Goal: Task Accomplishment & Management: Use online tool/utility

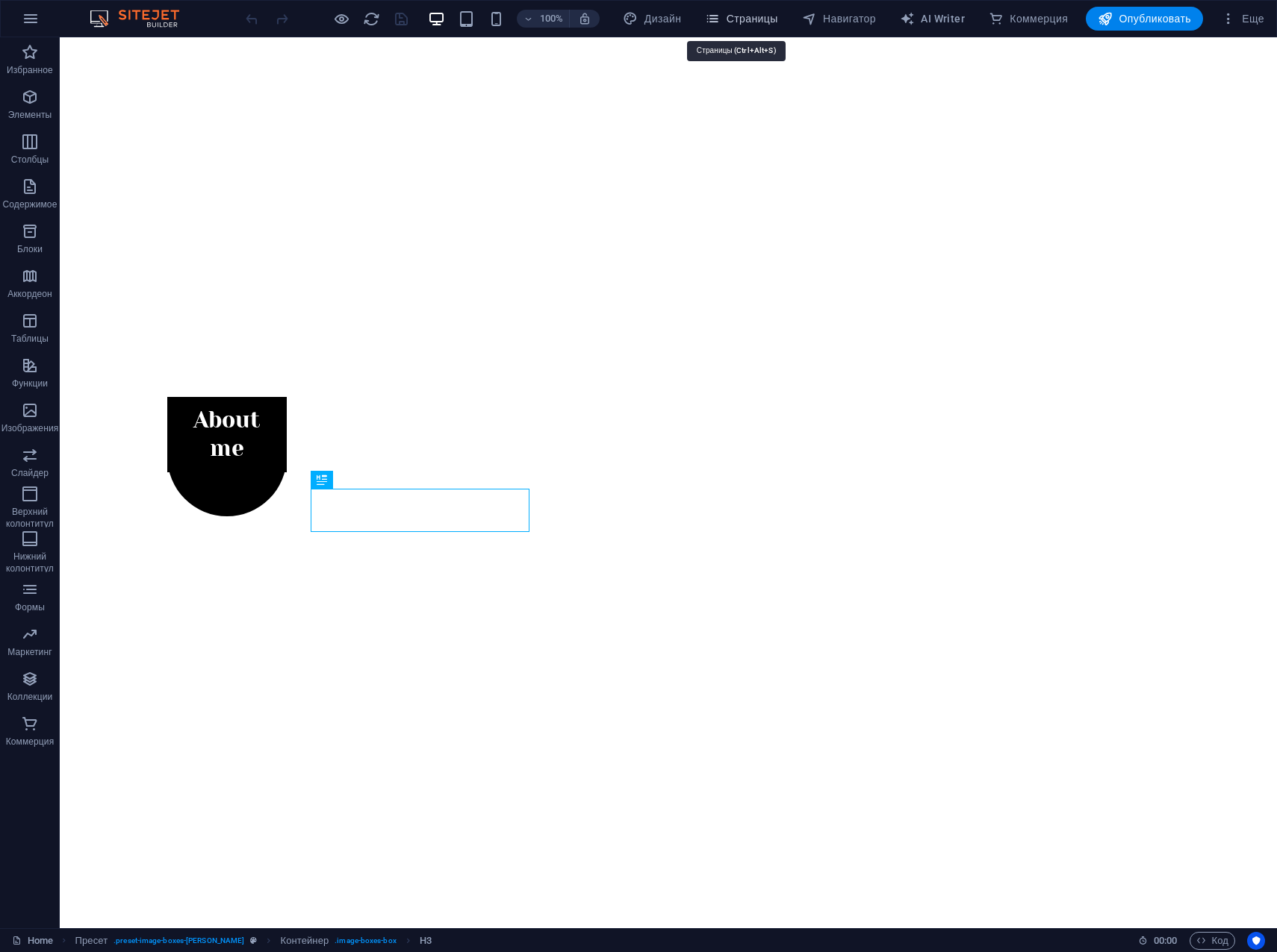
click at [753, 17] on span "Страницы" at bounding box center [741, 18] width 72 height 15
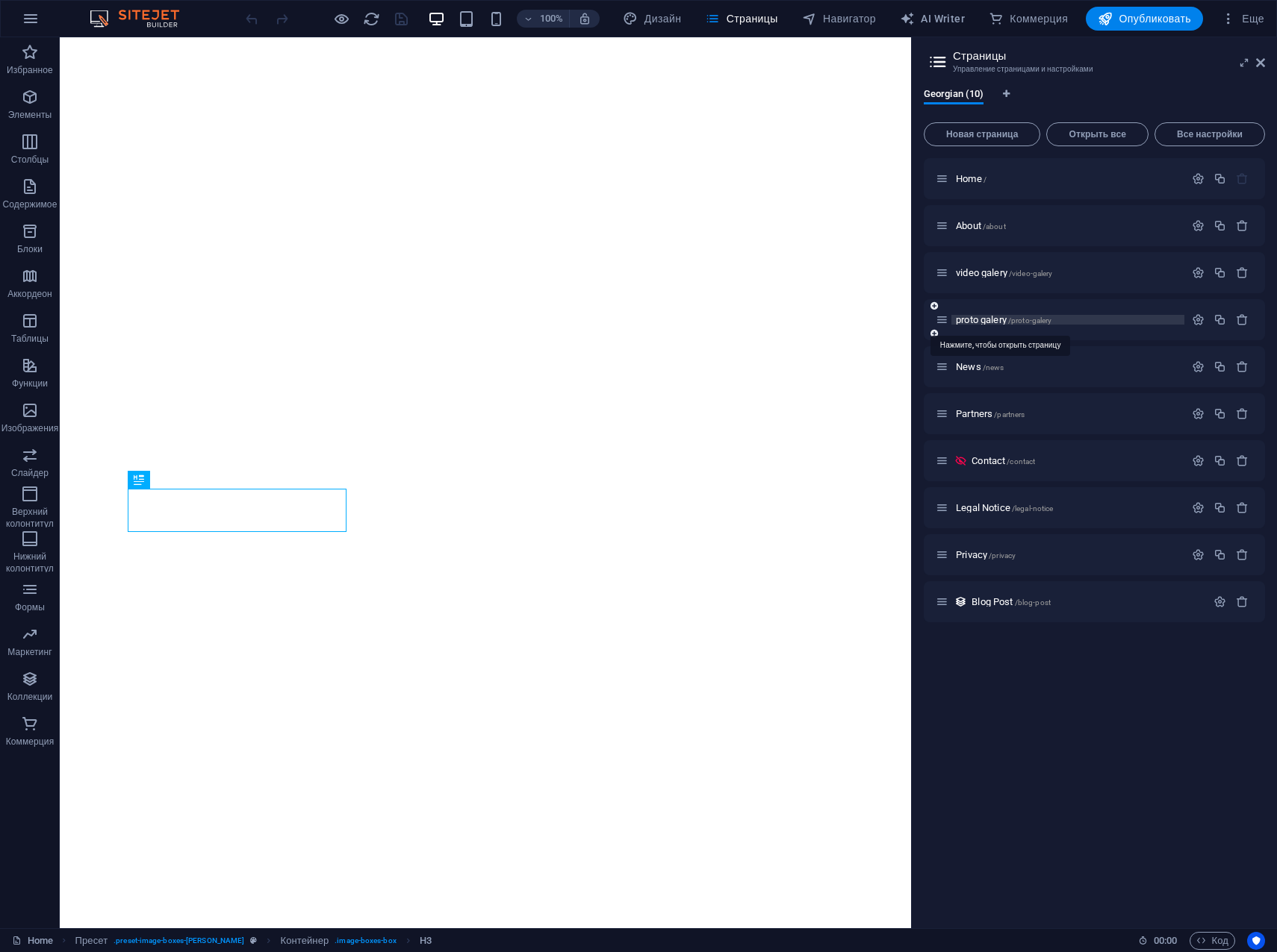
click at [982, 321] on span "proto galery /proto-galery" at bounding box center [1004, 320] width 96 height 11
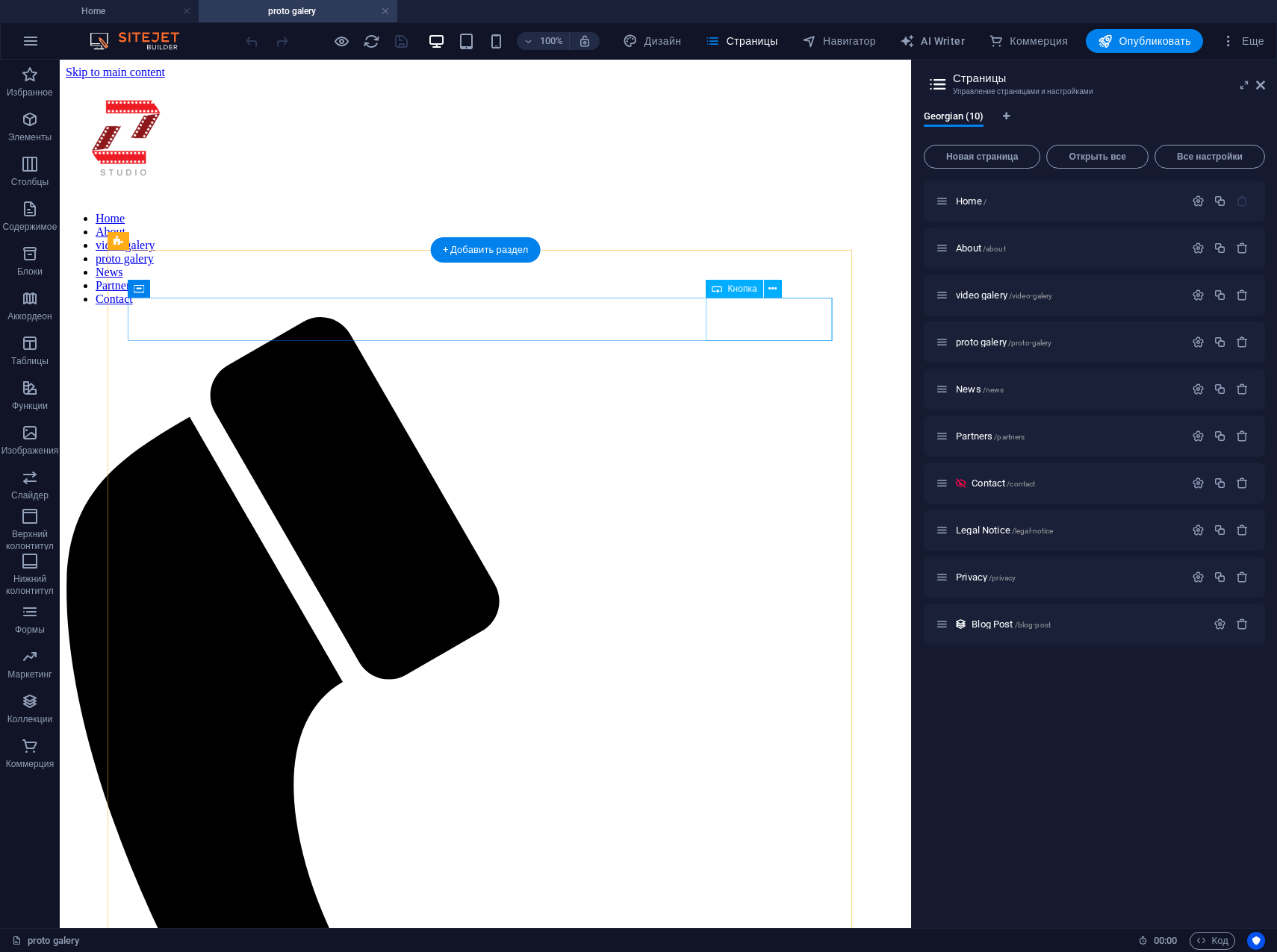
click at [775, 289] on icon at bounding box center [772, 289] width 8 height 16
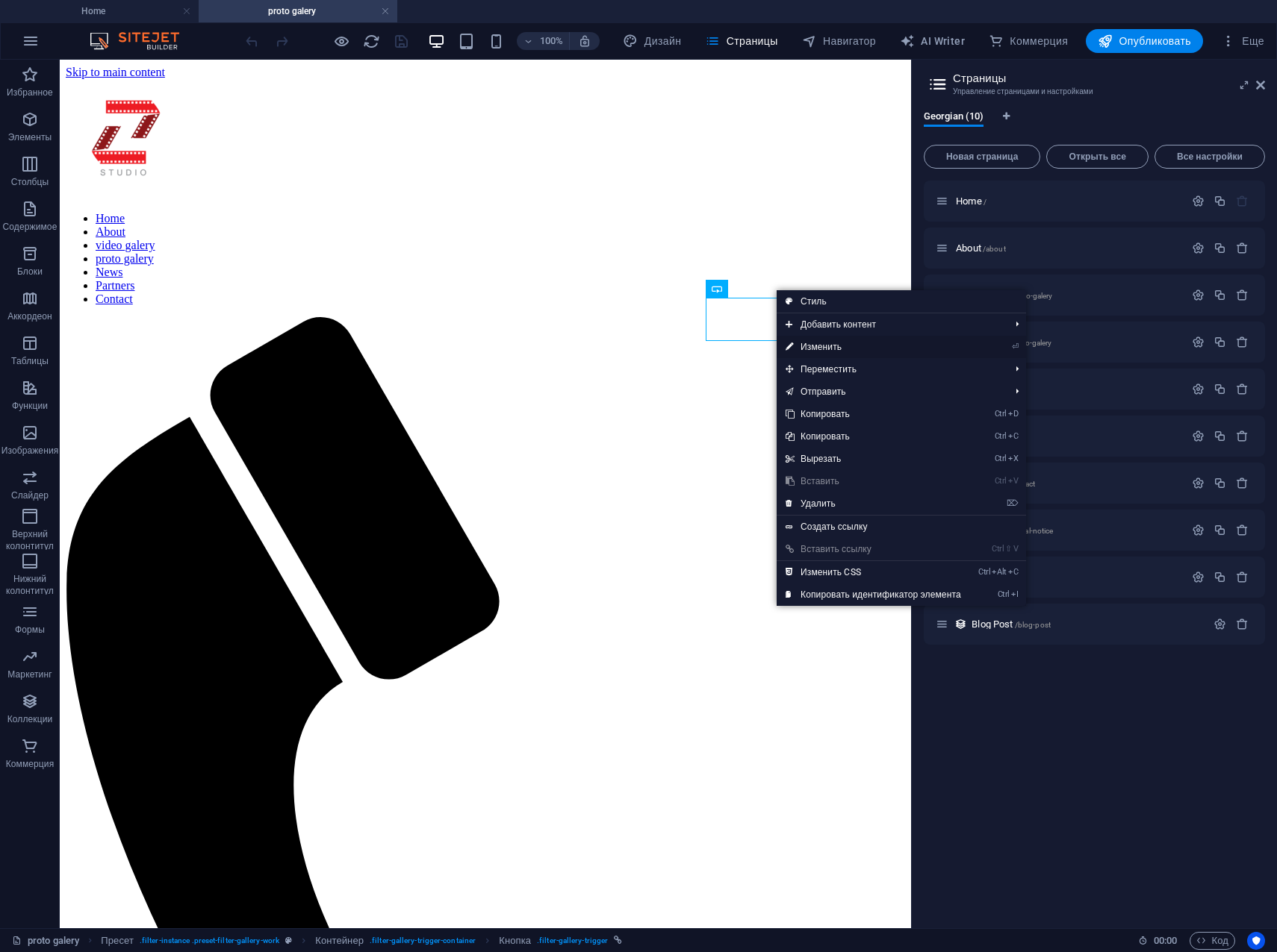
click at [822, 344] on link "⏎ Изменить" at bounding box center [873, 347] width 193 height 23
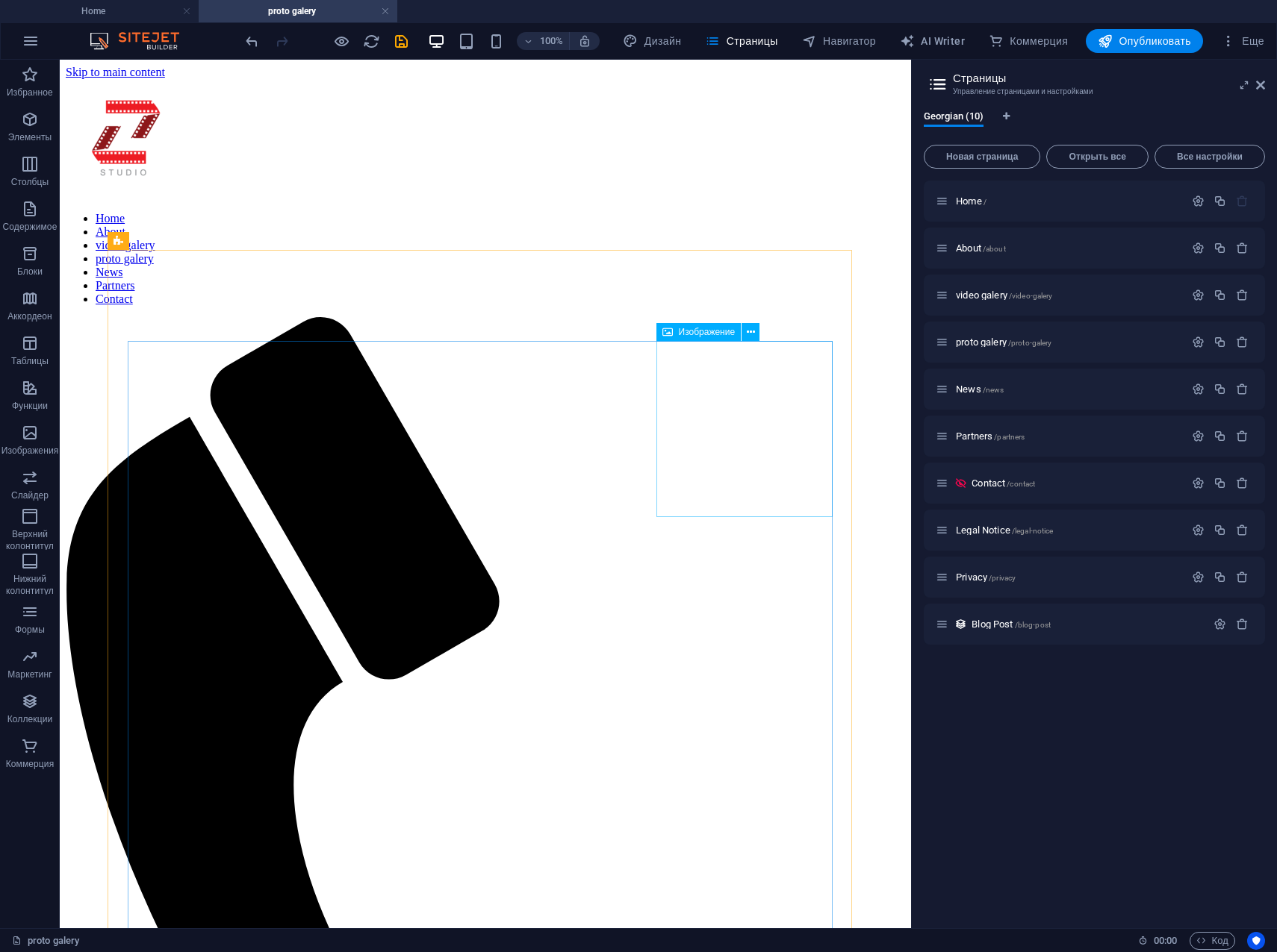
drag, startPoint x: 769, startPoint y: 323, endPoint x: 712, endPoint y: 245, distance: 96.6
click at [769, 323] on div "Изображение" at bounding box center [713, 332] width 113 height 19
click at [757, 288] on icon at bounding box center [754, 289] width 8 height 16
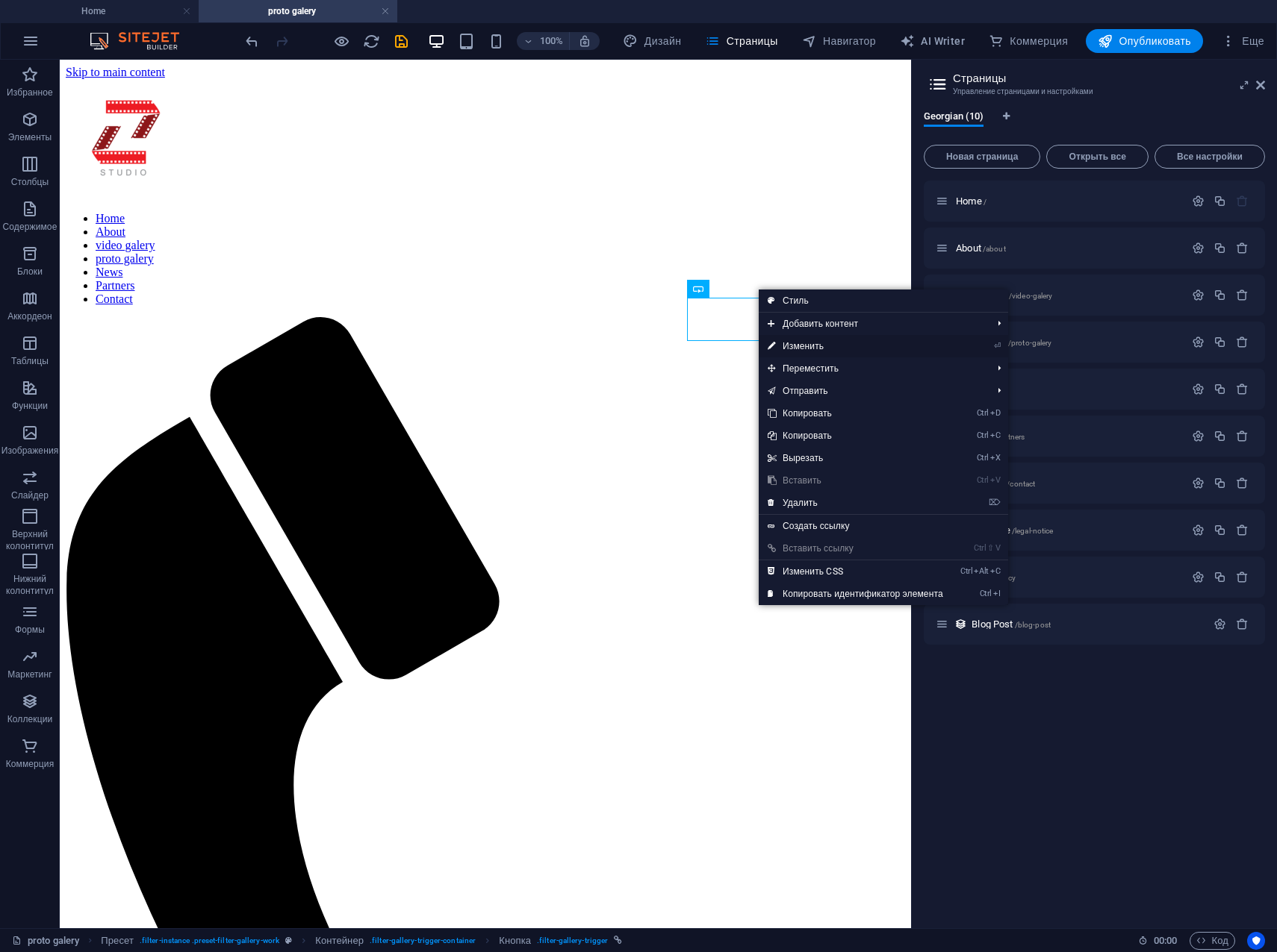
click at [797, 347] on link "⏎ Изменить" at bounding box center [855, 346] width 193 height 23
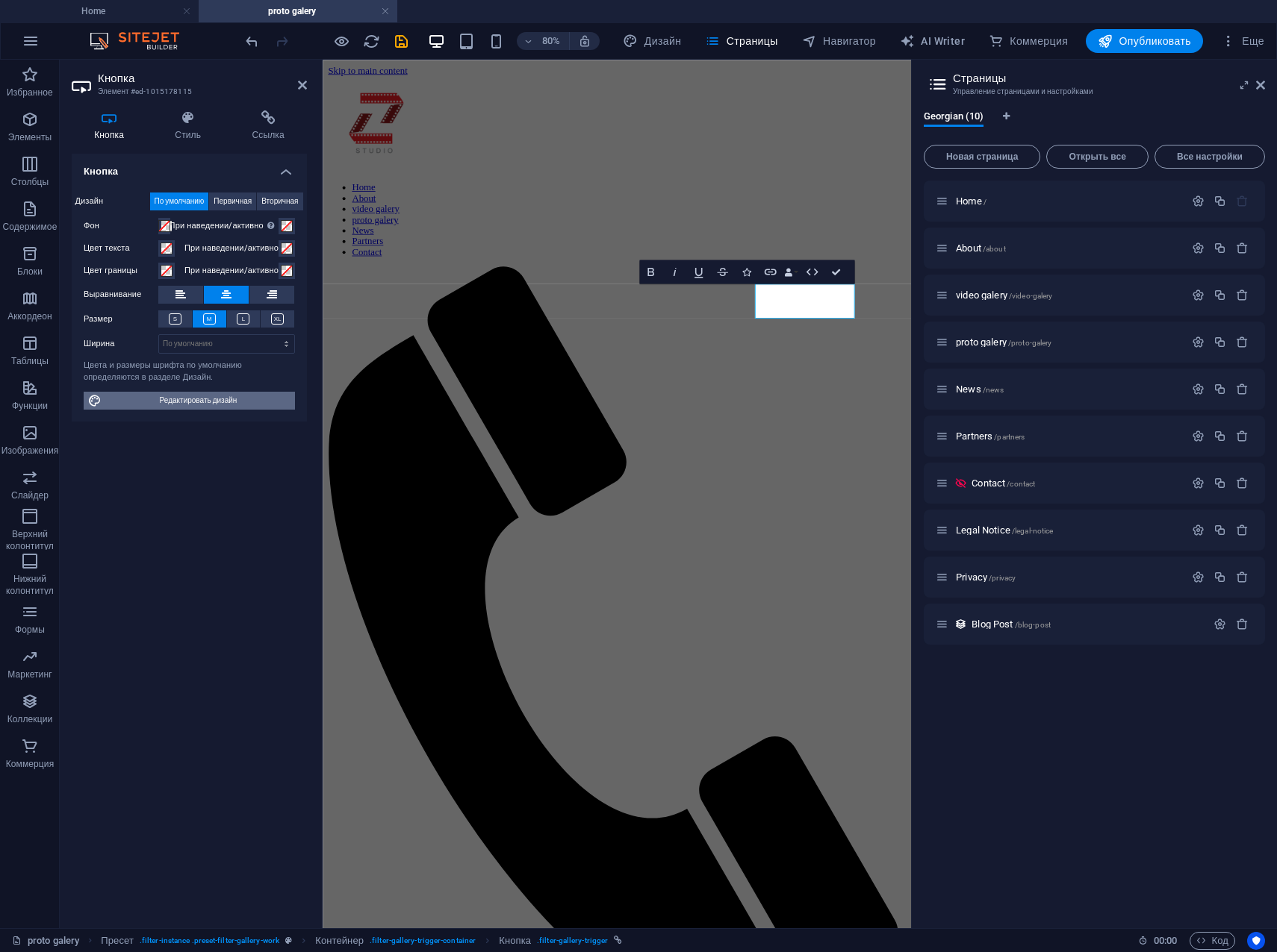
click at [237, 401] on span "Редактировать дизайн" at bounding box center [198, 401] width 185 height 18
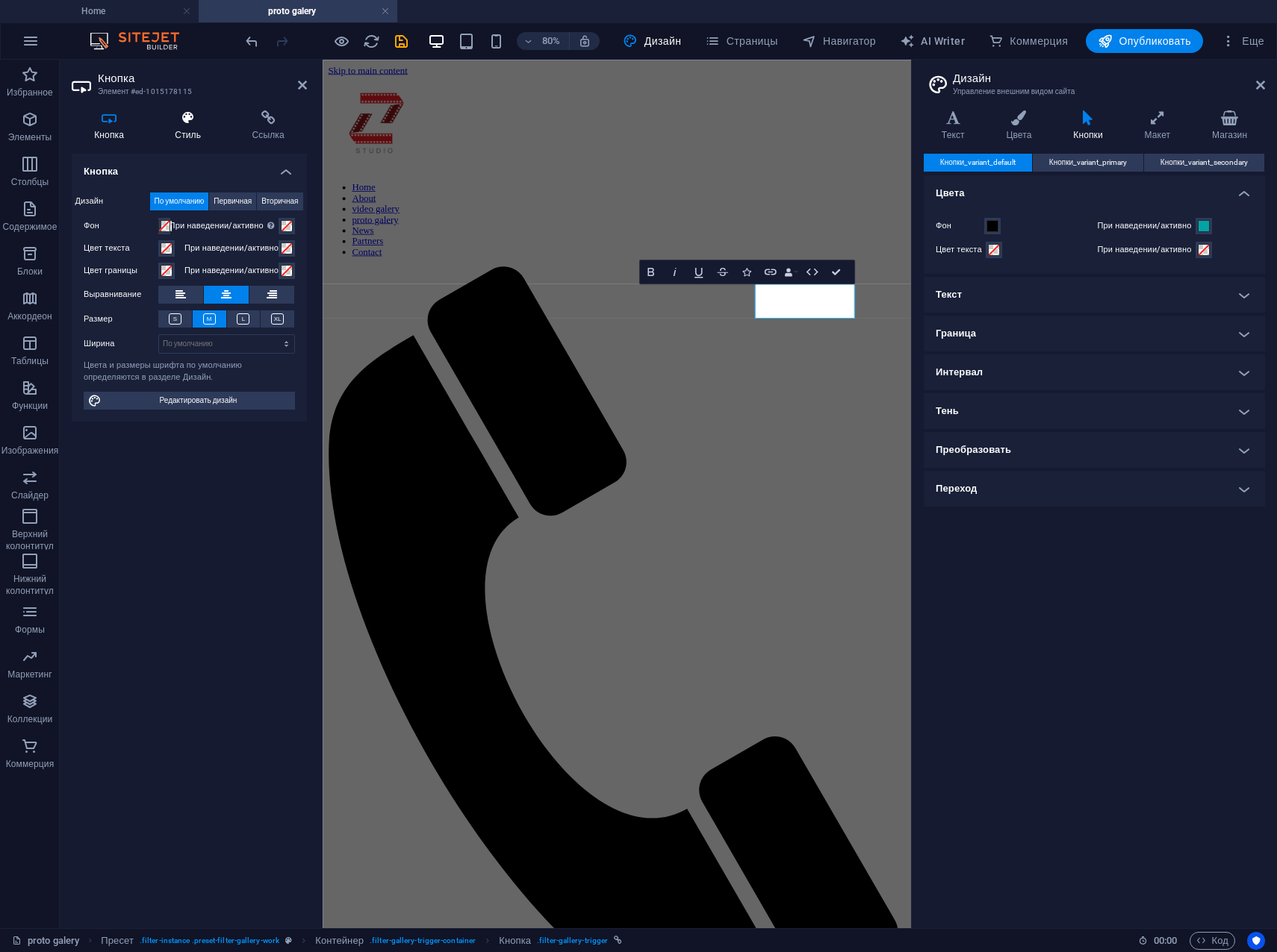
click at [202, 124] on icon at bounding box center [188, 118] width 71 height 15
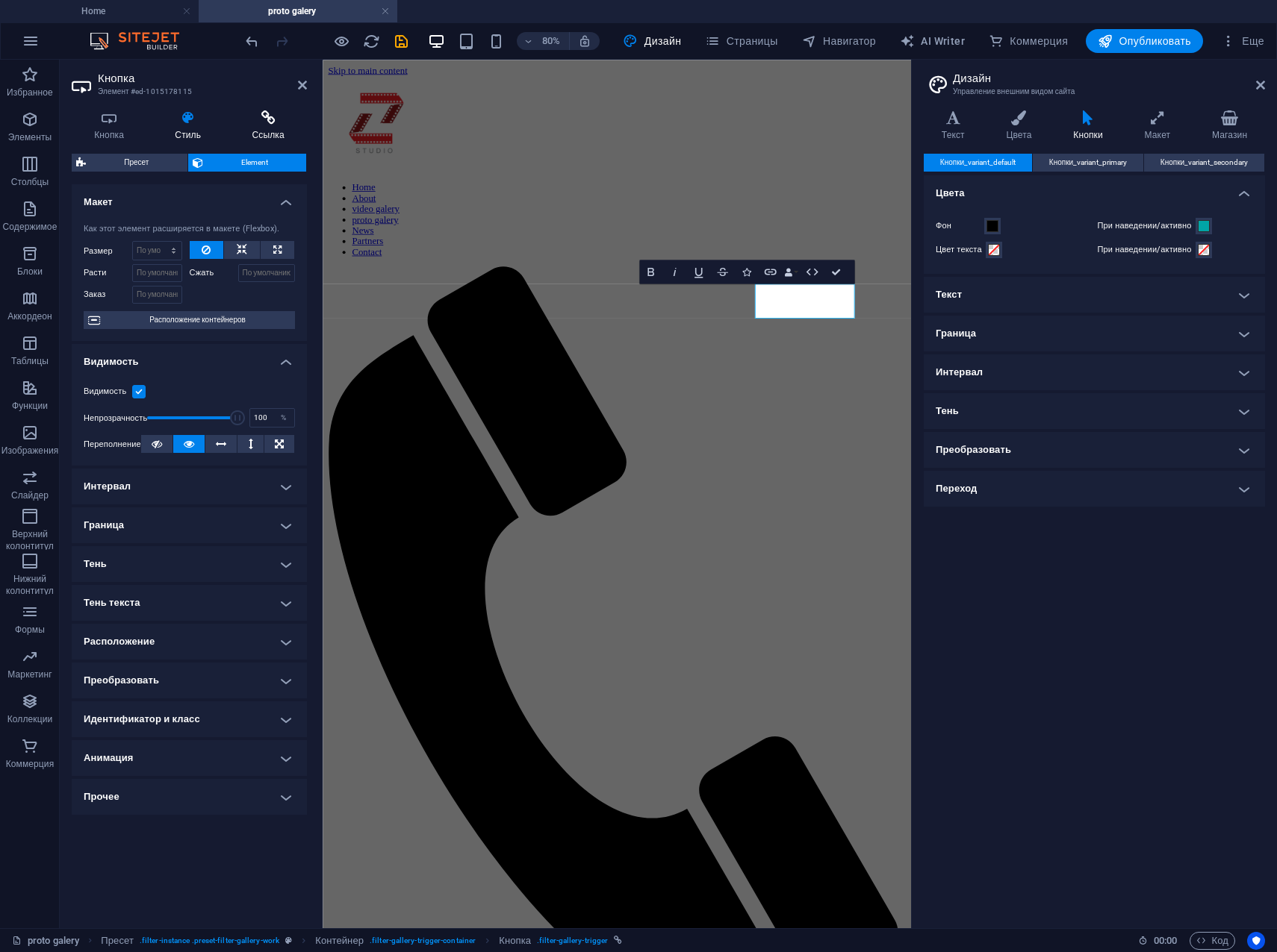
click at [270, 123] on icon at bounding box center [268, 118] width 78 height 15
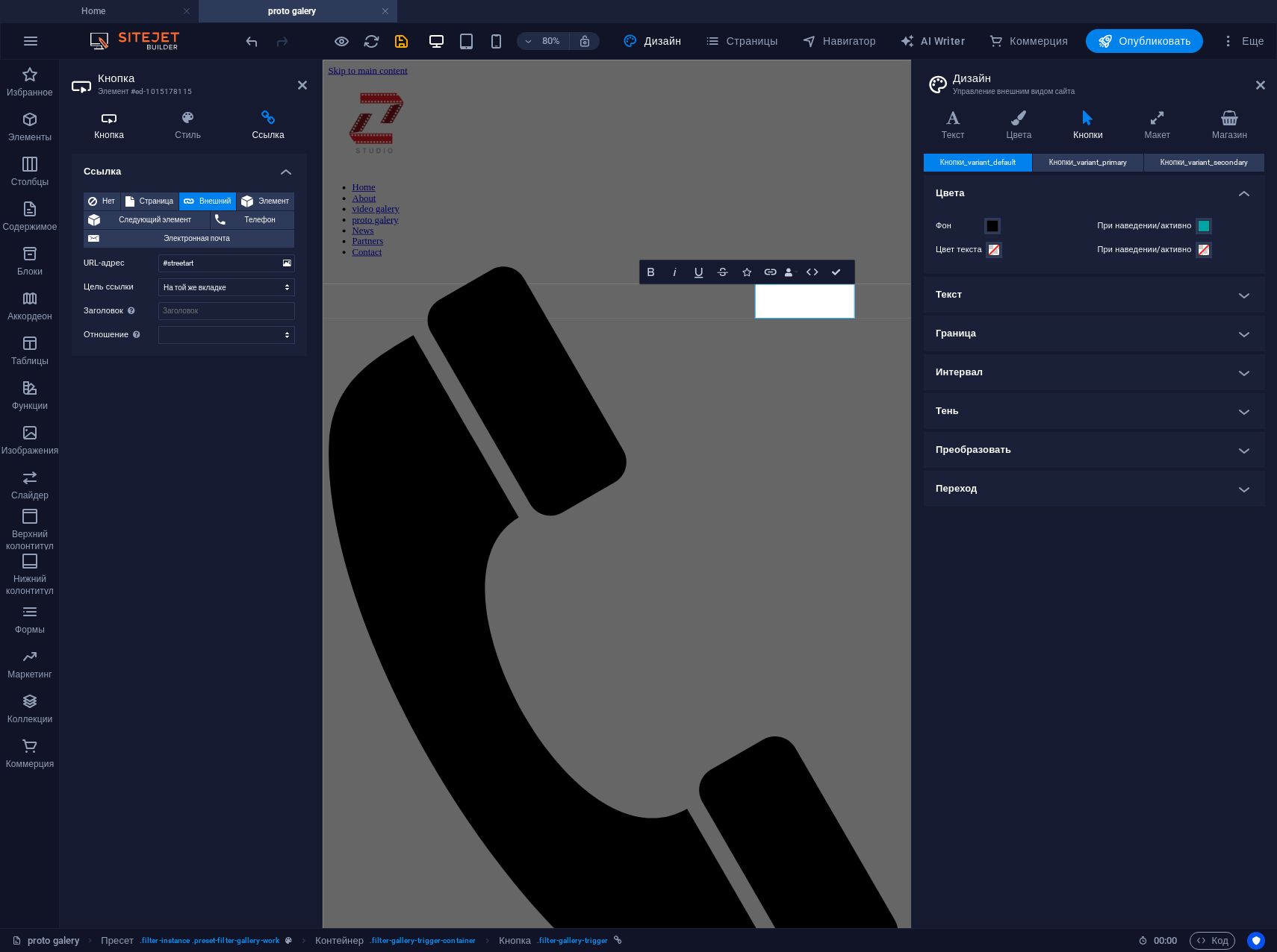
click at [112, 129] on h4 "Кнопка" at bounding box center [112, 126] width 81 height 31
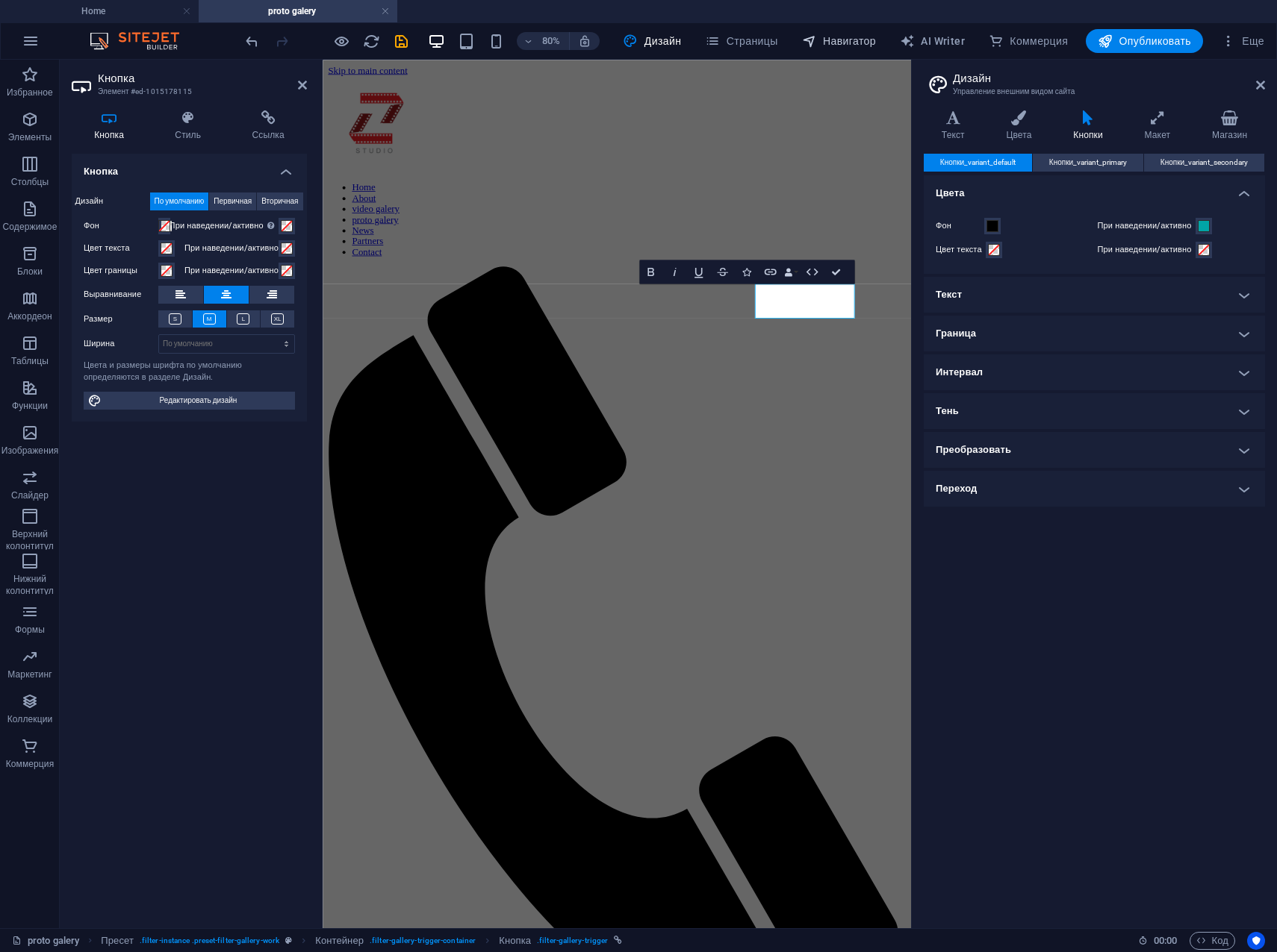
click at [842, 40] on span "Навигатор" at bounding box center [838, 41] width 74 height 15
select select "18248724-ka"
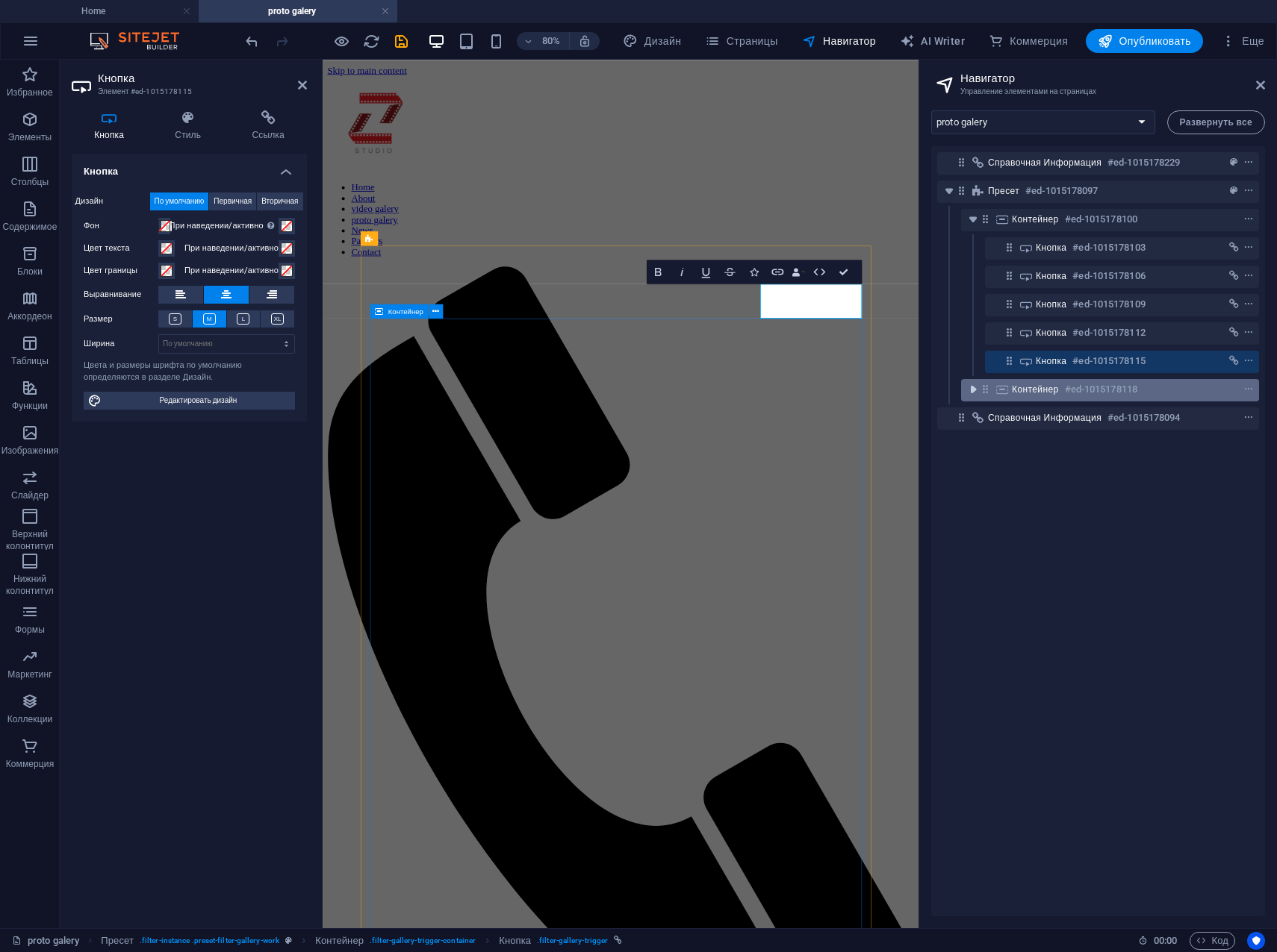
click at [974, 390] on icon "toggle-expand" at bounding box center [972, 389] width 15 height 15
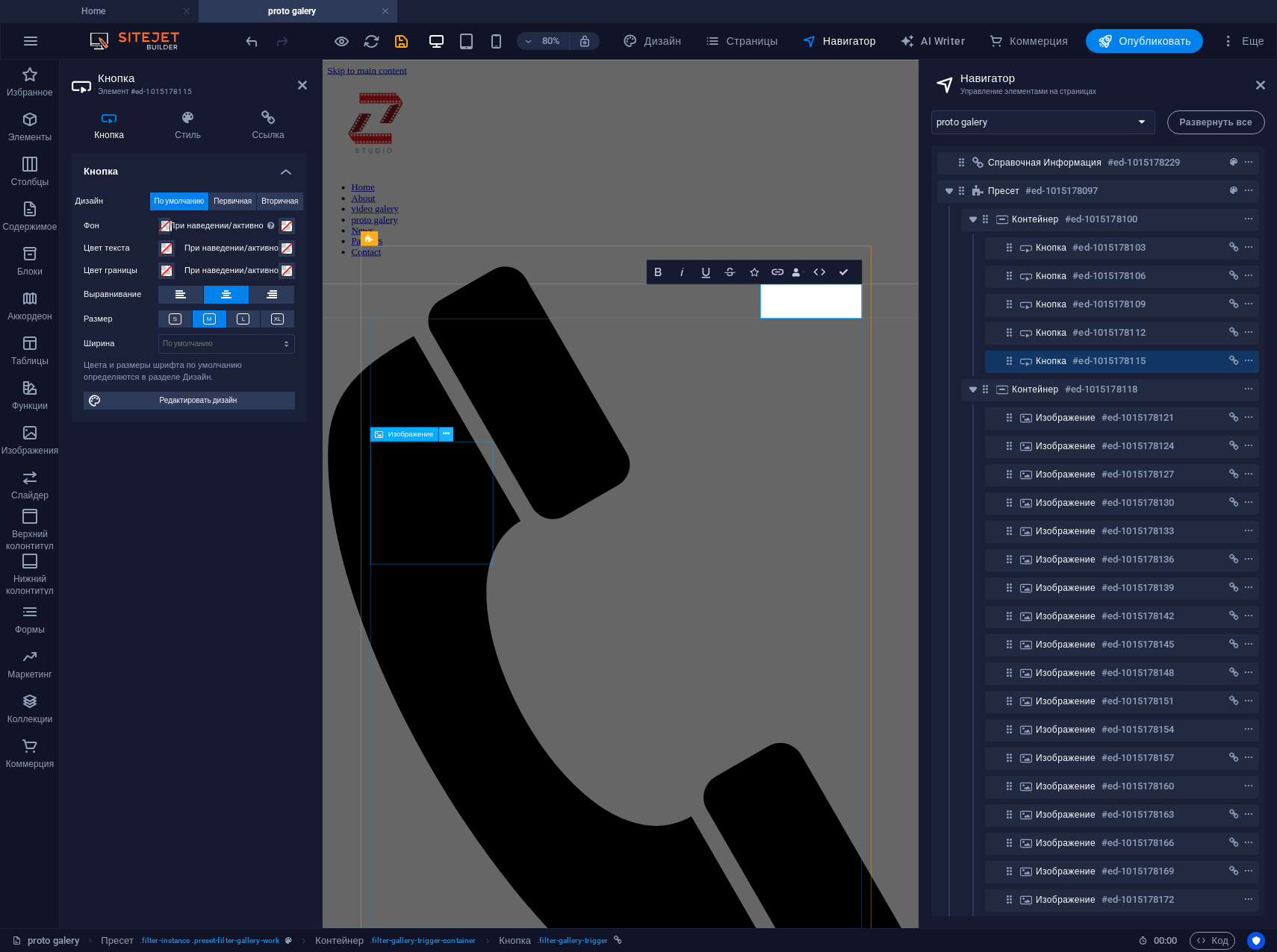
click at [443, 435] on icon at bounding box center [446, 434] width 7 height 13
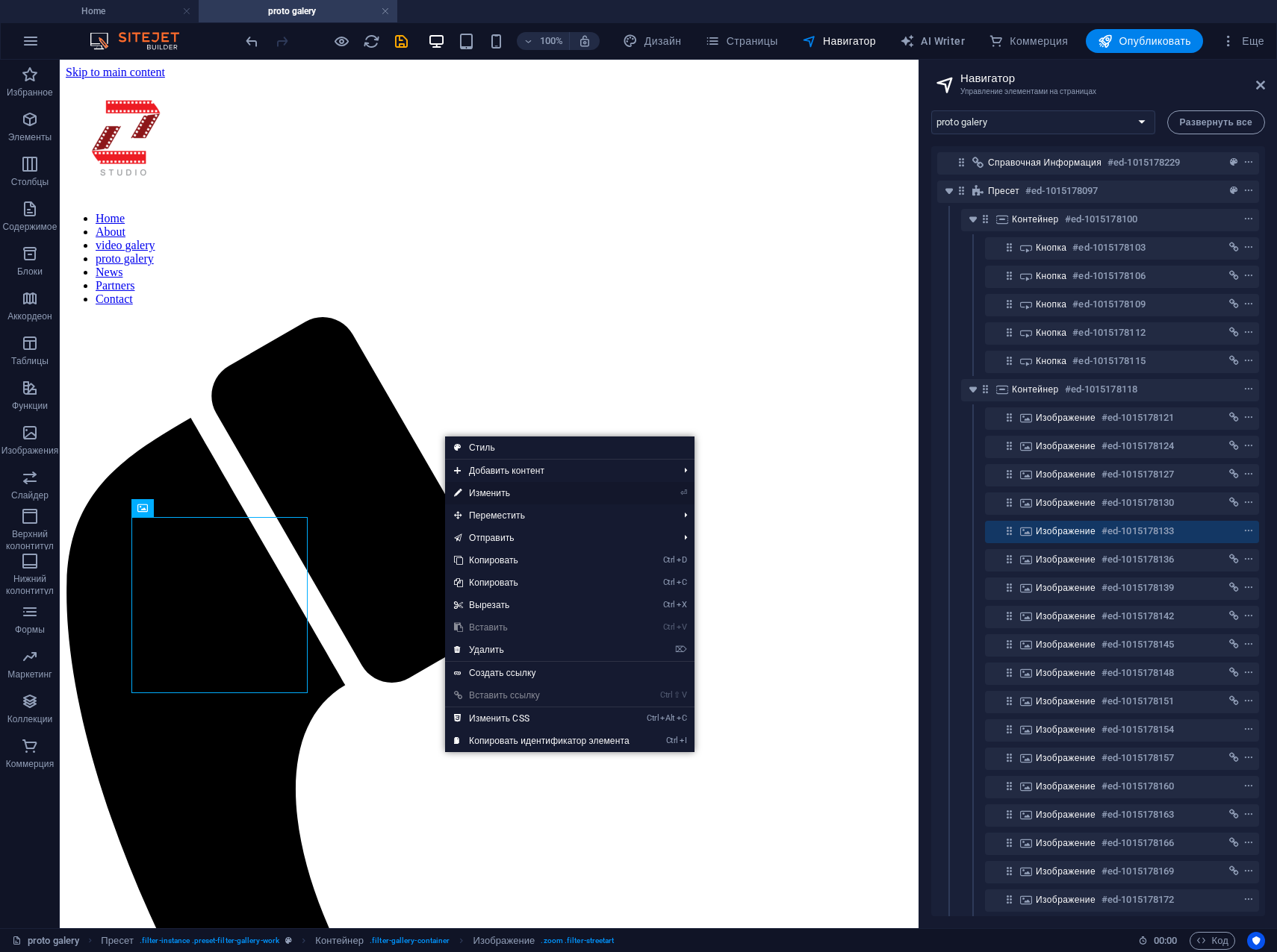
click at [467, 492] on link "⏎ Изменить" at bounding box center [541, 493] width 193 height 23
select select "%"
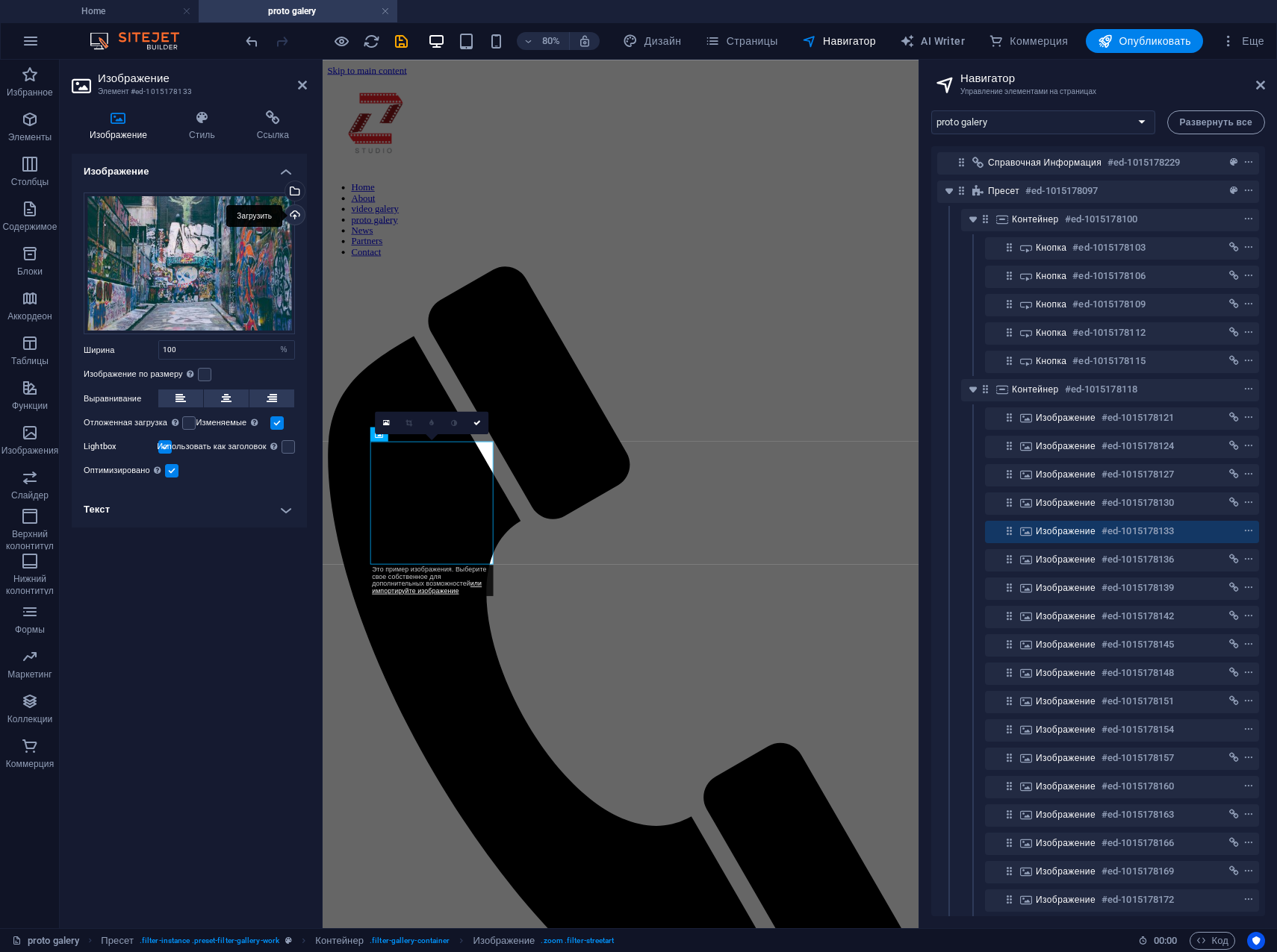
click at [298, 215] on div "Загрузить" at bounding box center [293, 216] width 23 height 23
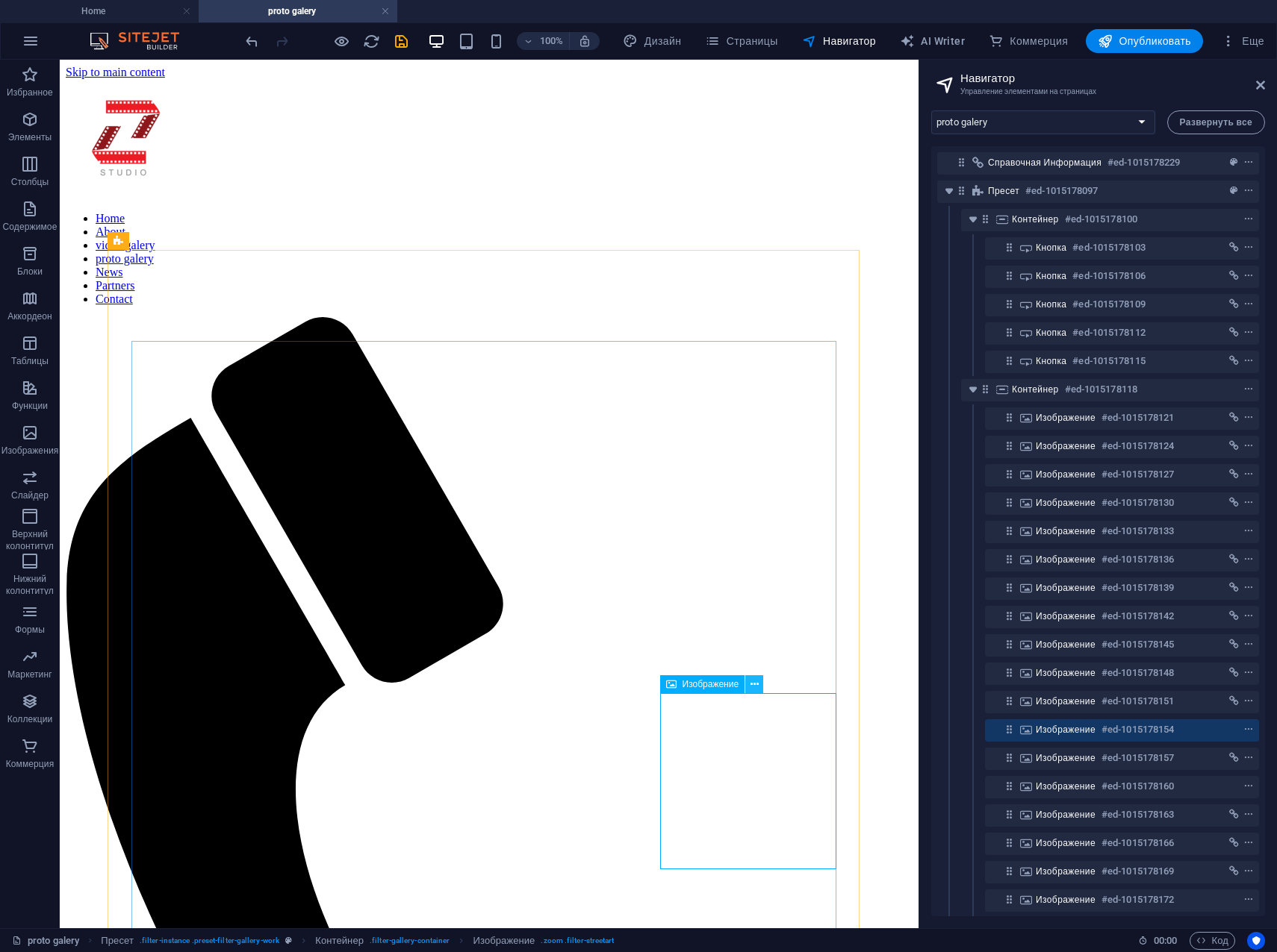
click at [754, 684] on icon at bounding box center [754, 685] width 8 height 16
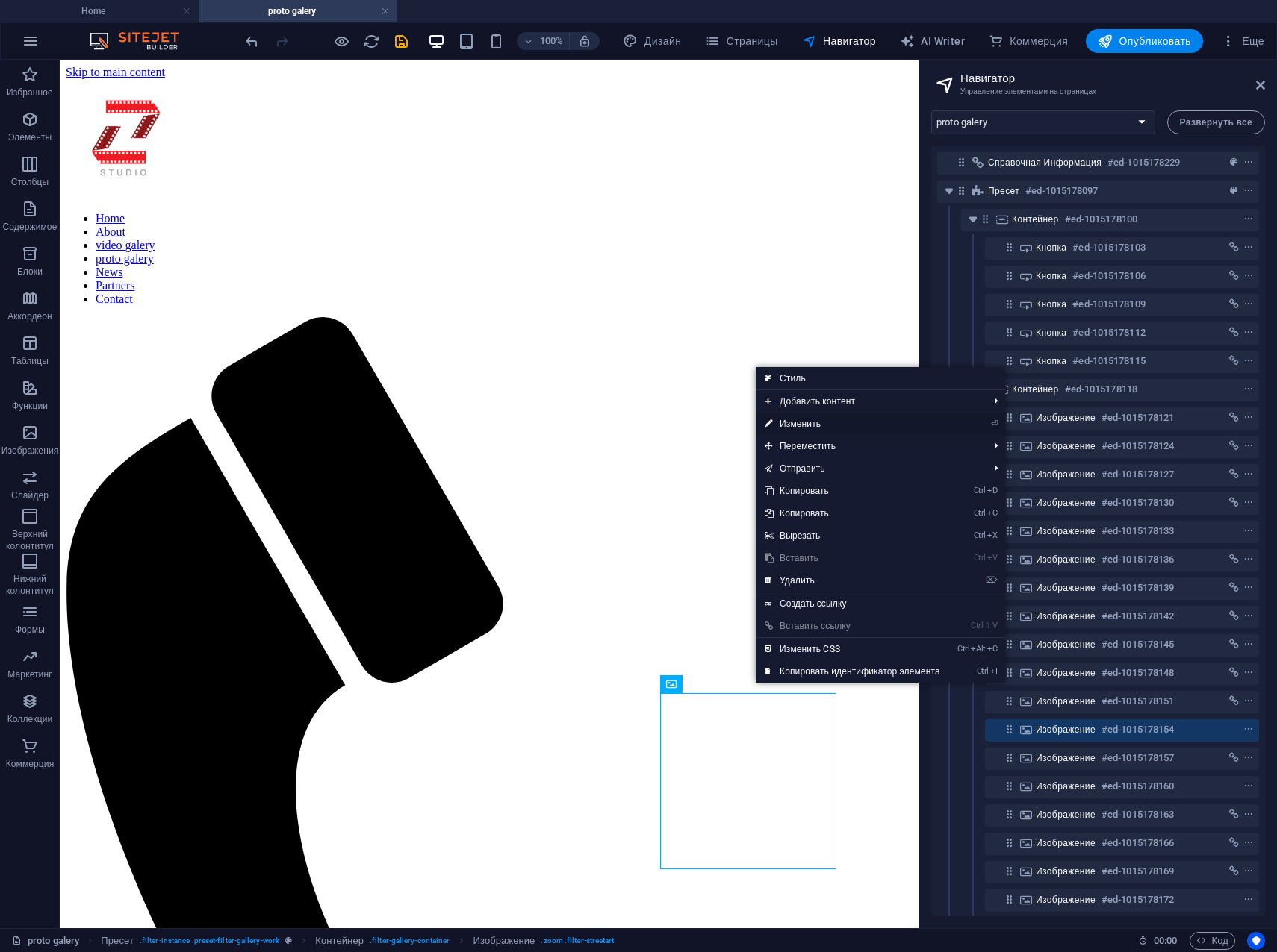
click at [809, 419] on link "⏎ Изменить" at bounding box center [852, 423] width 193 height 23
select select "%"
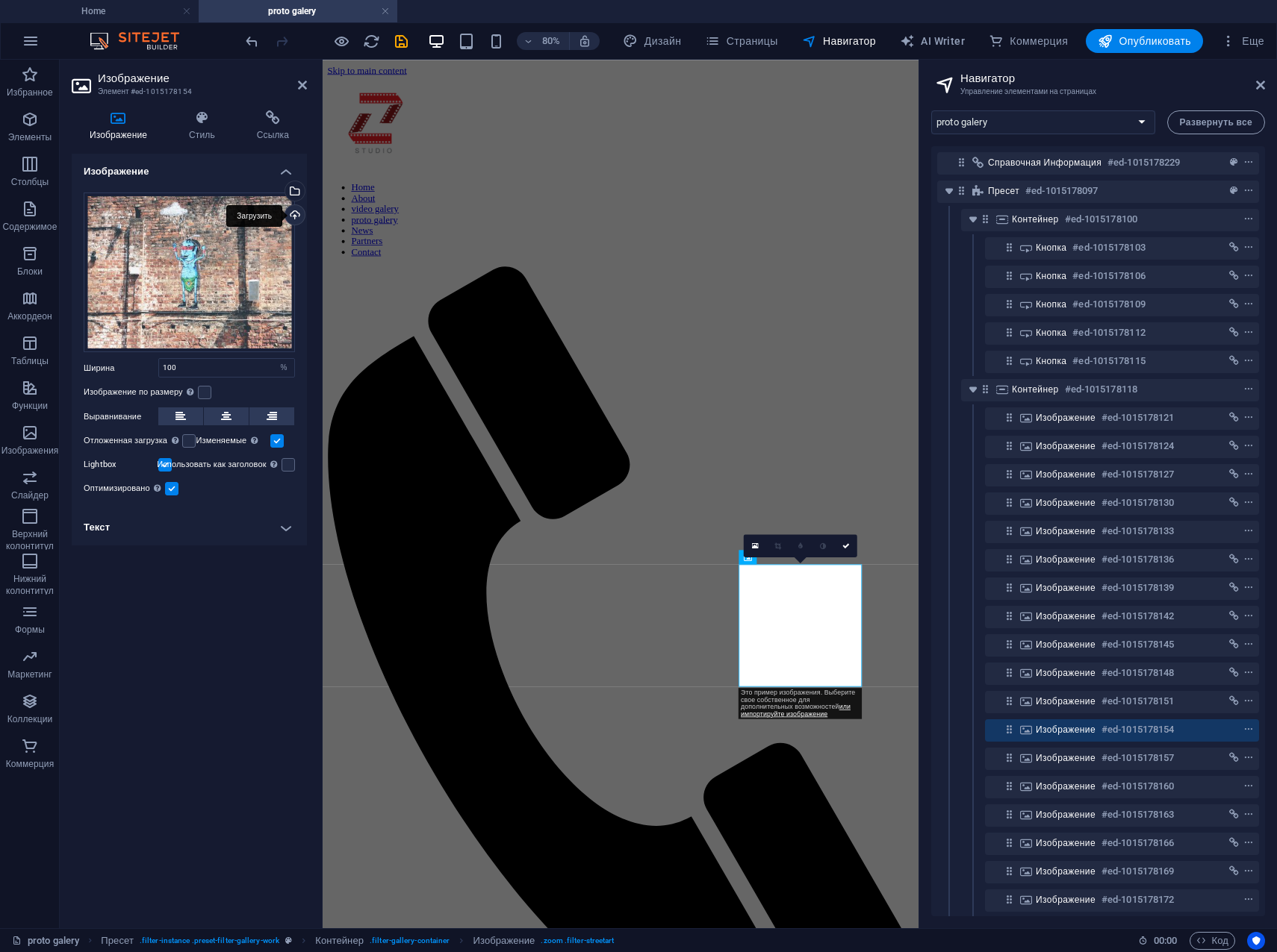
click at [293, 214] on div "Загрузить" at bounding box center [293, 216] width 23 height 23
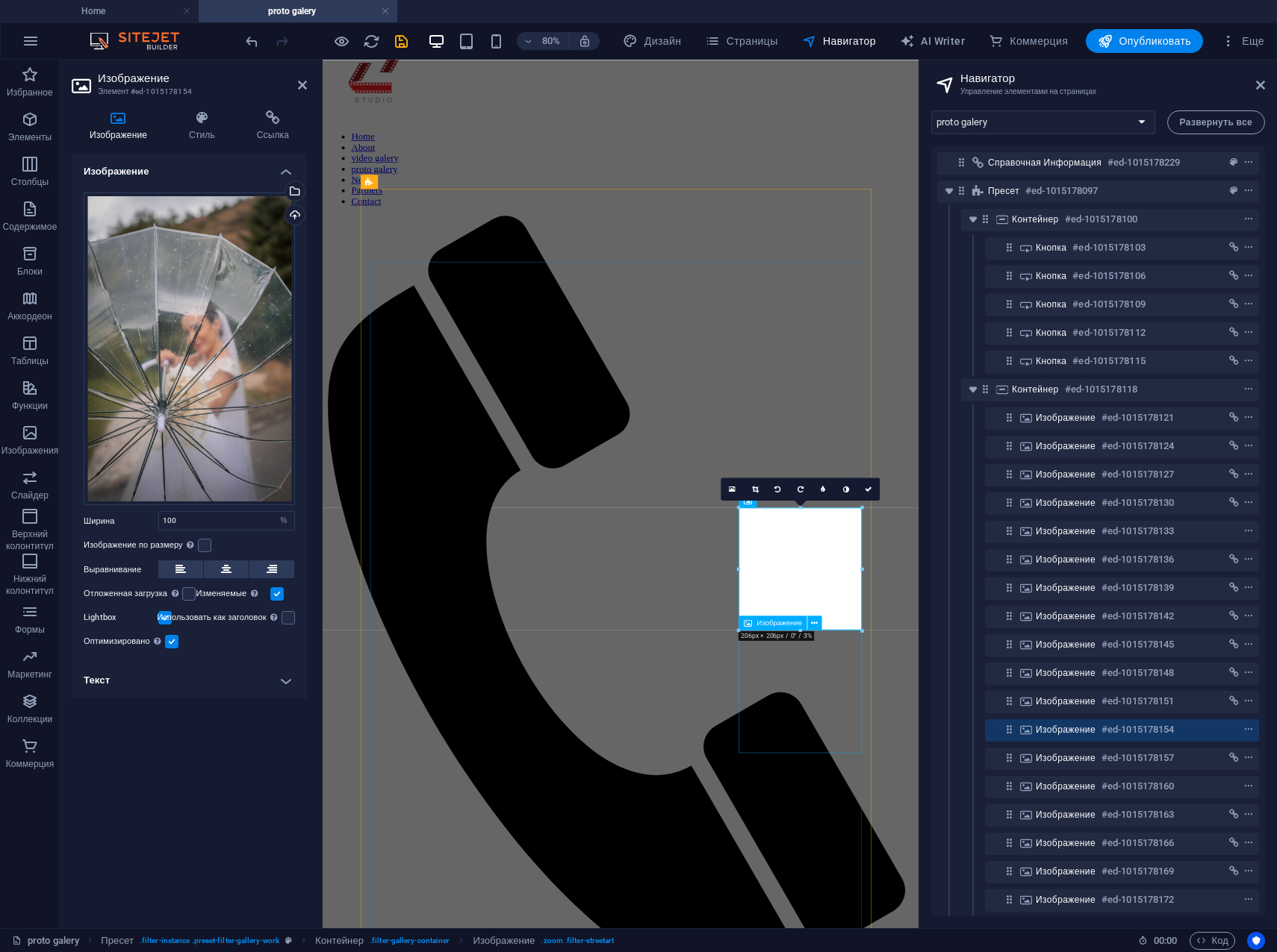
scroll to position [75, 0]
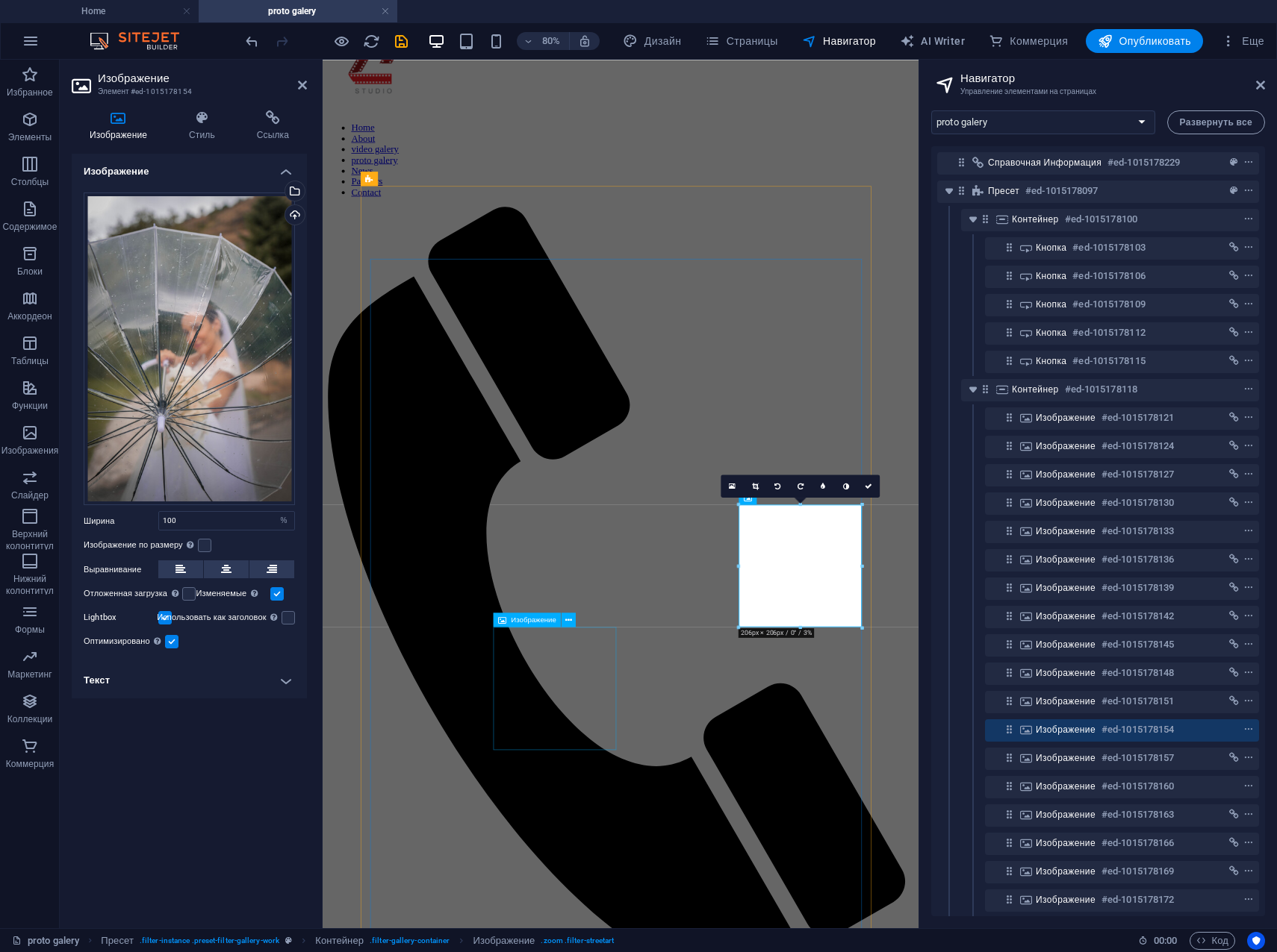
drag, startPoint x: 608, startPoint y: 840, endPoint x: 815, endPoint y: 683, distance: 259.8
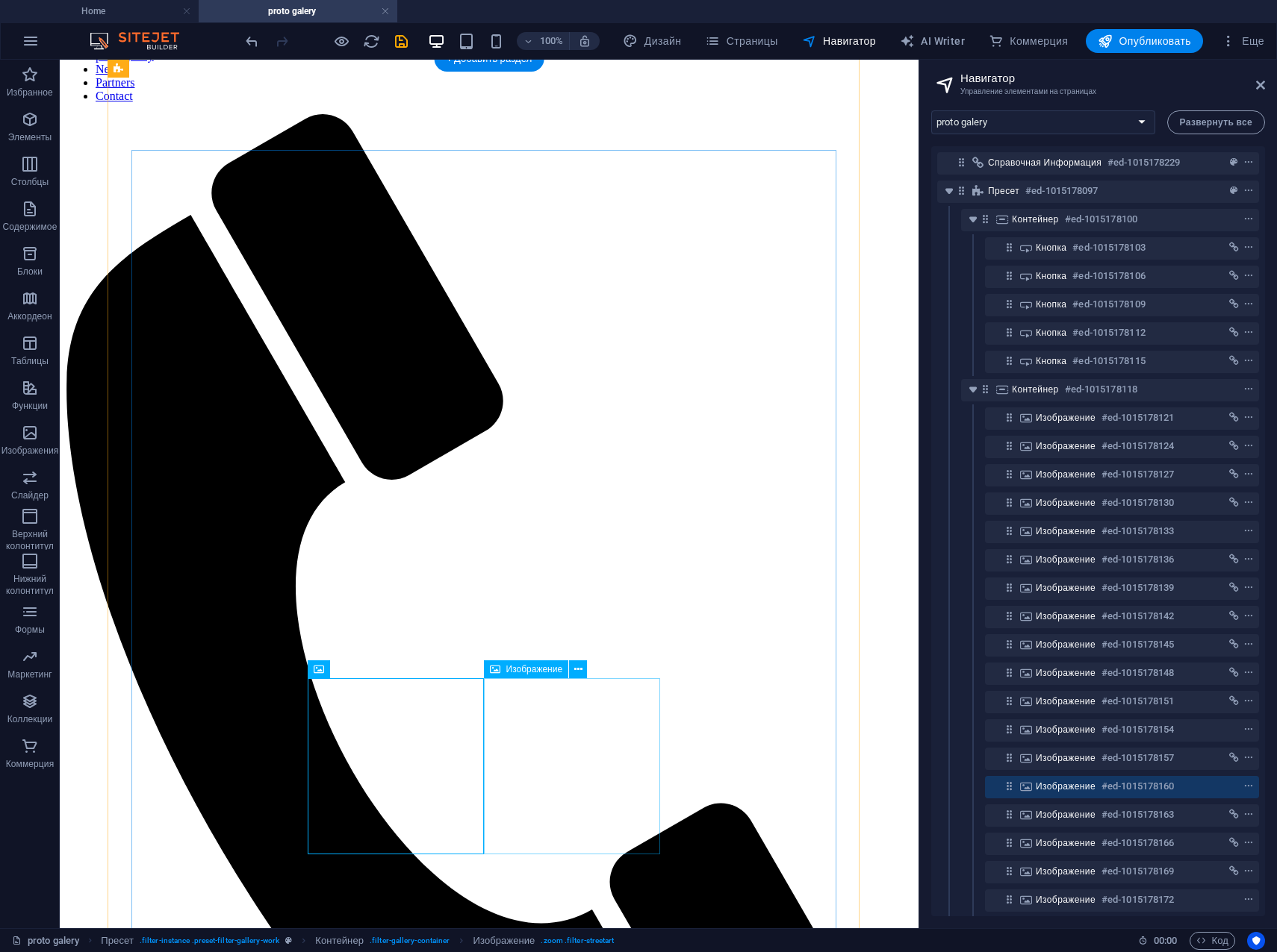
scroll to position [298, 0]
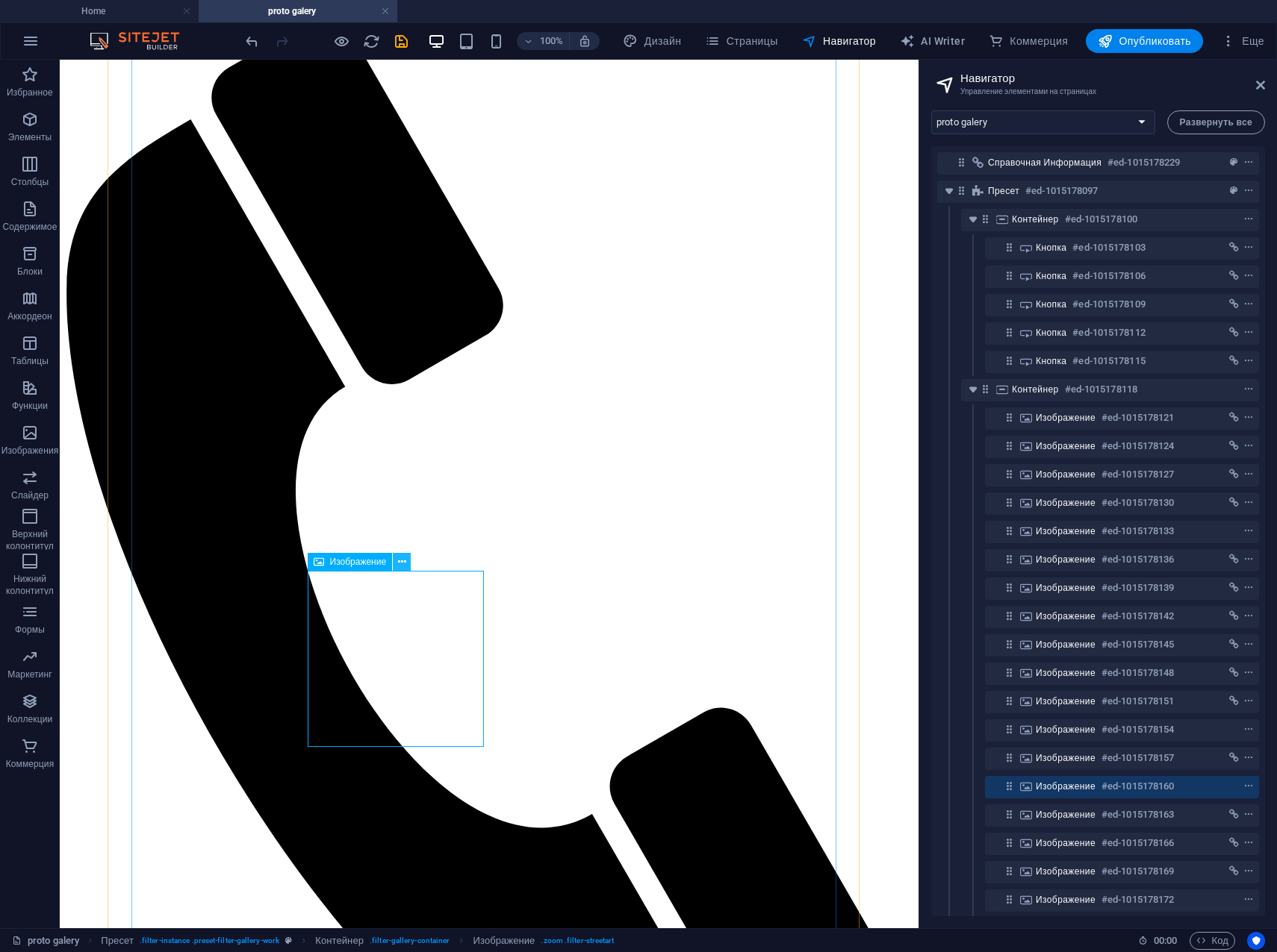
click at [405, 561] on icon at bounding box center [402, 562] width 8 height 16
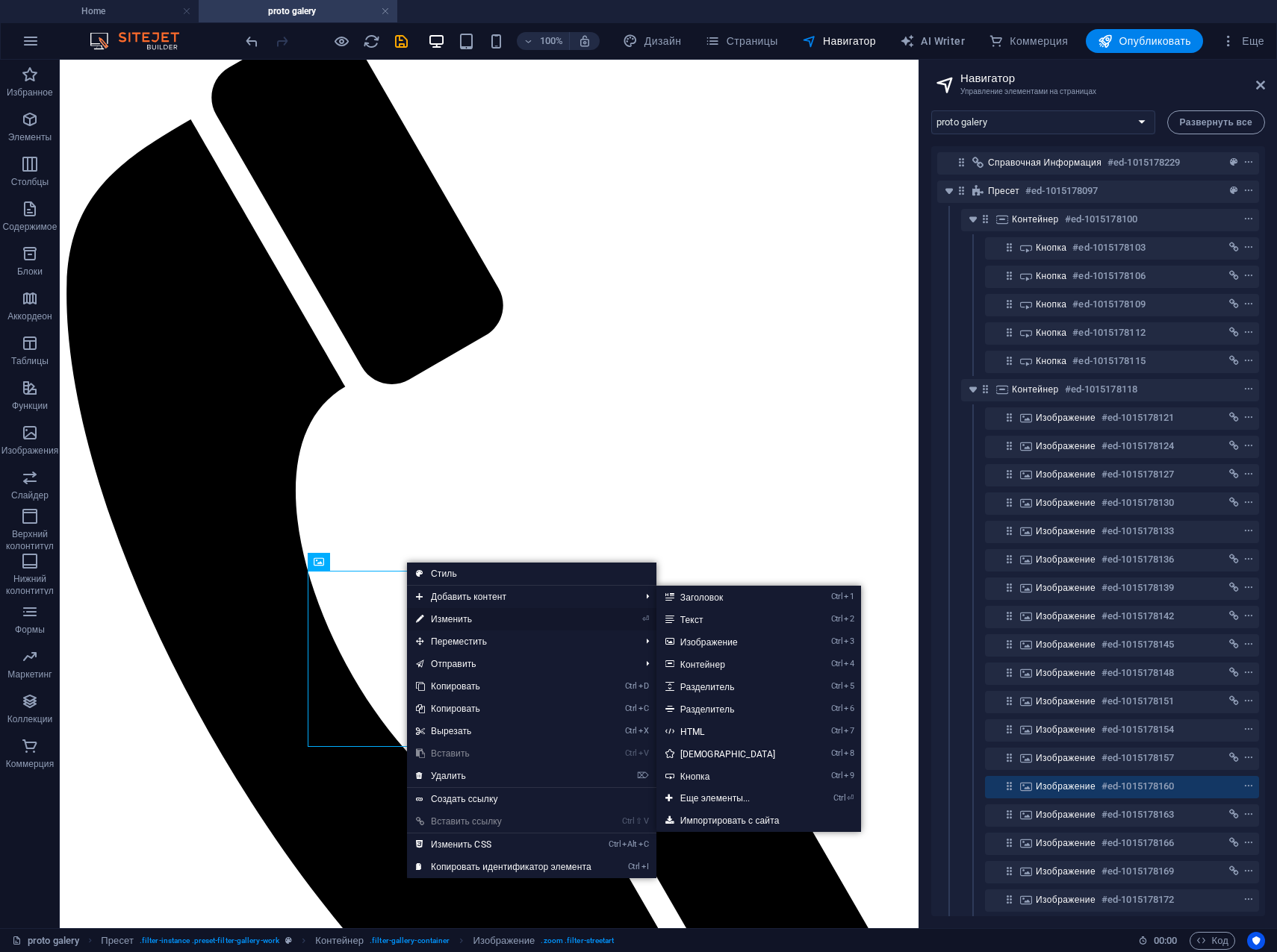
click at [447, 618] on link "⏎ Изменить" at bounding box center [504, 619] width 193 height 23
select select "%"
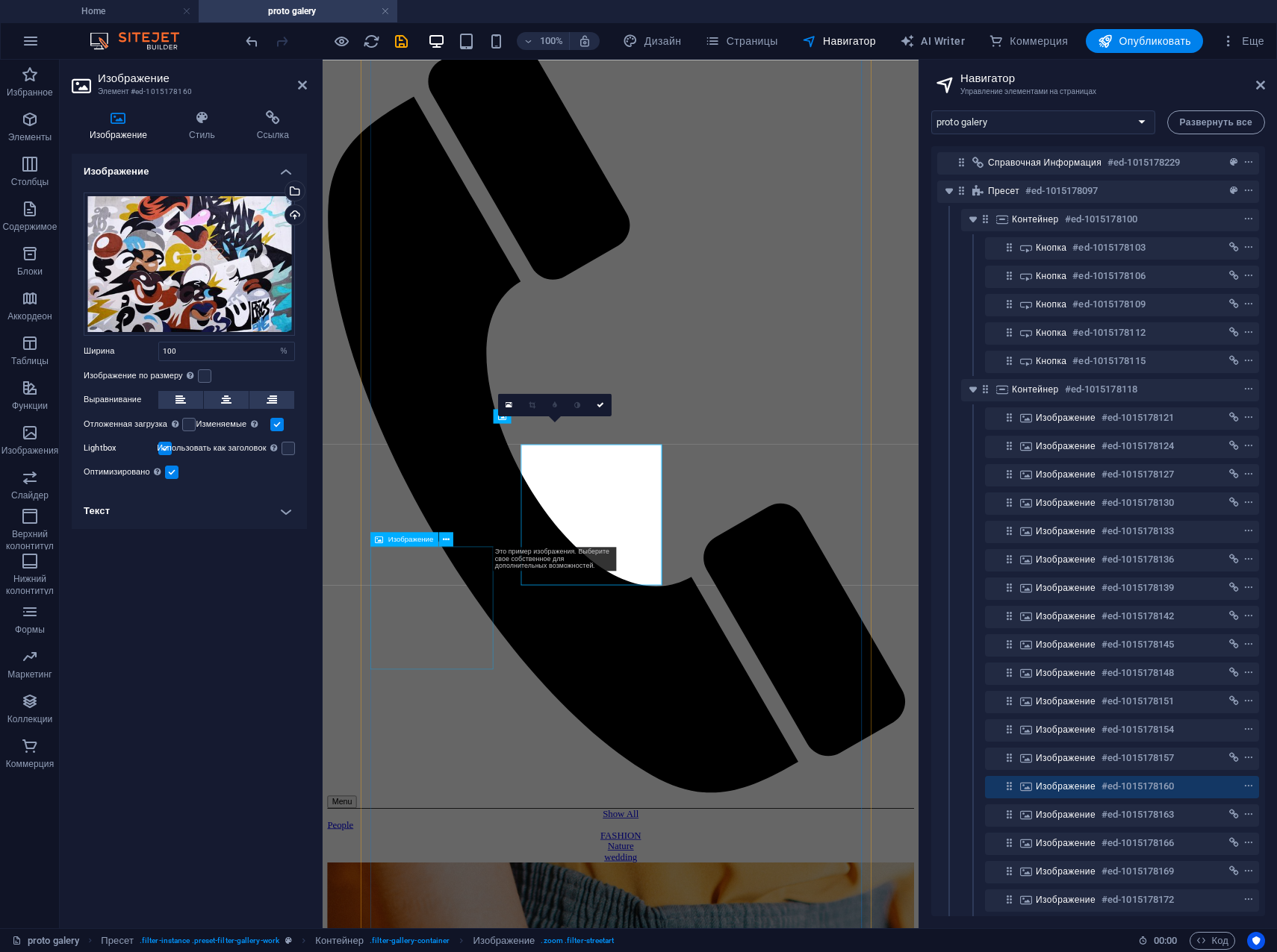
scroll to position [329, 0]
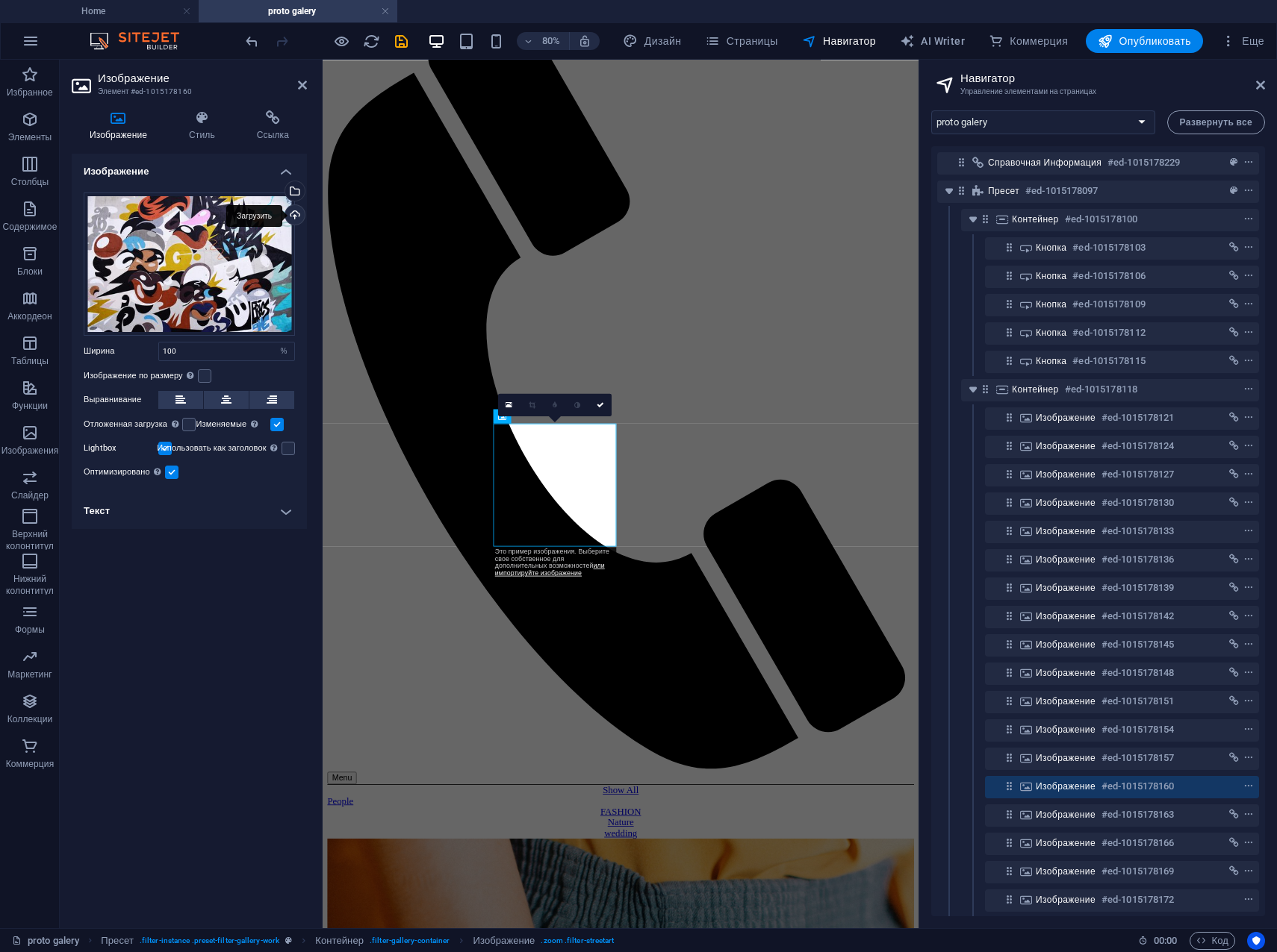
click at [298, 216] on div "Загрузить" at bounding box center [293, 216] width 23 height 23
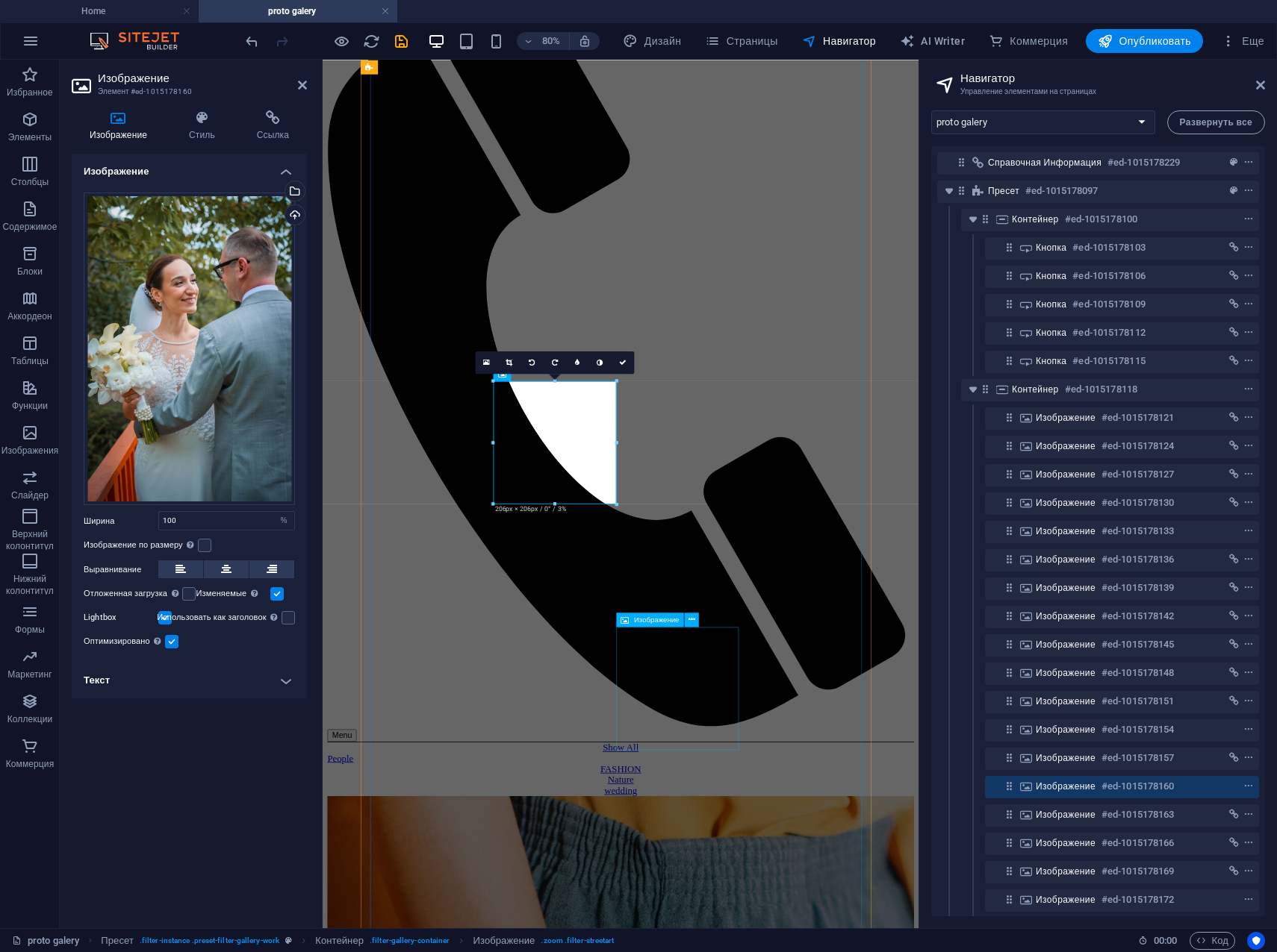
scroll to position [404, 0]
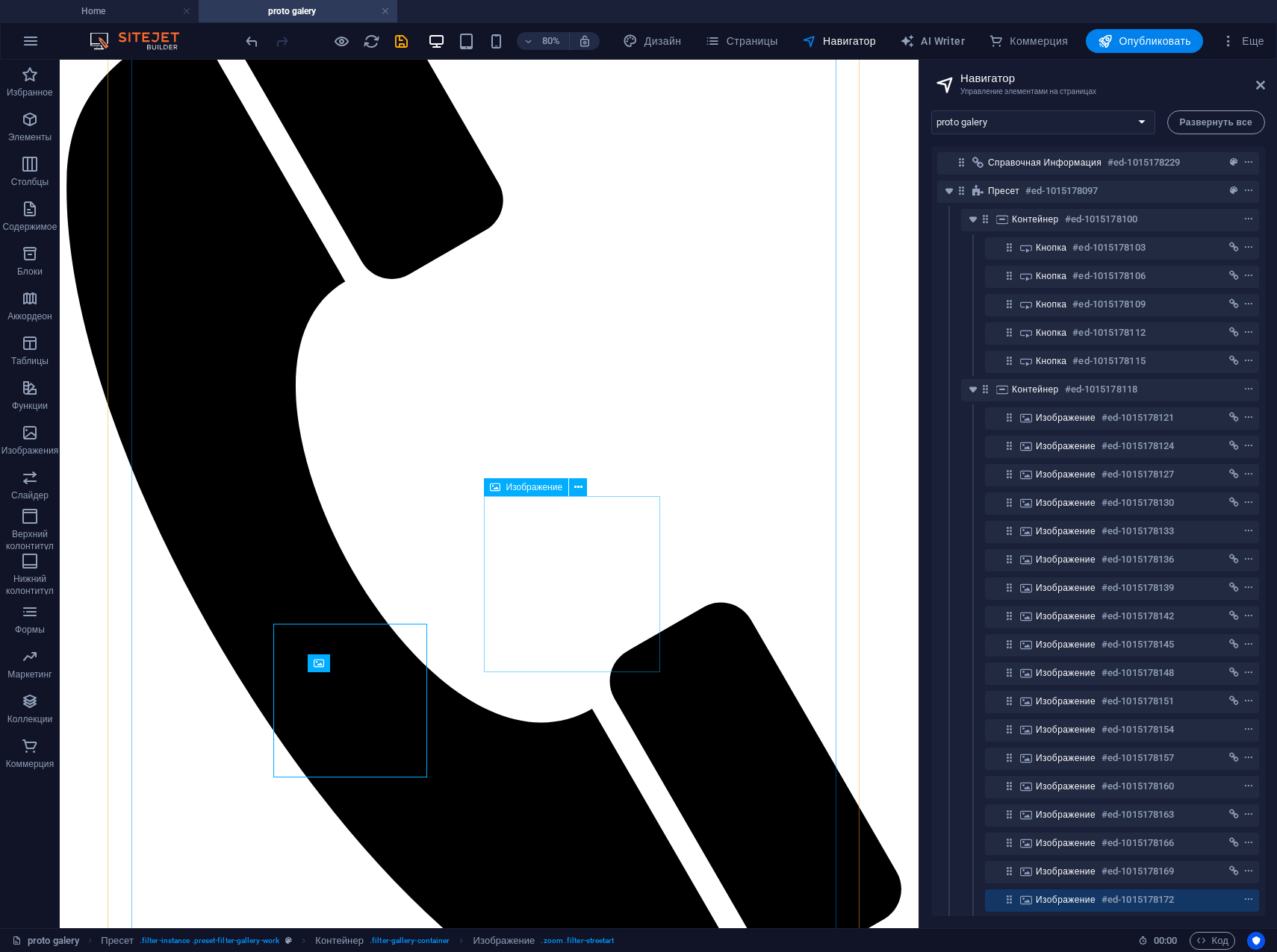
scroll to position [373, 0]
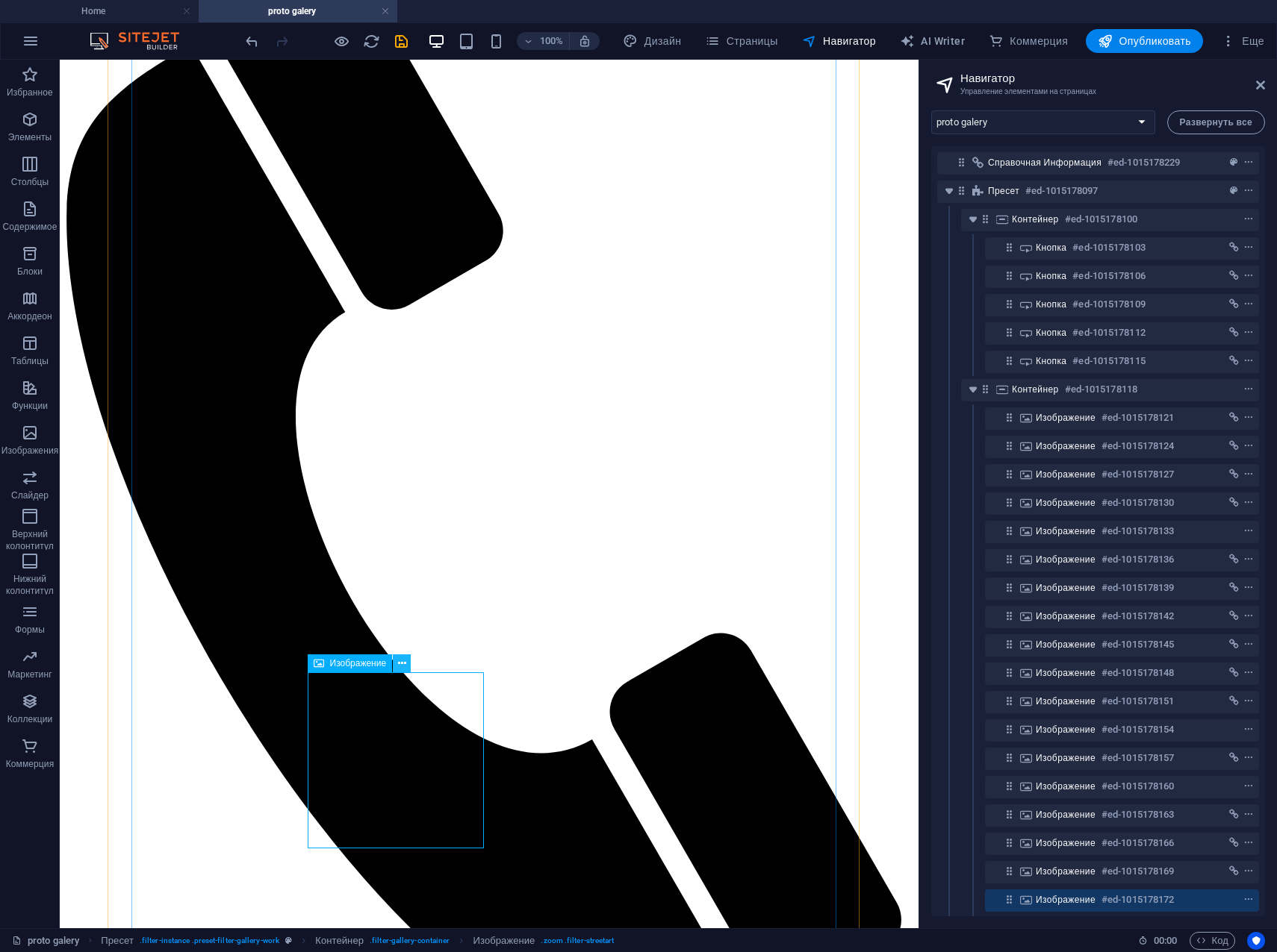
click at [399, 664] on icon at bounding box center [402, 664] width 8 height 16
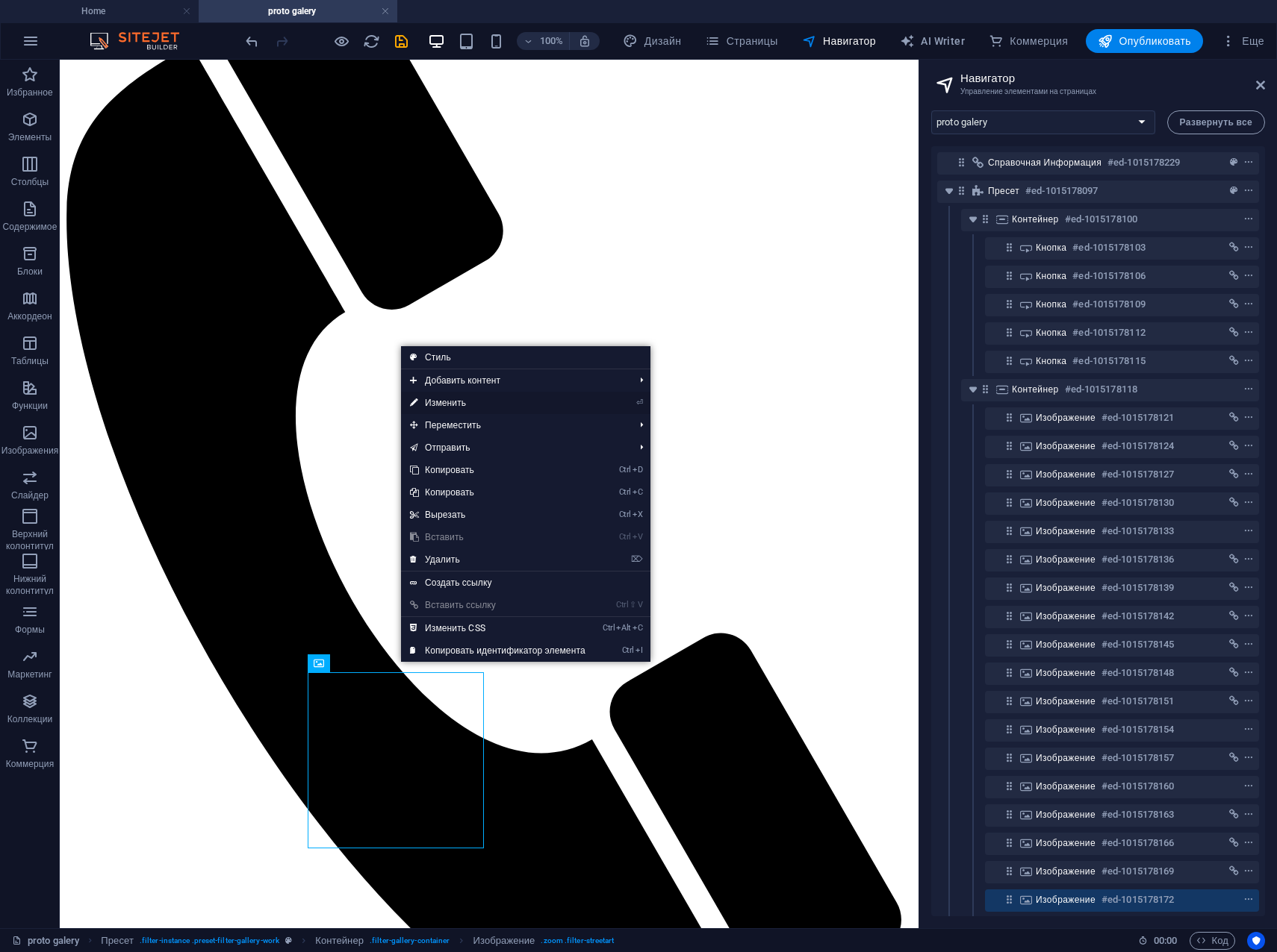
click at [460, 405] on link "⏎ Изменить" at bounding box center [497, 403] width 193 height 23
select select "%"
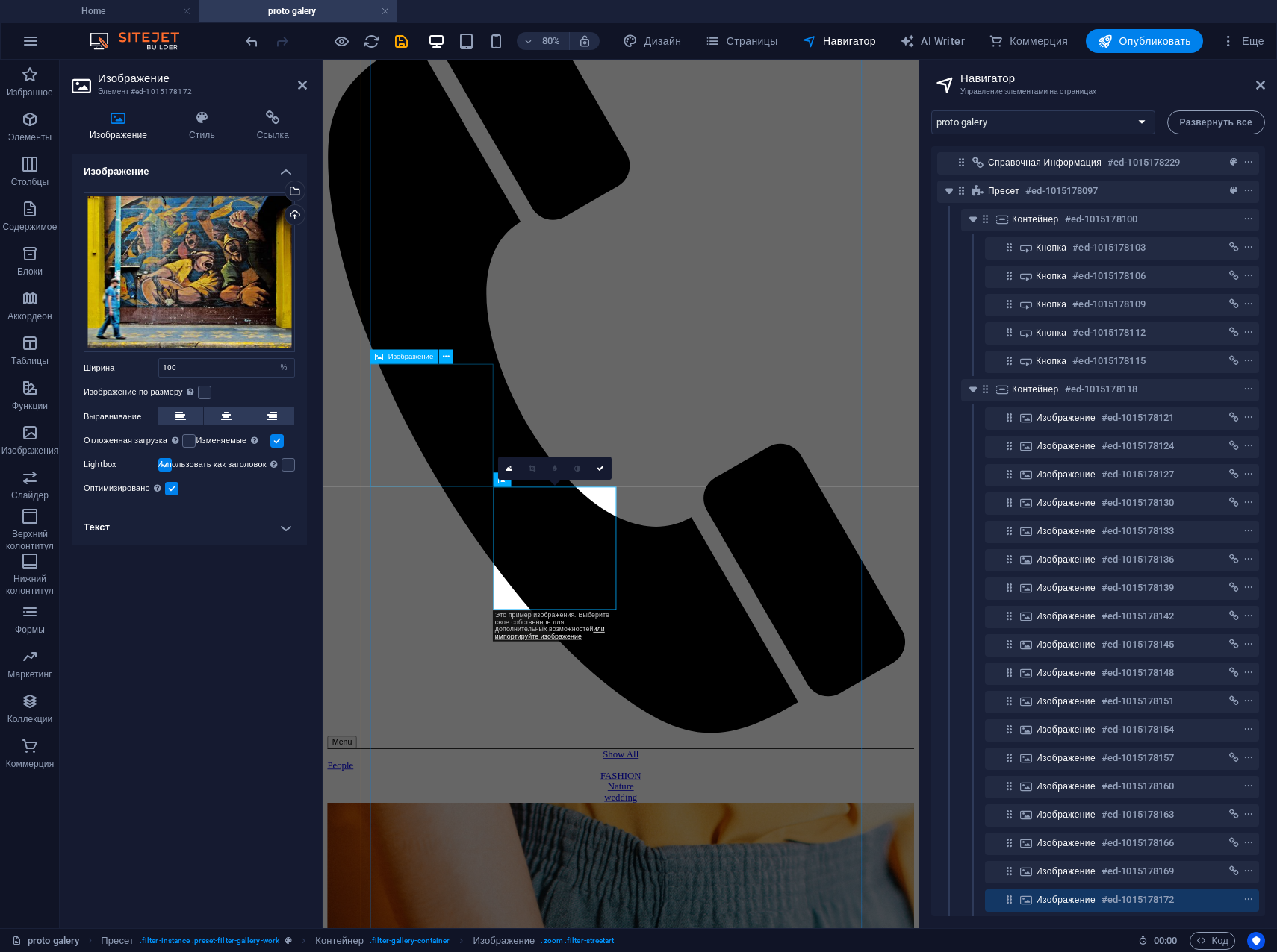
scroll to position [404, 0]
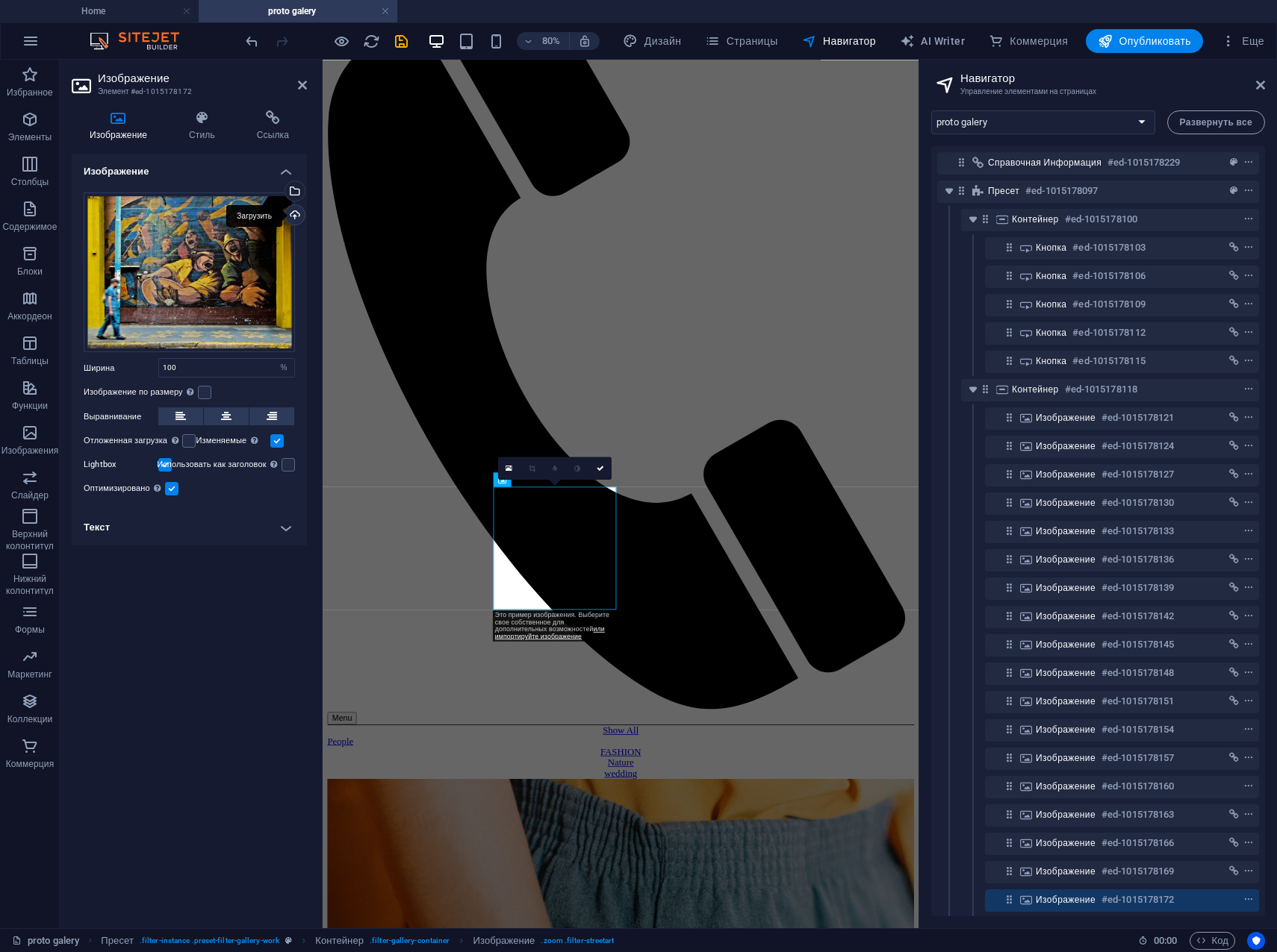
click at [295, 217] on div "Загрузить" at bounding box center [293, 216] width 23 height 23
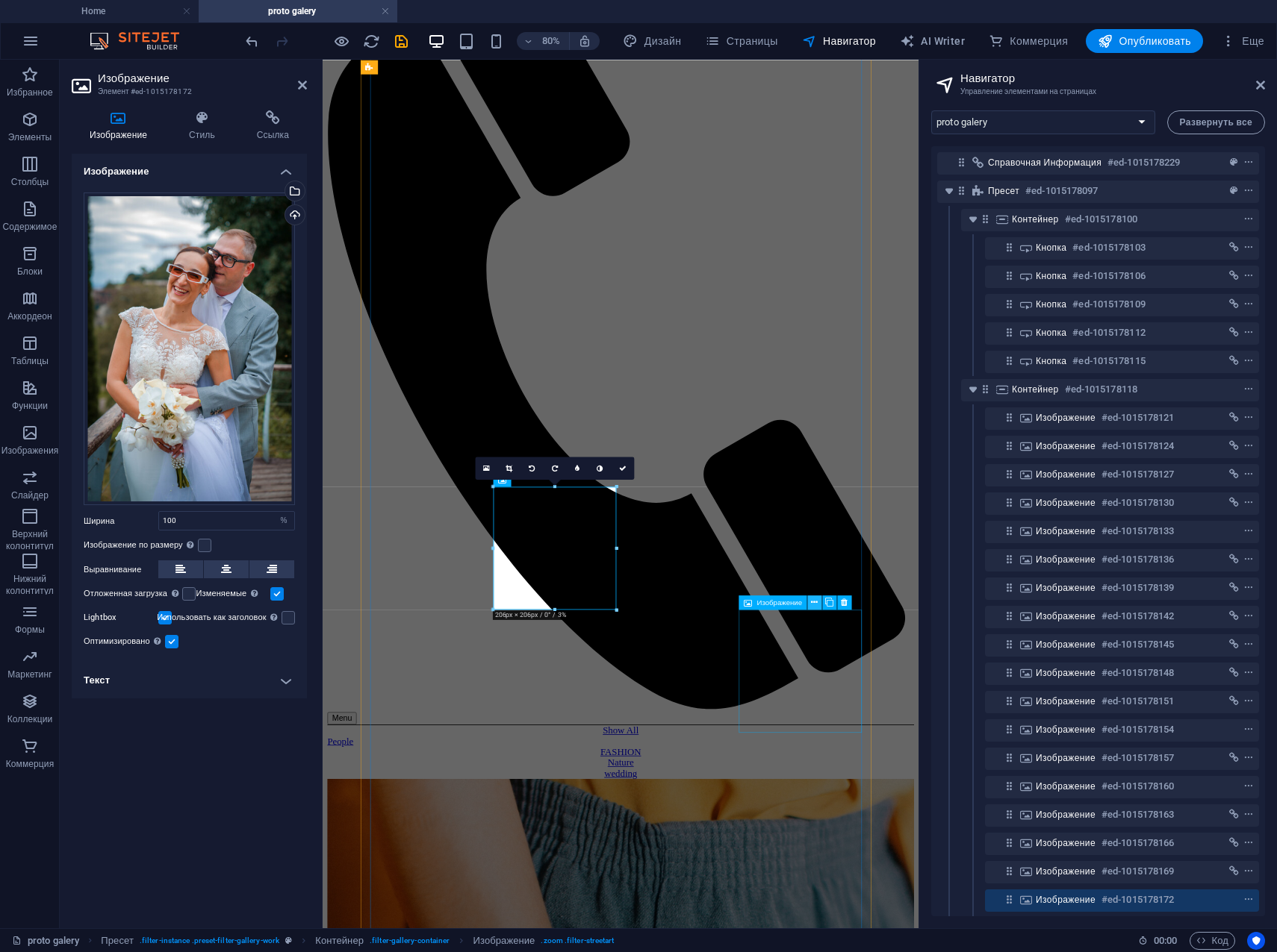
click at [812, 602] on icon at bounding box center [815, 602] width 7 height 13
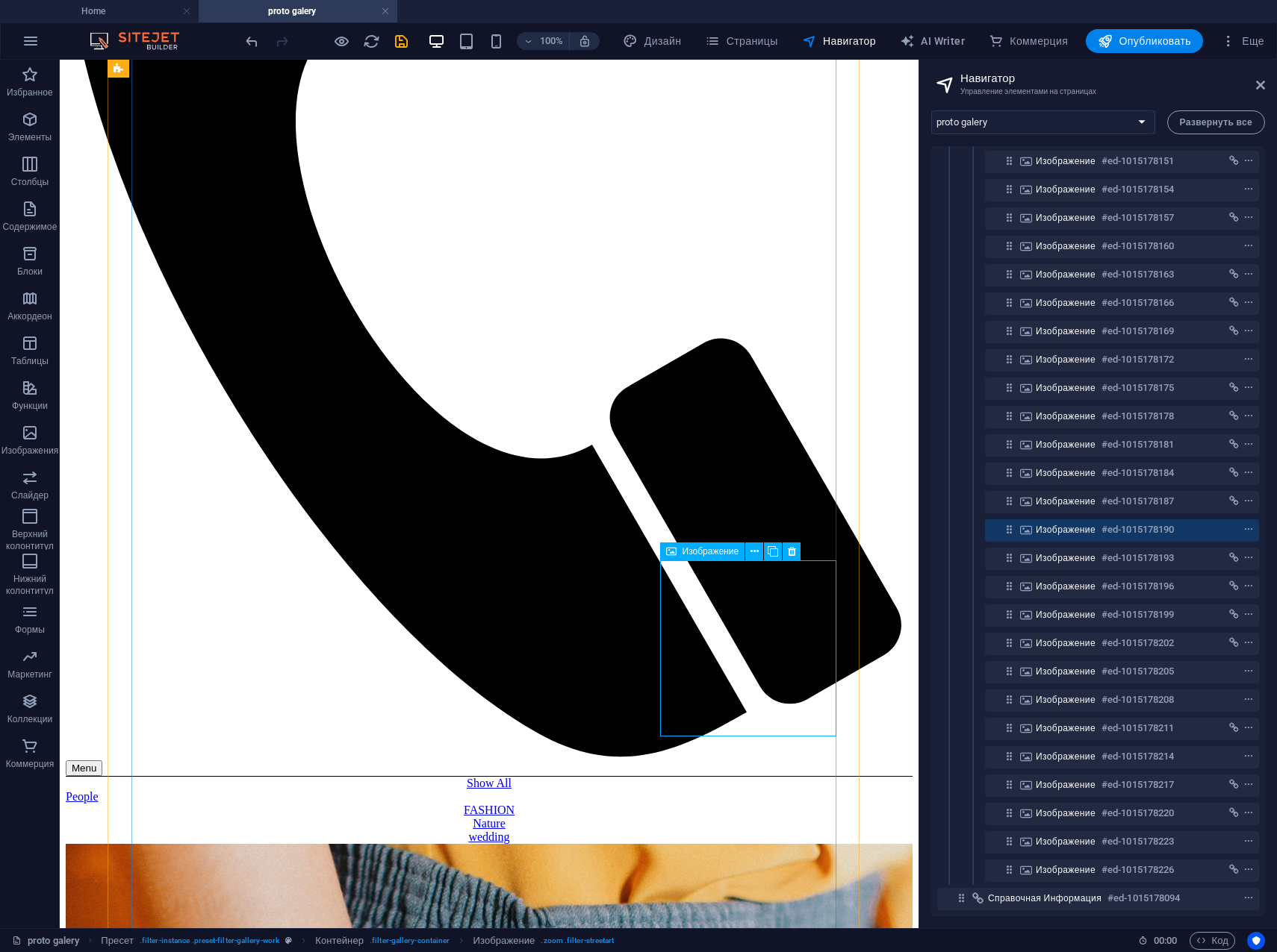
scroll to position [672, 0]
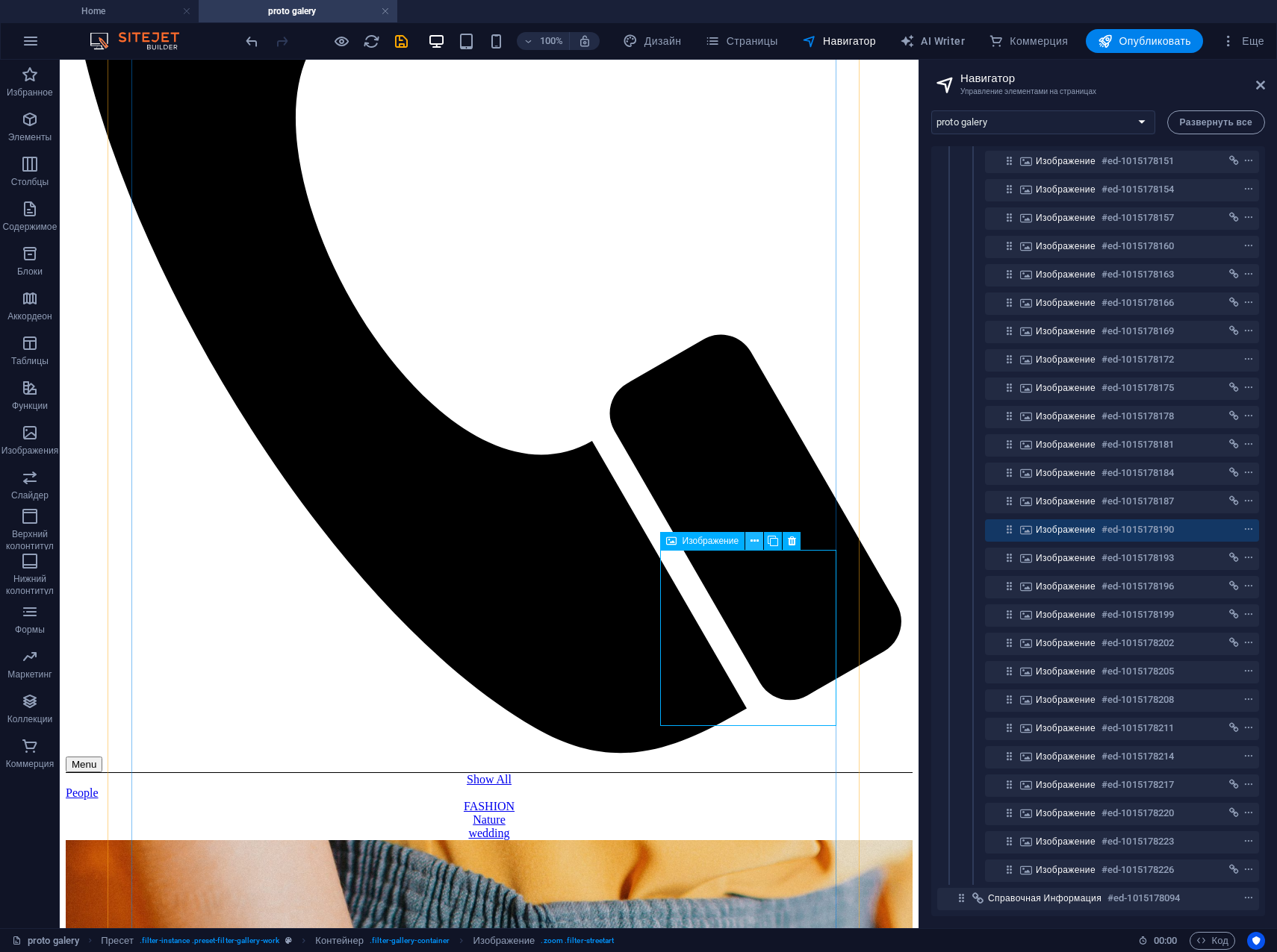
click at [752, 535] on icon at bounding box center [754, 541] width 8 height 16
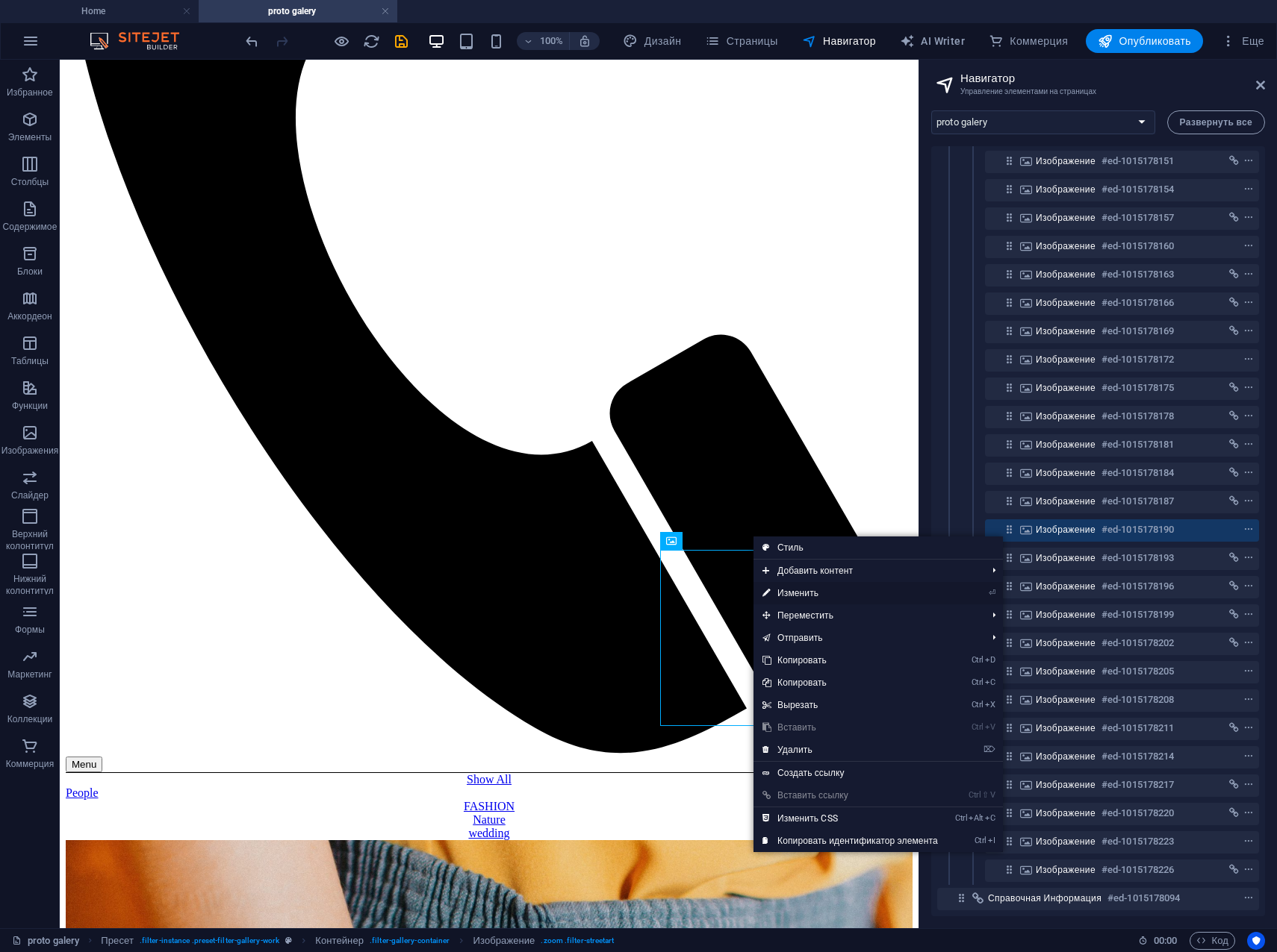
click at [800, 593] on link "⏎ Изменить" at bounding box center [850, 593] width 193 height 23
select select "%"
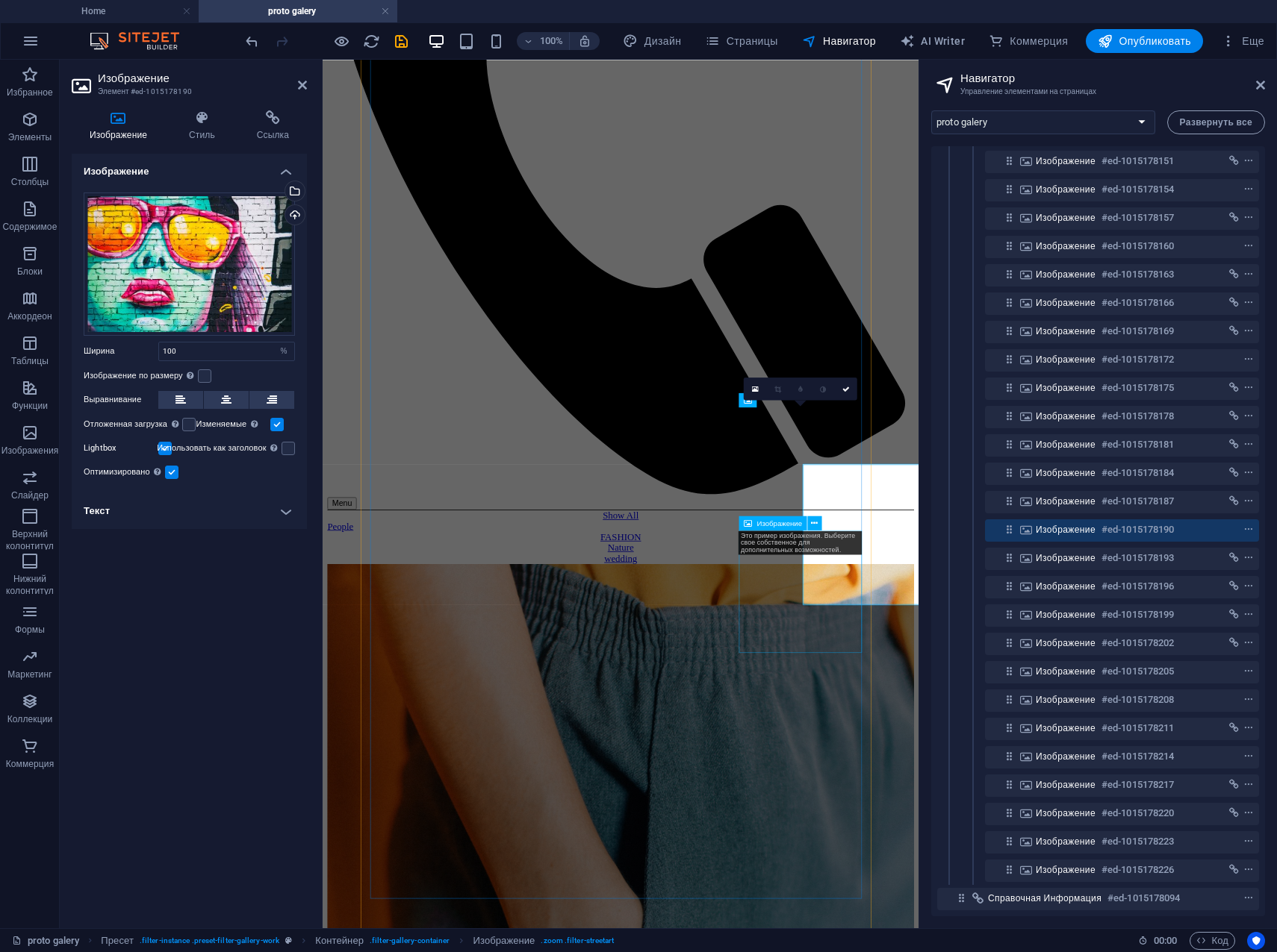
scroll to position [657, 0]
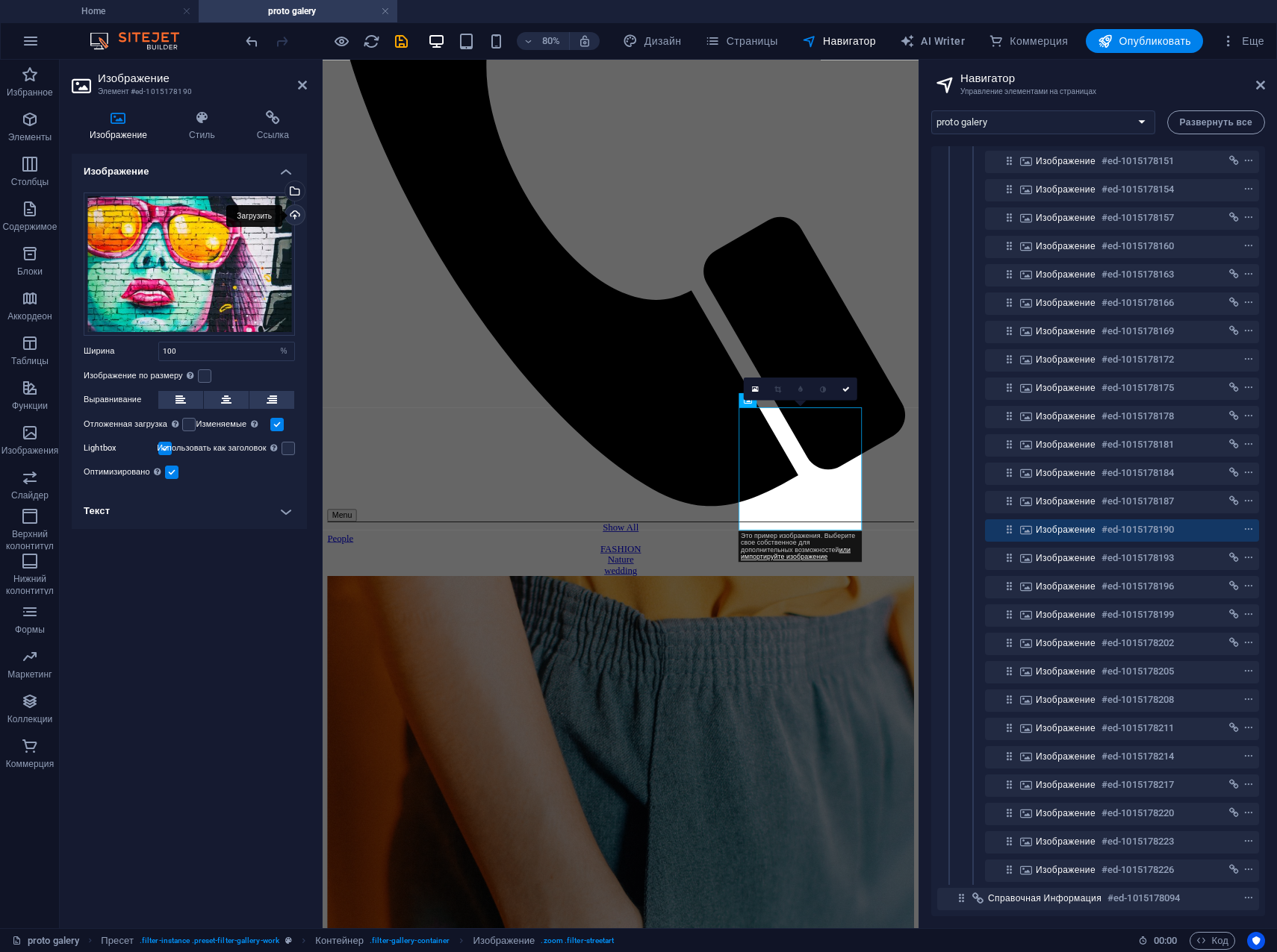
click at [295, 211] on div "Загрузить" at bounding box center [293, 216] width 23 height 23
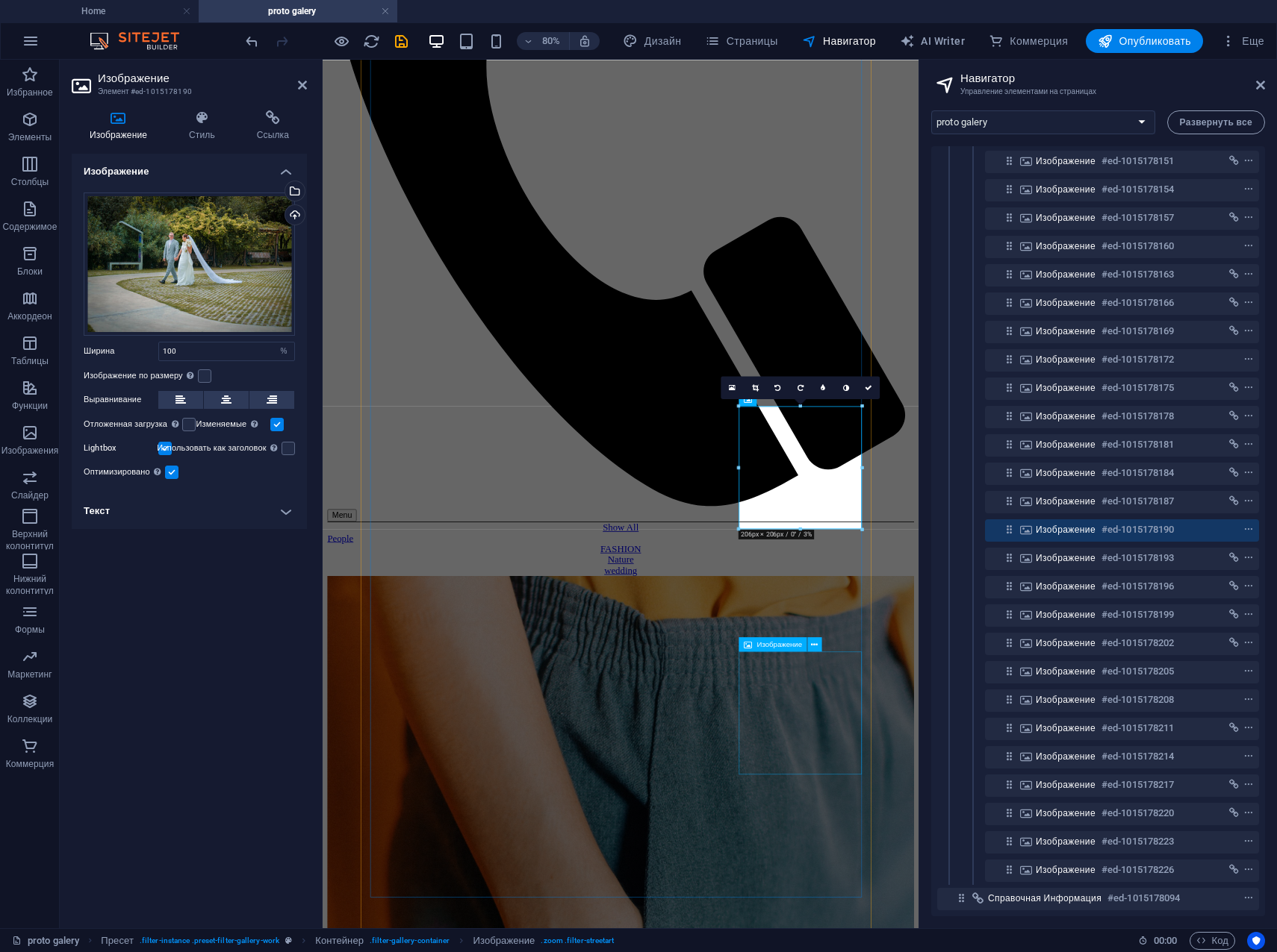
scroll to position [731, 0]
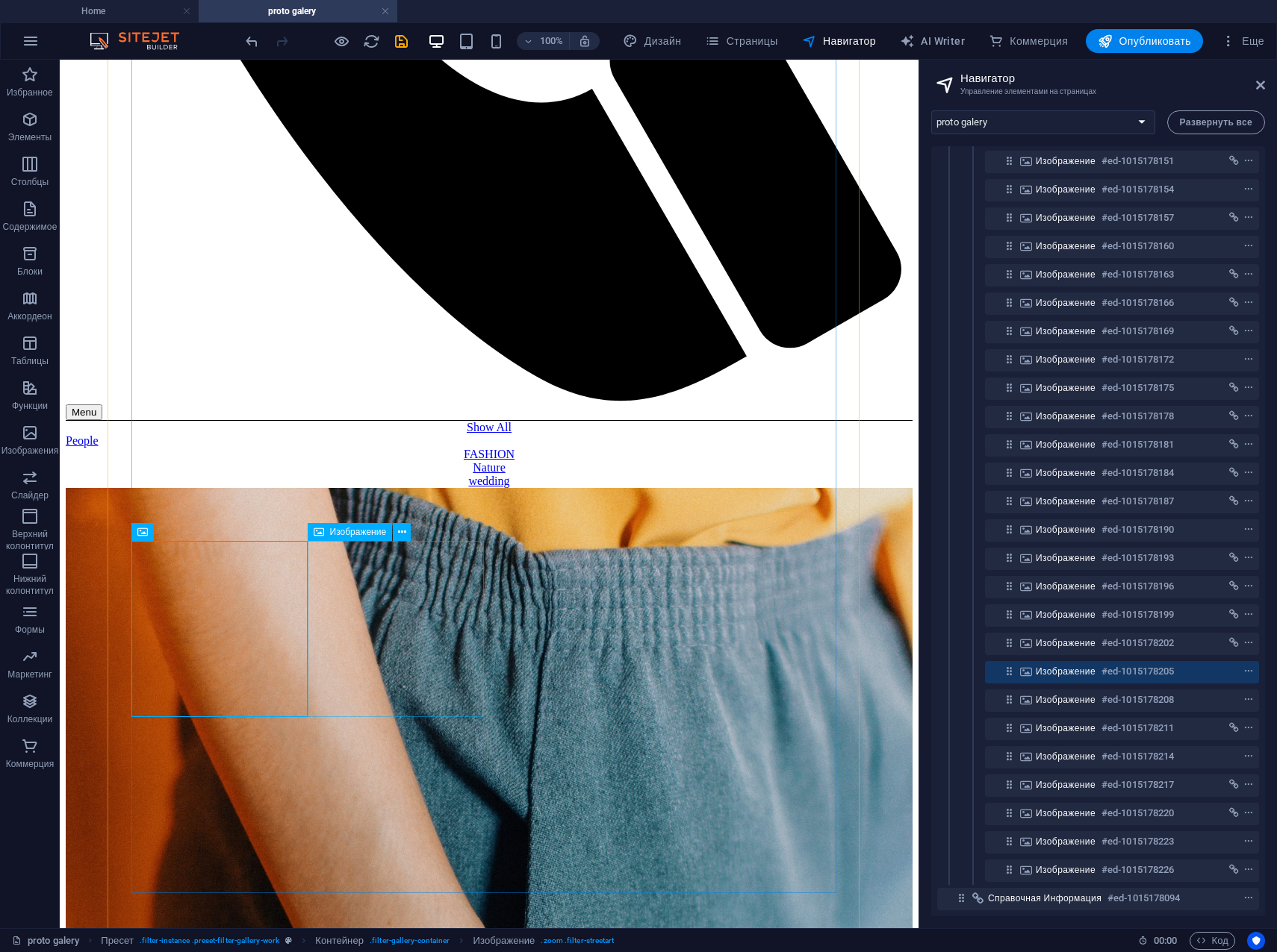
scroll to position [1033, 0]
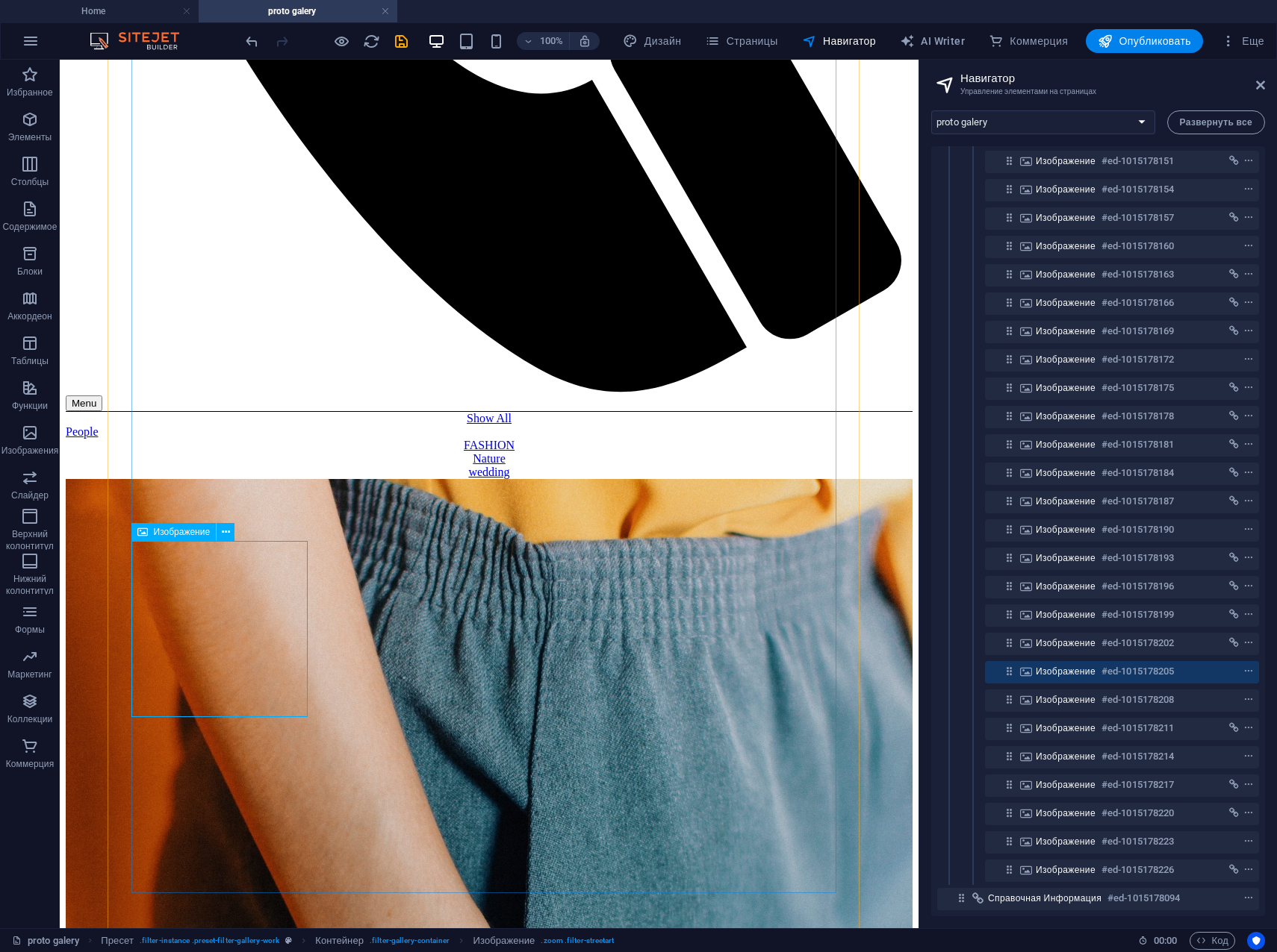
click at [222, 535] on icon at bounding box center [226, 533] width 8 height 16
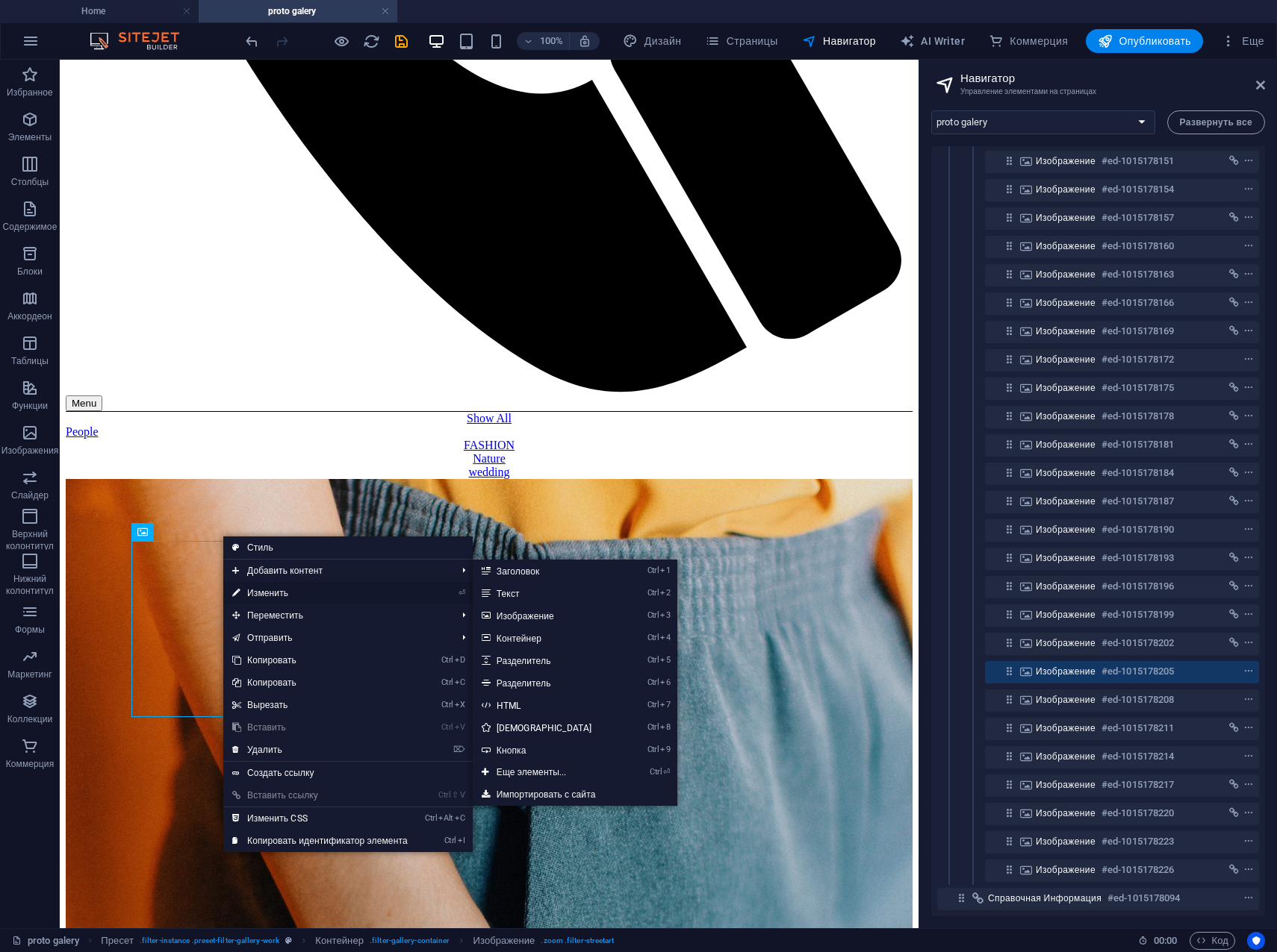
click at [267, 590] on link "⏎ Изменить" at bounding box center [320, 593] width 193 height 23
select select "%"
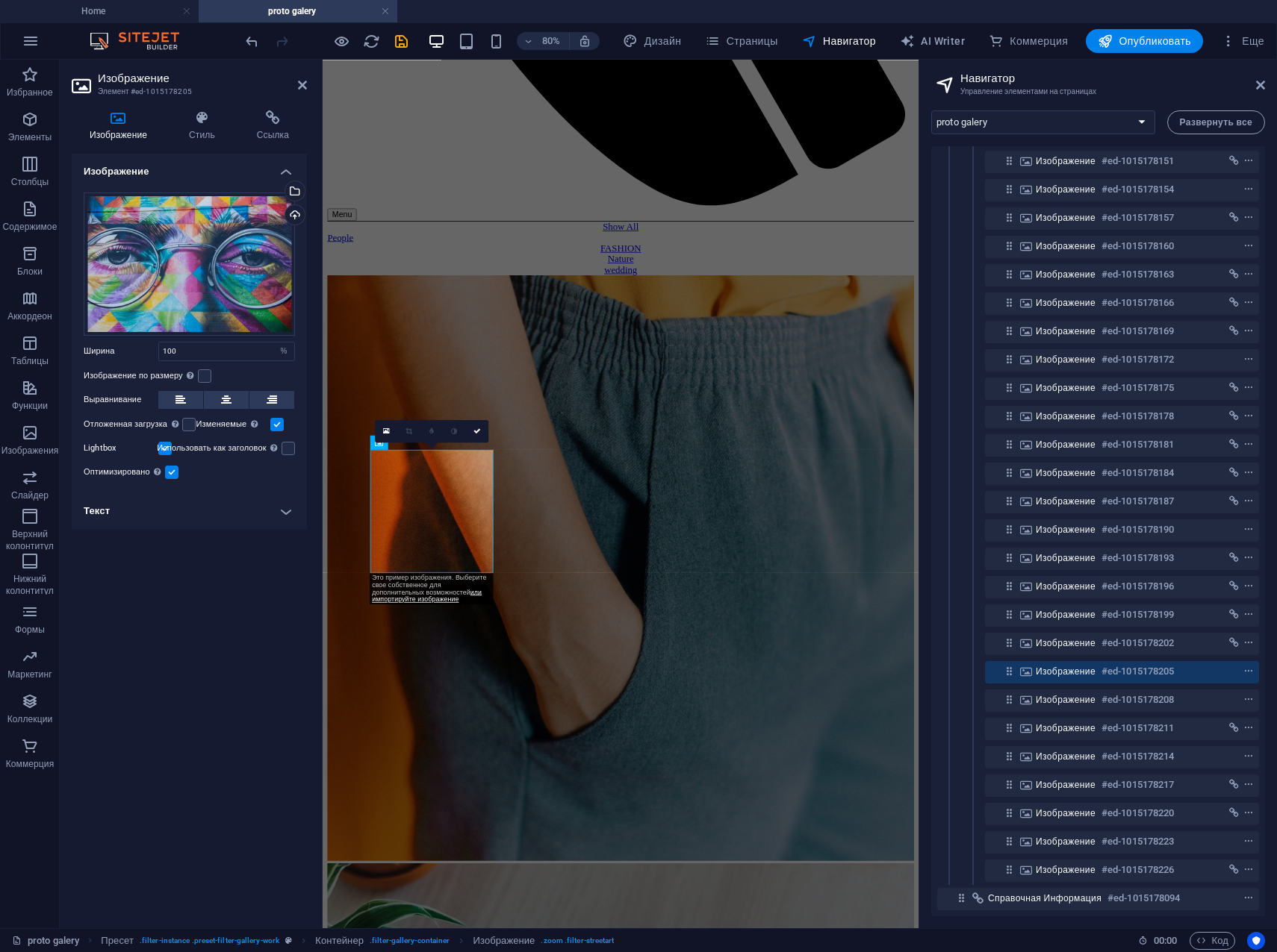
scroll to position [910, 0]
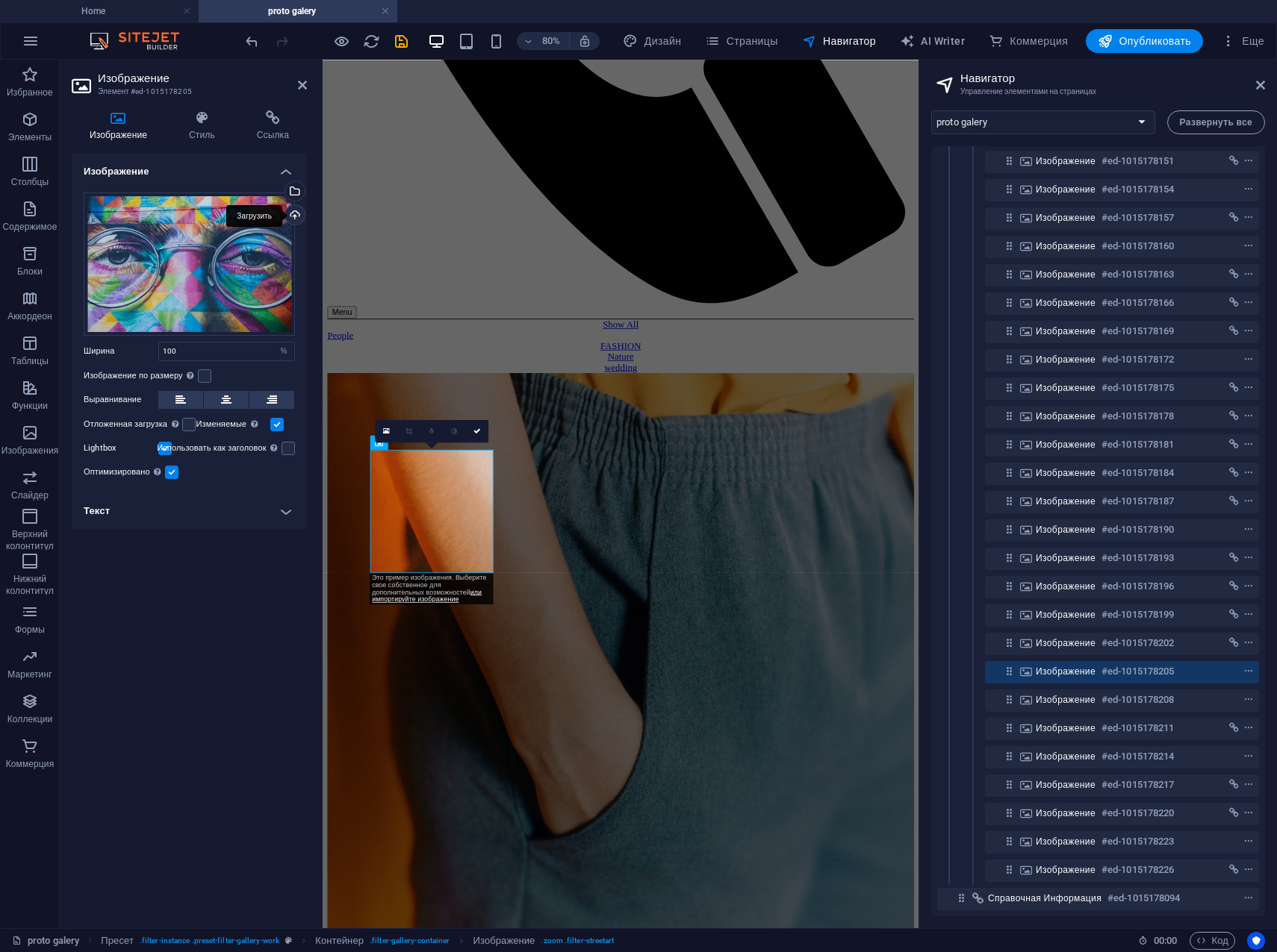
click at [293, 211] on div "Загрузить" at bounding box center [293, 216] width 23 height 23
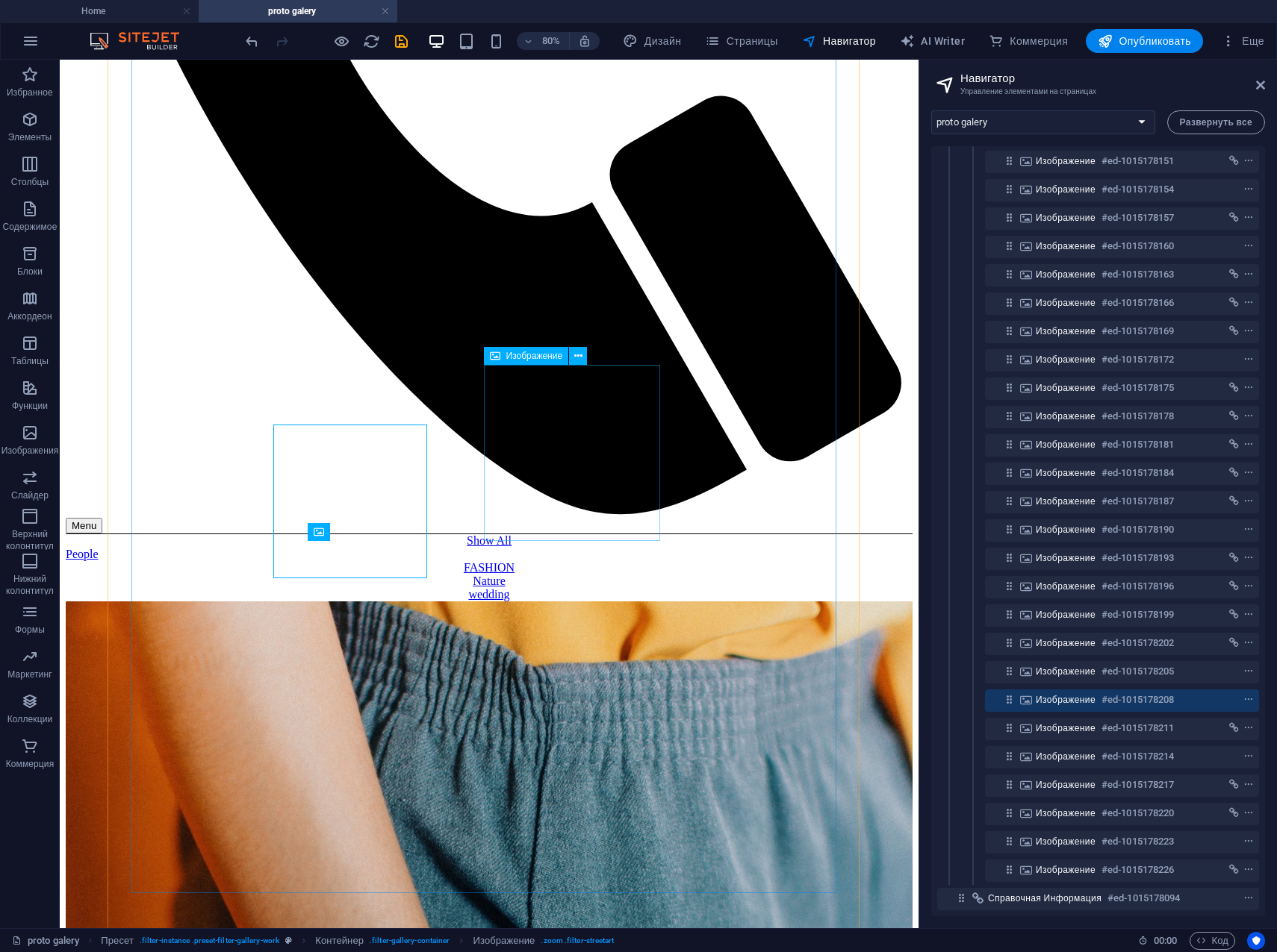
scroll to position [1033, 0]
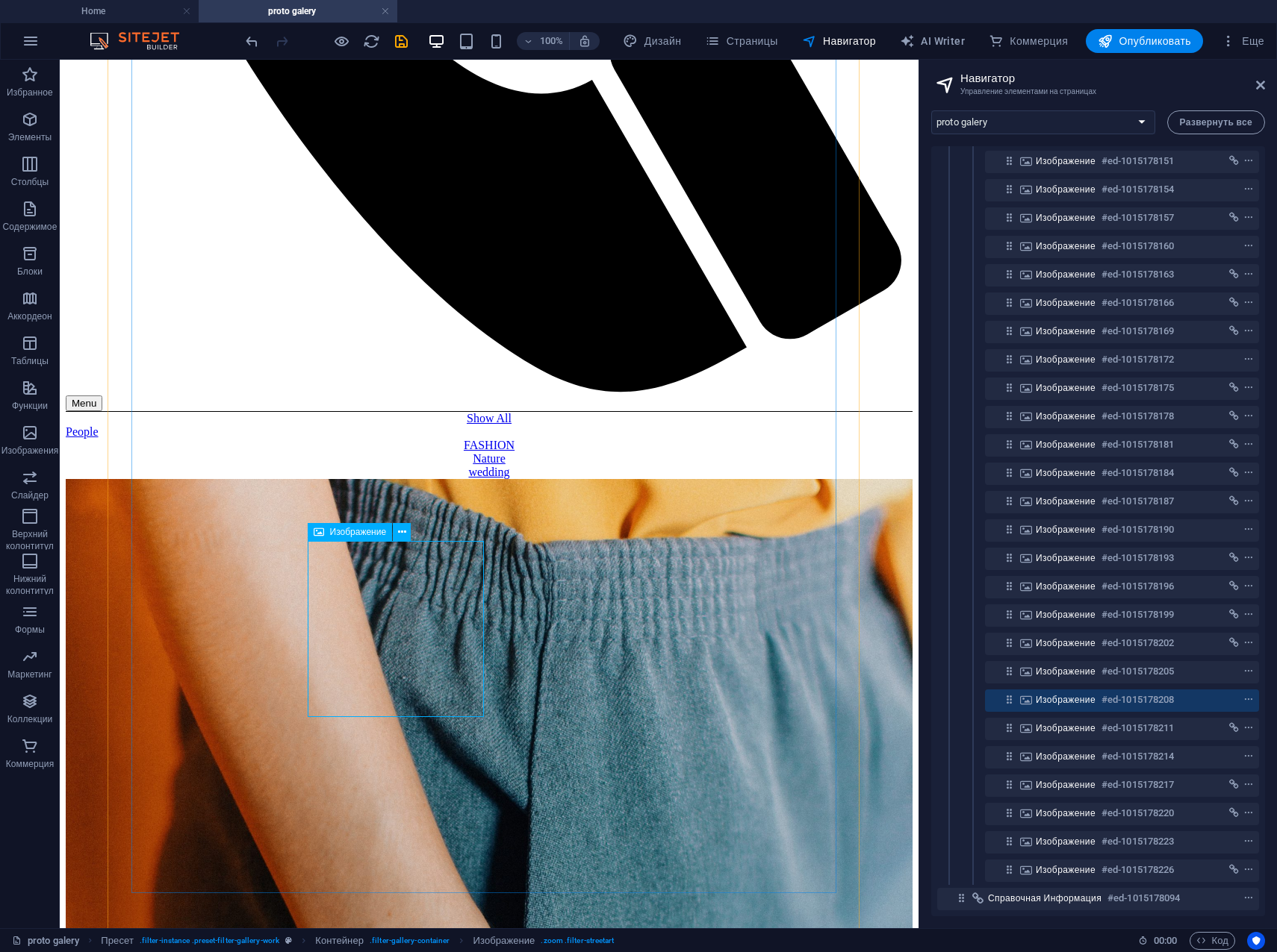
click at [402, 531] on icon at bounding box center [402, 533] width 8 height 16
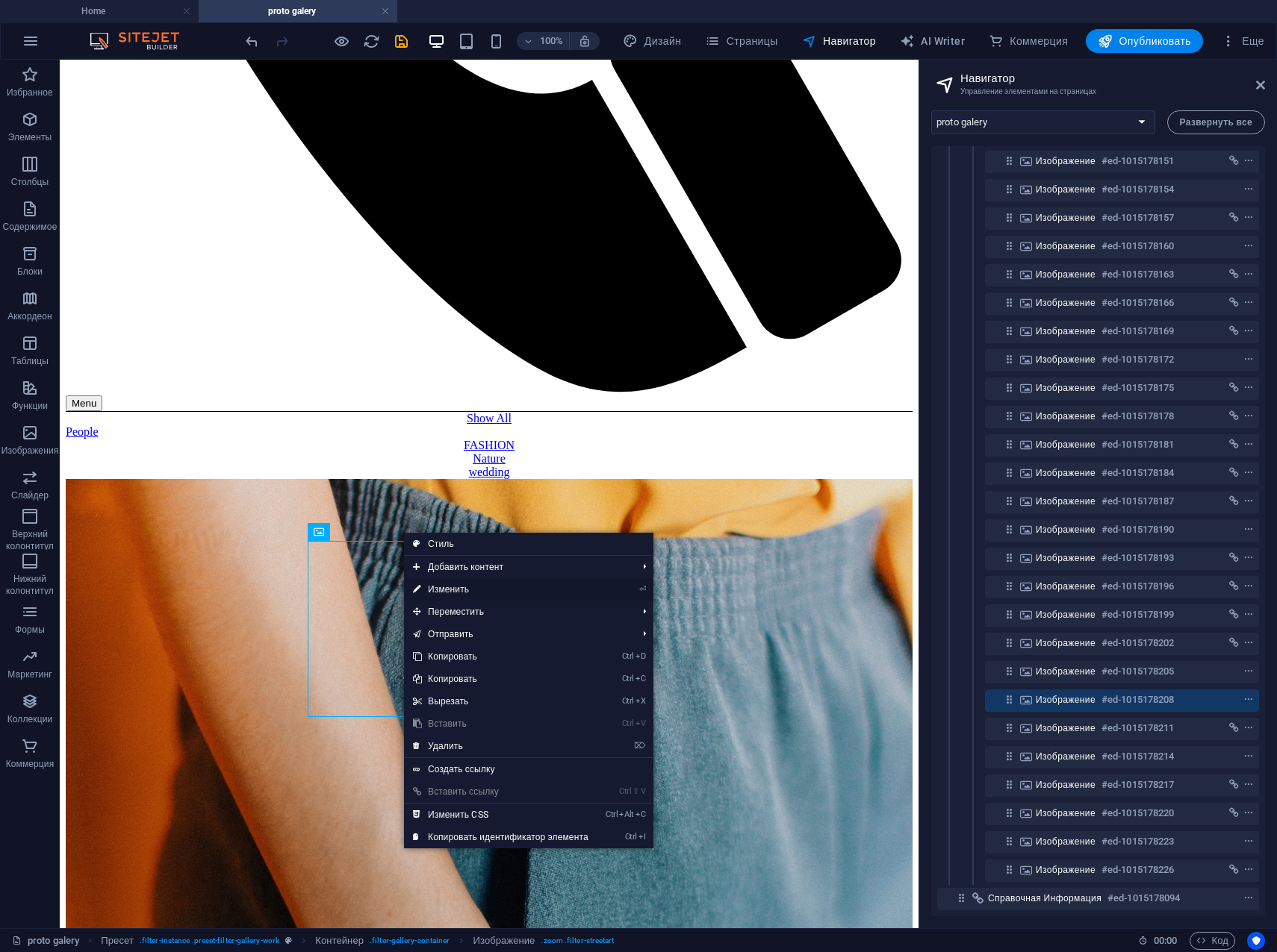
click at [455, 591] on link "⏎ Изменить" at bounding box center [501, 589] width 193 height 23
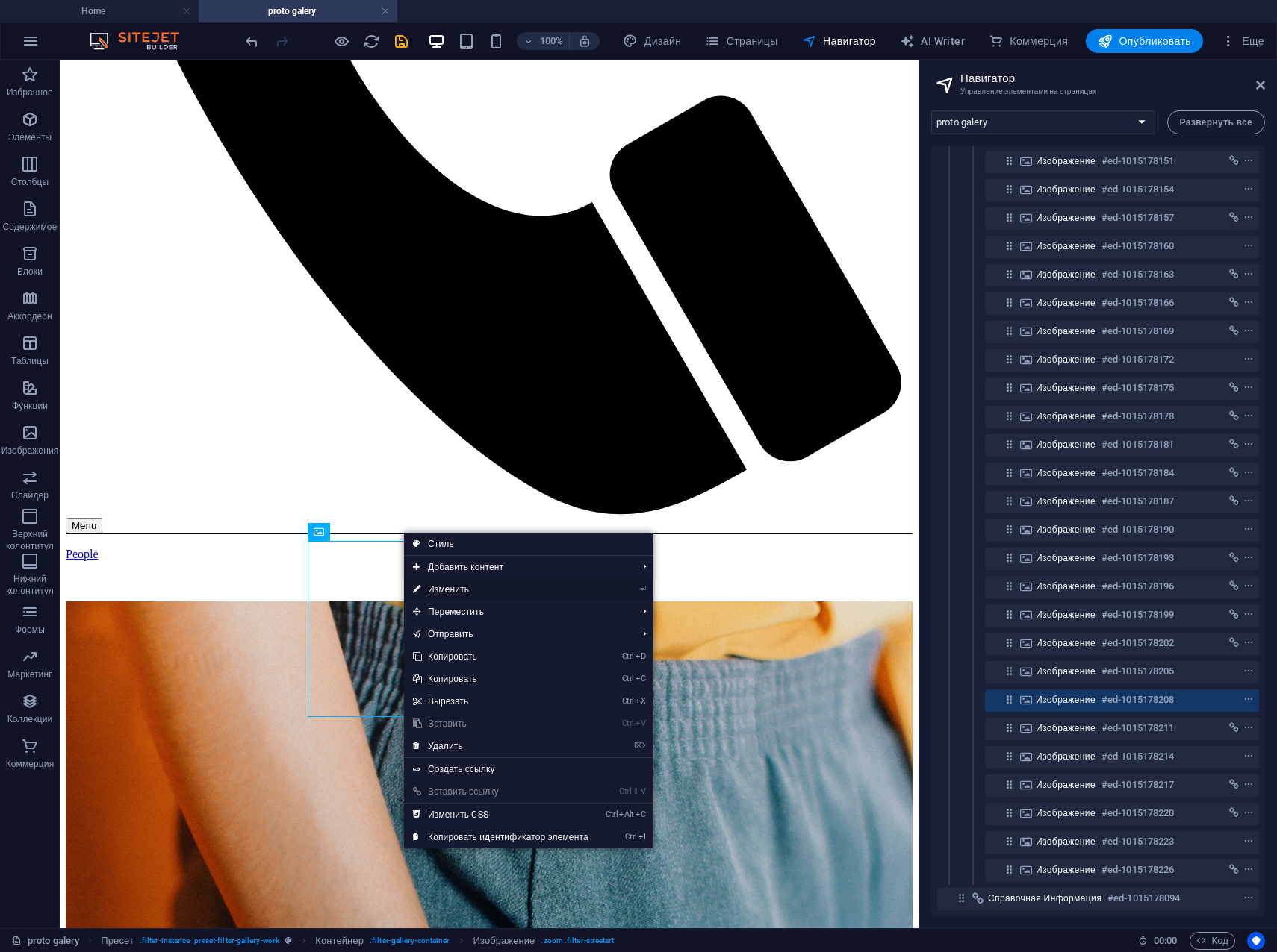
select select "%"
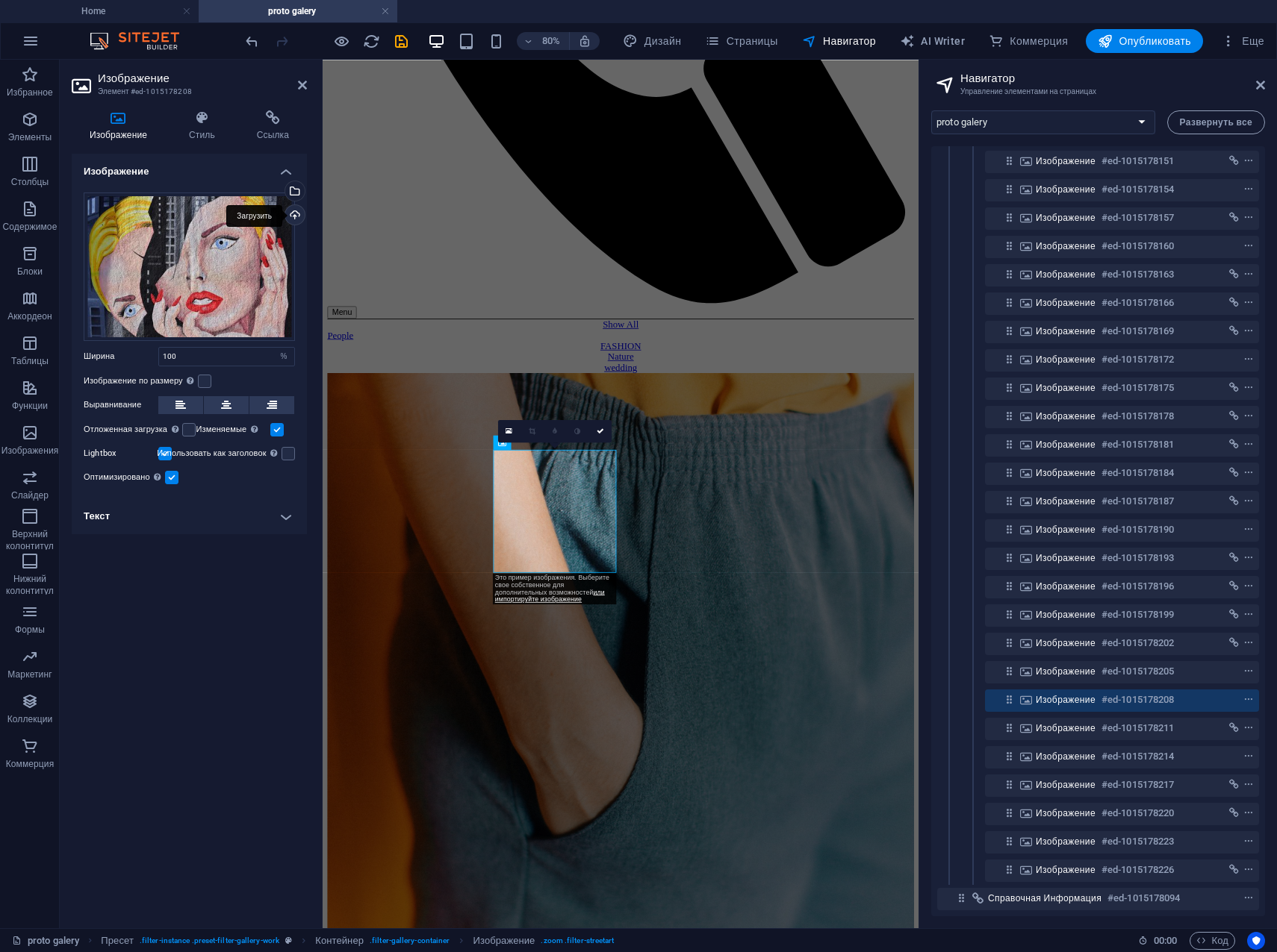
click at [292, 218] on div "Загрузить" at bounding box center [293, 216] width 23 height 23
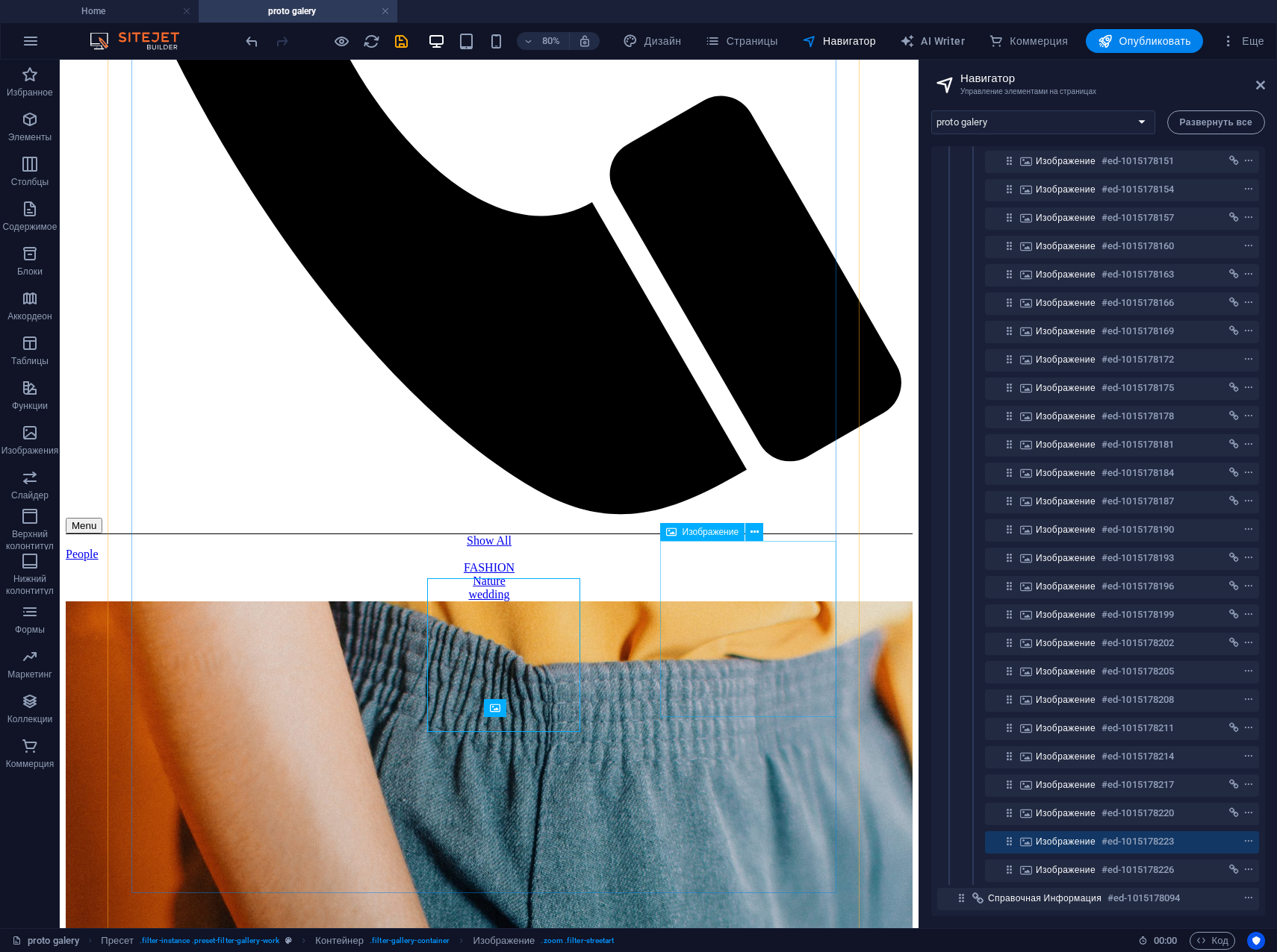
scroll to position [1033, 0]
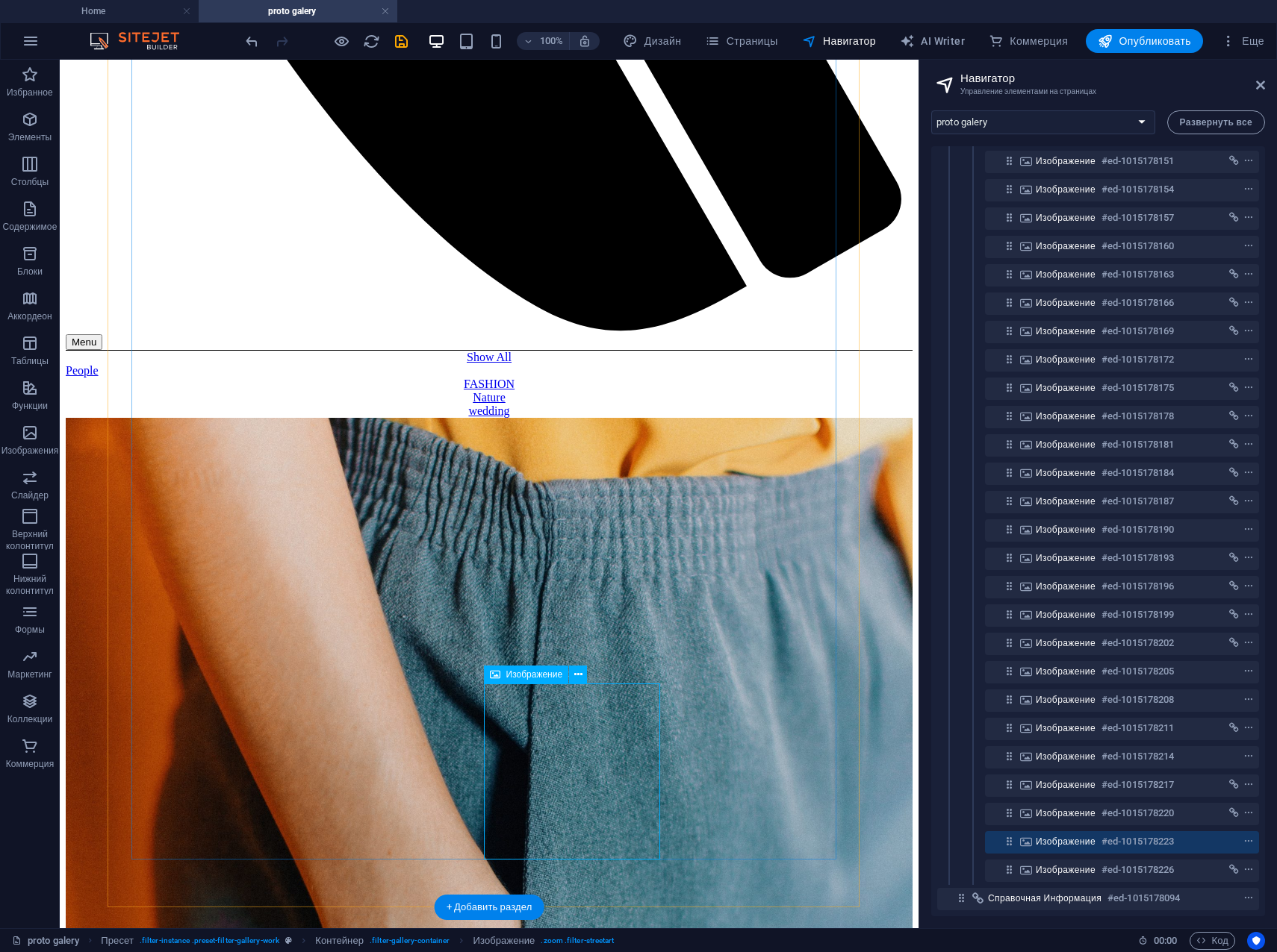
scroll to position [1108, 0]
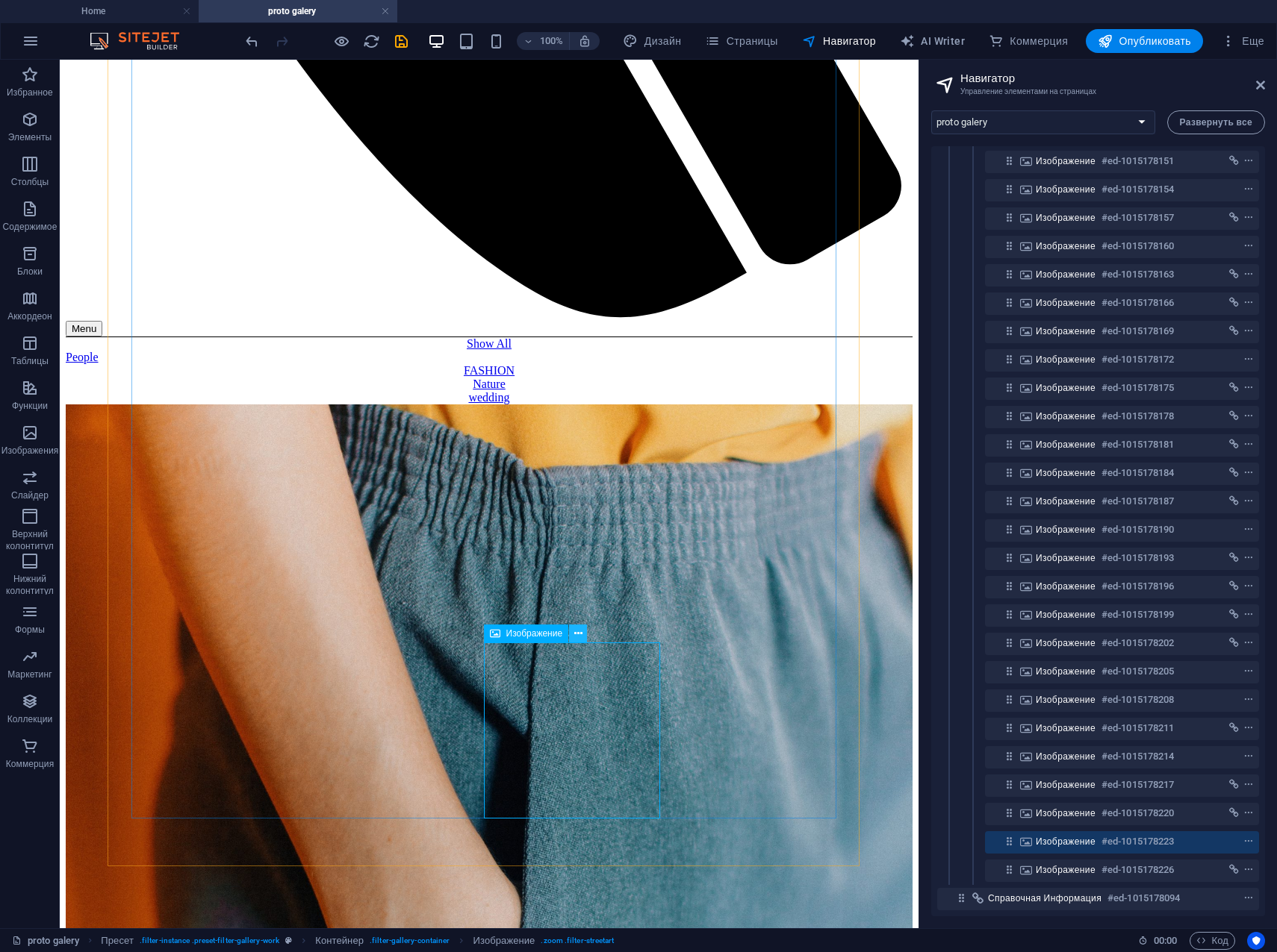
click at [577, 632] on icon at bounding box center [578, 634] width 8 height 16
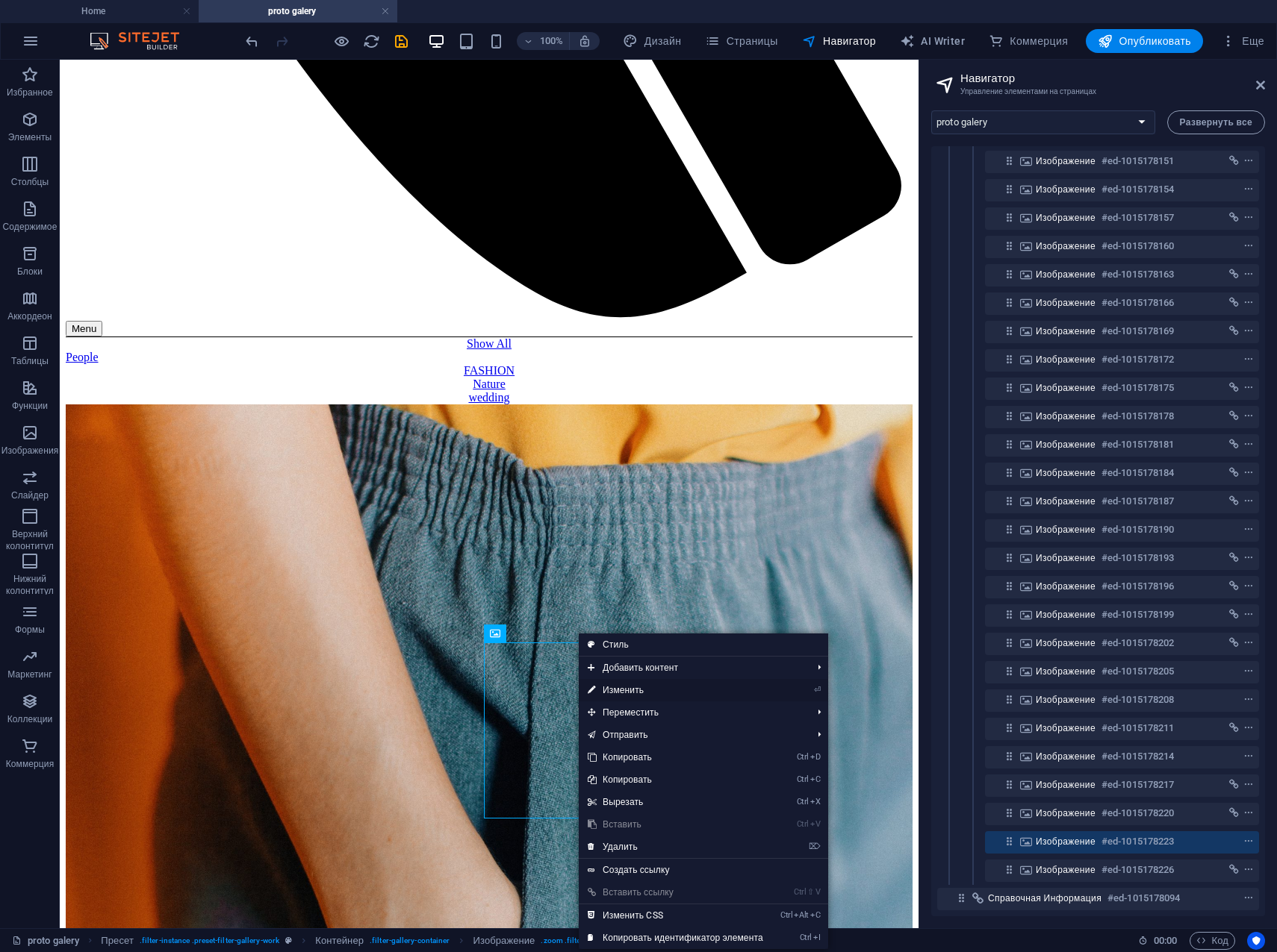
click at [622, 693] on link "⏎ Изменить" at bounding box center [675, 690] width 193 height 23
select select "%"
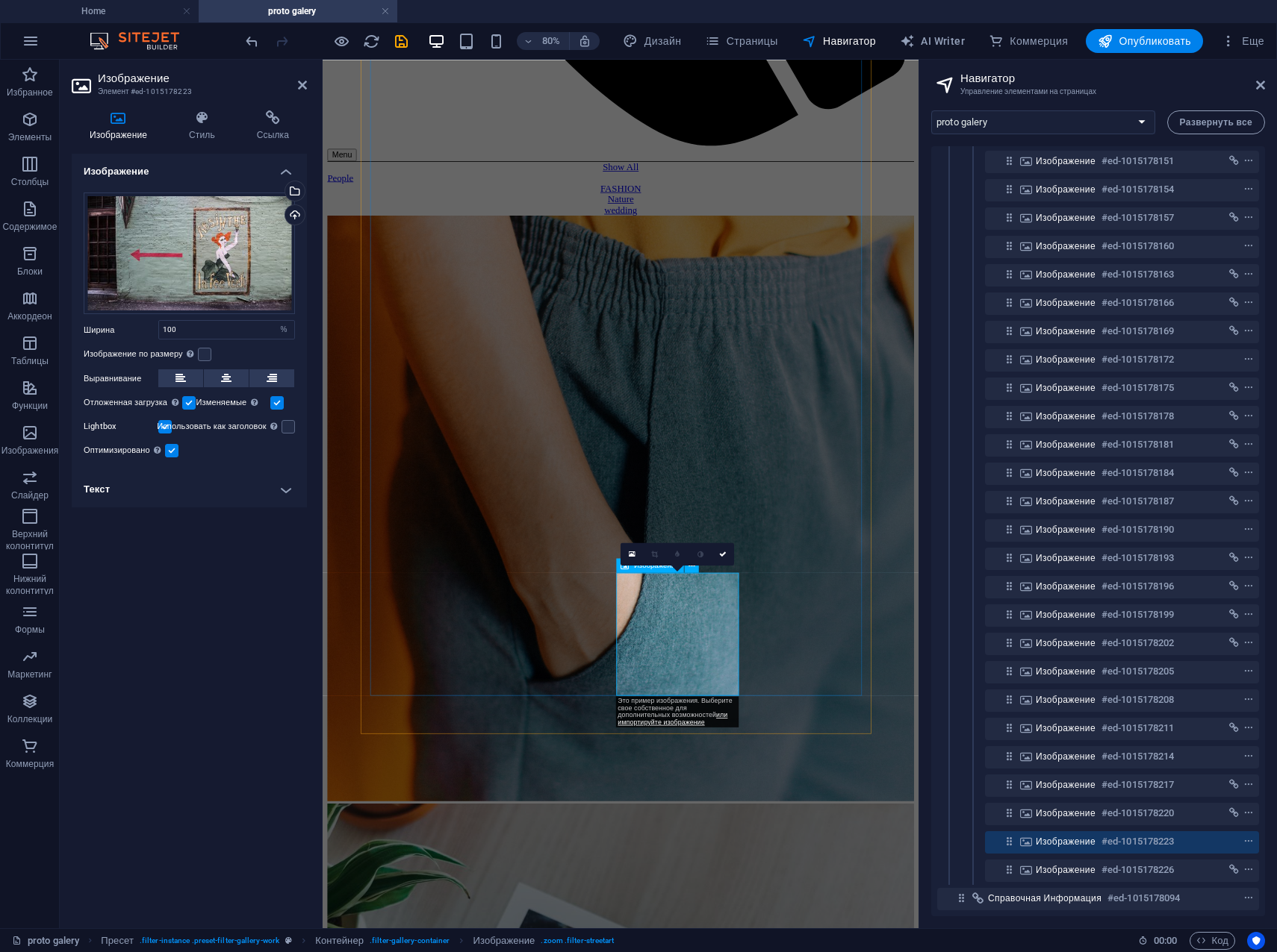
scroll to position [910, 0]
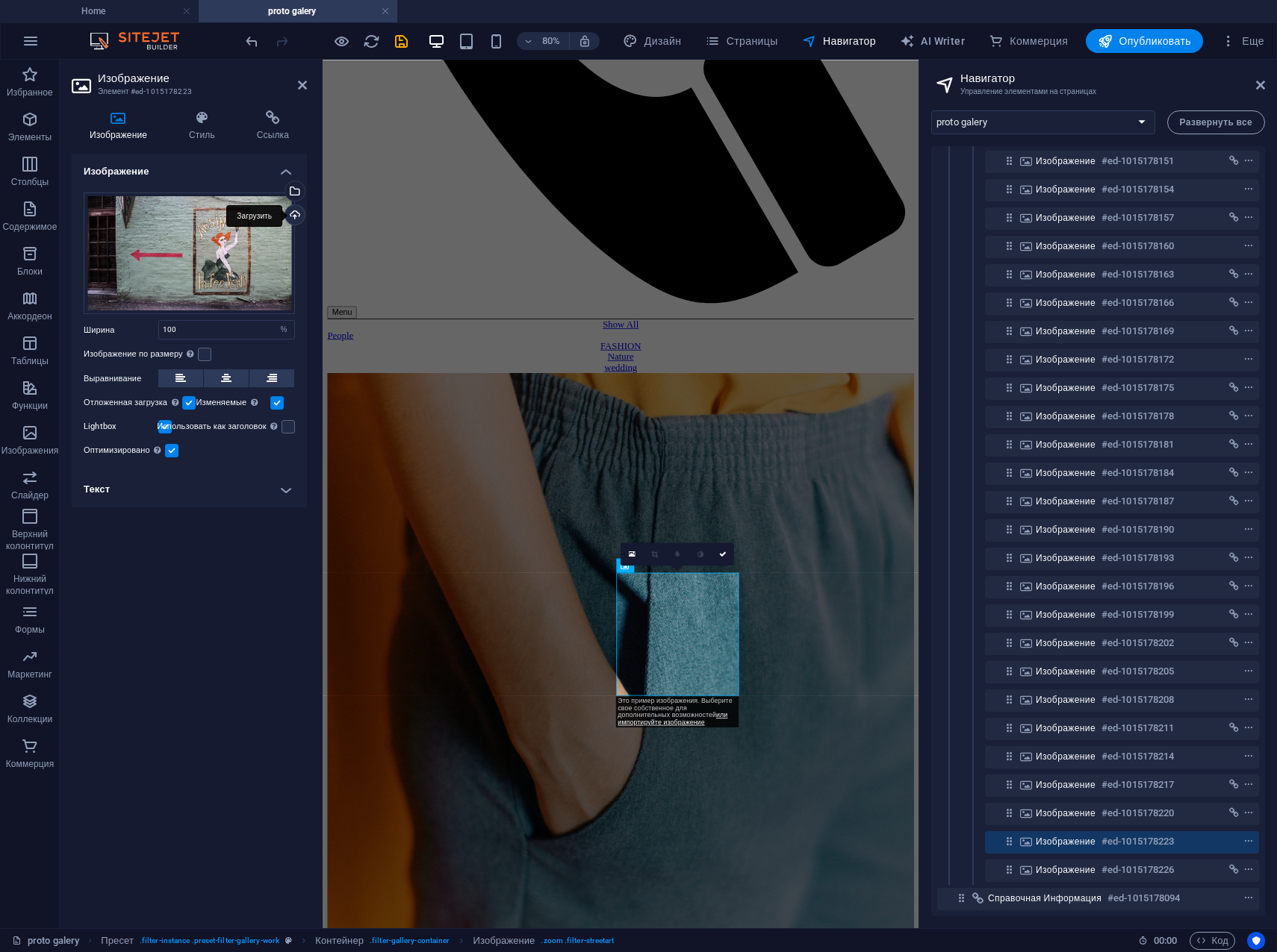
click at [296, 210] on div "Загрузить" at bounding box center [293, 216] width 23 height 23
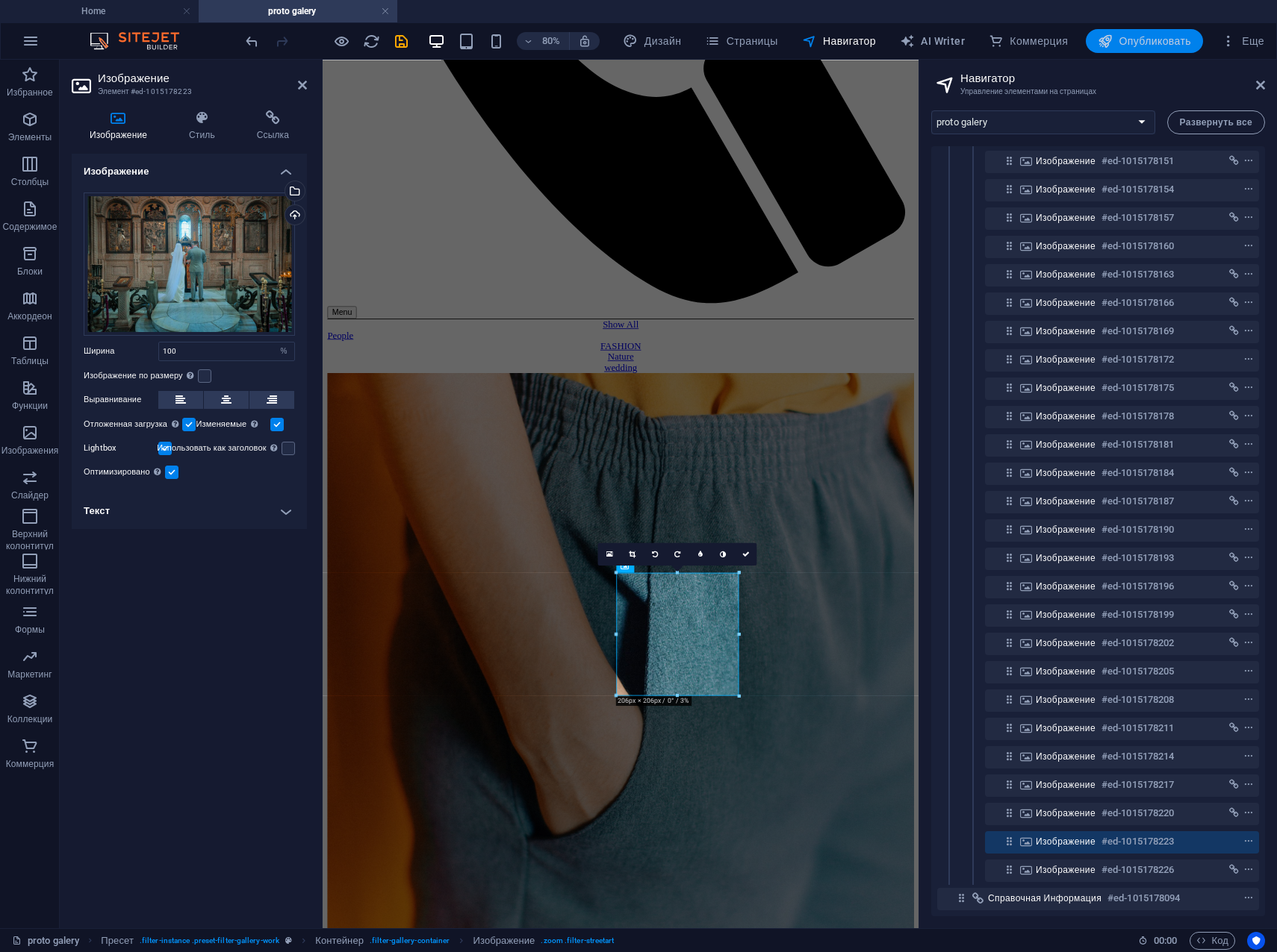
click at [1136, 38] on span "Опубликовать" at bounding box center [1144, 41] width 94 height 15
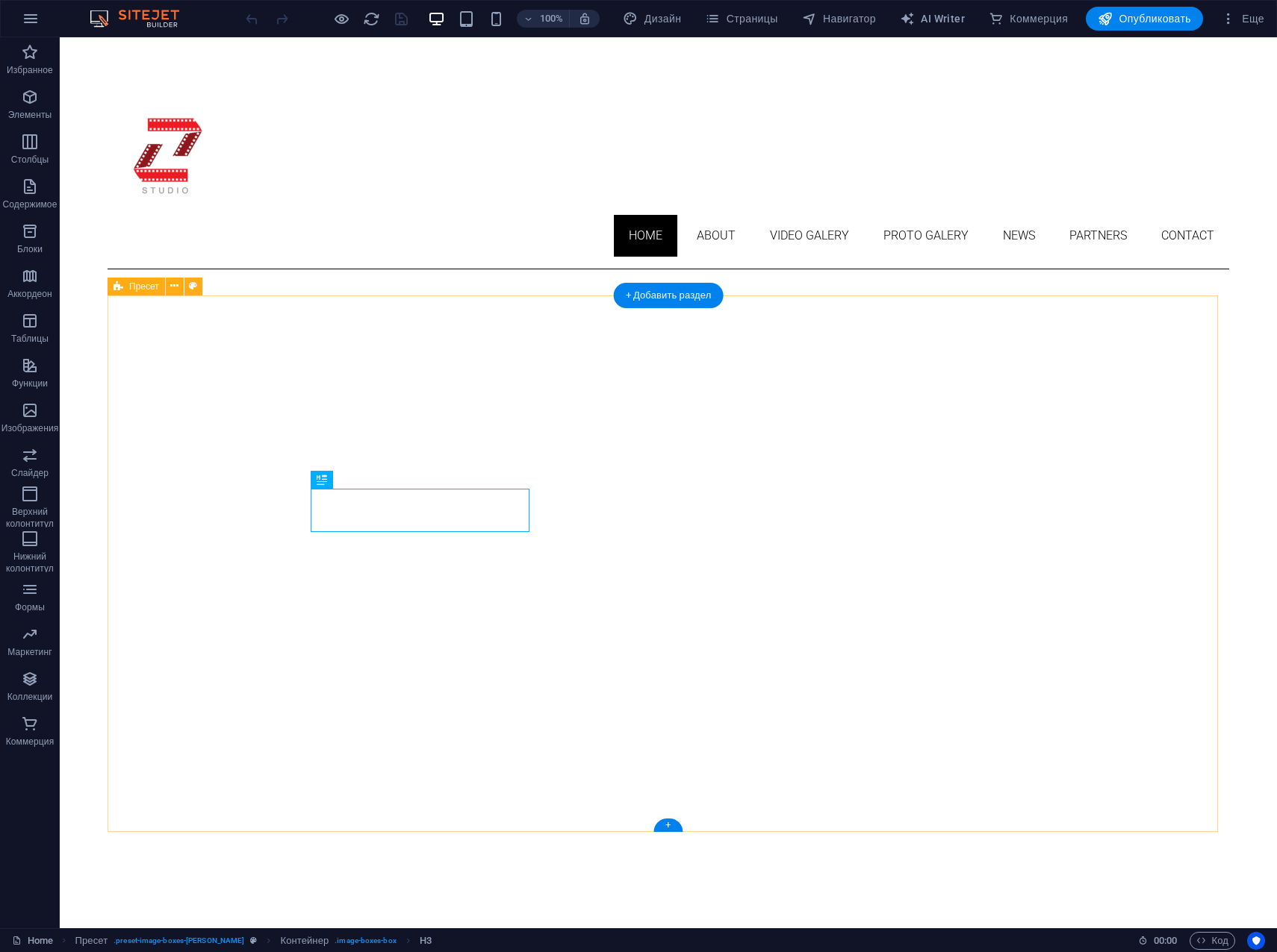
scroll to position [734, 0]
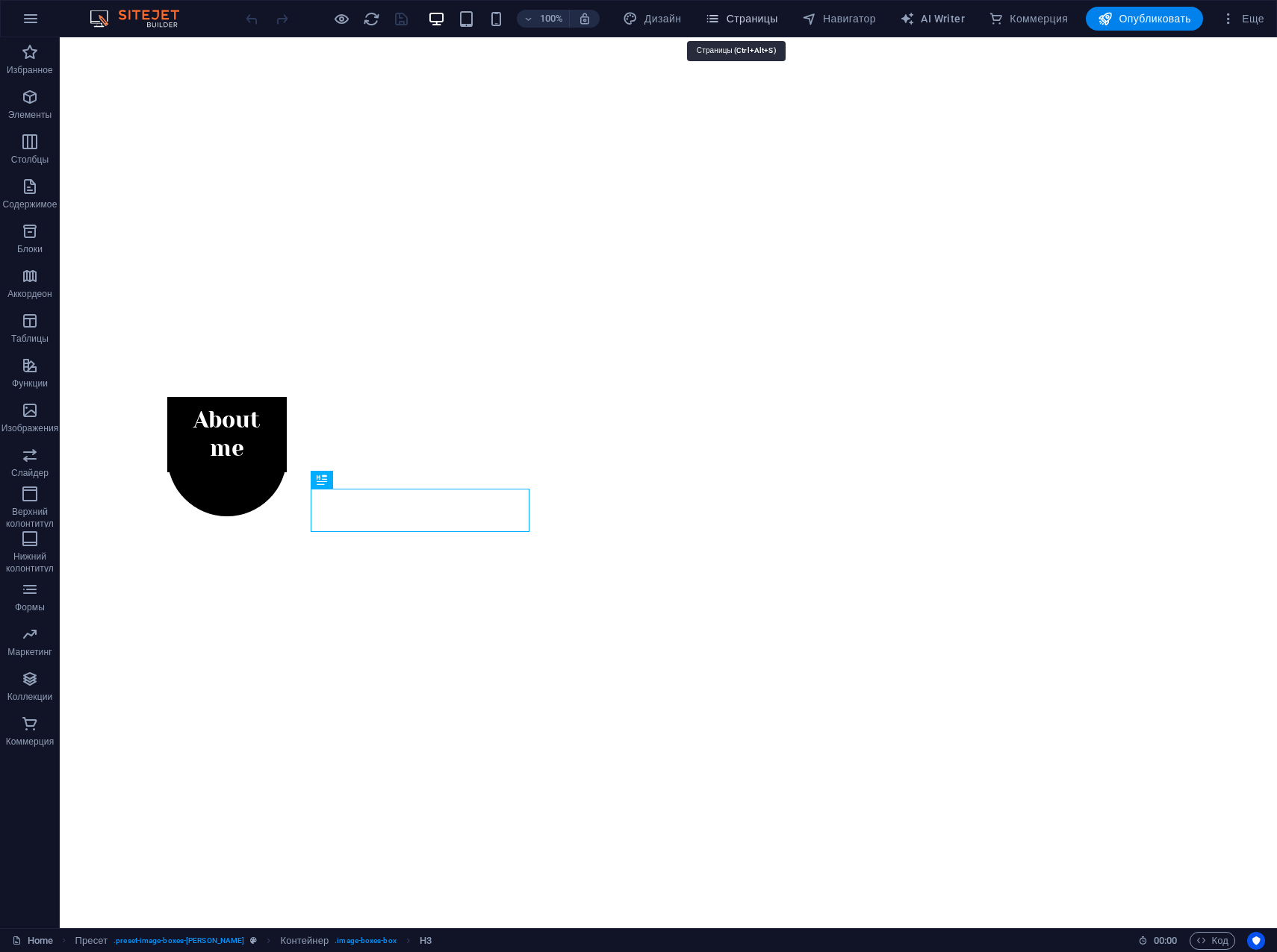
click at [731, 13] on span "Страницы" at bounding box center [741, 18] width 72 height 15
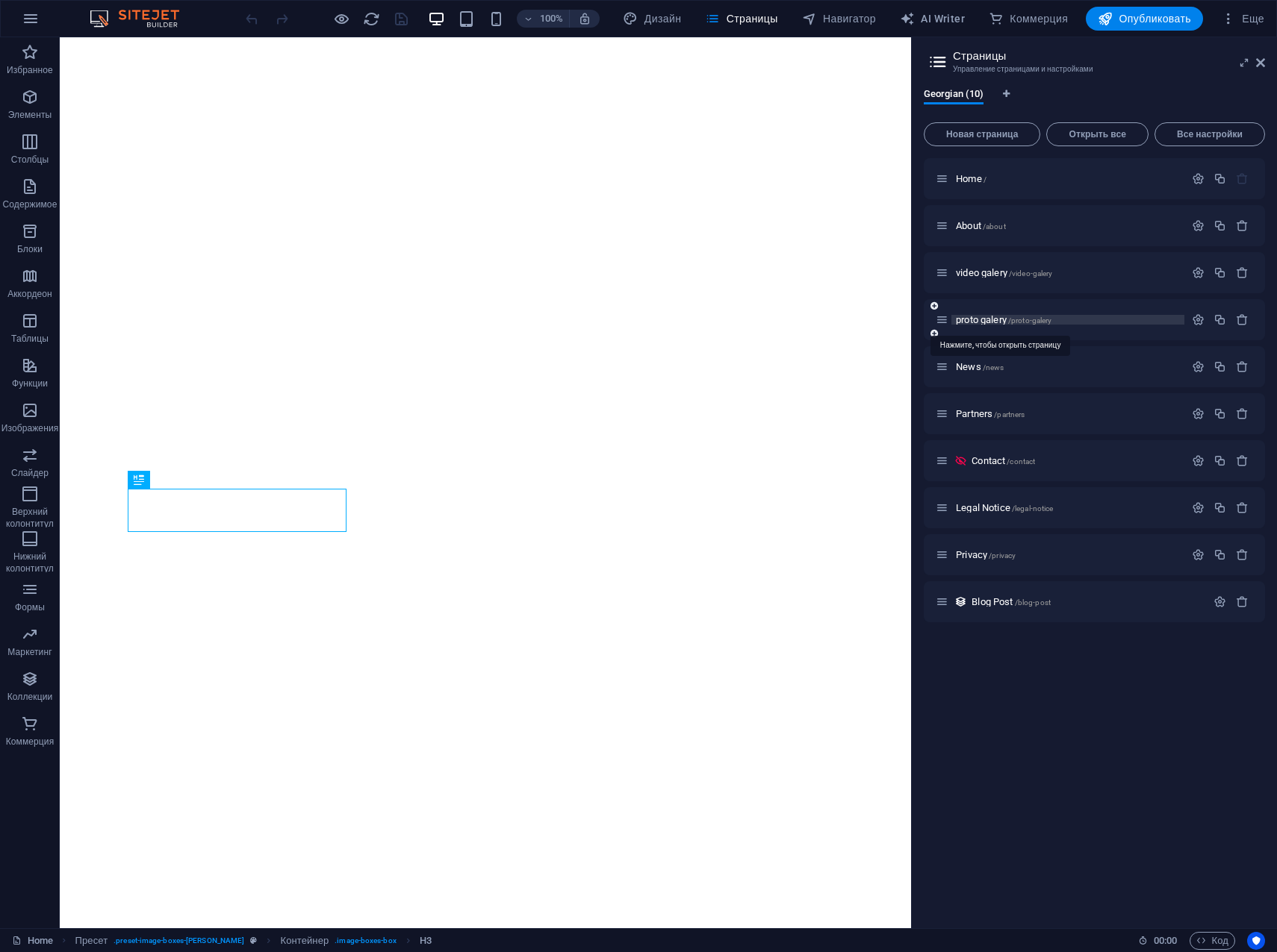
click at [995, 317] on span "proto galery /proto-galery" at bounding box center [1004, 320] width 96 height 11
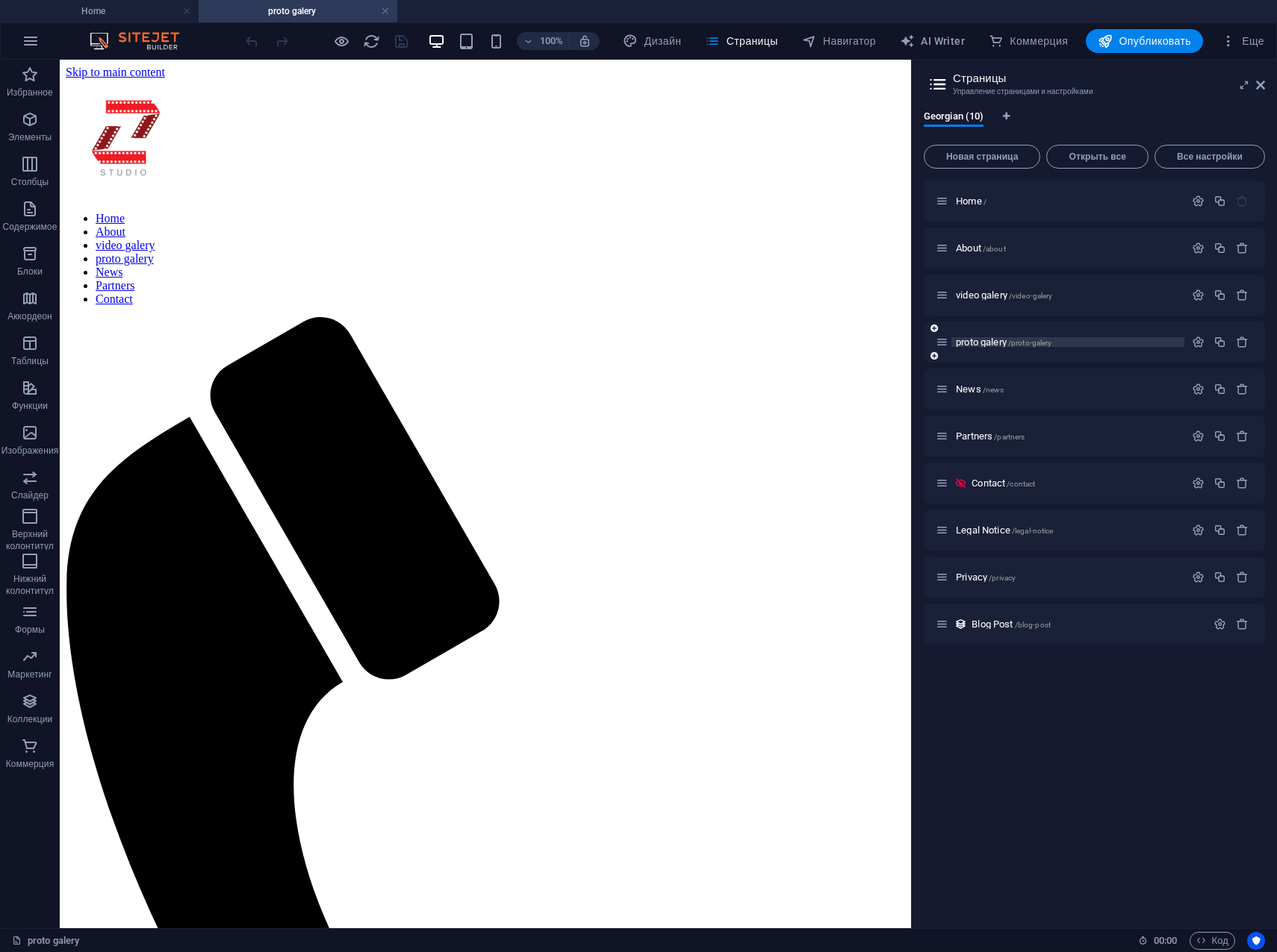
scroll to position [0, 0]
click at [218, 511] on icon at bounding box center [222, 508] width 8 height 16
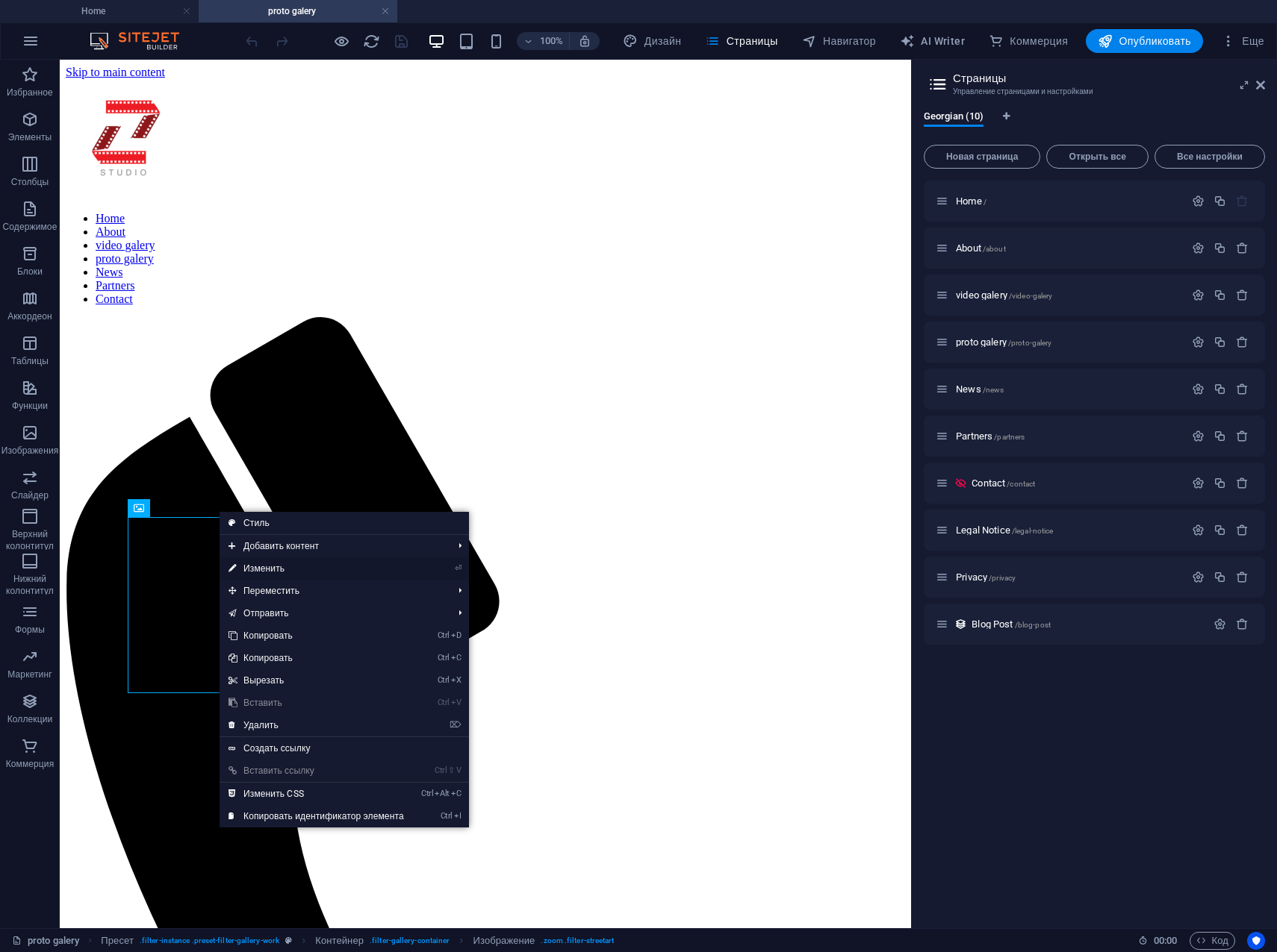
click at [261, 569] on link "⏎ Изменить" at bounding box center [316, 569] width 193 height 23
select select "%"
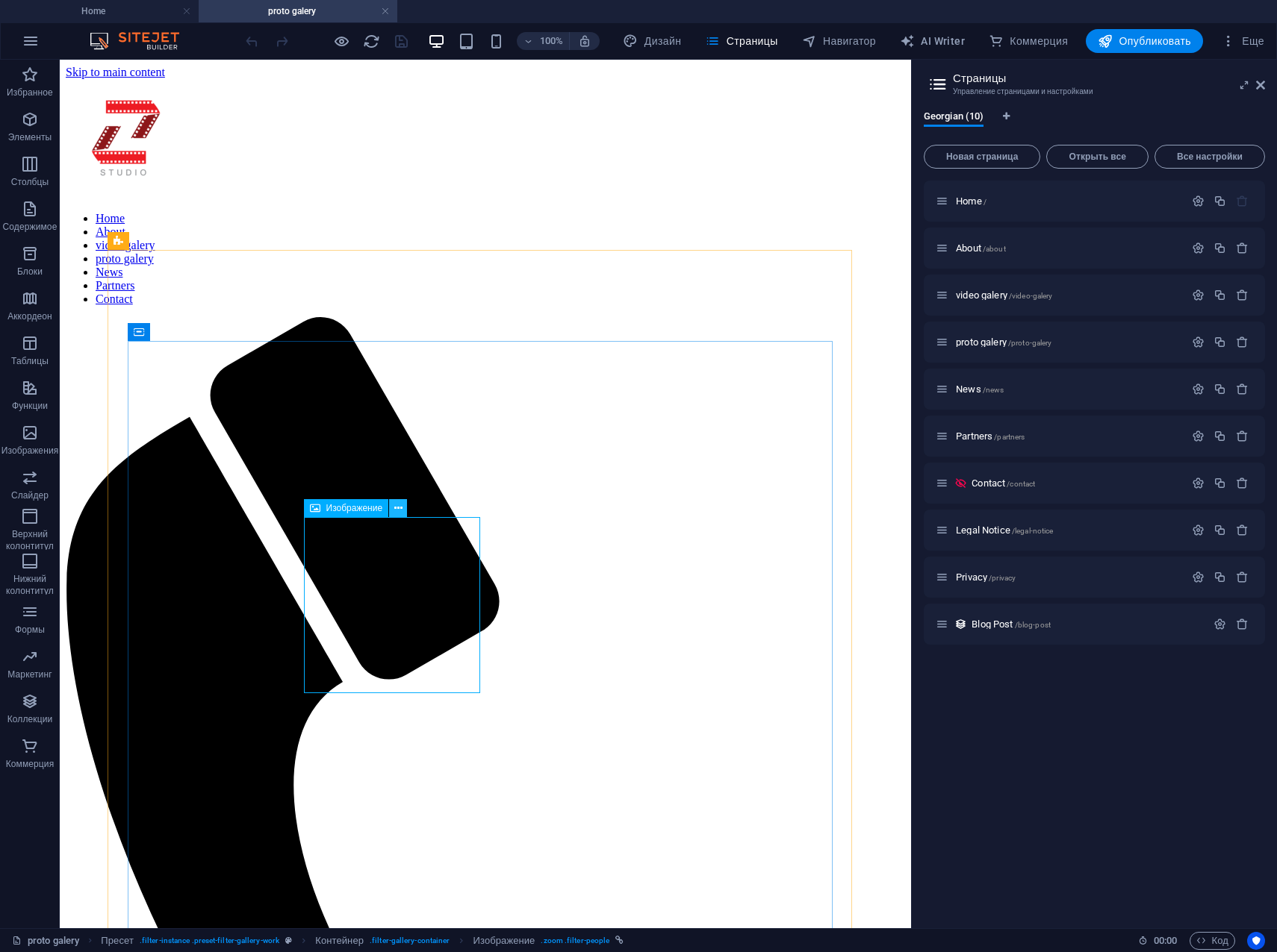
click at [395, 510] on icon at bounding box center [398, 508] width 8 height 16
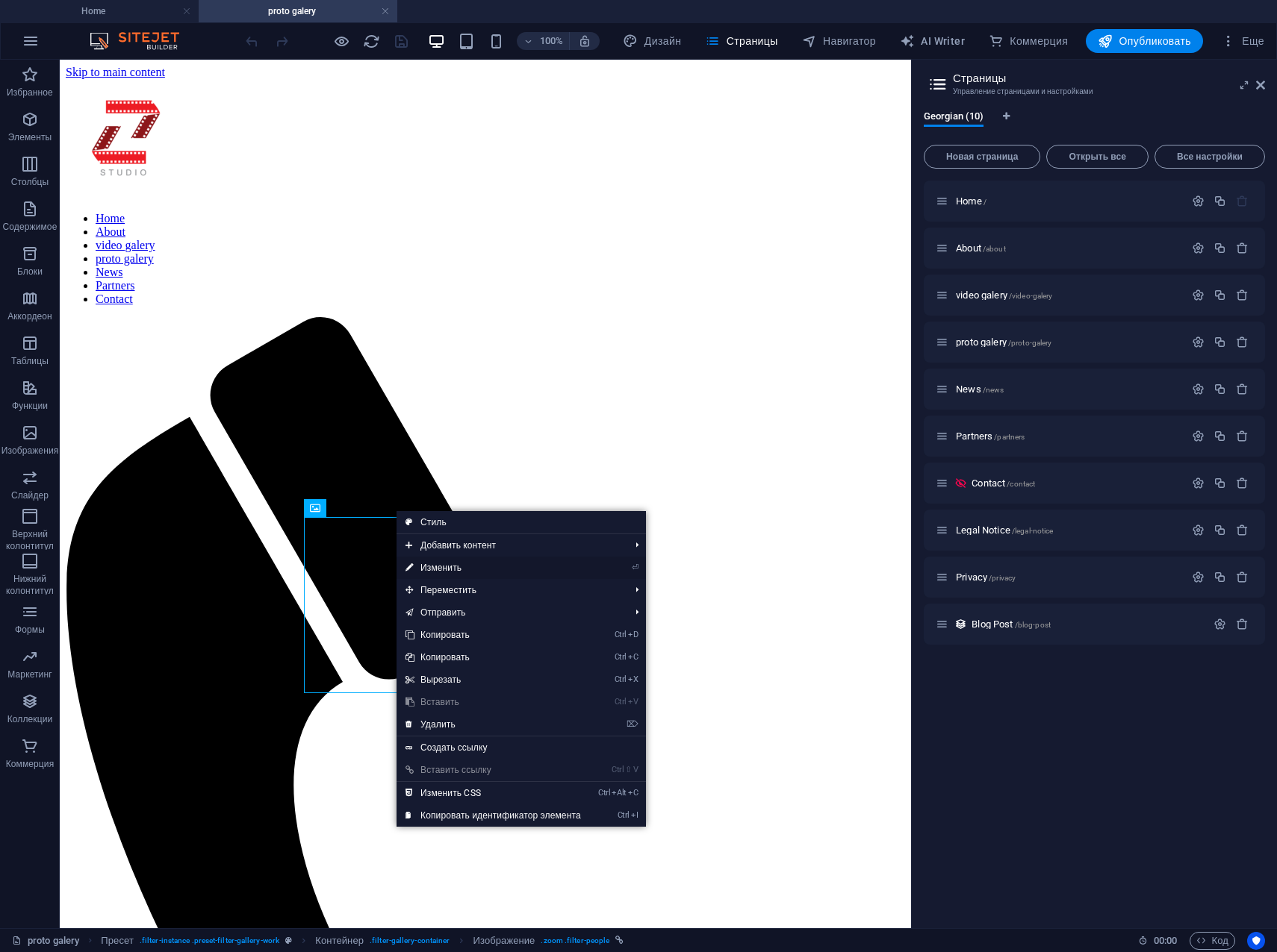
click at [437, 567] on link "⏎ Изменить" at bounding box center [493, 568] width 193 height 23
select select "%"
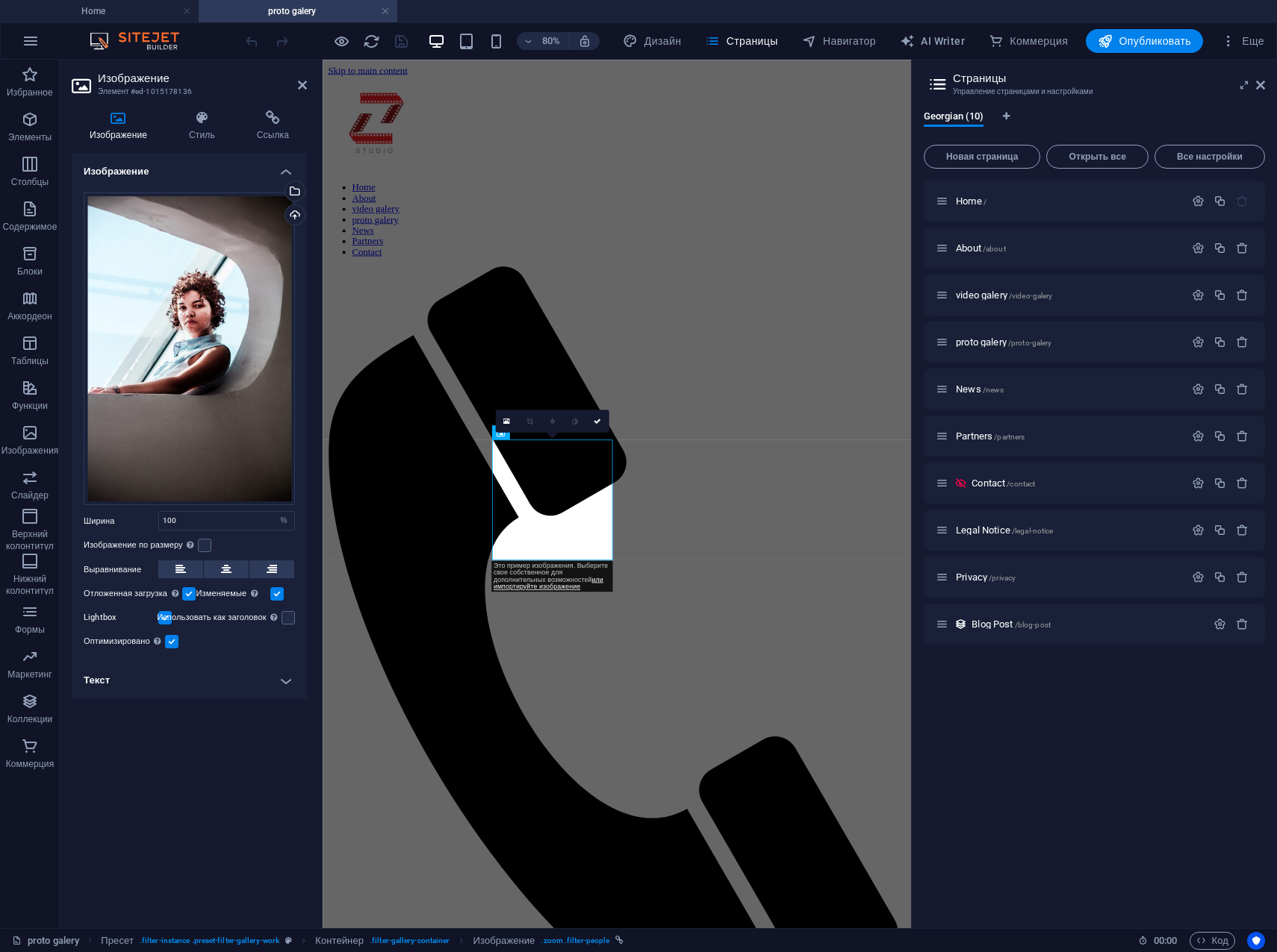
click at [288, 682] on h4 "Текст" at bounding box center [189, 681] width 235 height 36
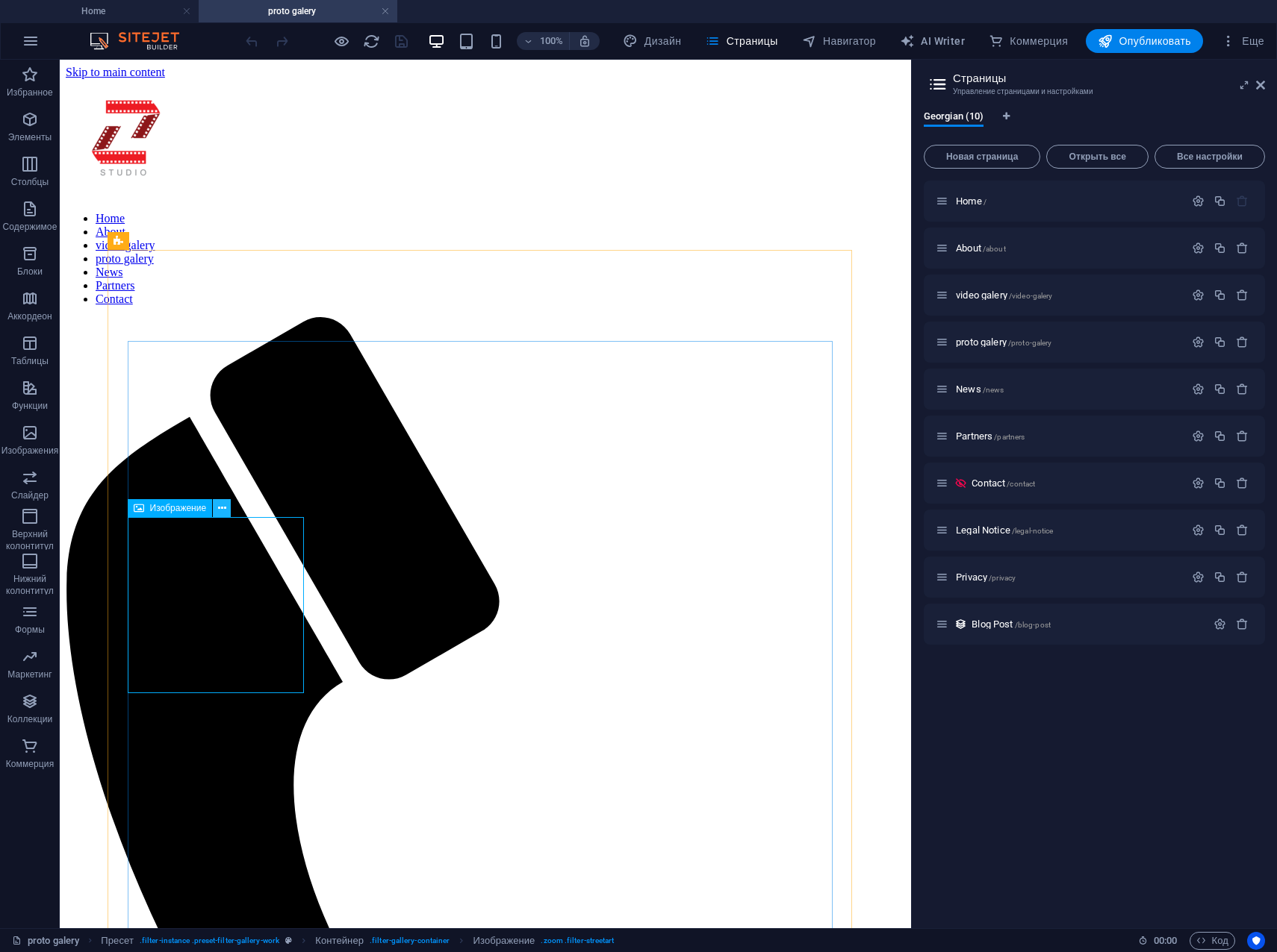
click at [218, 511] on icon at bounding box center [222, 508] width 8 height 16
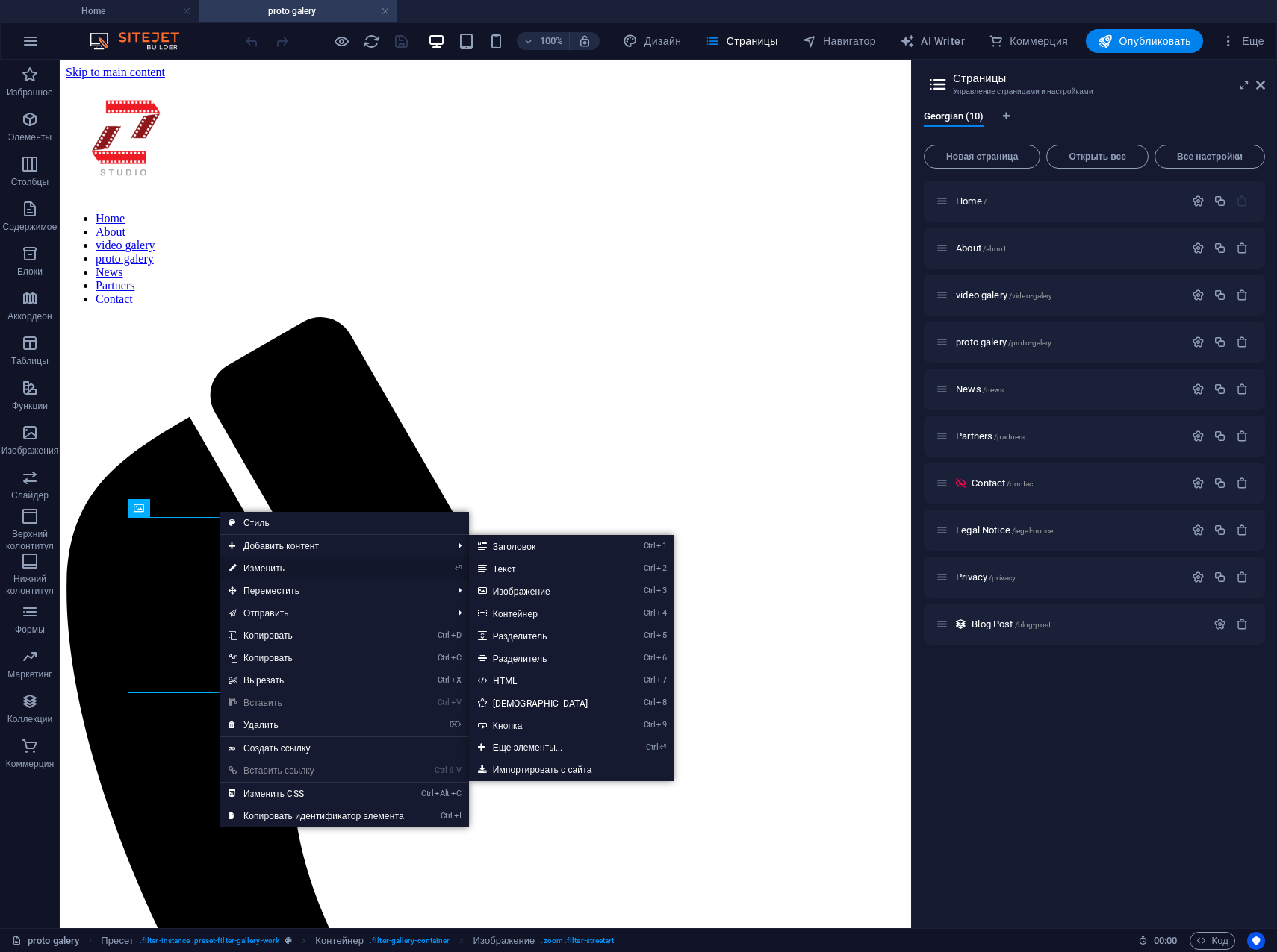
click at [262, 564] on link "⏎ Изменить" at bounding box center [316, 569] width 193 height 23
select select "%"
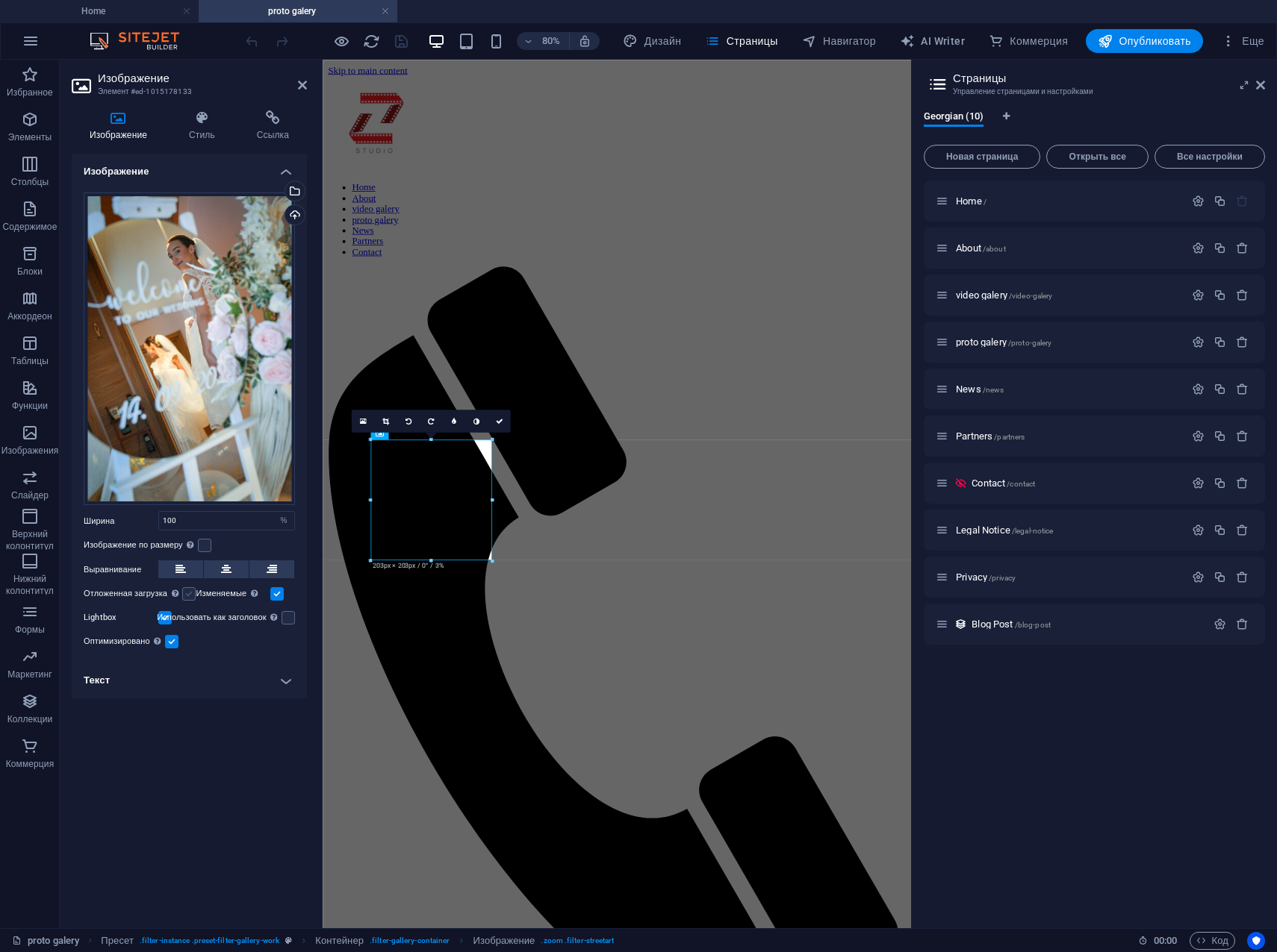
click at [196, 595] on label at bounding box center [189, 594] width 13 height 13
click at [0, 0] on input "Отложенная загрузка Загрузка изображений после загрузки страницы повышает скоро…" at bounding box center [0, 0] width 0 height 0
click at [289, 683] on h4 "Текст" at bounding box center [189, 681] width 235 height 36
click at [194, 132] on h4 "Стиль" at bounding box center [205, 126] width 68 height 31
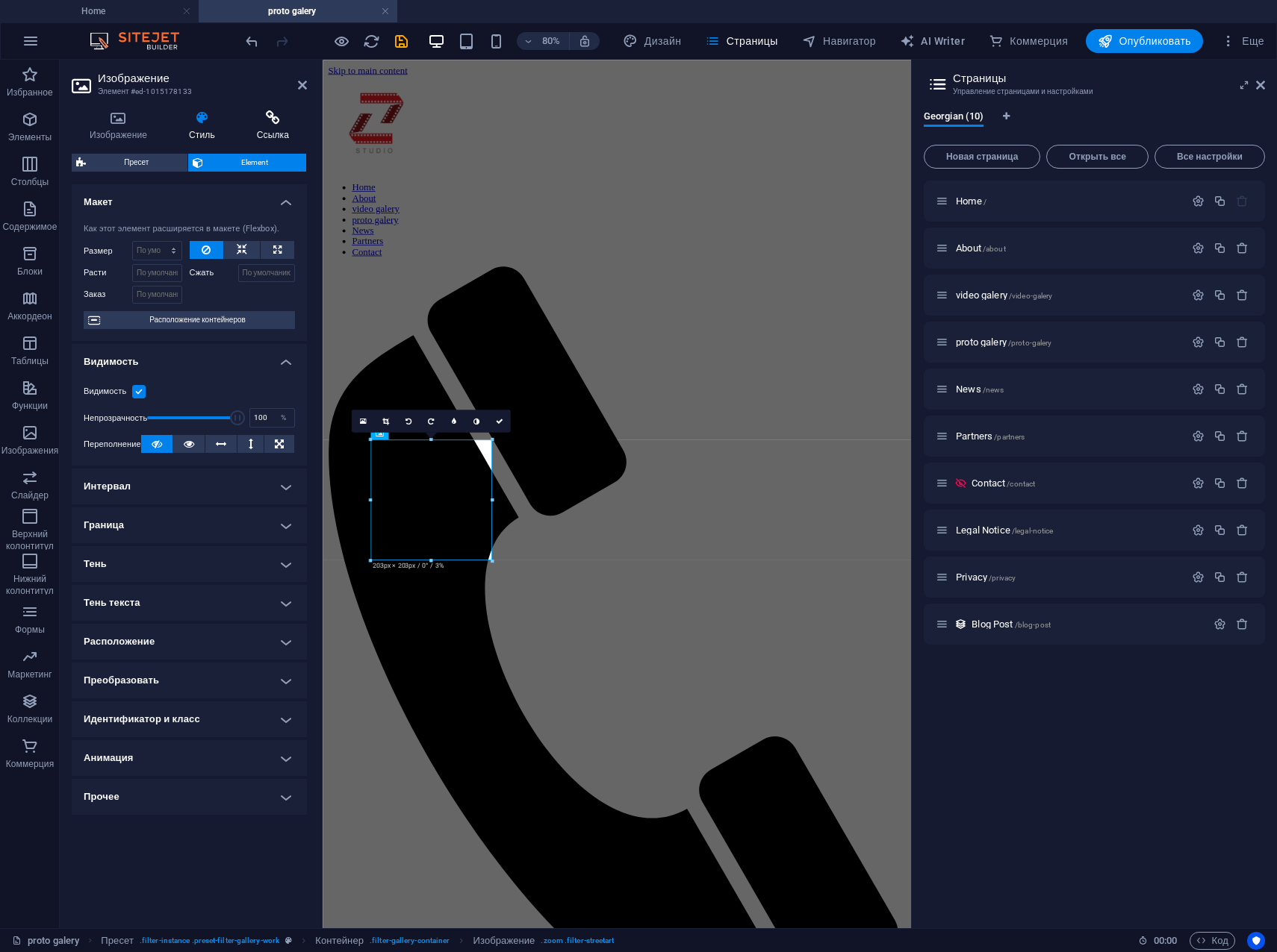
click at [275, 127] on h4 "Ссылка" at bounding box center [273, 126] width 68 height 31
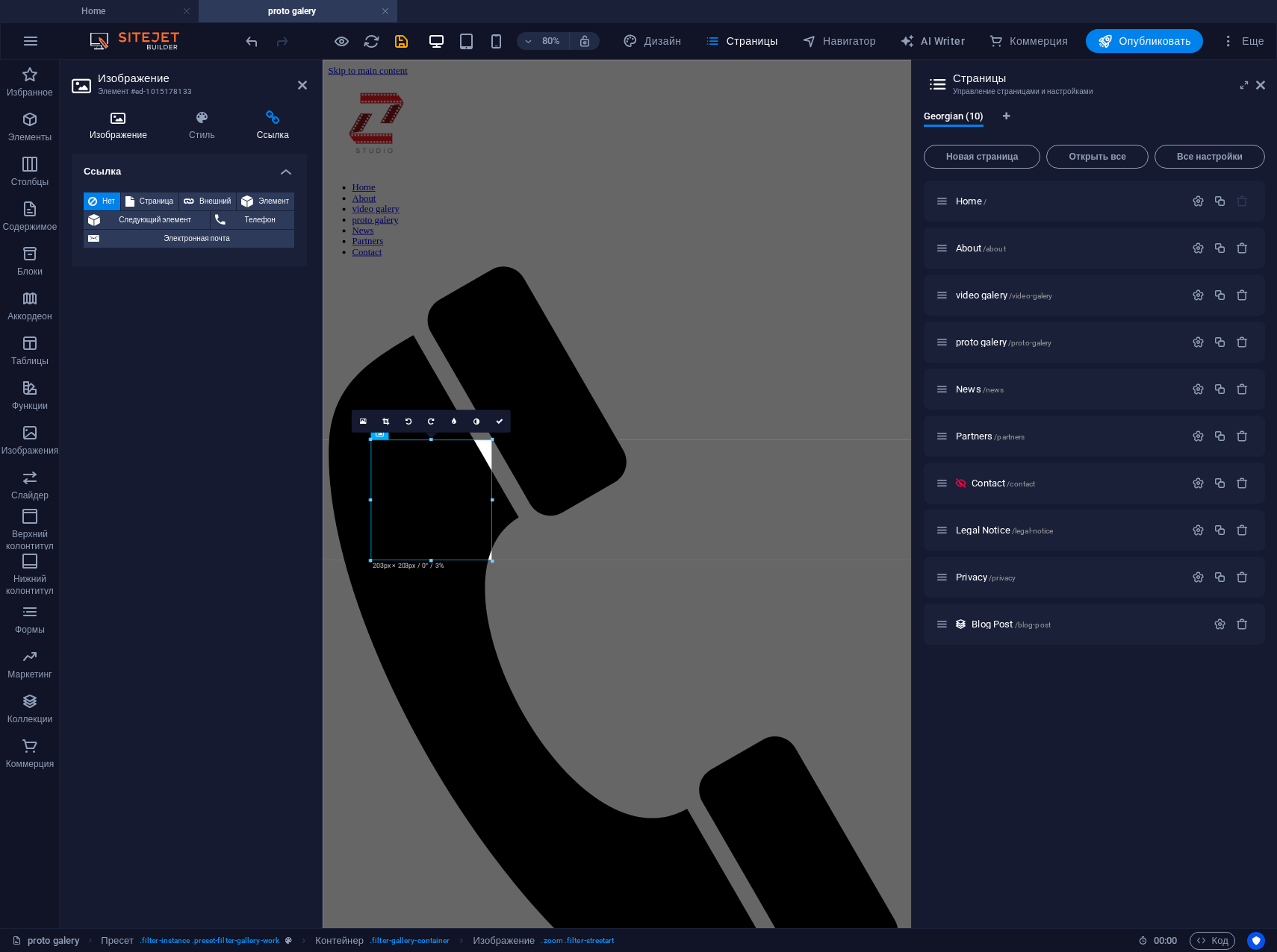
click at [124, 115] on icon at bounding box center [118, 118] width 94 height 15
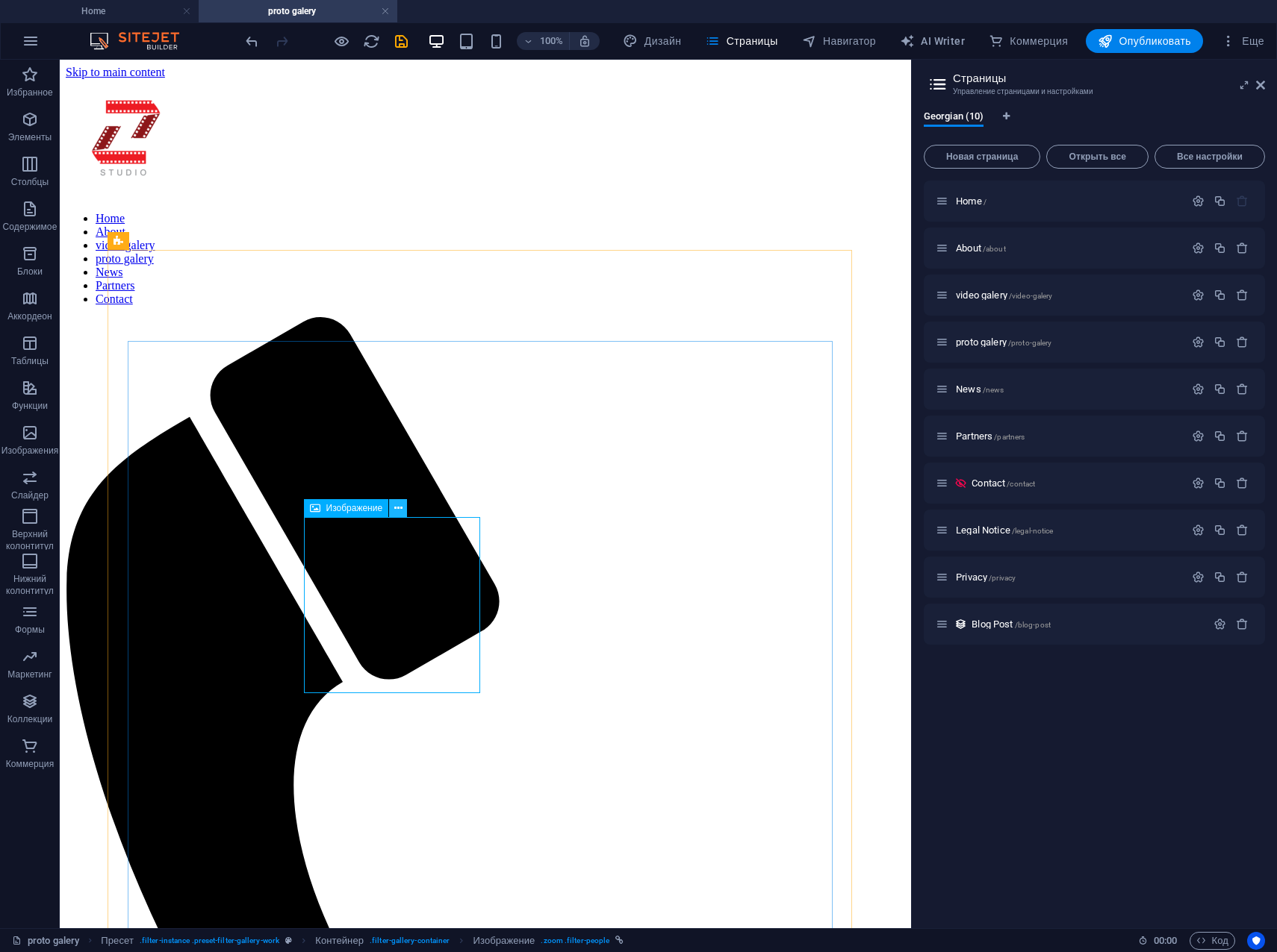
click at [396, 511] on icon at bounding box center [398, 508] width 8 height 16
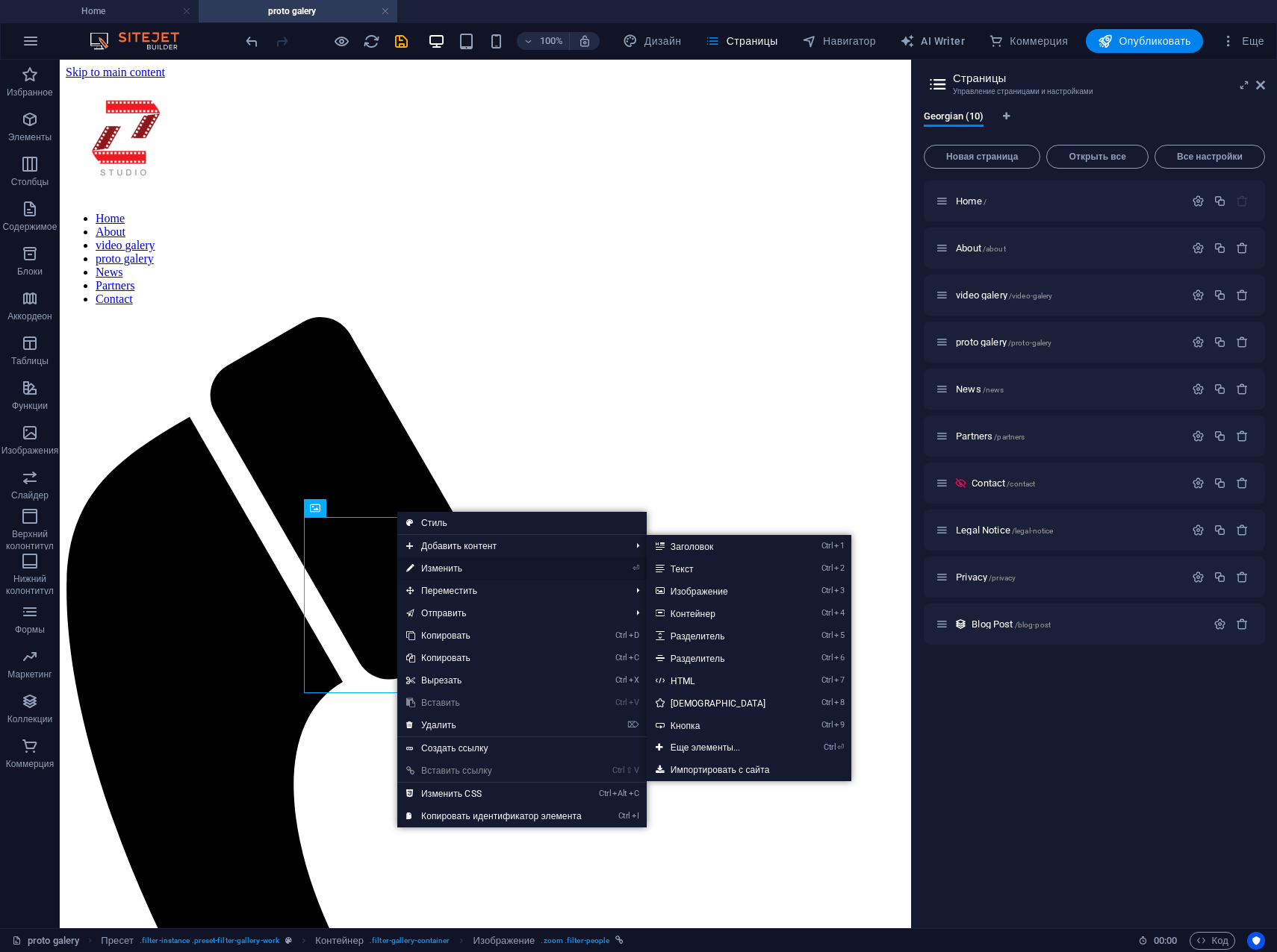
click at [442, 569] on link "⏎ Изменить" at bounding box center [494, 569] width 193 height 23
select select "%"
select select
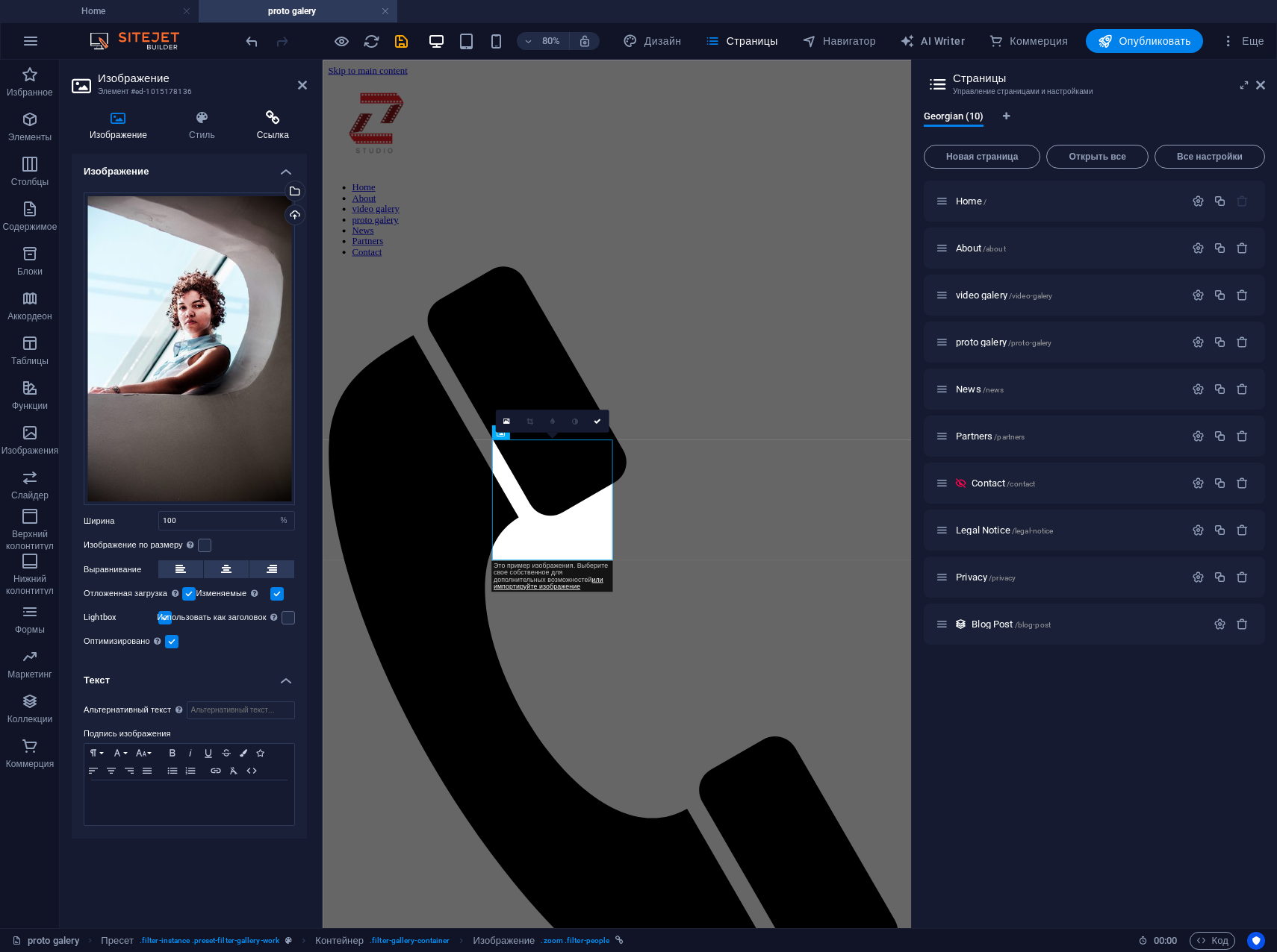
click at [277, 126] on h4 "Ссылка" at bounding box center [273, 126] width 68 height 31
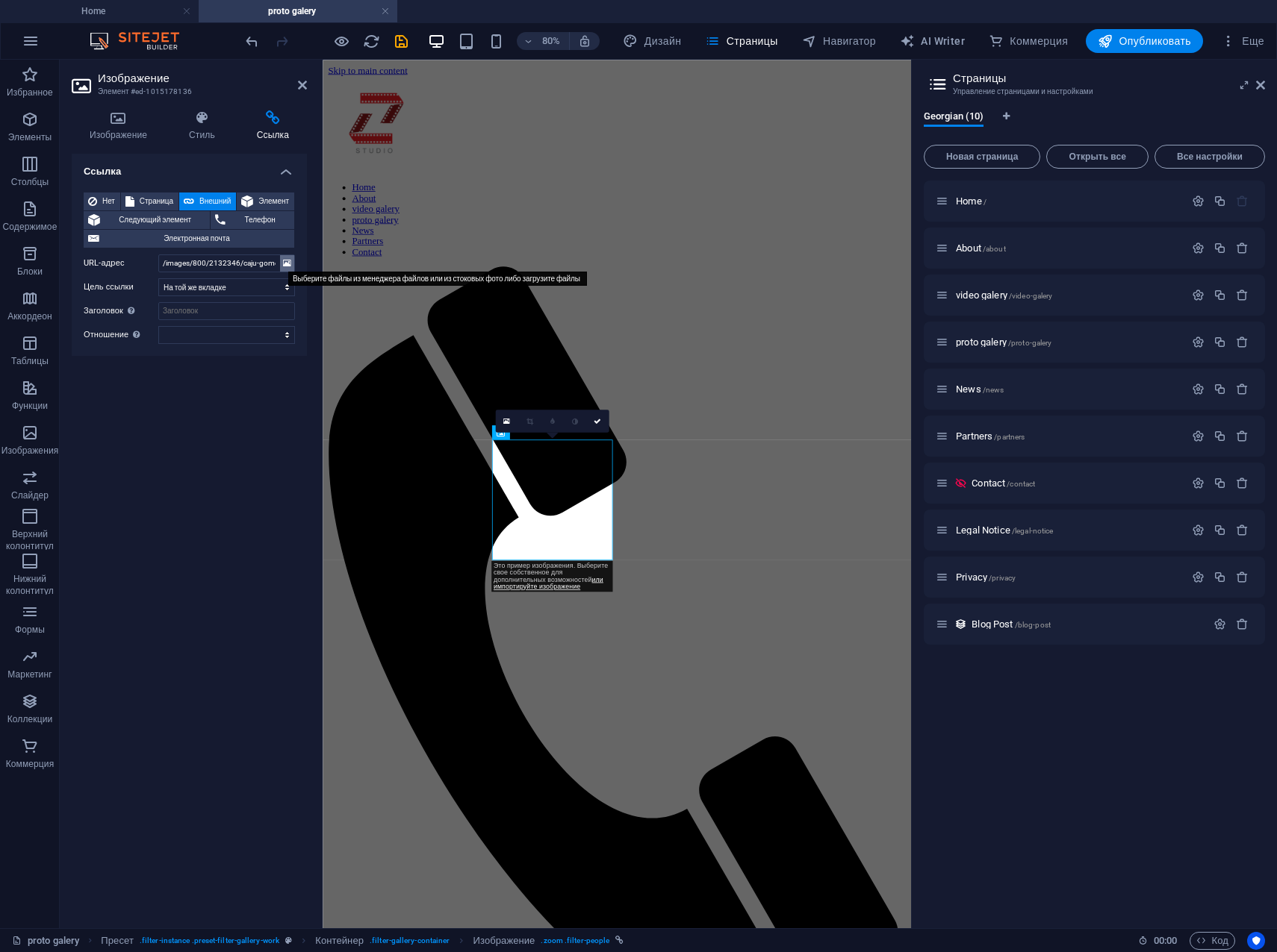
click at [290, 262] on icon at bounding box center [287, 263] width 8 height 16
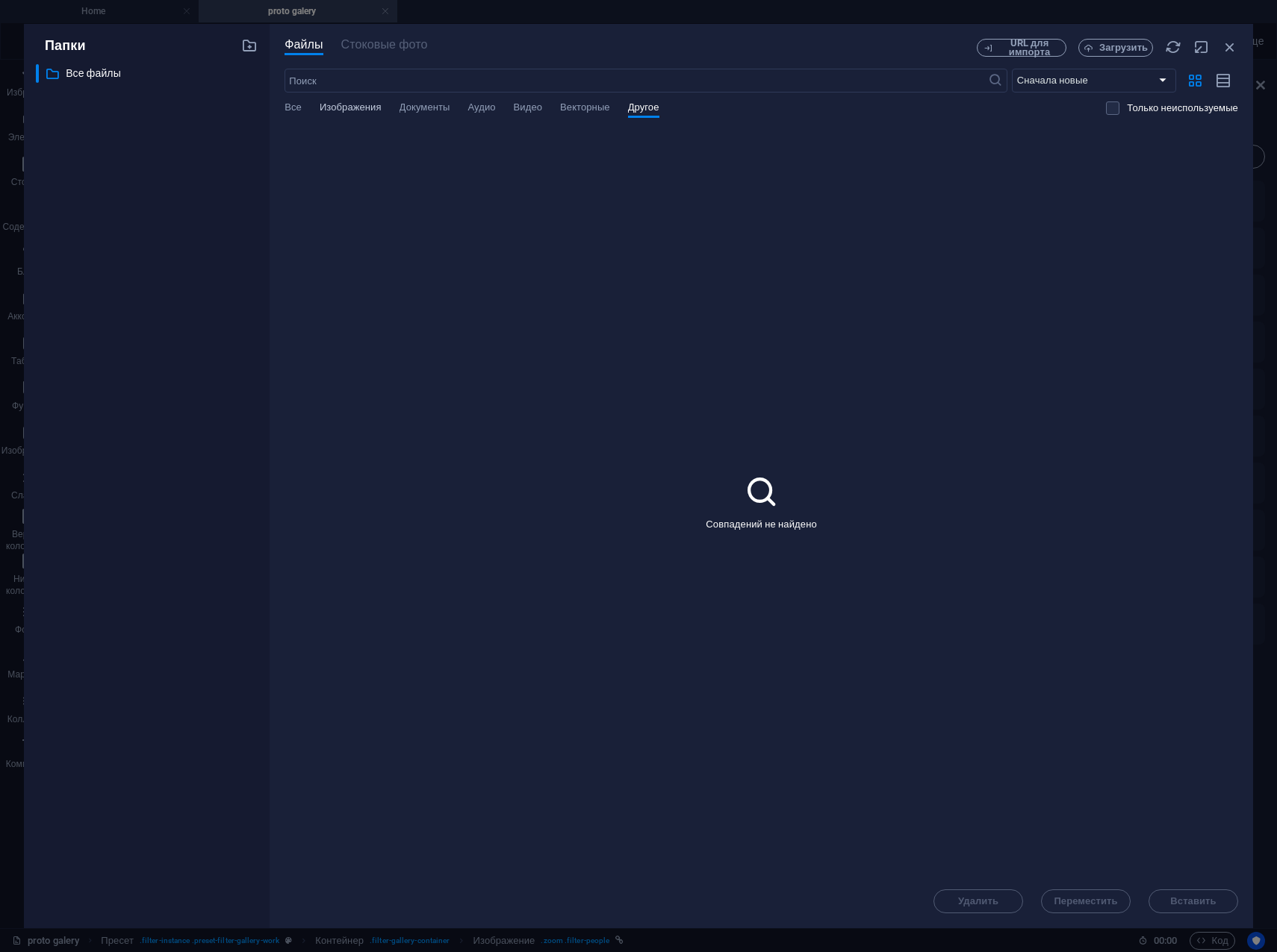
click at [350, 108] on span "Изображения" at bounding box center [350, 108] width 62 height 21
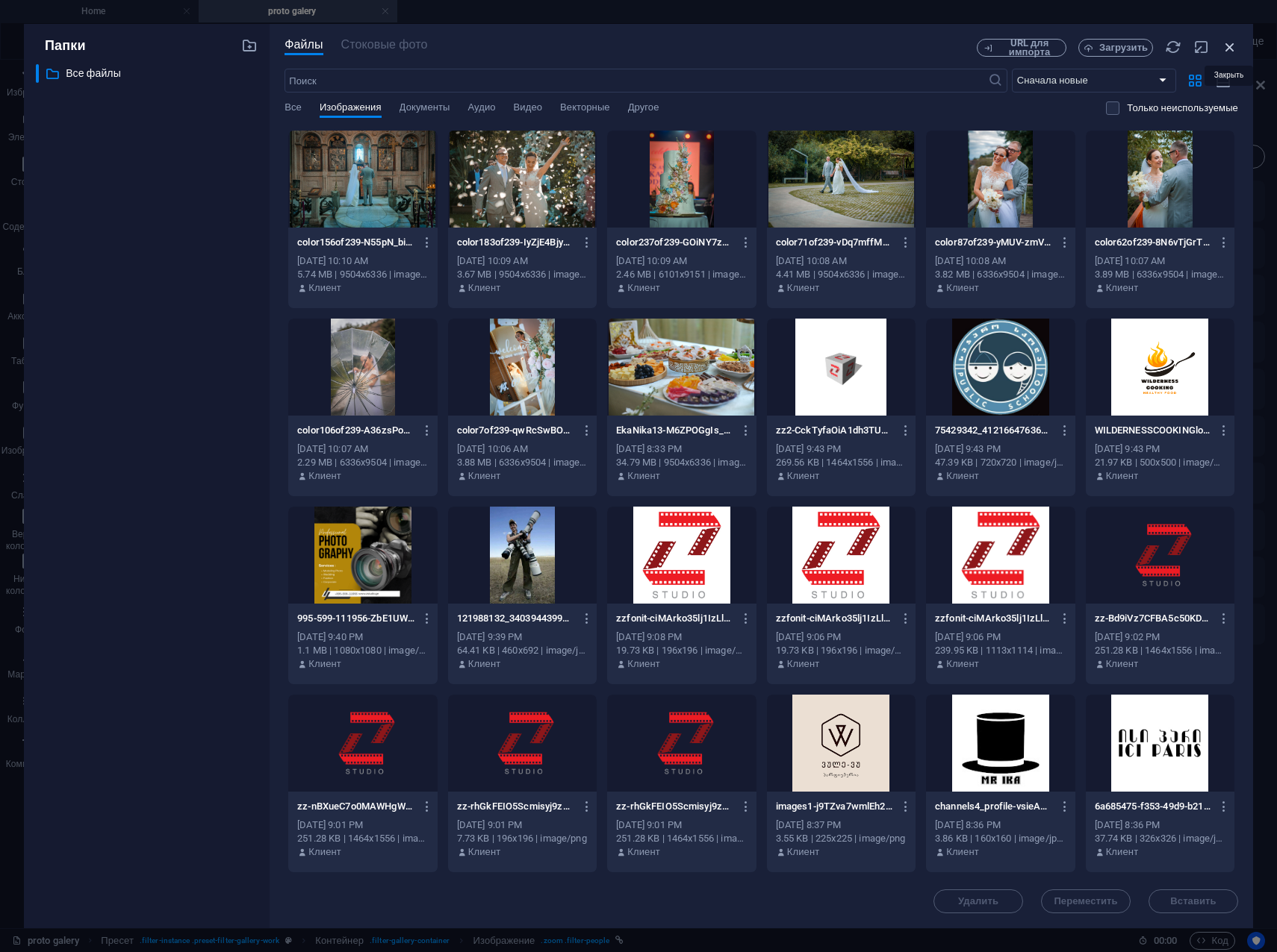
click at [1227, 45] on icon "button" at bounding box center [1229, 46] width 17 height 16
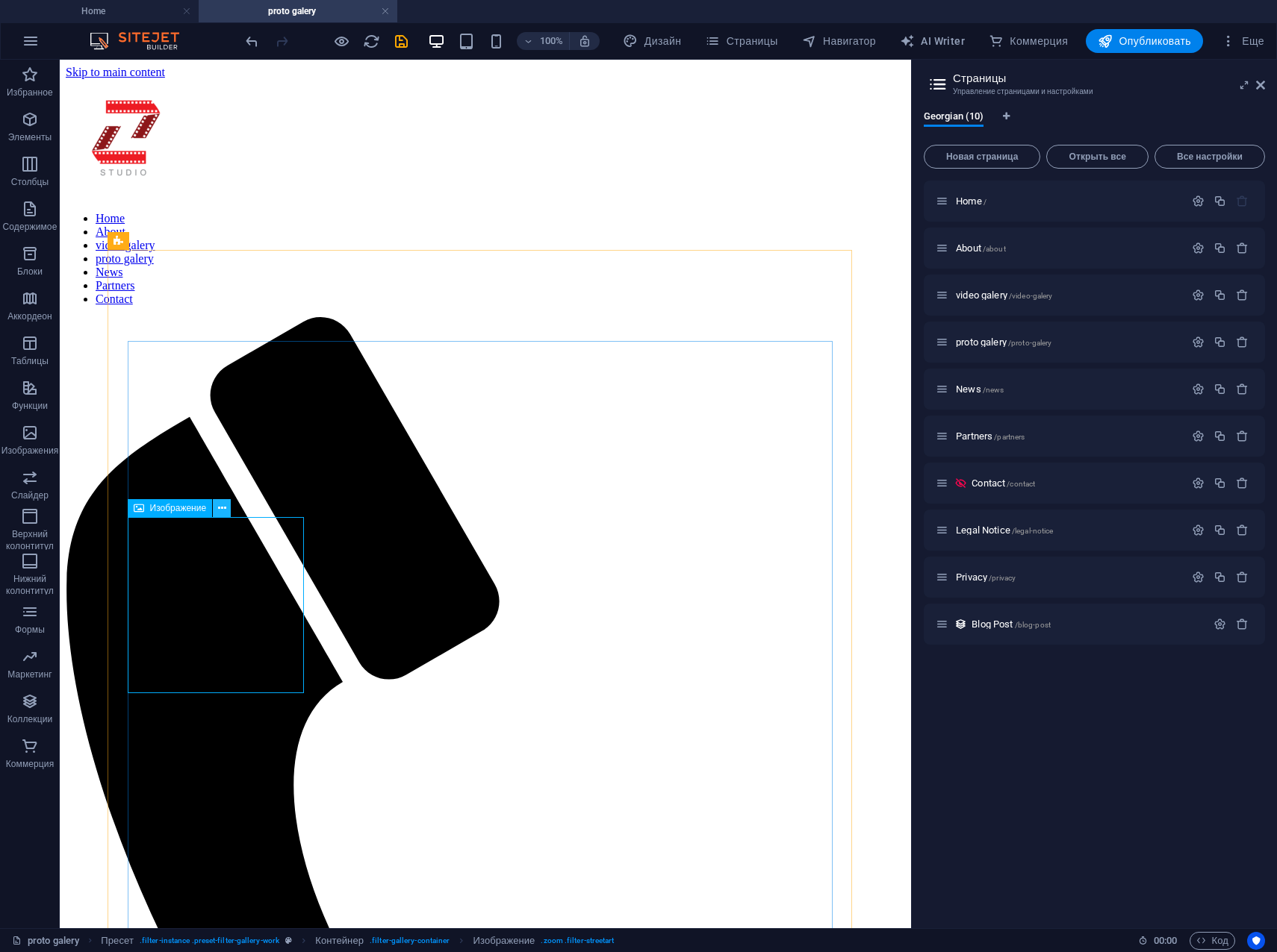
click at [222, 510] on icon at bounding box center [222, 508] width 8 height 16
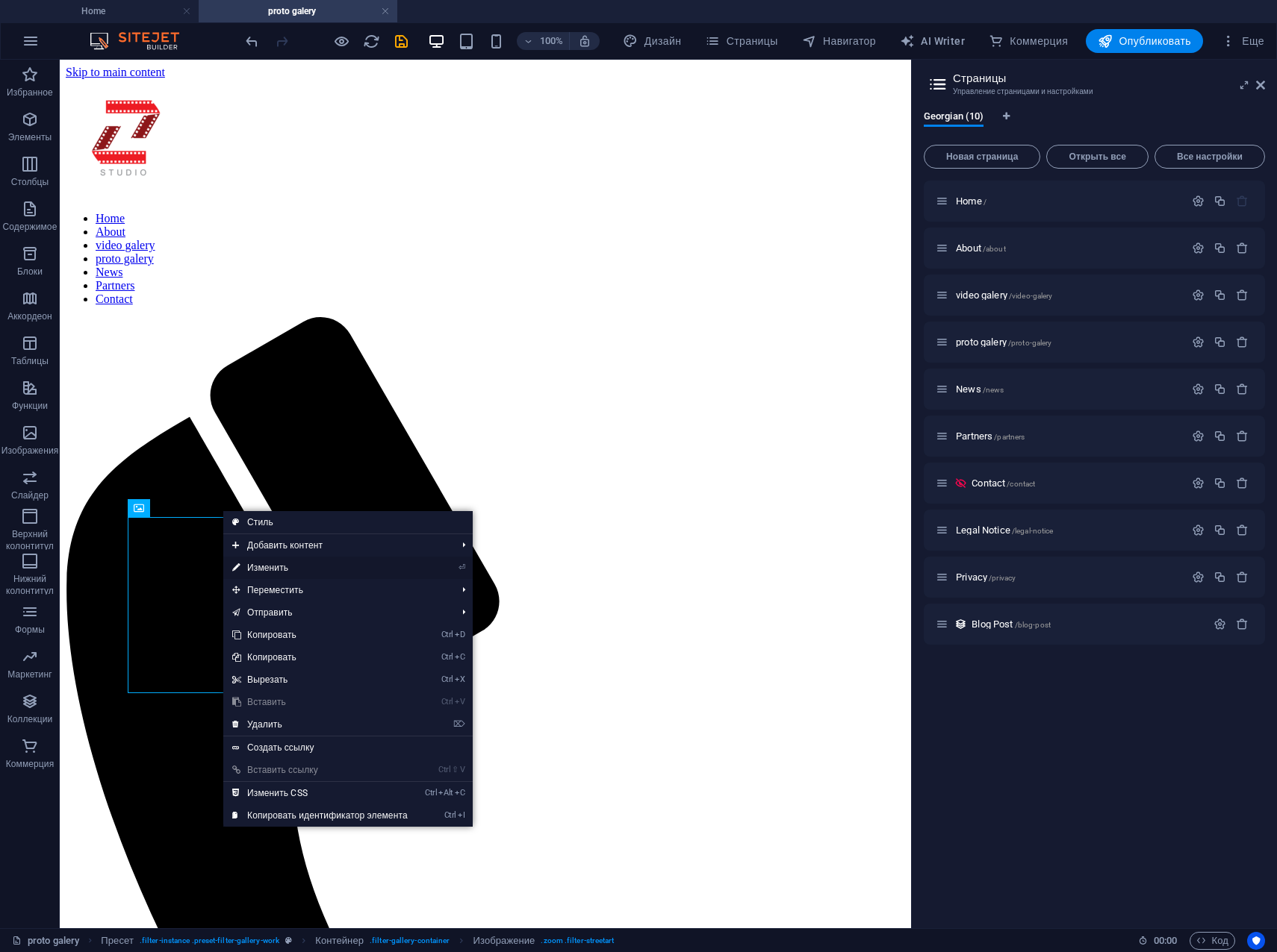
click at [262, 569] on link "⏎ Изменить" at bounding box center [320, 568] width 193 height 23
select select "%"
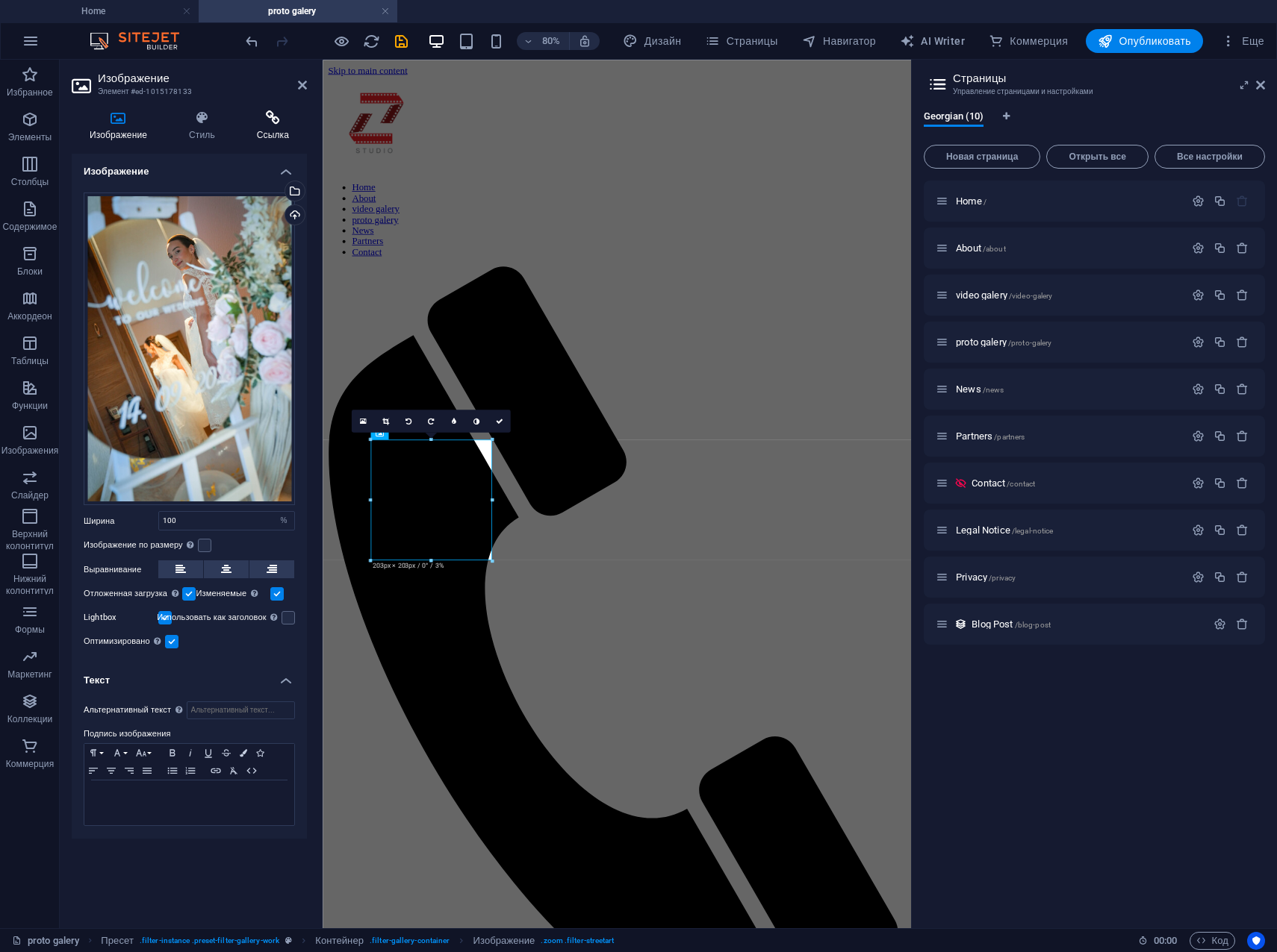
click at [260, 126] on h4 "Ссылка" at bounding box center [273, 126] width 68 height 31
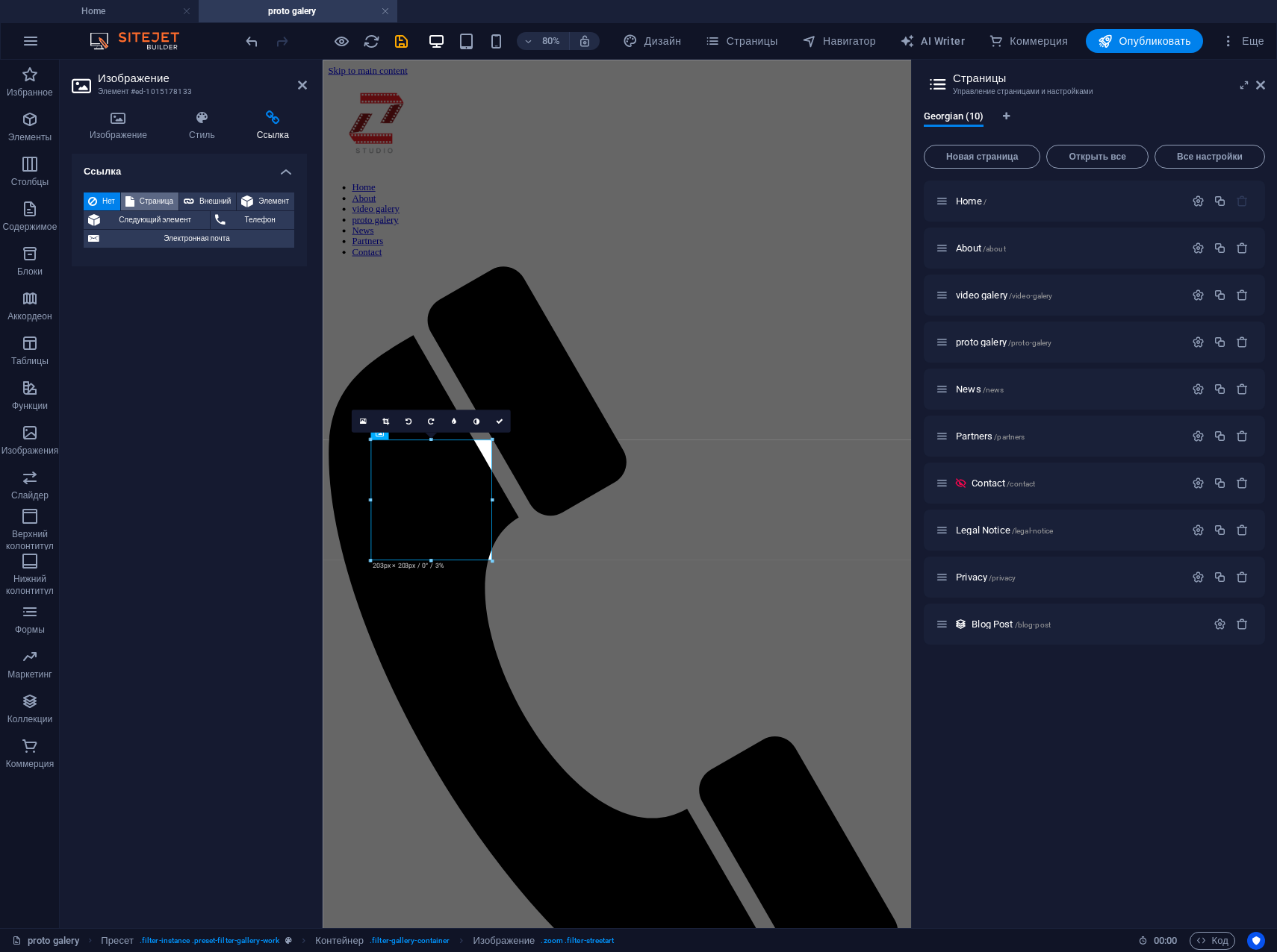
click at [153, 203] on span "Страница" at bounding box center [156, 201] width 35 height 18
select select
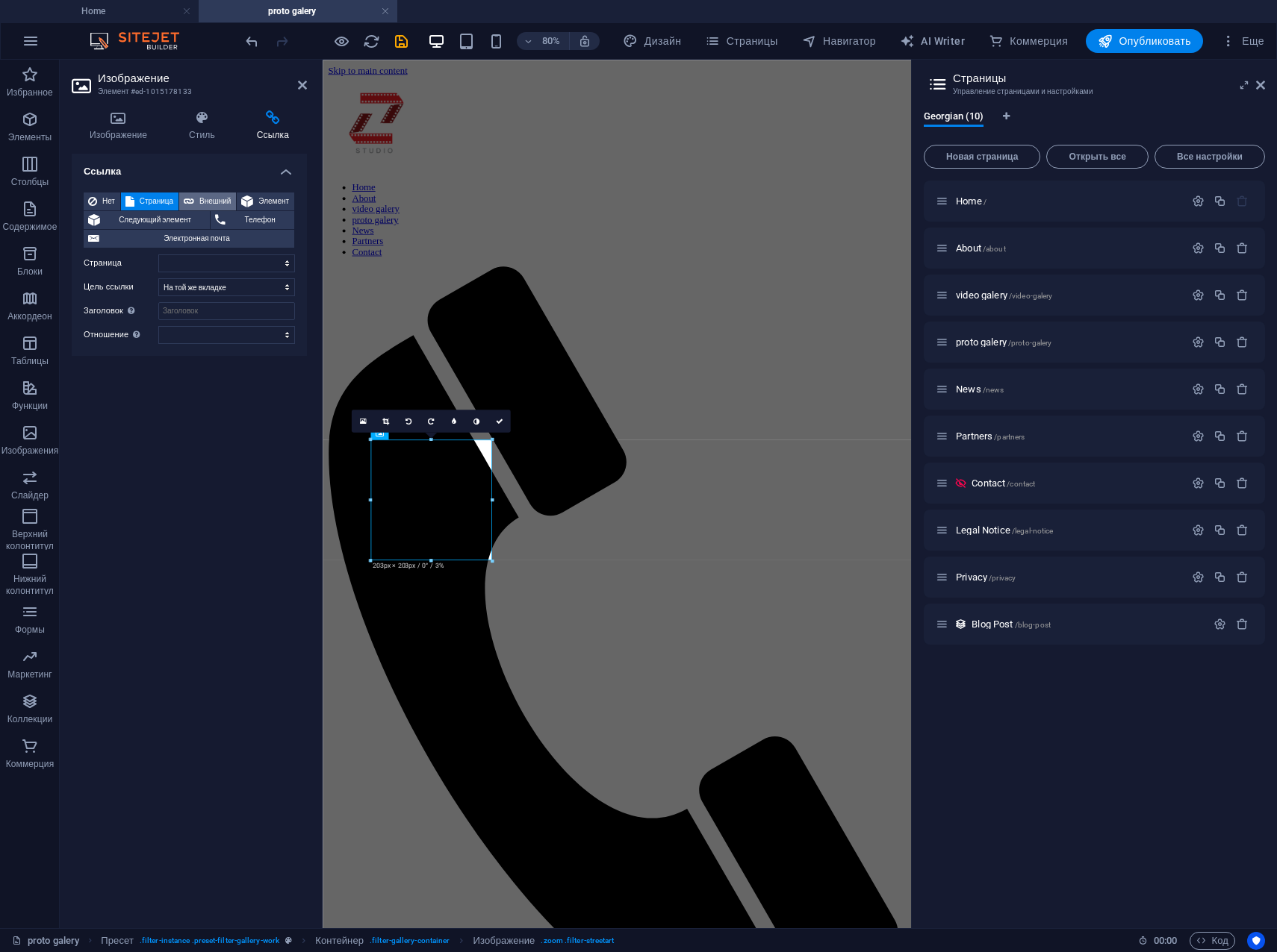
click at [194, 201] on button "Внешний" at bounding box center [207, 201] width 57 height 18
select select "blank"
click at [223, 291] on select "Новая вкладка На той же вкладке Наложение" at bounding box center [226, 287] width 137 height 18
click at [158, 278] on select "Новая вкладка На той же вкладке Наложение" at bounding box center [226, 287] width 137 height 18
click at [267, 200] on span "Элемент" at bounding box center [273, 201] width 32 height 18
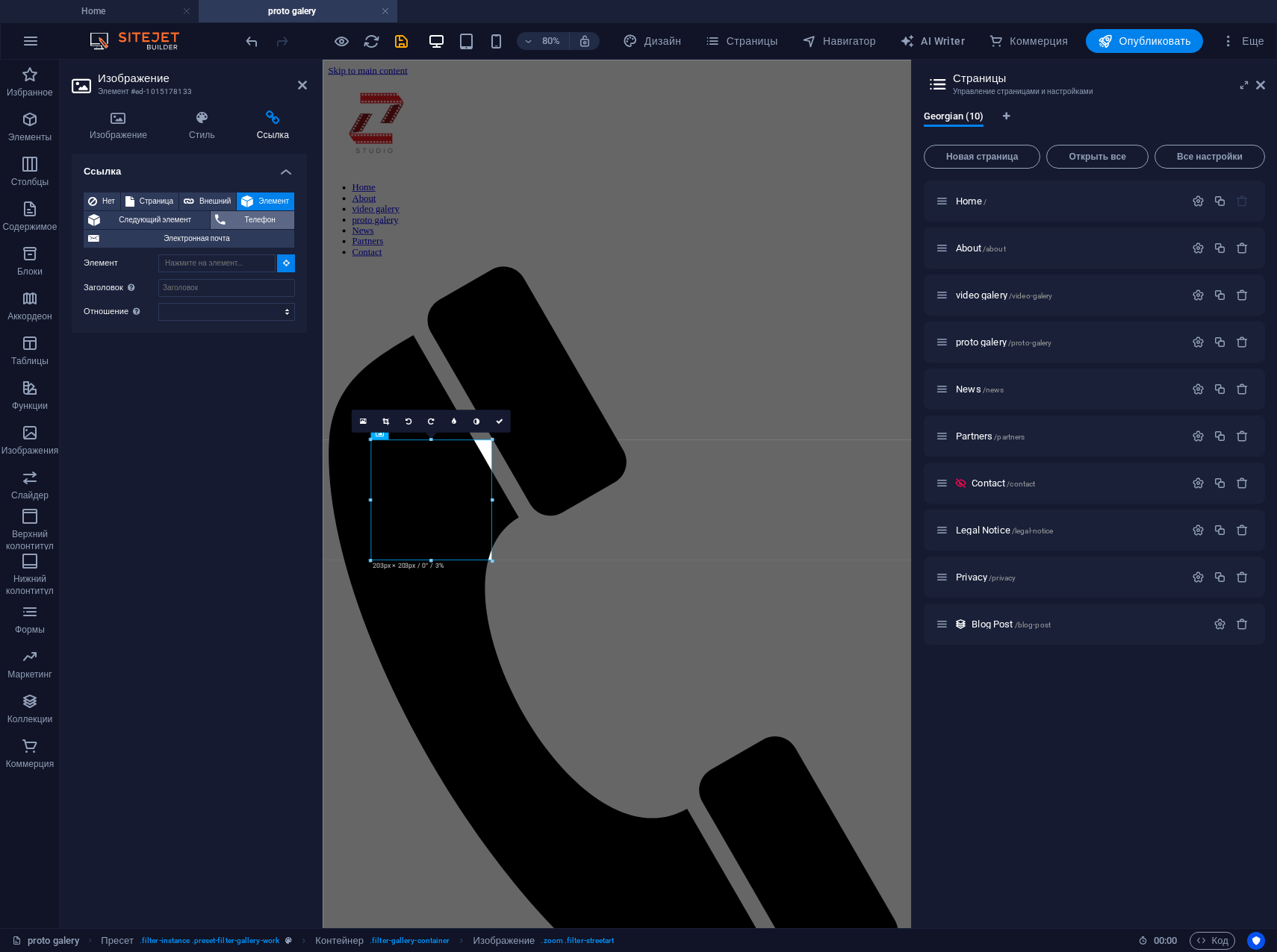
click at [255, 222] on span "Телефон" at bounding box center [260, 220] width 60 height 18
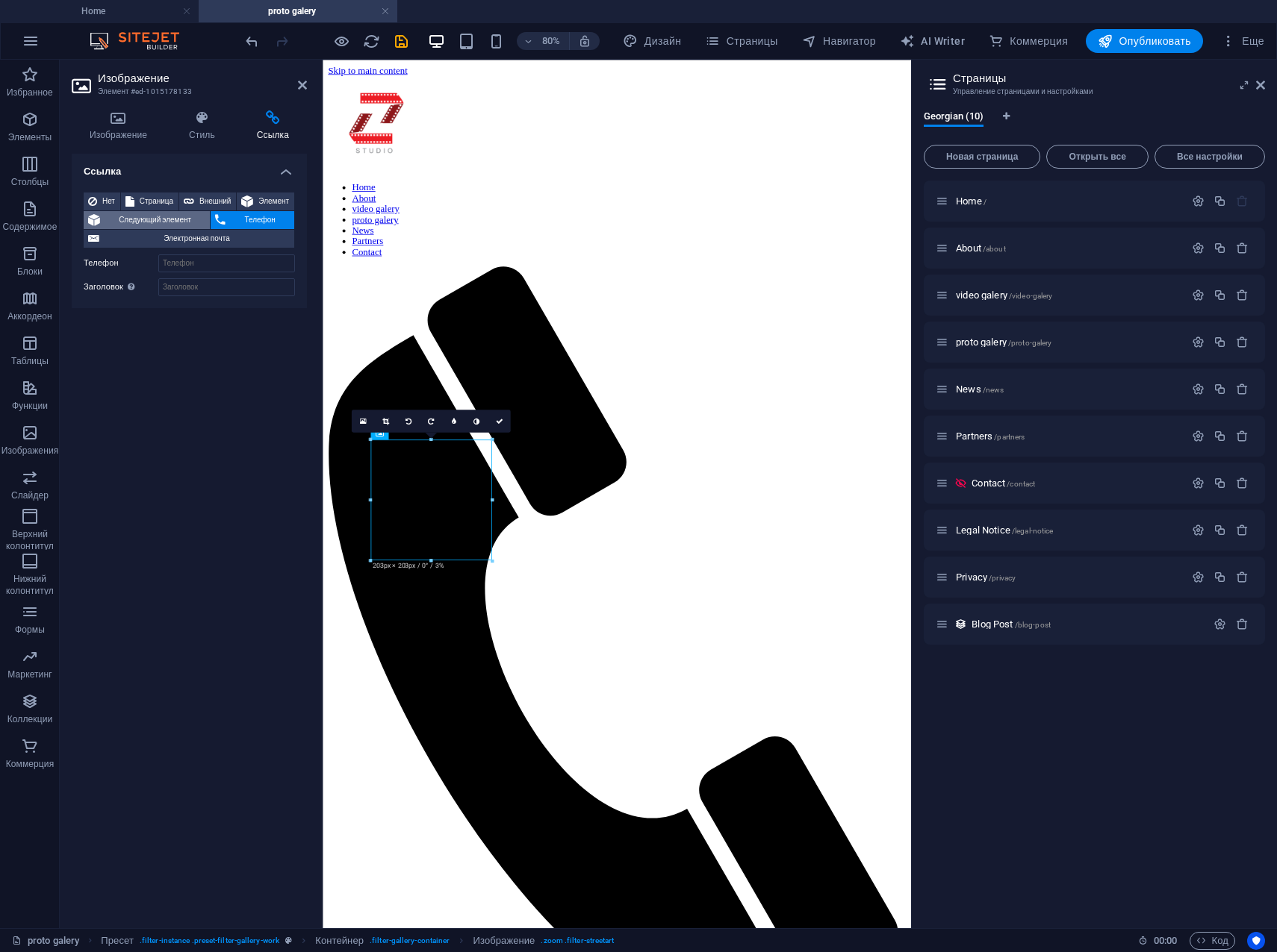
click at [178, 223] on span "Следующий элемент" at bounding box center [155, 220] width 101 height 18
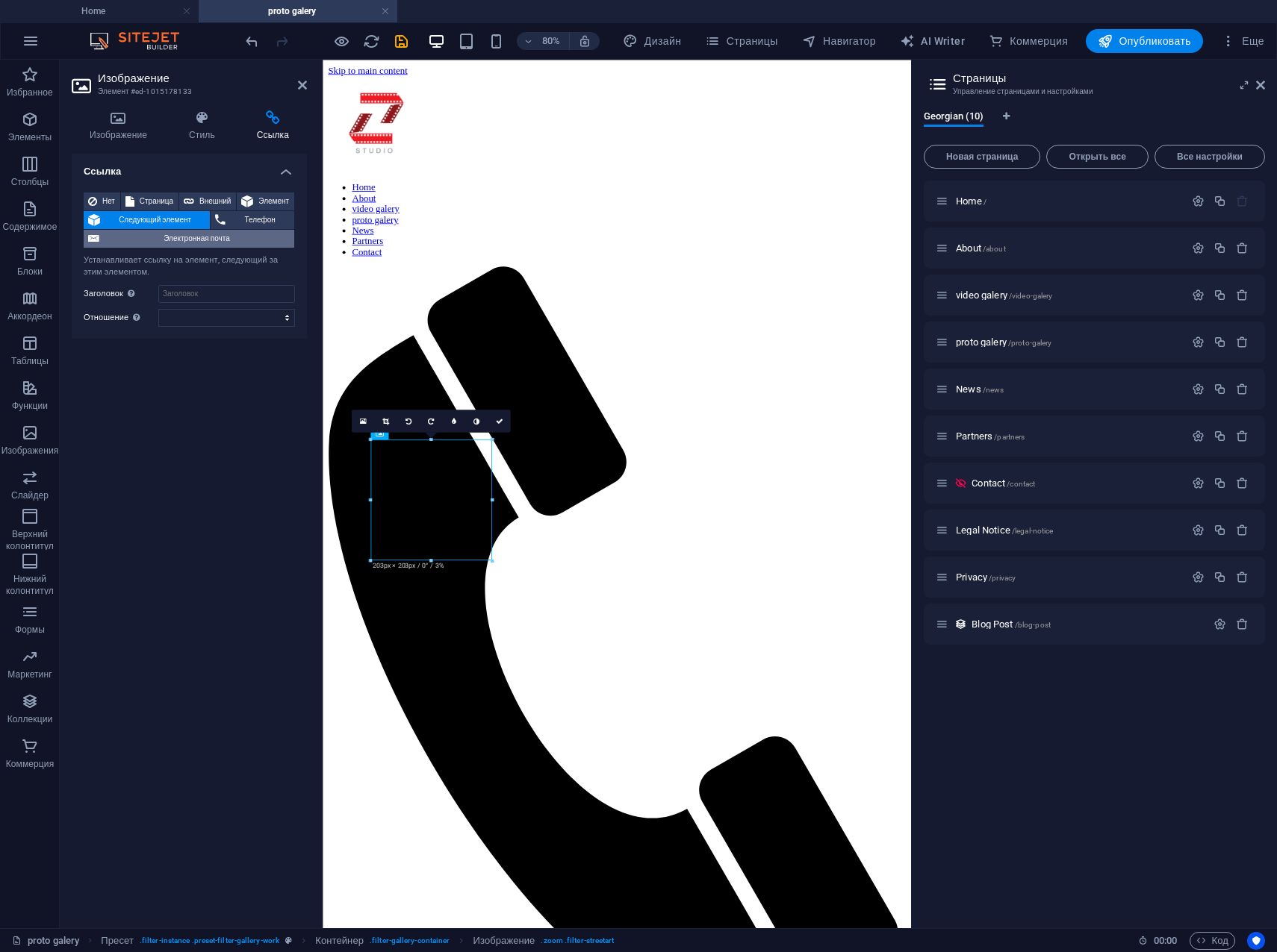
click at [187, 238] on span "Электронная почта" at bounding box center [196, 239] width 186 height 18
click at [252, 217] on span "Телефон" at bounding box center [260, 220] width 60 height 18
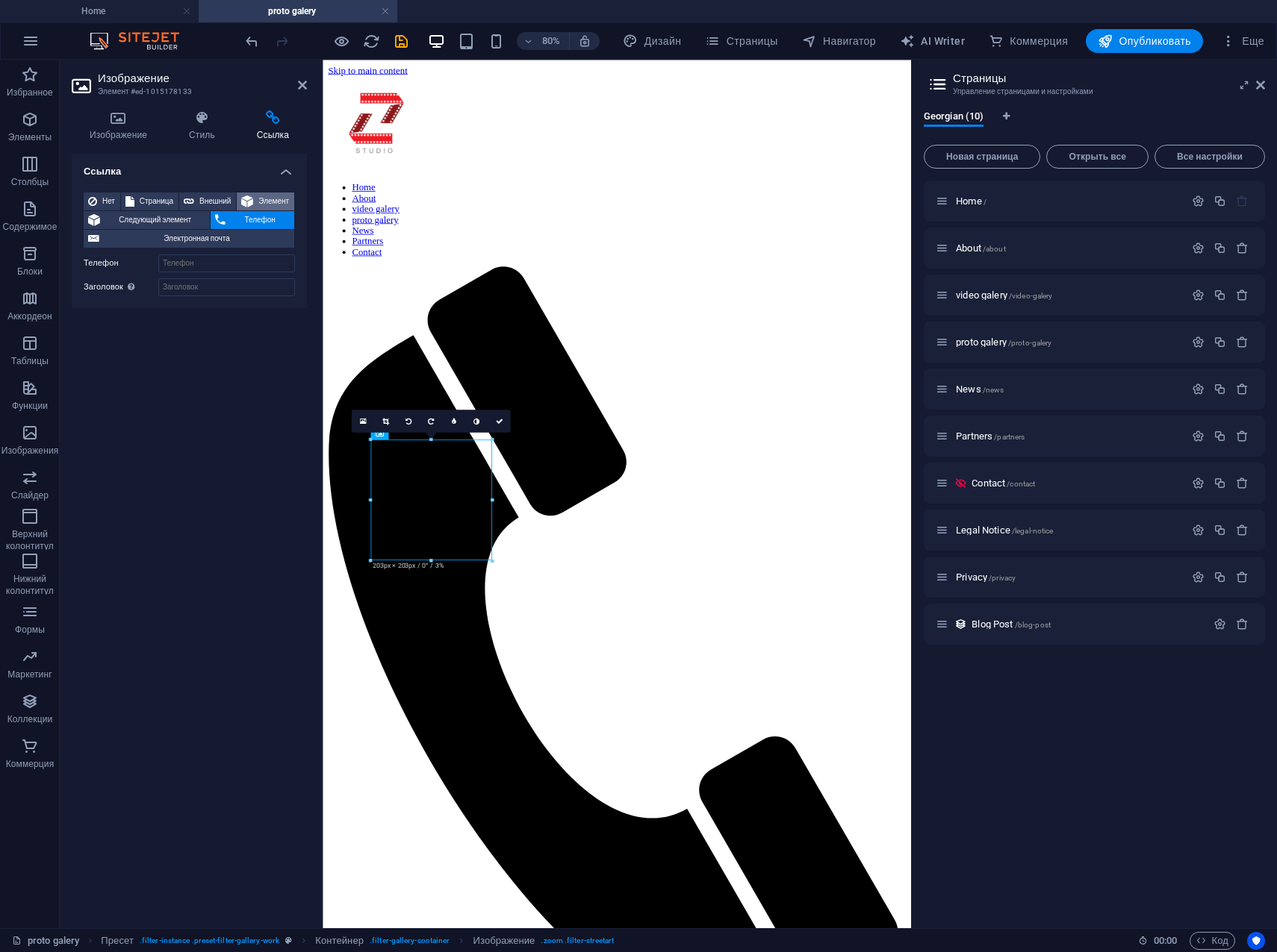
click at [262, 200] on span "Элемент" at bounding box center [273, 201] width 32 height 18
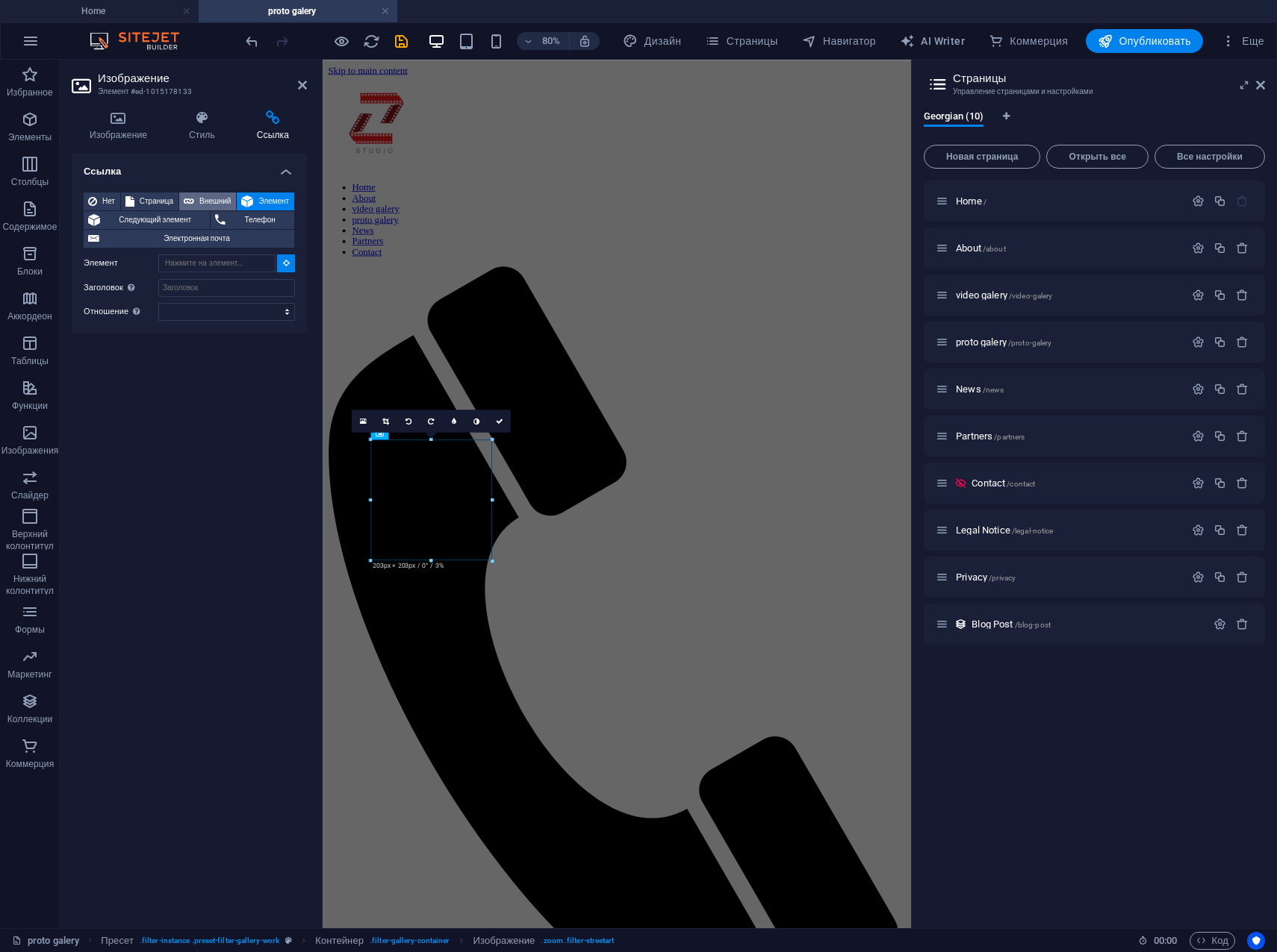
click at [204, 200] on span "Внешний" at bounding box center [215, 201] width 33 height 18
select select "blank"
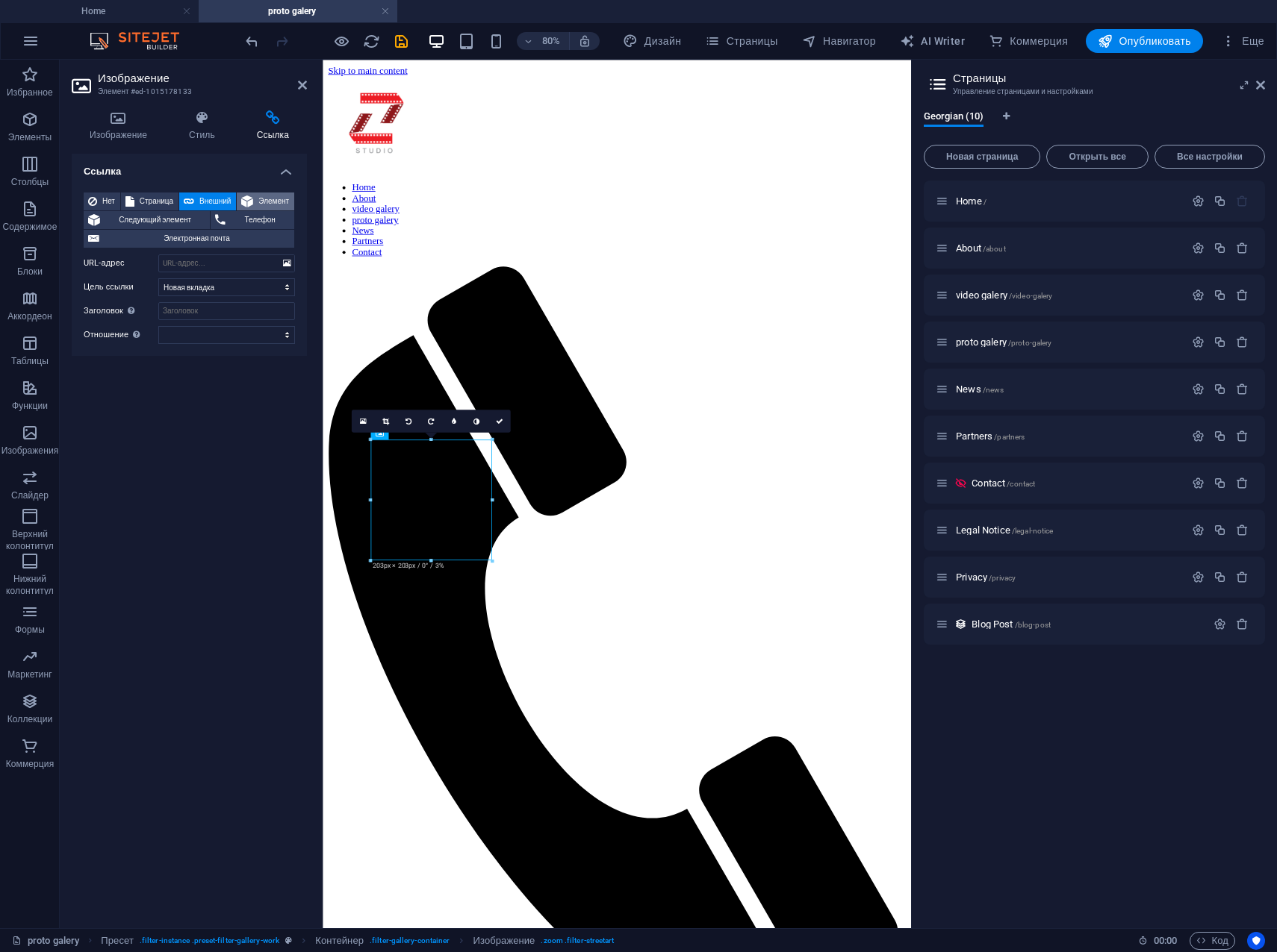
click at [256, 199] on button "Элемент" at bounding box center [265, 201] width 57 height 18
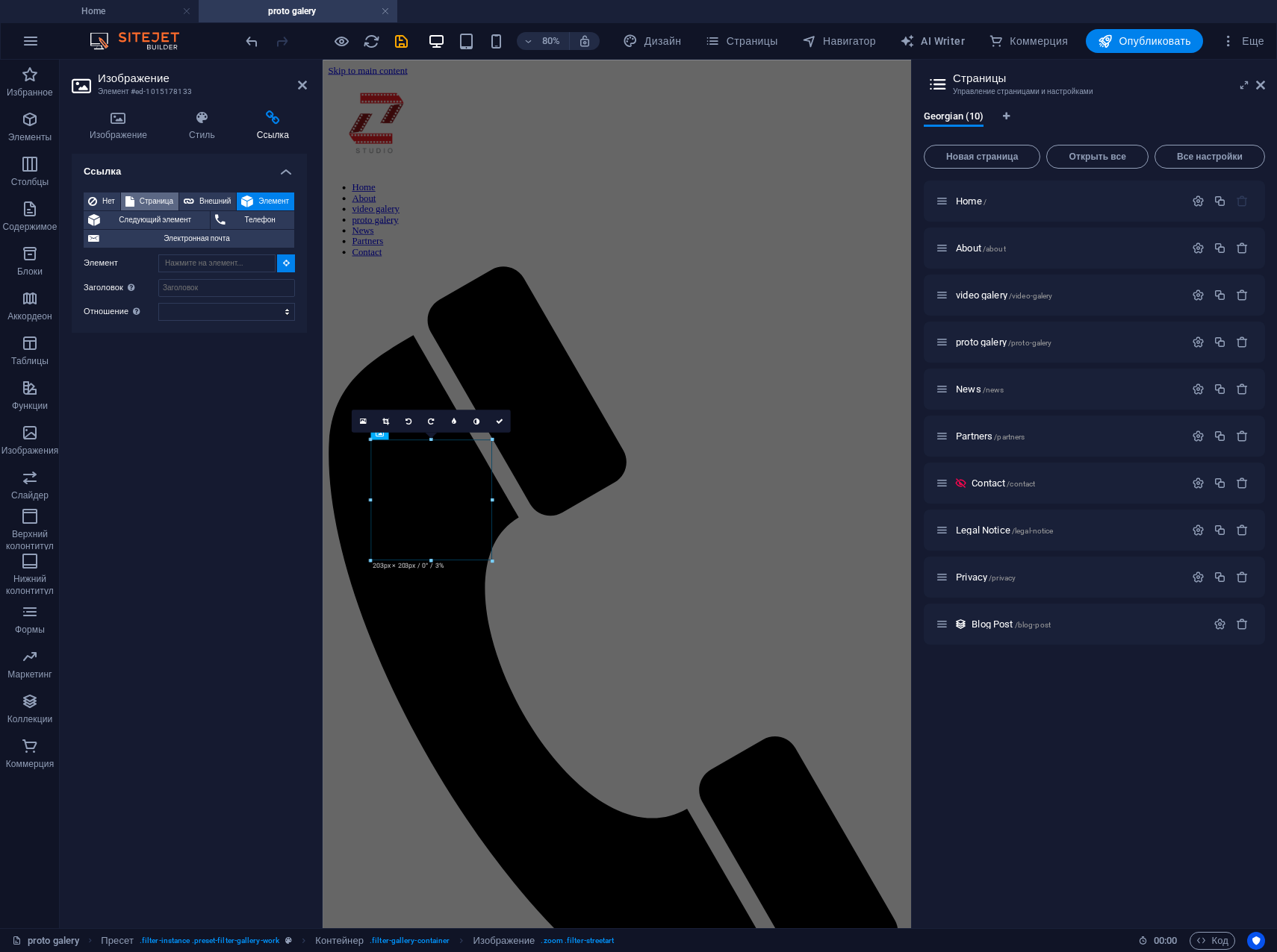
click at [141, 200] on span "Страница" at bounding box center [156, 201] width 35 height 18
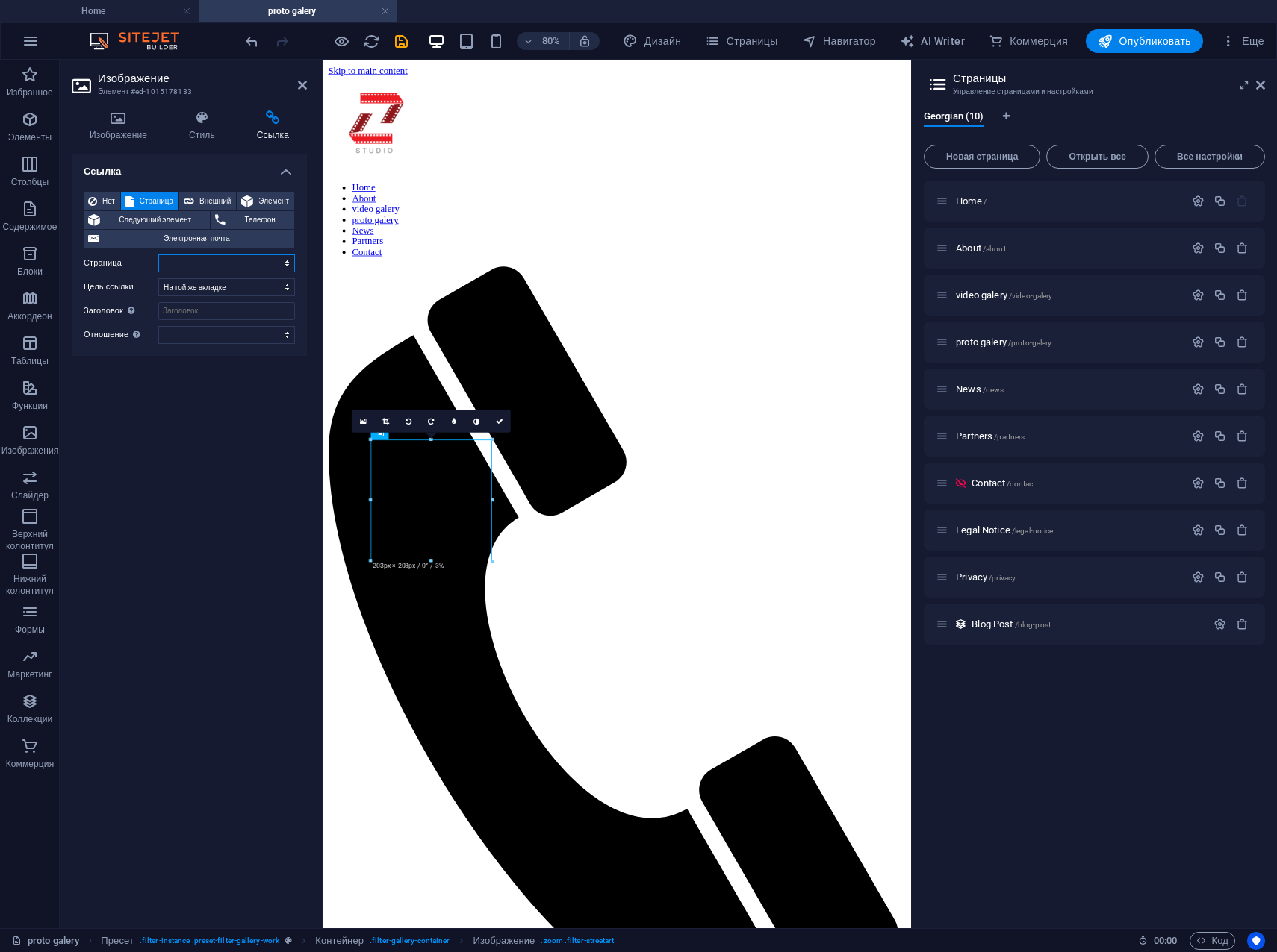
select select
click at [175, 219] on span "Следующий элемент" at bounding box center [155, 220] width 101 height 18
click at [1131, 41] on span "Опубликовать" at bounding box center [1144, 41] width 94 height 15
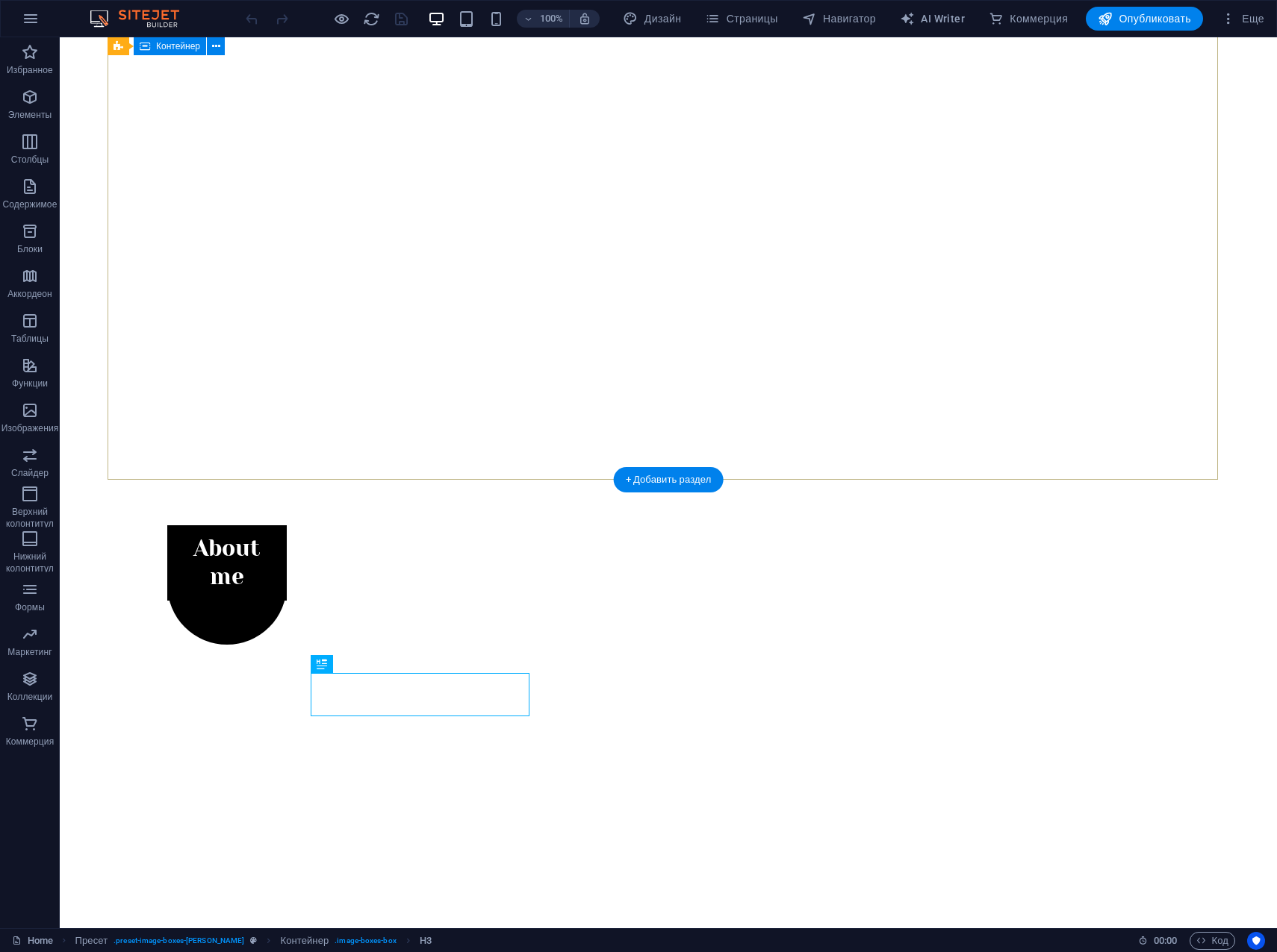
scroll to position [511, 0]
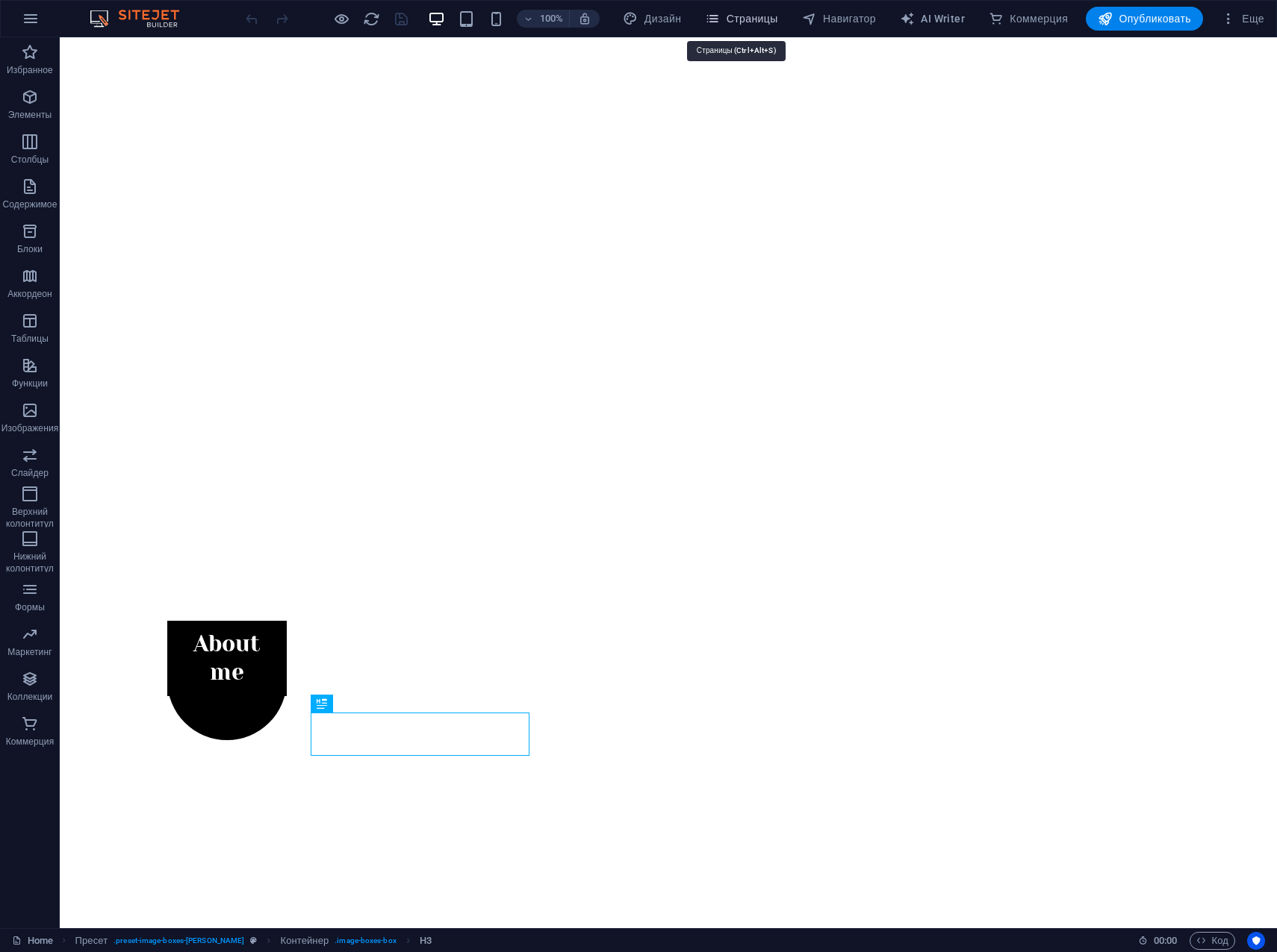
click at [734, 13] on span "Страницы" at bounding box center [741, 18] width 72 height 15
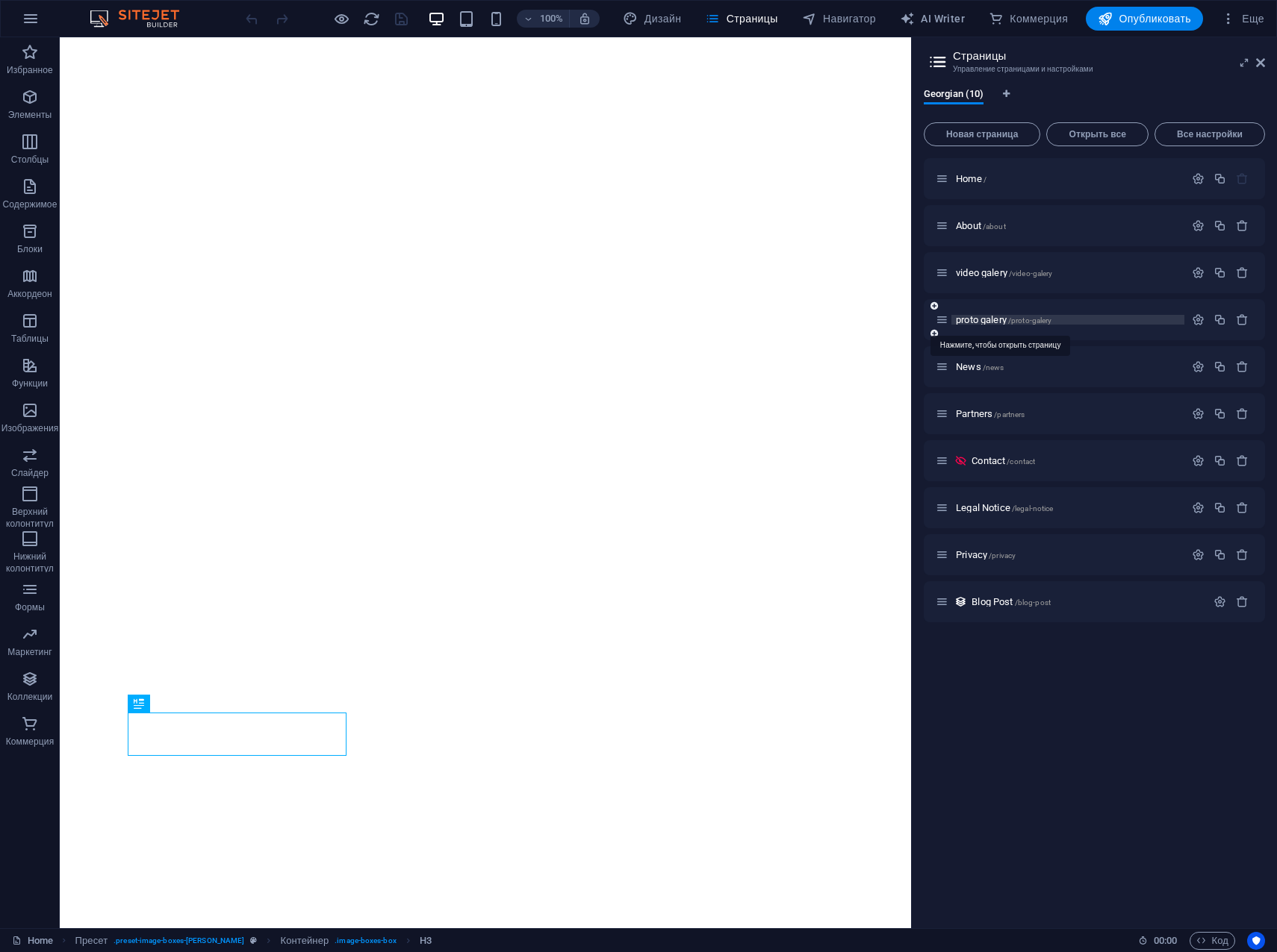
click at [1009, 323] on span "proto galery /proto-galery" at bounding box center [1004, 320] width 96 height 11
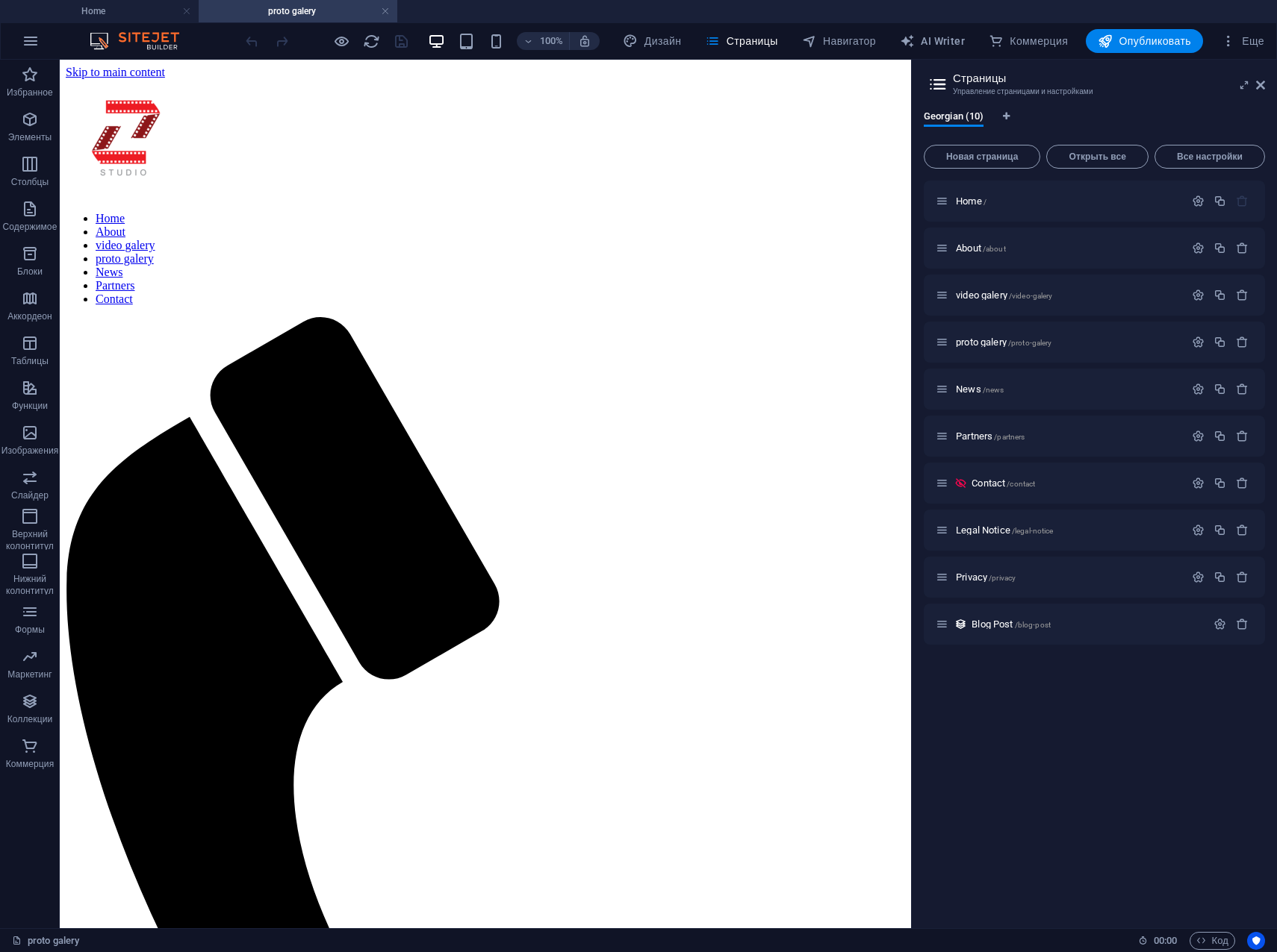
scroll to position [0, 0]
click at [216, 508] on button at bounding box center [222, 508] width 18 height 18
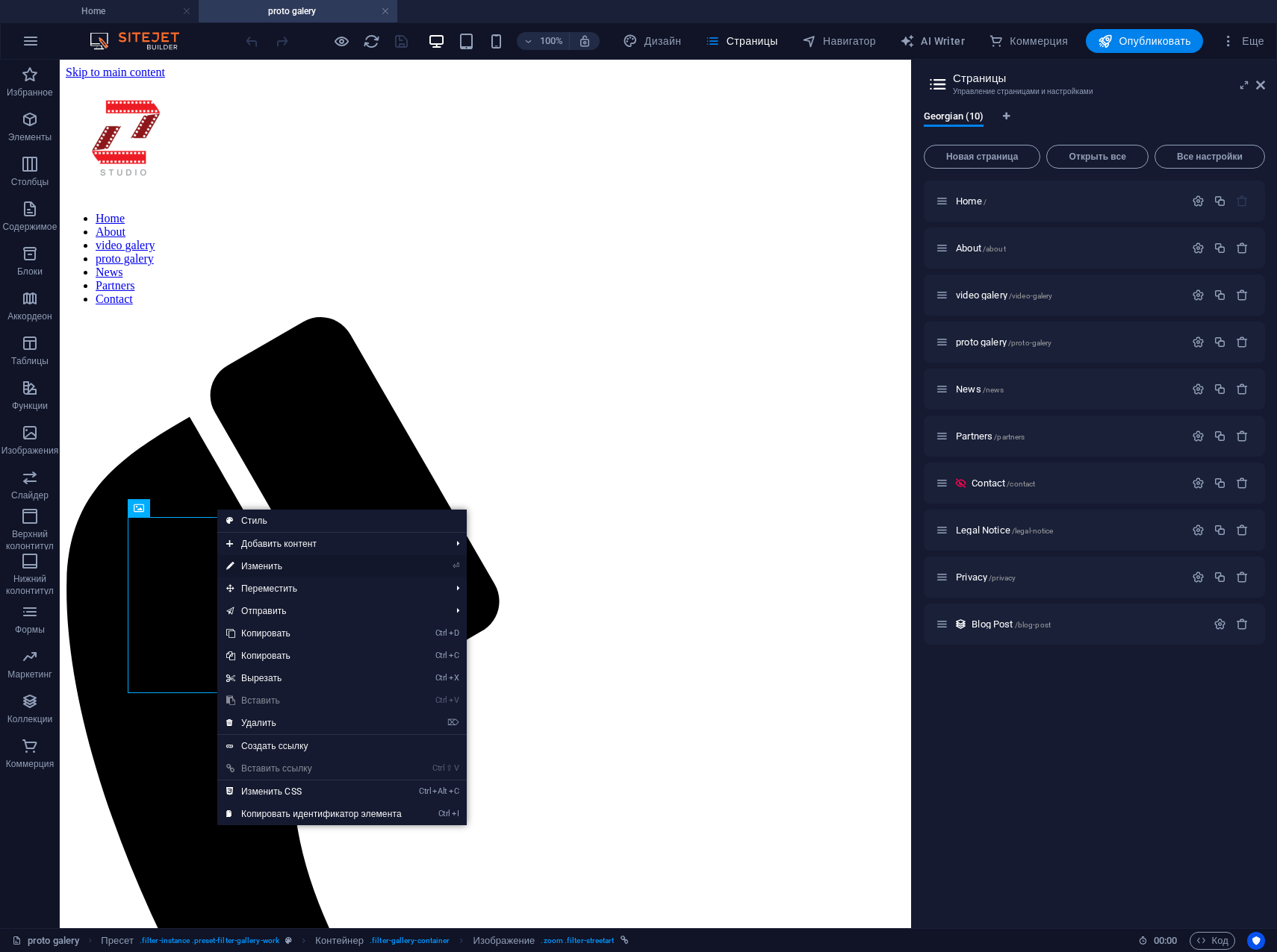
click at [262, 567] on link "⏎ Изменить" at bounding box center [314, 566] width 193 height 23
select select "%"
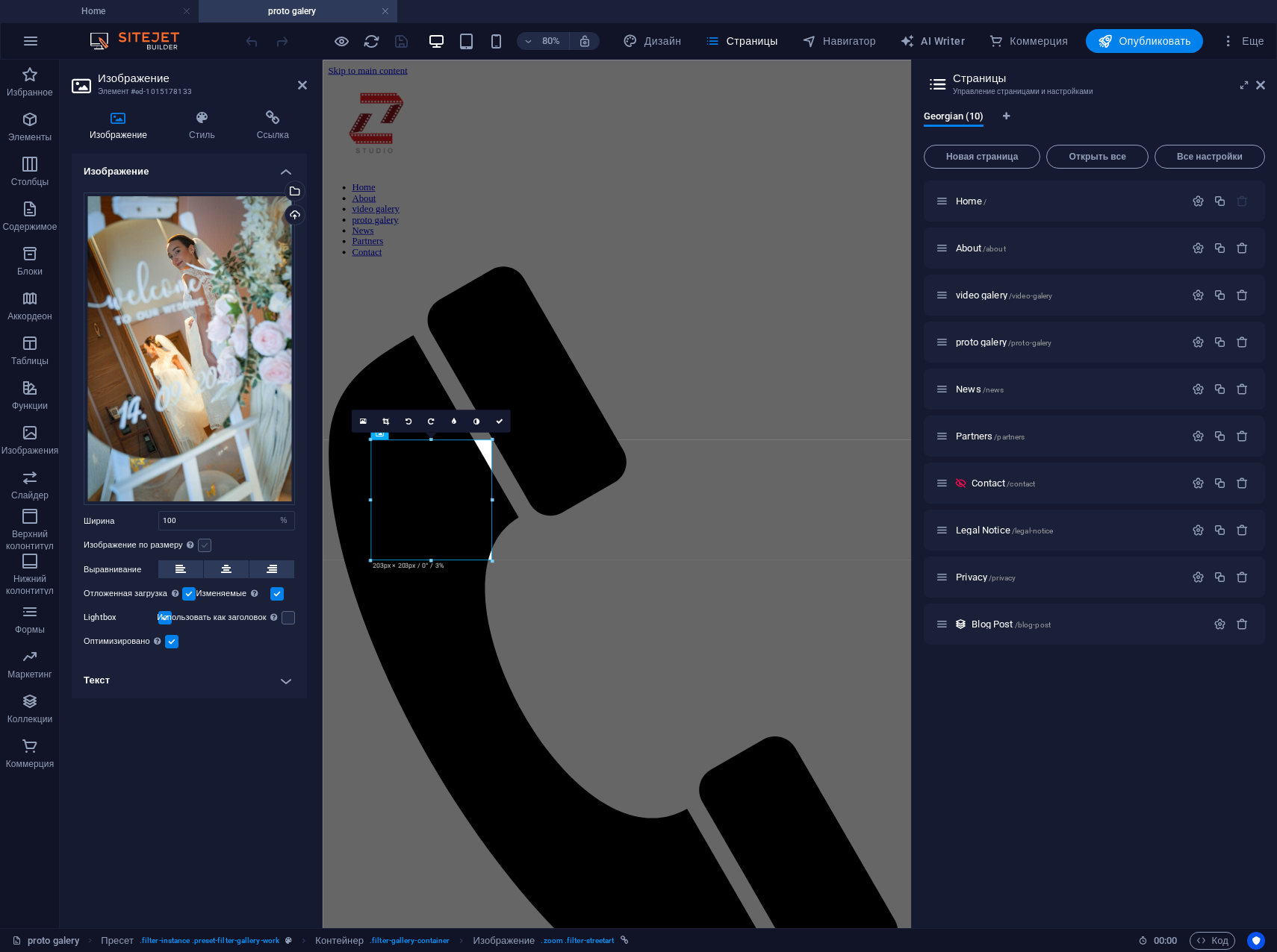
click at [204, 541] on label at bounding box center [204, 545] width 13 height 13
click at [0, 0] on input "Изображение по размеру Автоматически подстраивать изображение под фиксированную…" at bounding box center [0, 0] width 0 height 0
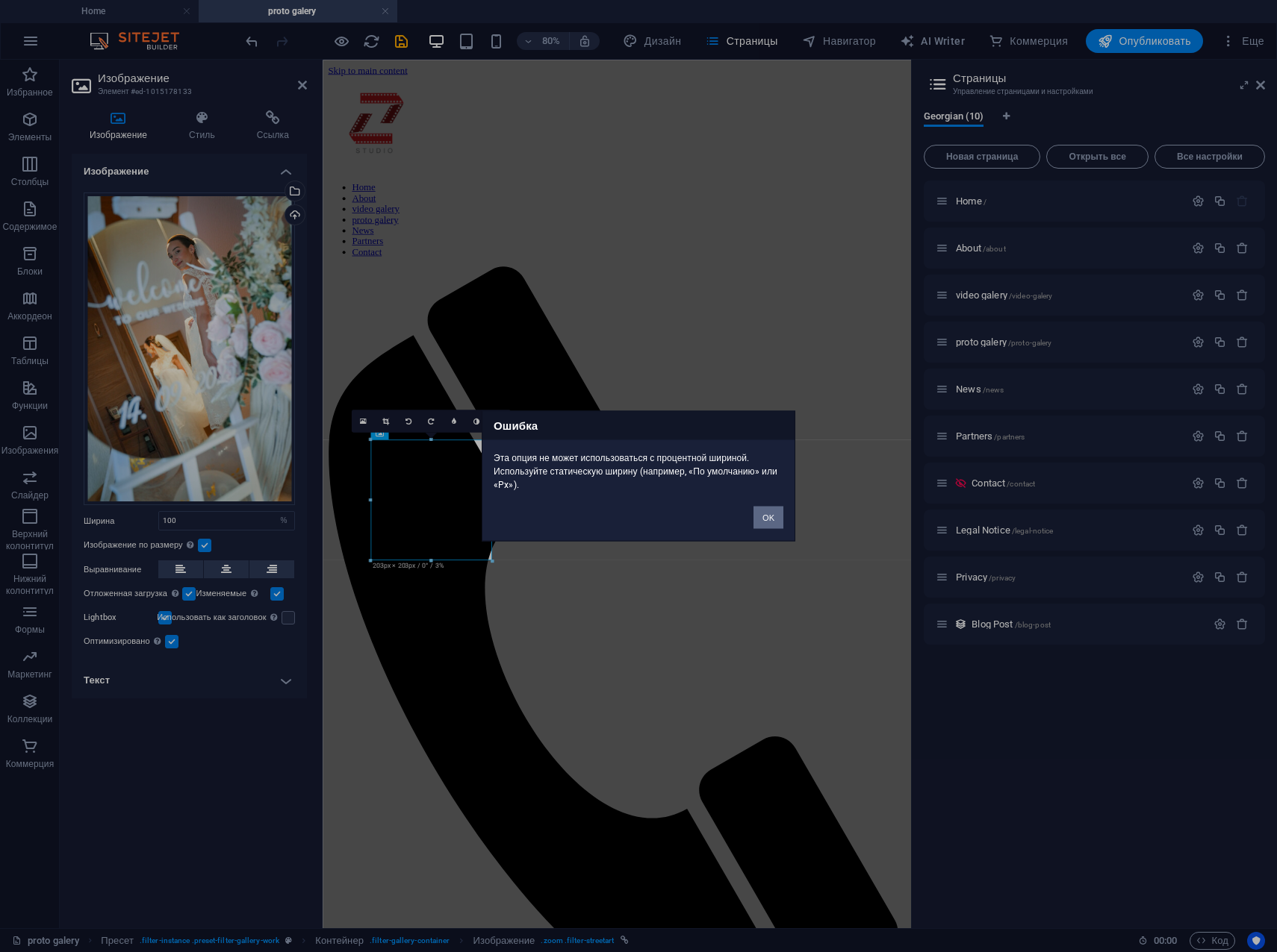
click at [769, 517] on button "OK" at bounding box center [769, 518] width 30 height 23
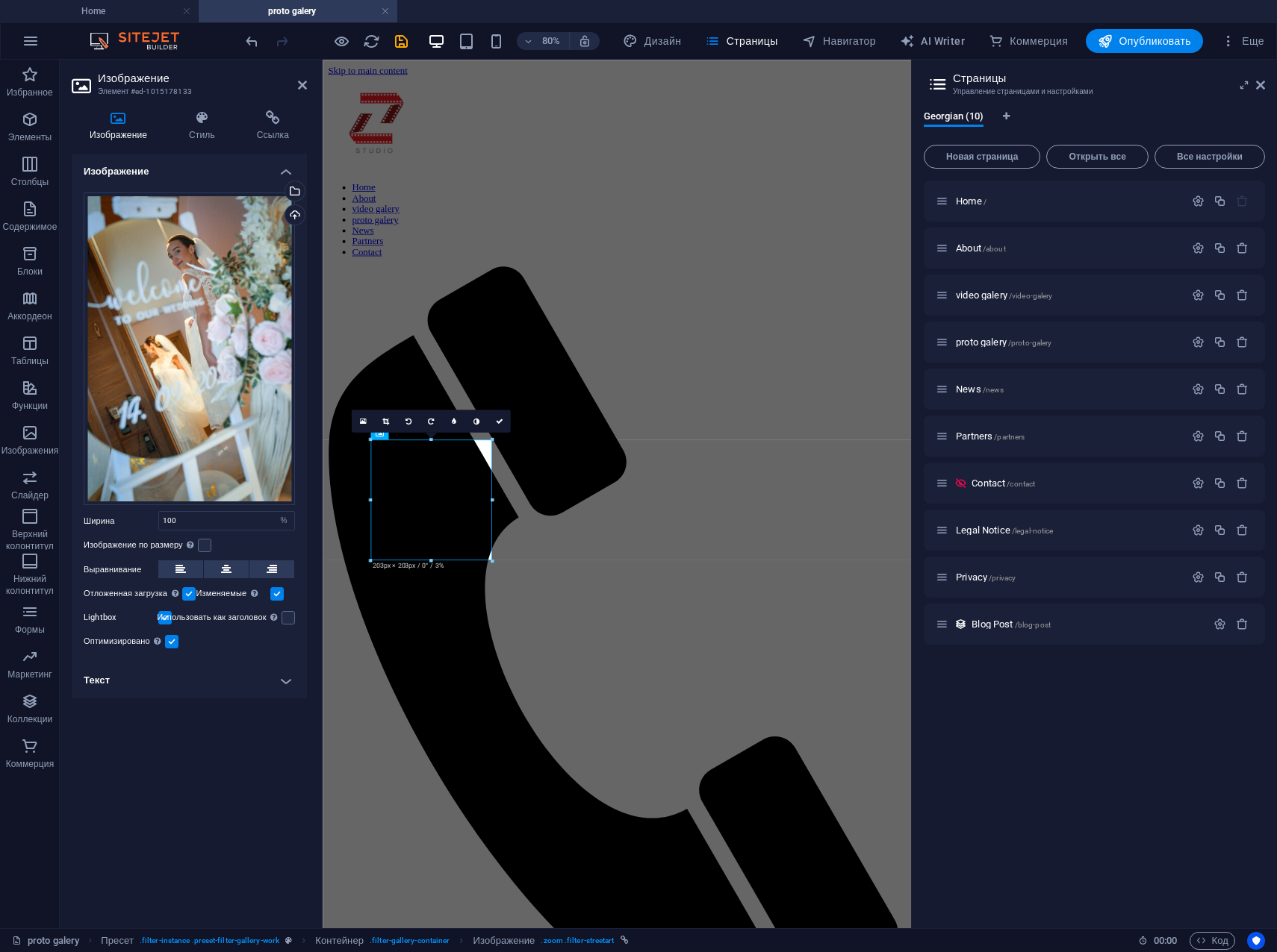
click at [283, 166] on h4 "Изображение" at bounding box center [189, 167] width 235 height 27
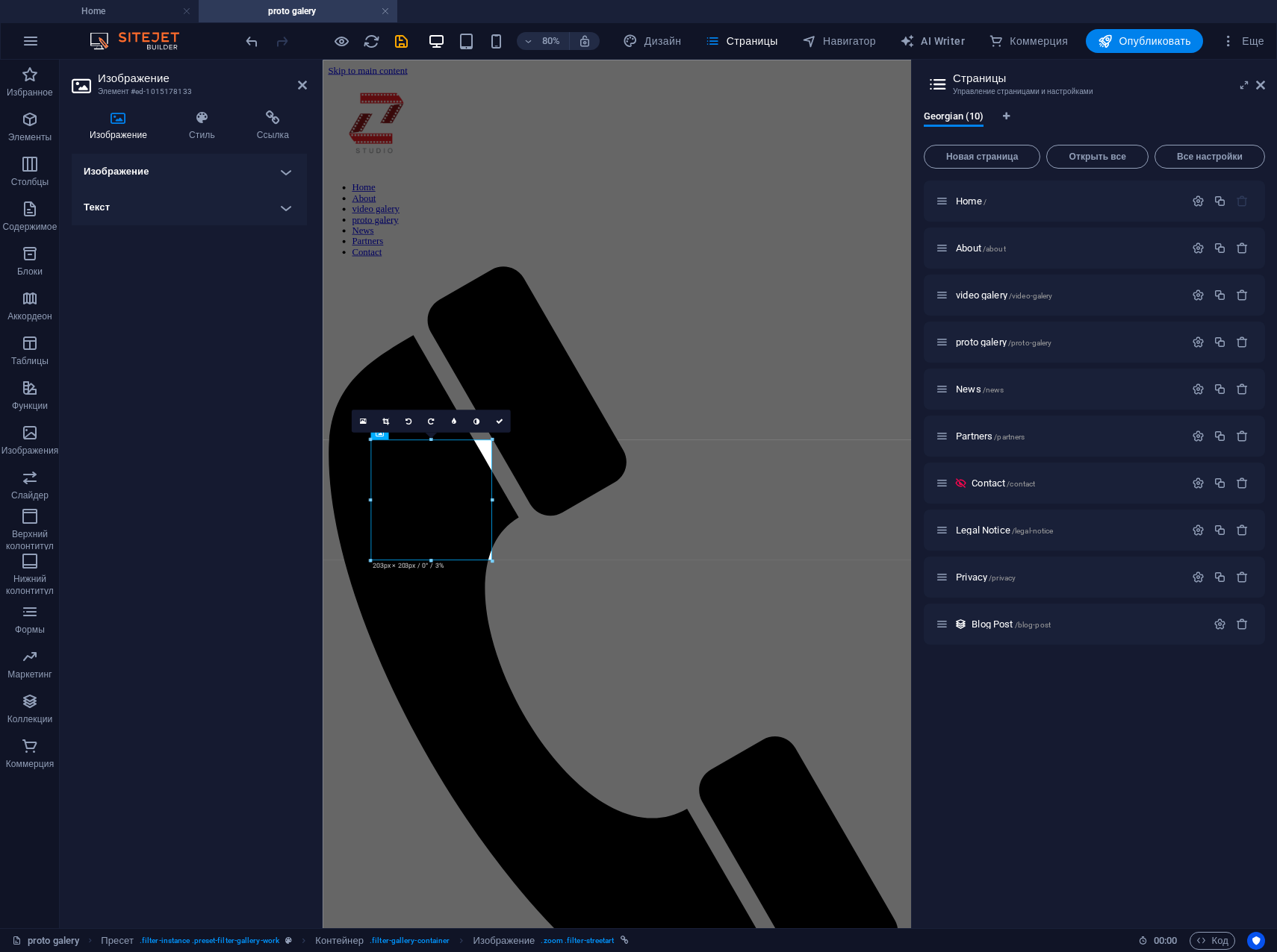
click at [288, 168] on h4 "Изображение" at bounding box center [189, 172] width 235 height 36
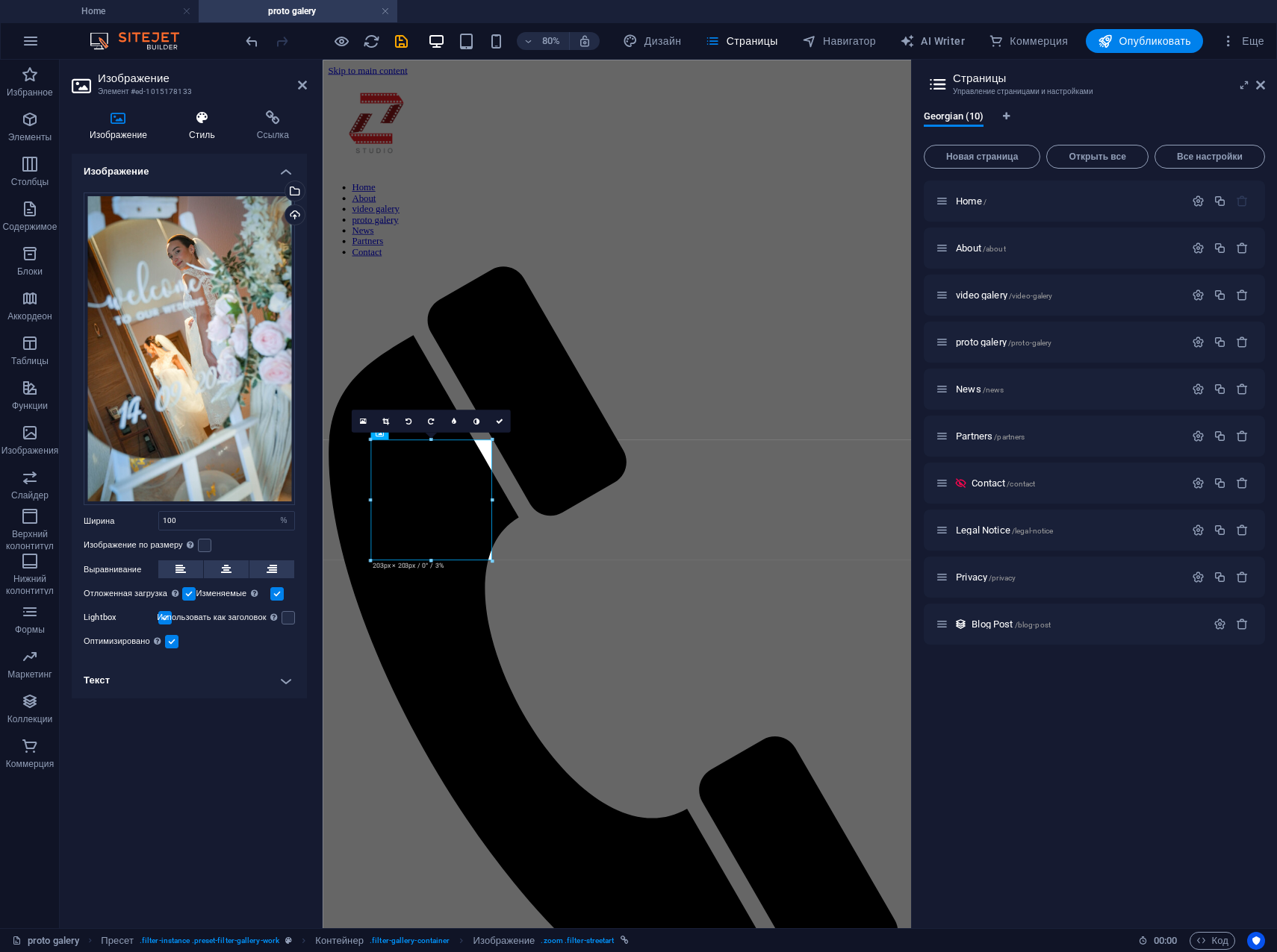
click at [198, 116] on icon at bounding box center [202, 118] width 62 height 15
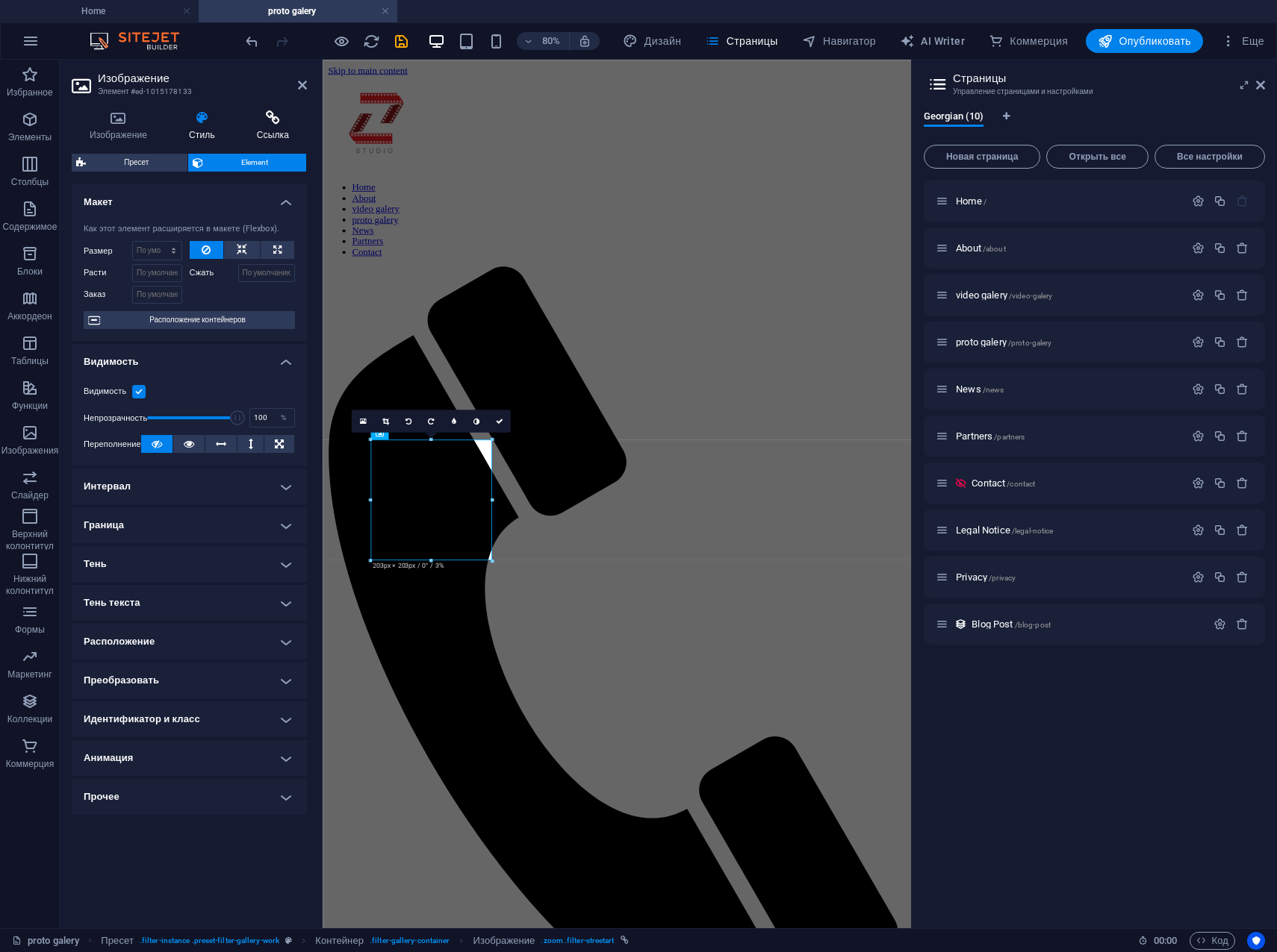
click at [277, 117] on icon at bounding box center [273, 118] width 68 height 15
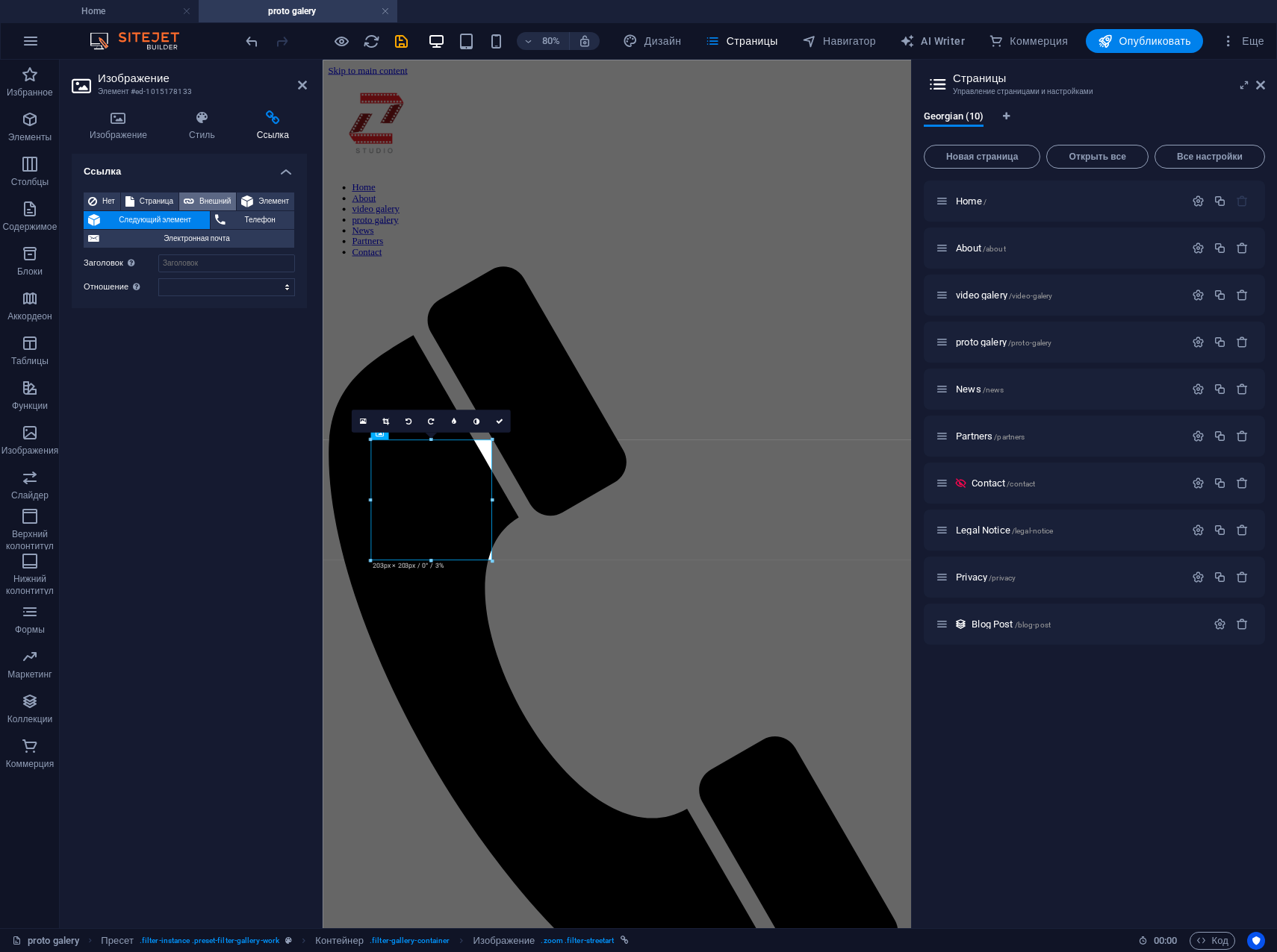
click at [207, 199] on span "Внешний" at bounding box center [215, 201] width 33 height 18
select select "blank"
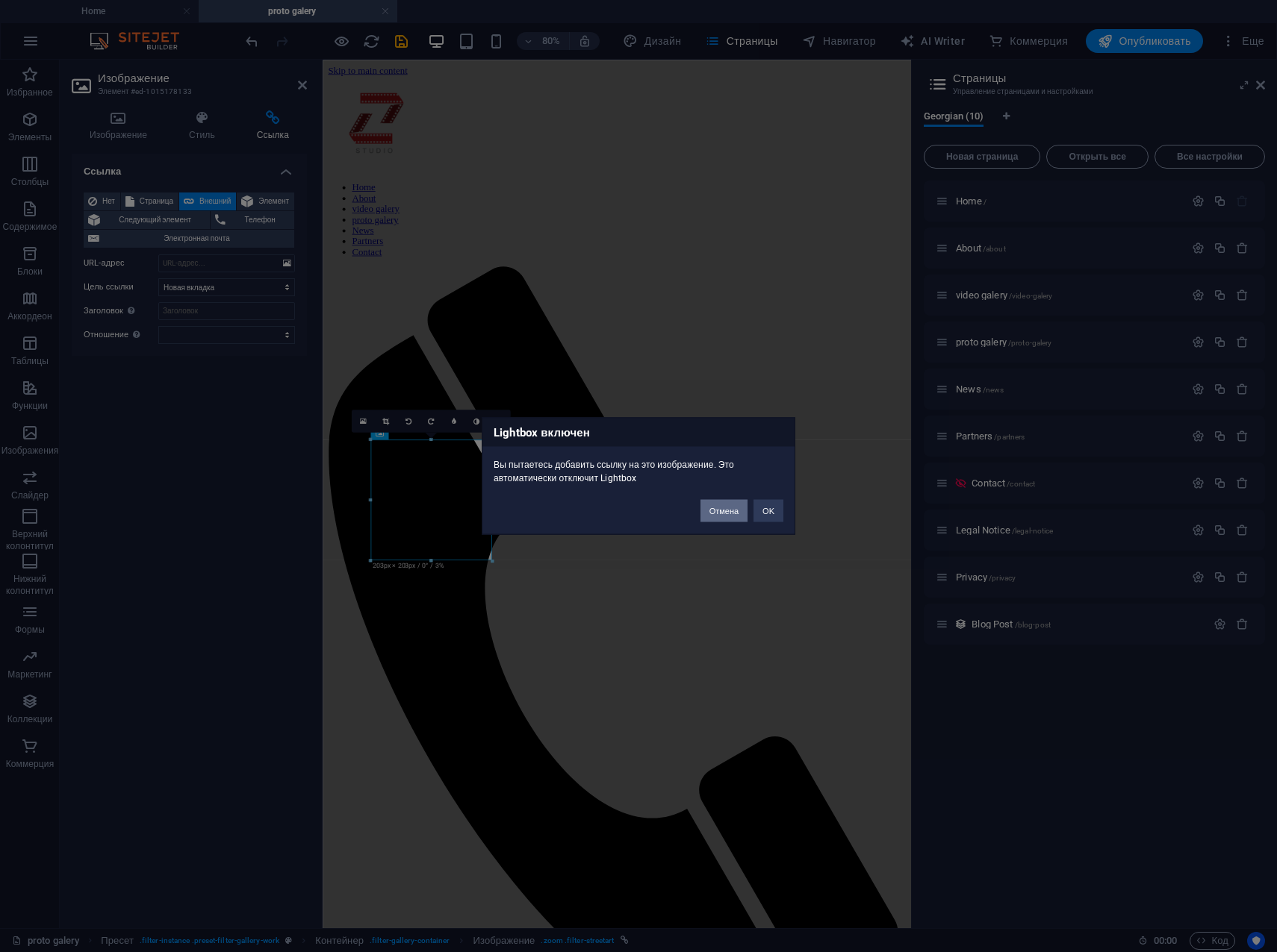
click at [722, 517] on button "Отмена" at bounding box center [724, 511] width 47 height 23
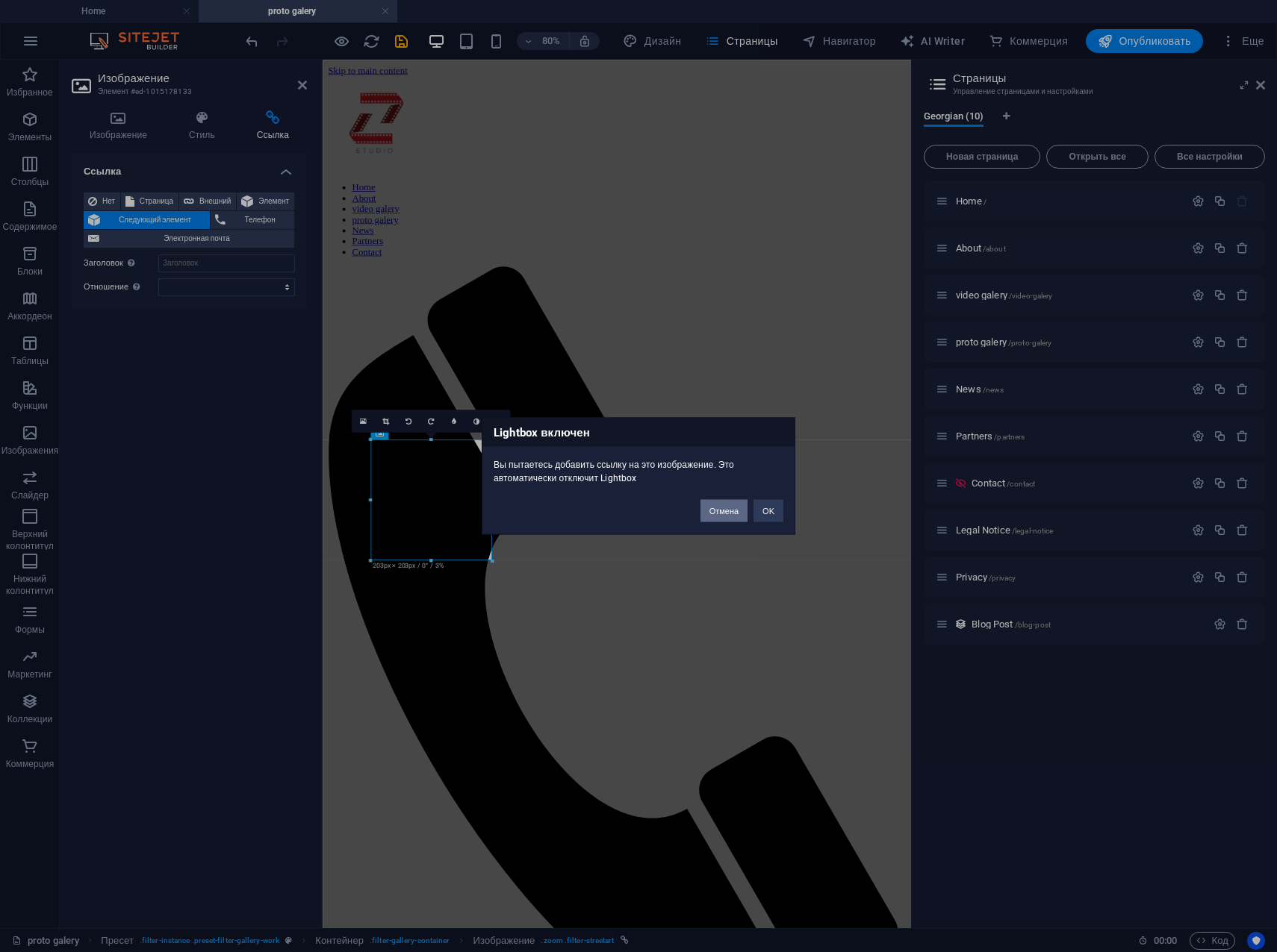
click at [727, 509] on button "Отмена" at bounding box center [724, 511] width 47 height 23
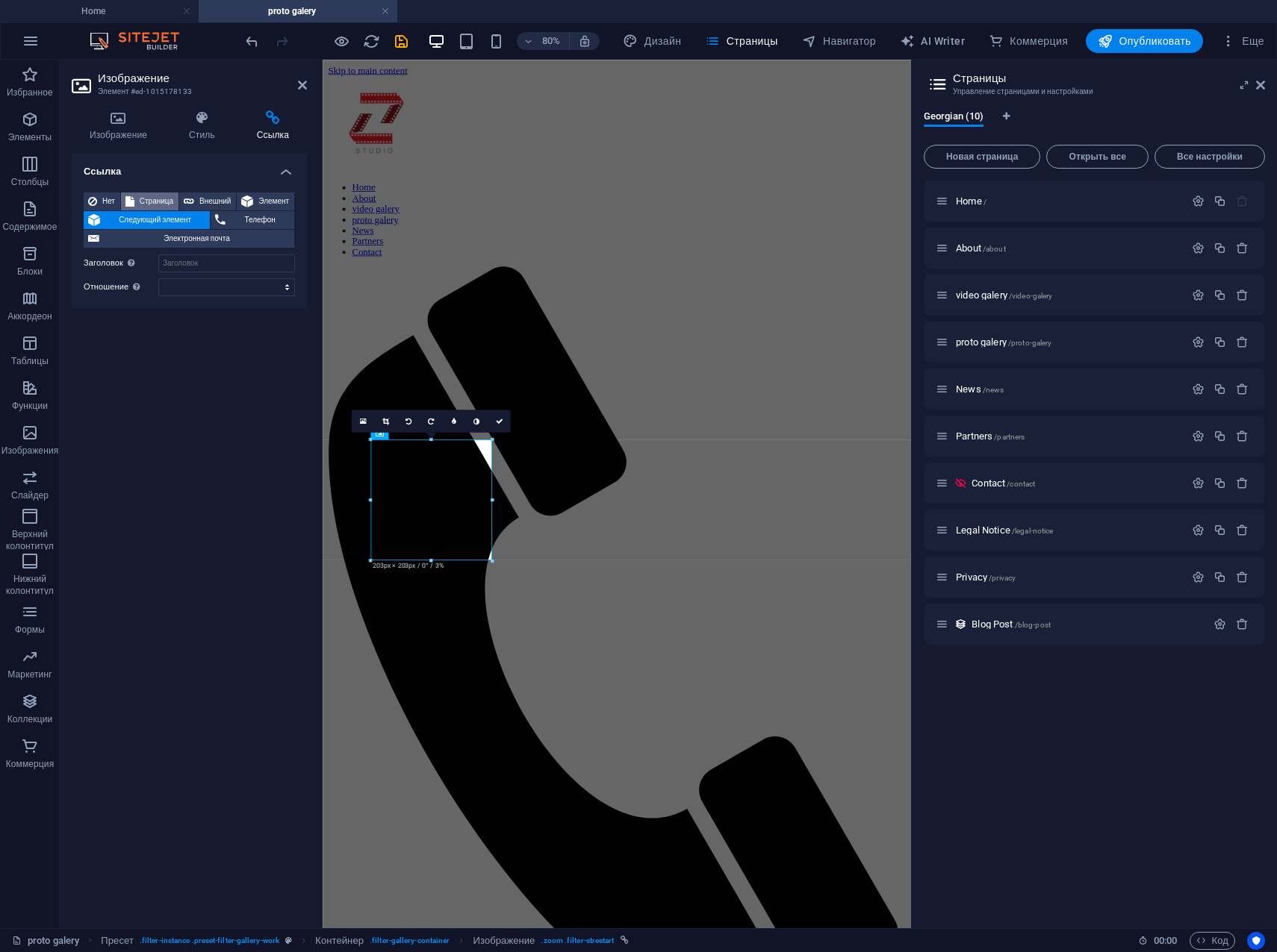
click at [165, 200] on span "Страница" at bounding box center [156, 201] width 35 height 18
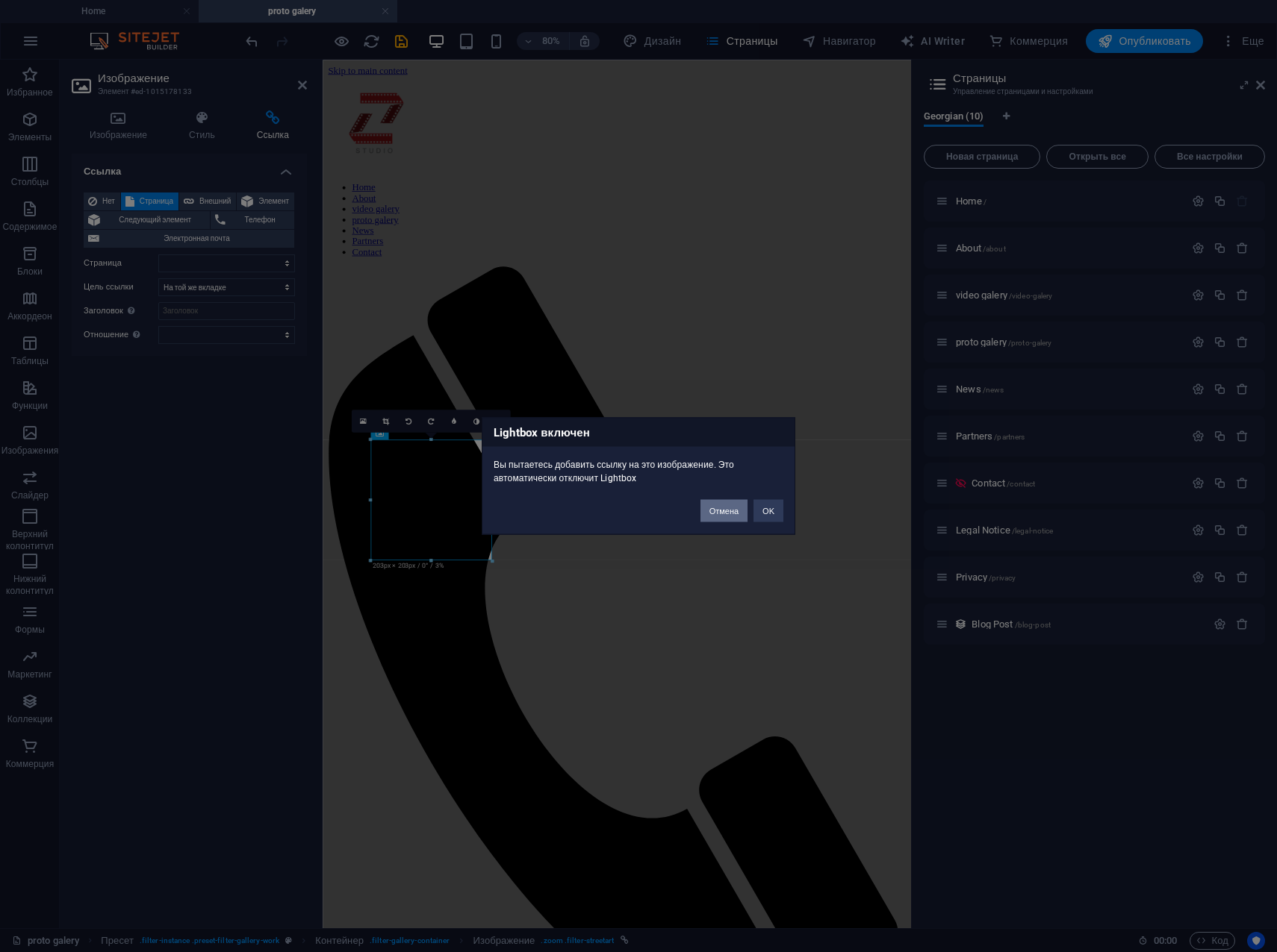
click at [733, 513] on button "Отмена" at bounding box center [724, 511] width 47 height 23
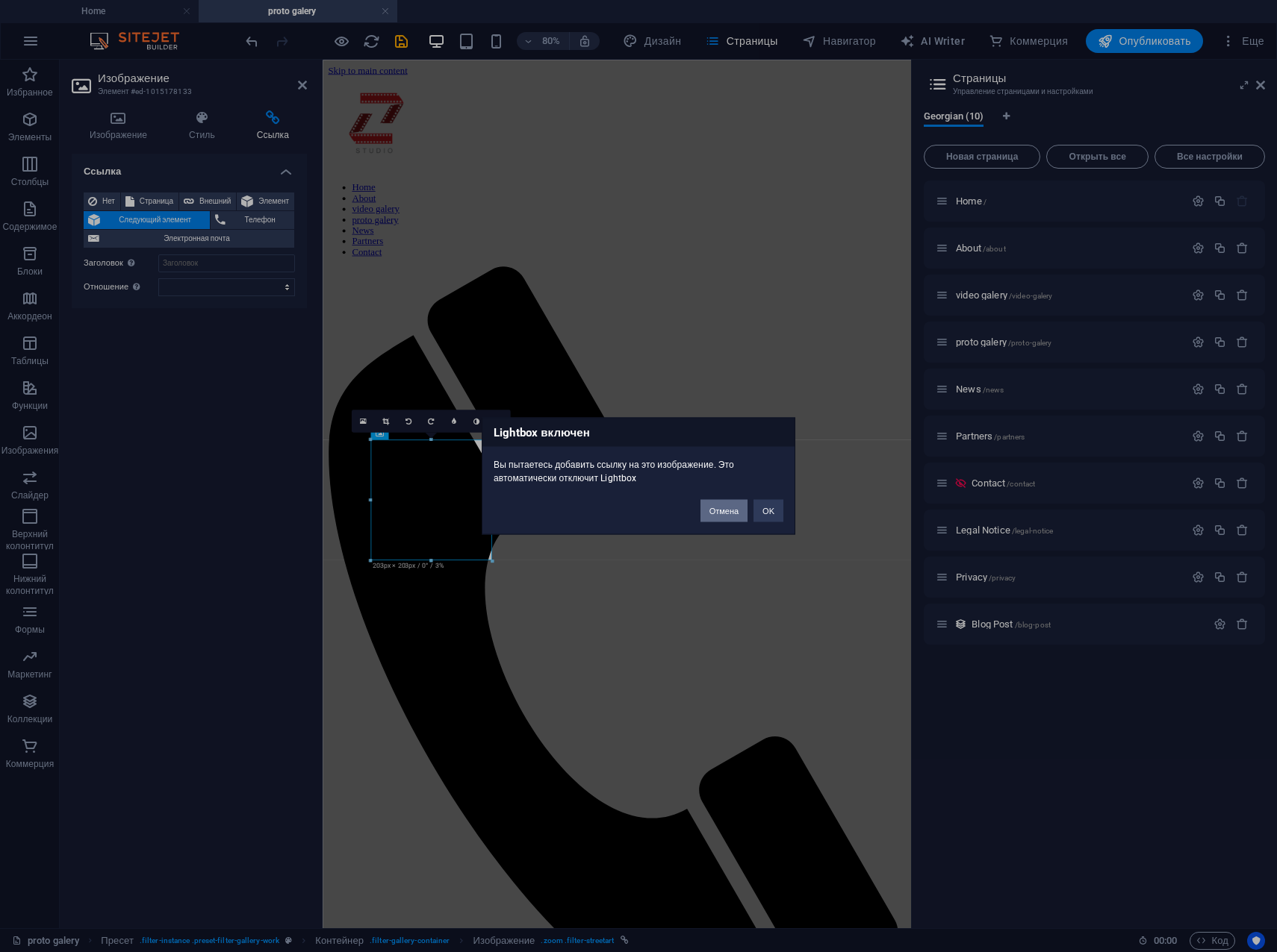
click at [733, 513] on button "Отмена" at bounding box center [724, 511] width 47 height 23
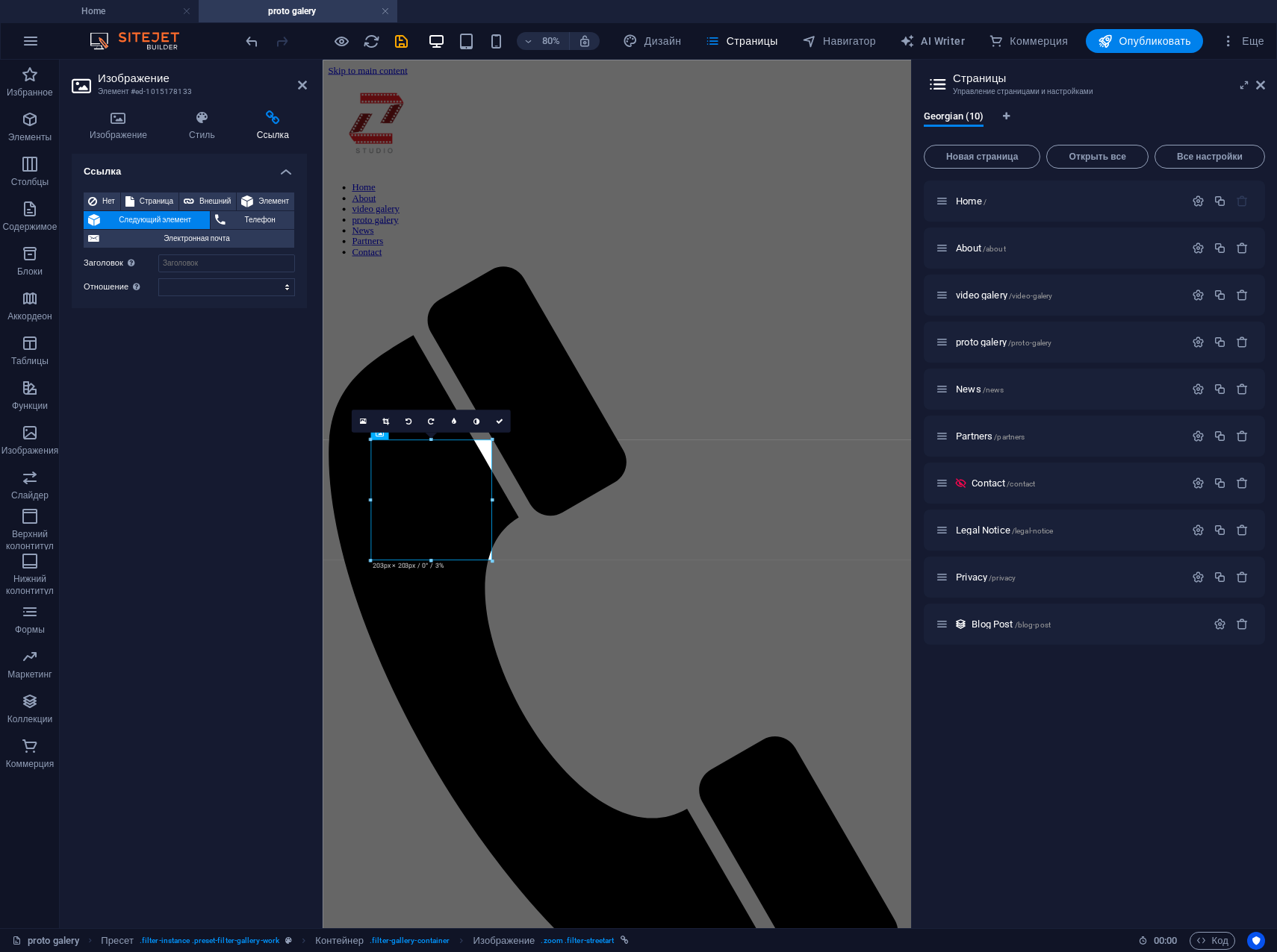
click at [153, 224] on span "Следующий элемент" at bounding box center [155, 220] width 101 height 18
click at [154, 198] on span "Страница" at bounding box center [156, 201] width 35 height 18
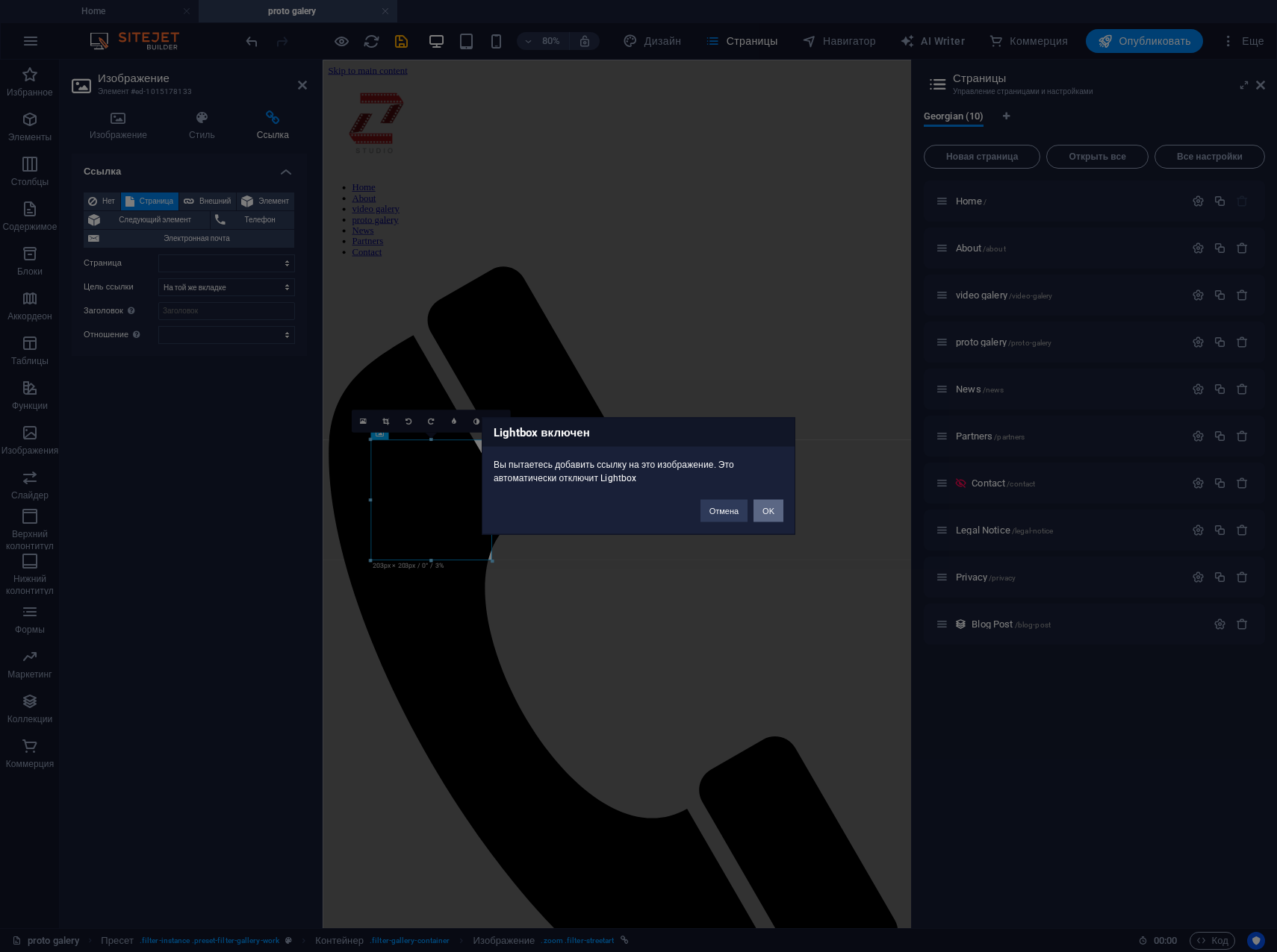
click at [758, 507] on button "OK" at bounding box center [769, 511] width 30 height 23
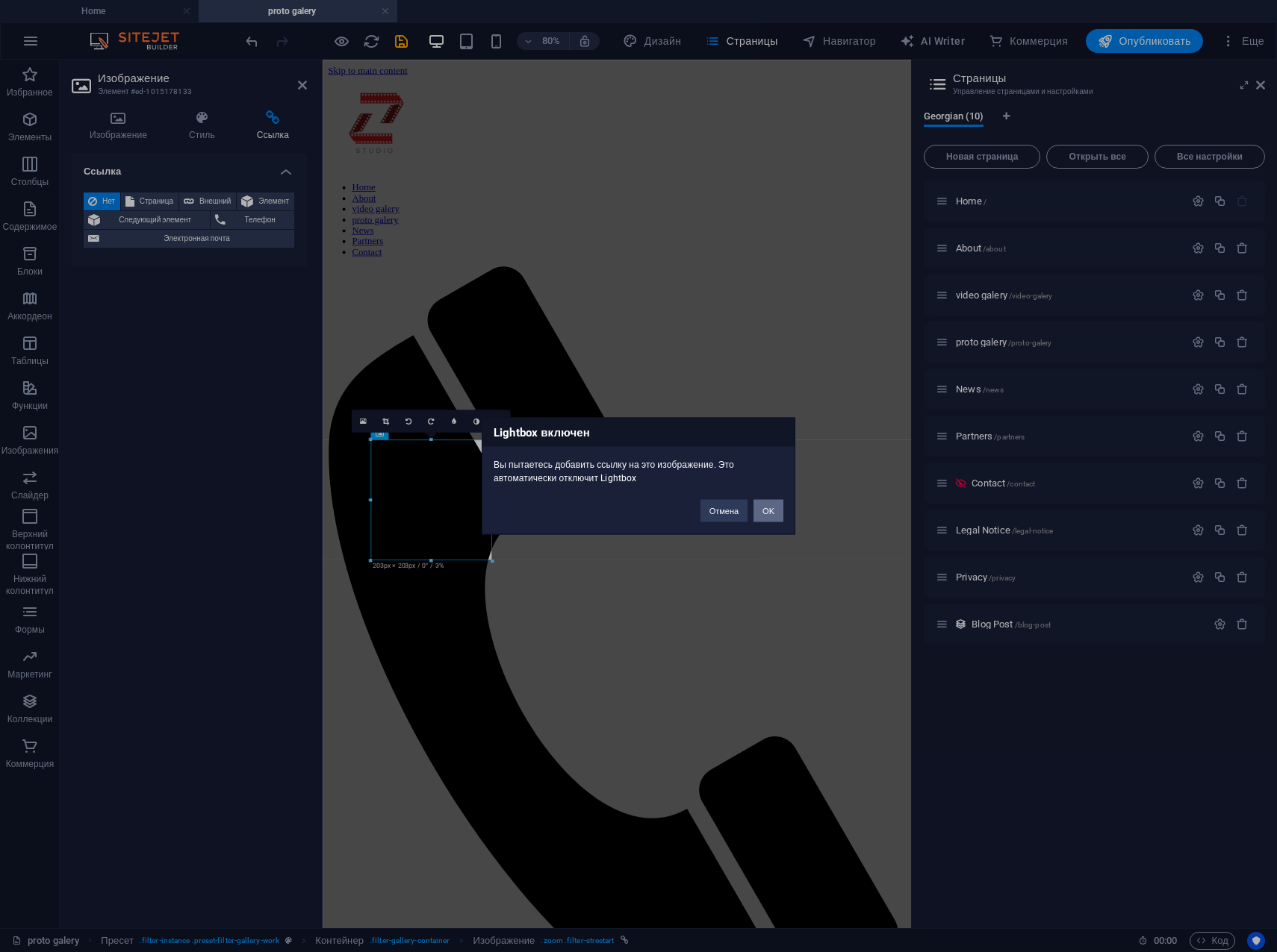
click at [774, 509] on button "OK" at bounding box center [769, 511] width 30 height 23
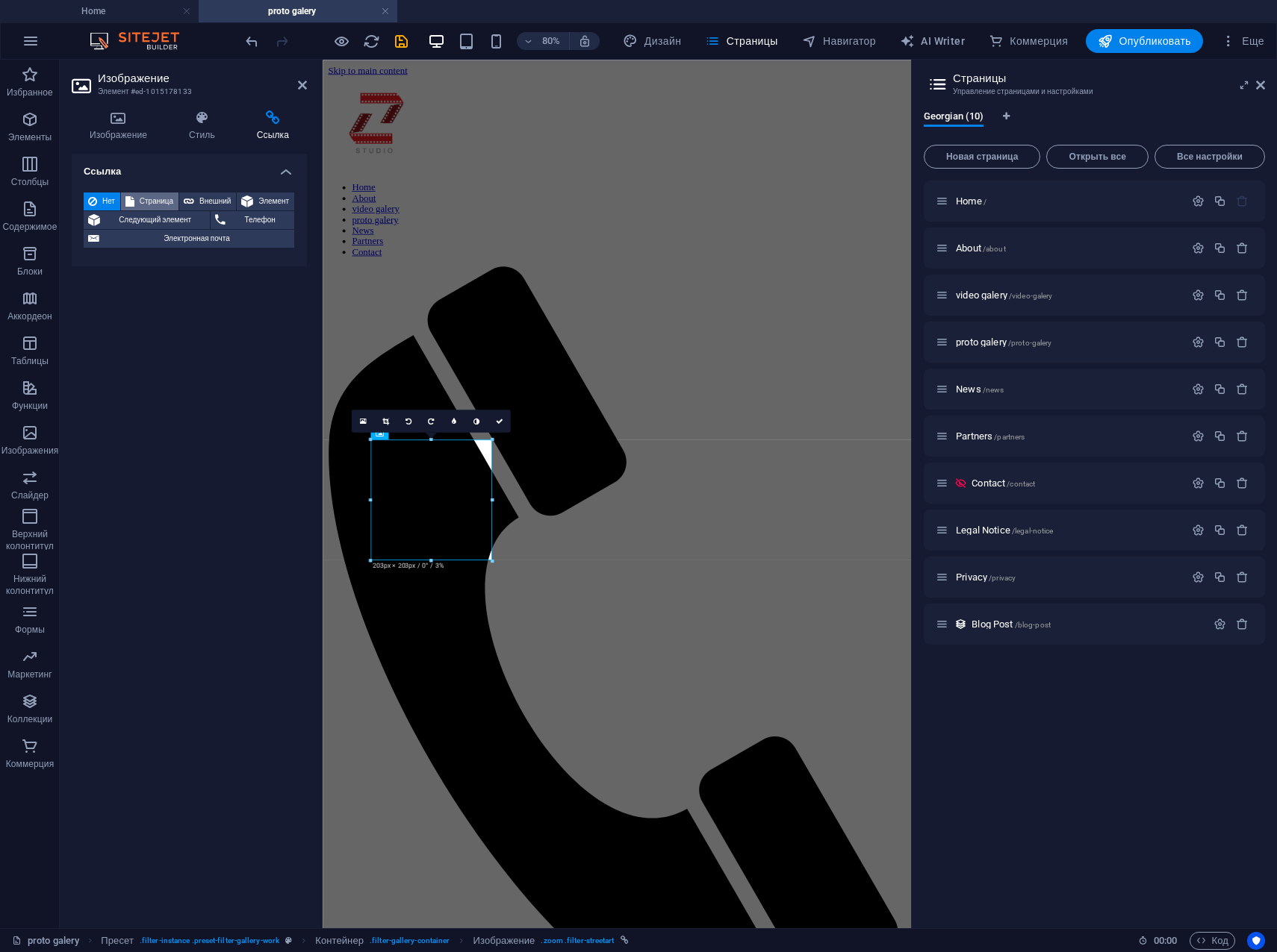
click at [149, 202] on span "Страница" at bounding box center [156, 201] width 35 height 18
select select
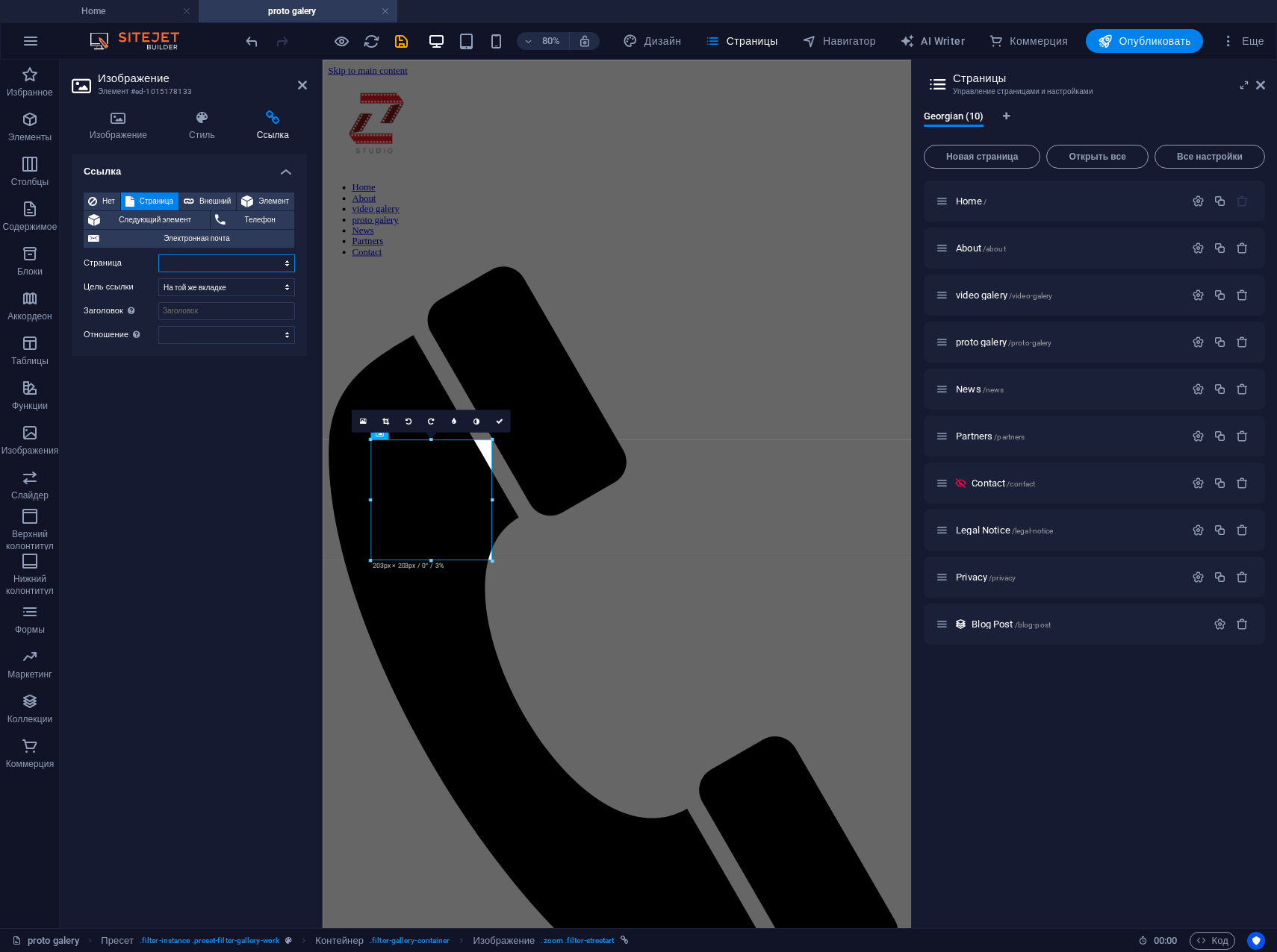
click at [288, 265] on select "Home About video galery proto galery News Partners Contact Legal Notice Privacy" at bounding box center [226, 263] width 137 height 18
click at [168, 558] on div "Ссылка Нет Страница Внешний Элемент Следующий элемент Телефон Электронная почта…" at bounding box center [189, 535] width 235 height 763
click at [97, 196] on icon at bounding box center [92, 201] width 9 height 18
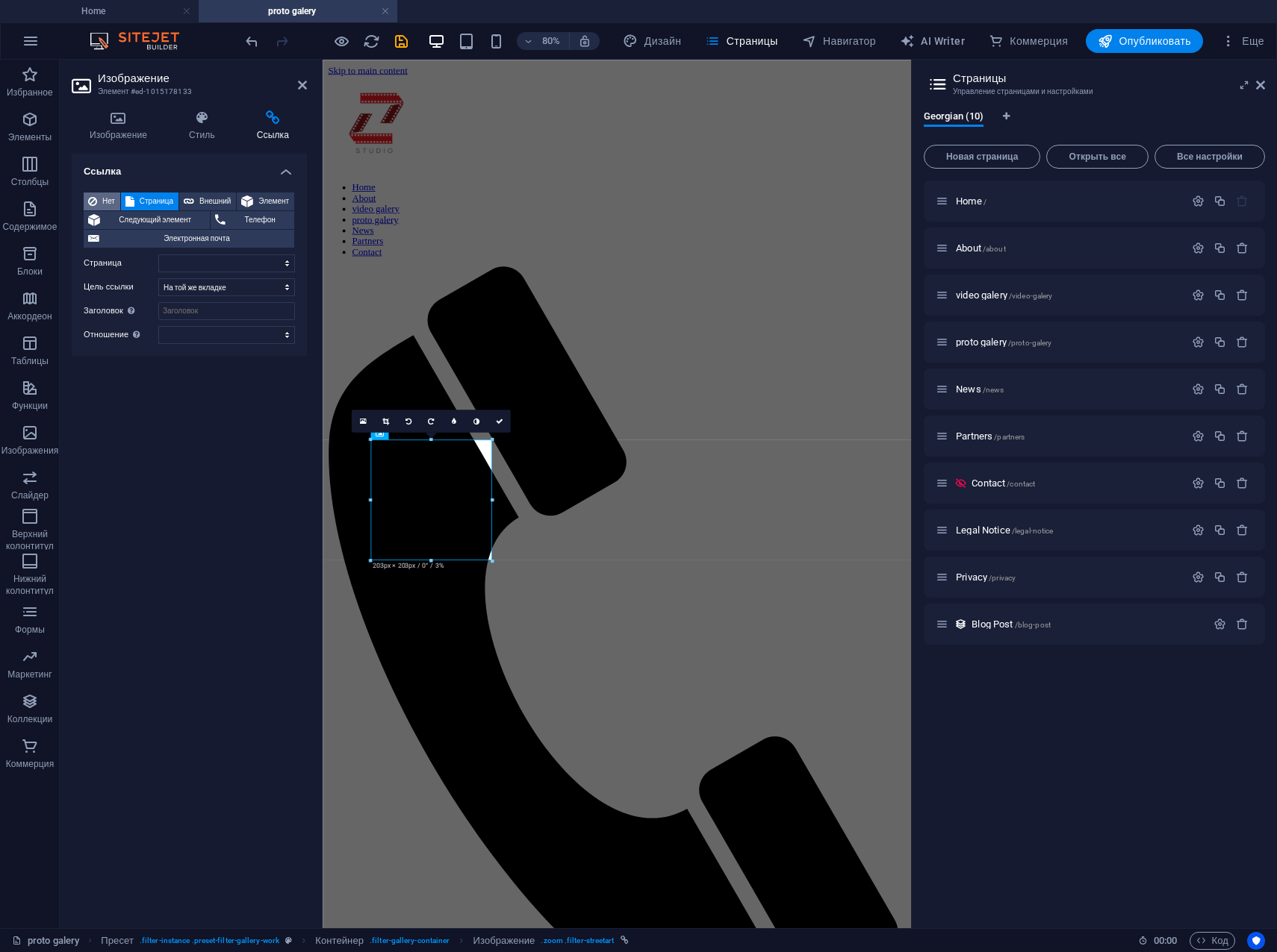
select select
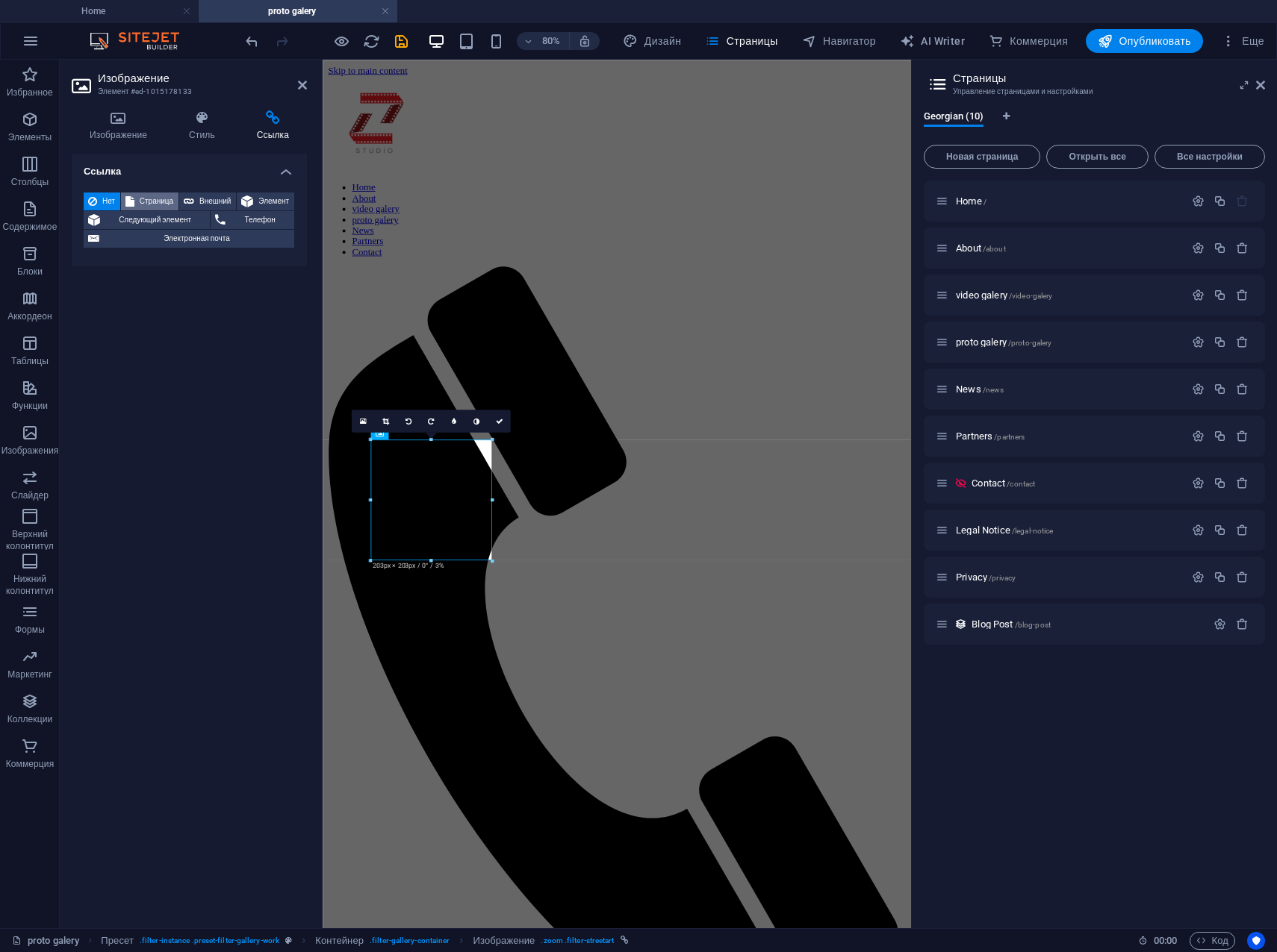
click at [156, 200] on span "Страница" at bounding box center [156, 201] width 35 height 18
select select
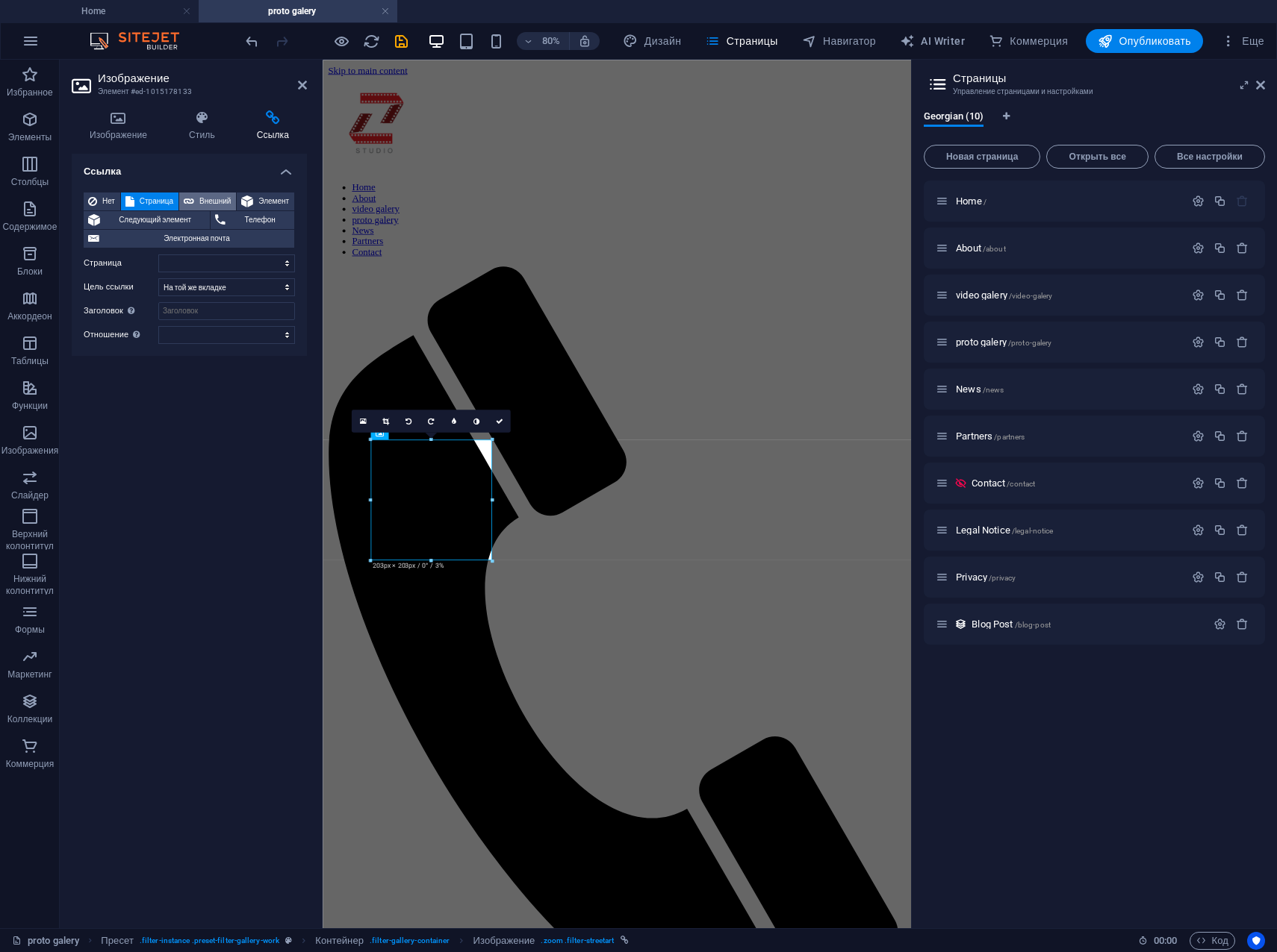
click at [215, 202] on span "Внешний" at bounding box center [215, 201] width 33 height 18
select select "blank"
select select
click at [279, 202] on span "Элемент" at bounding box center [273, 201] width 32 height 18
select select
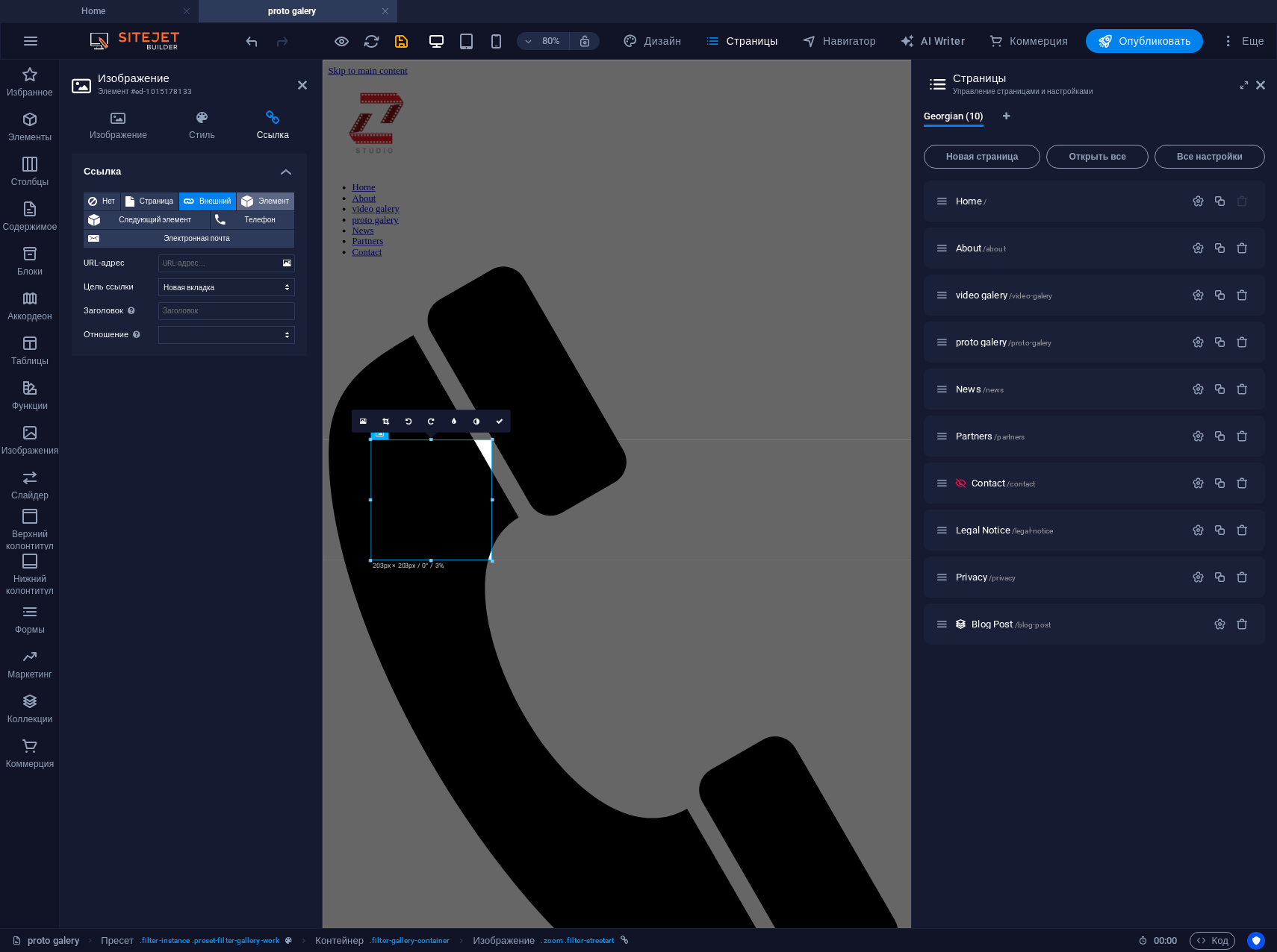
select select
click at [210, 201] on span "Внешний" at bounding box center [215, 201] width 33 height 18
select select "blank"
select select
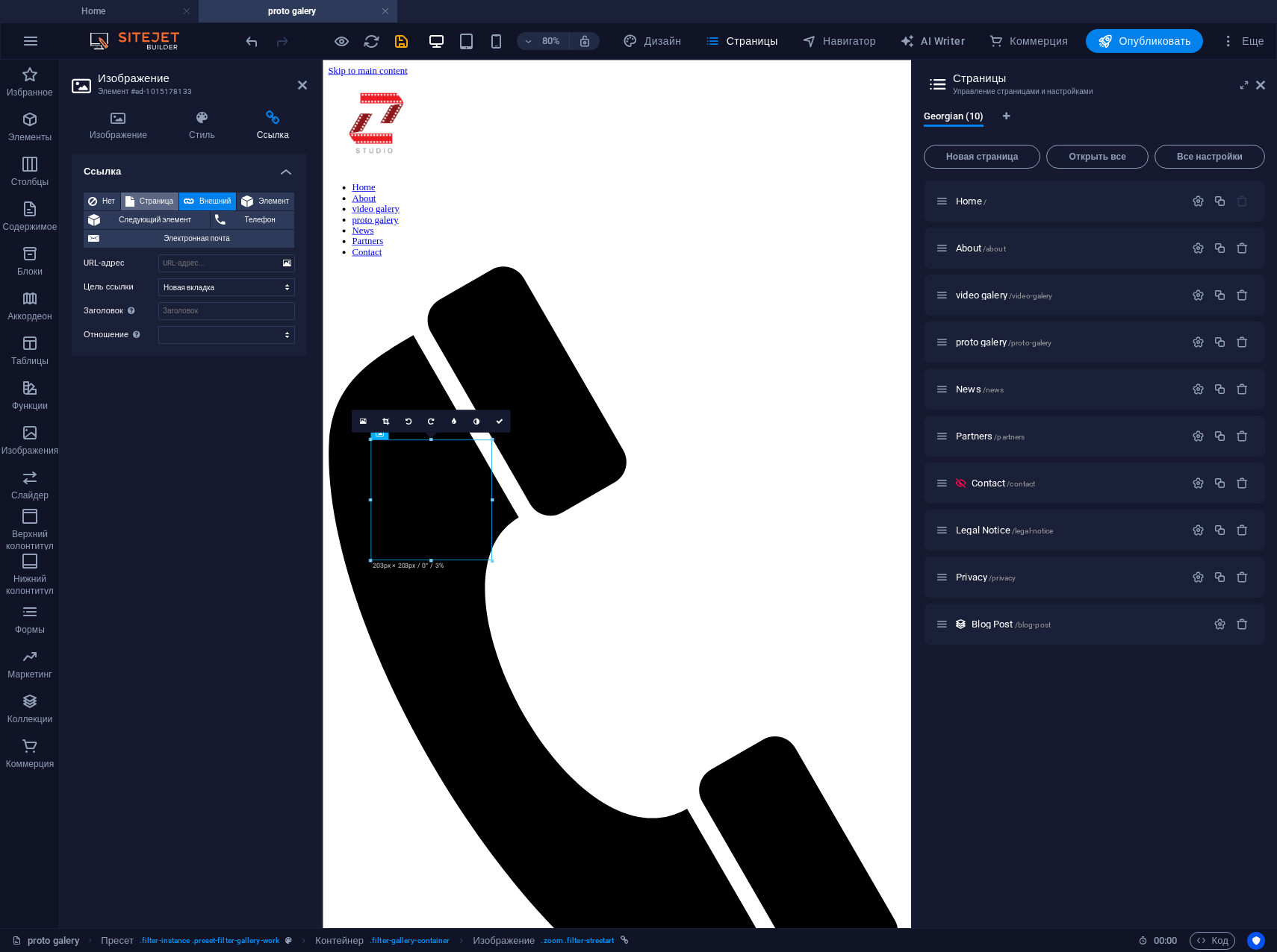
click at [157, 199] on span "Страница" at bounding box center [156, 201] width 35 height 18
select select
click at [215, 201] on span "Внешний" at bounding box center [215, 201] width 33 height 18
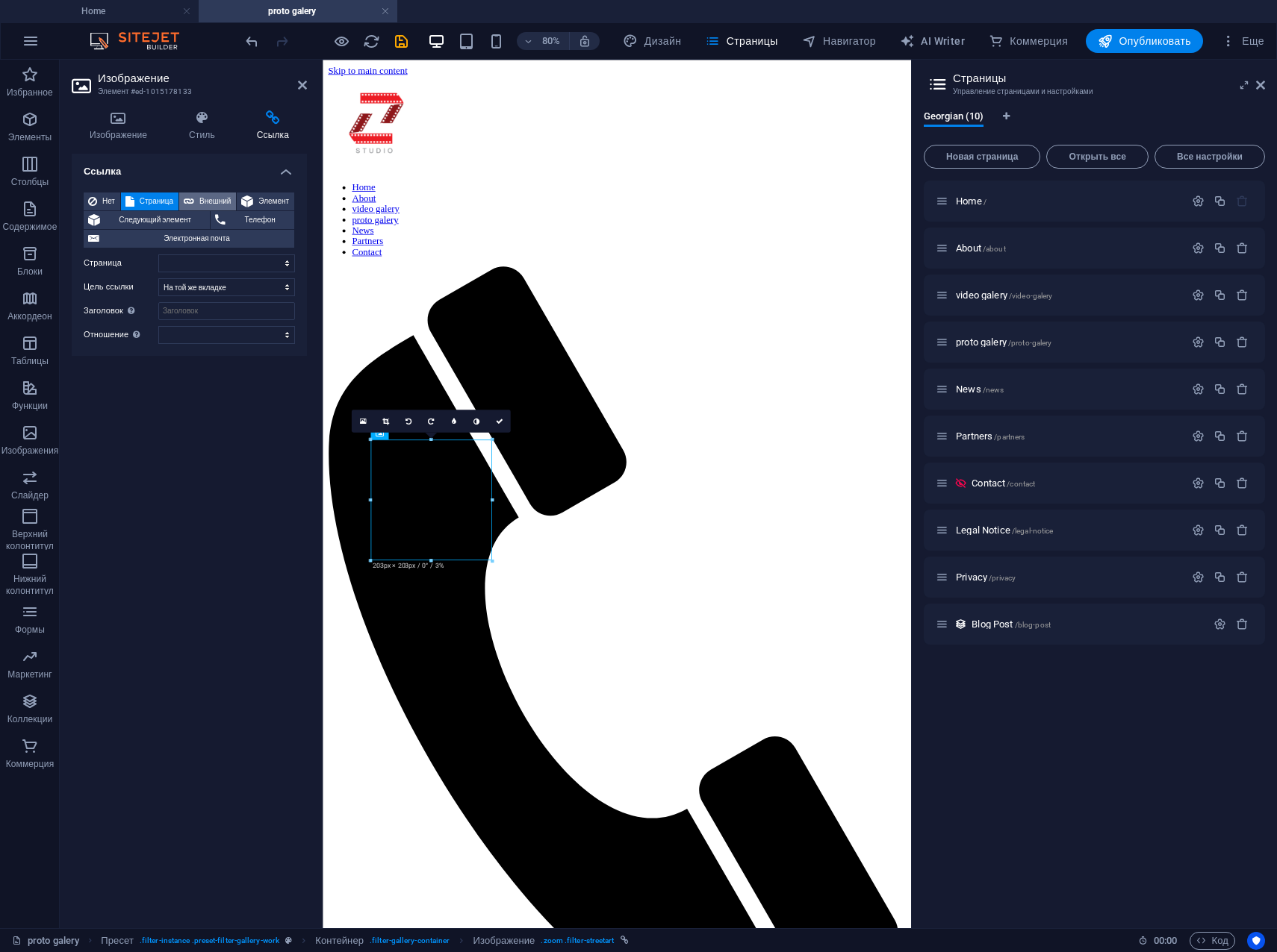
select select "blank"
select select
click at [286, 265] on icon at bounding box center [287, 263] width 8 height 16
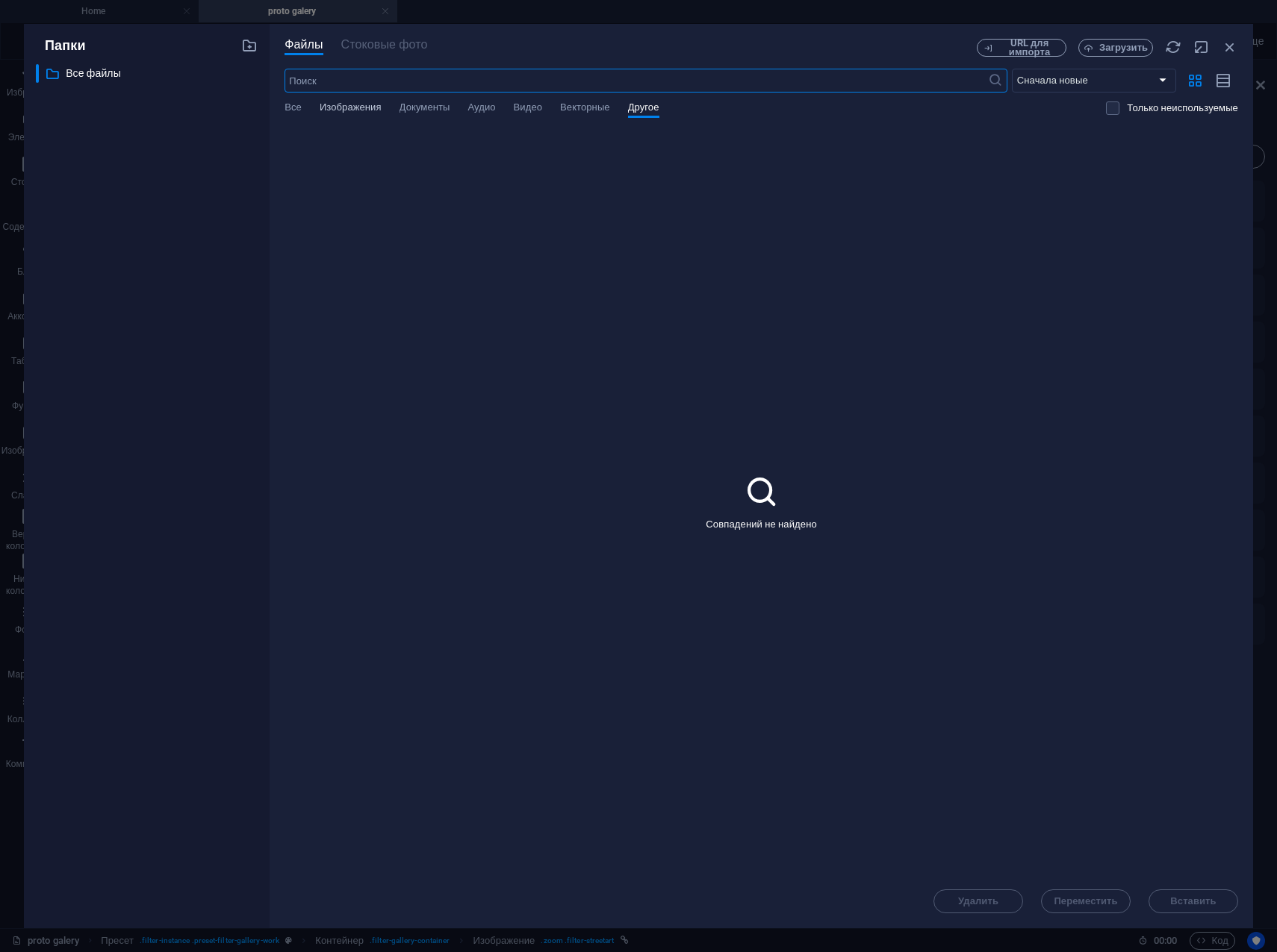
click at [356, 115] on button "Изображения" at bounding box center [350, 109] width 62 height 16
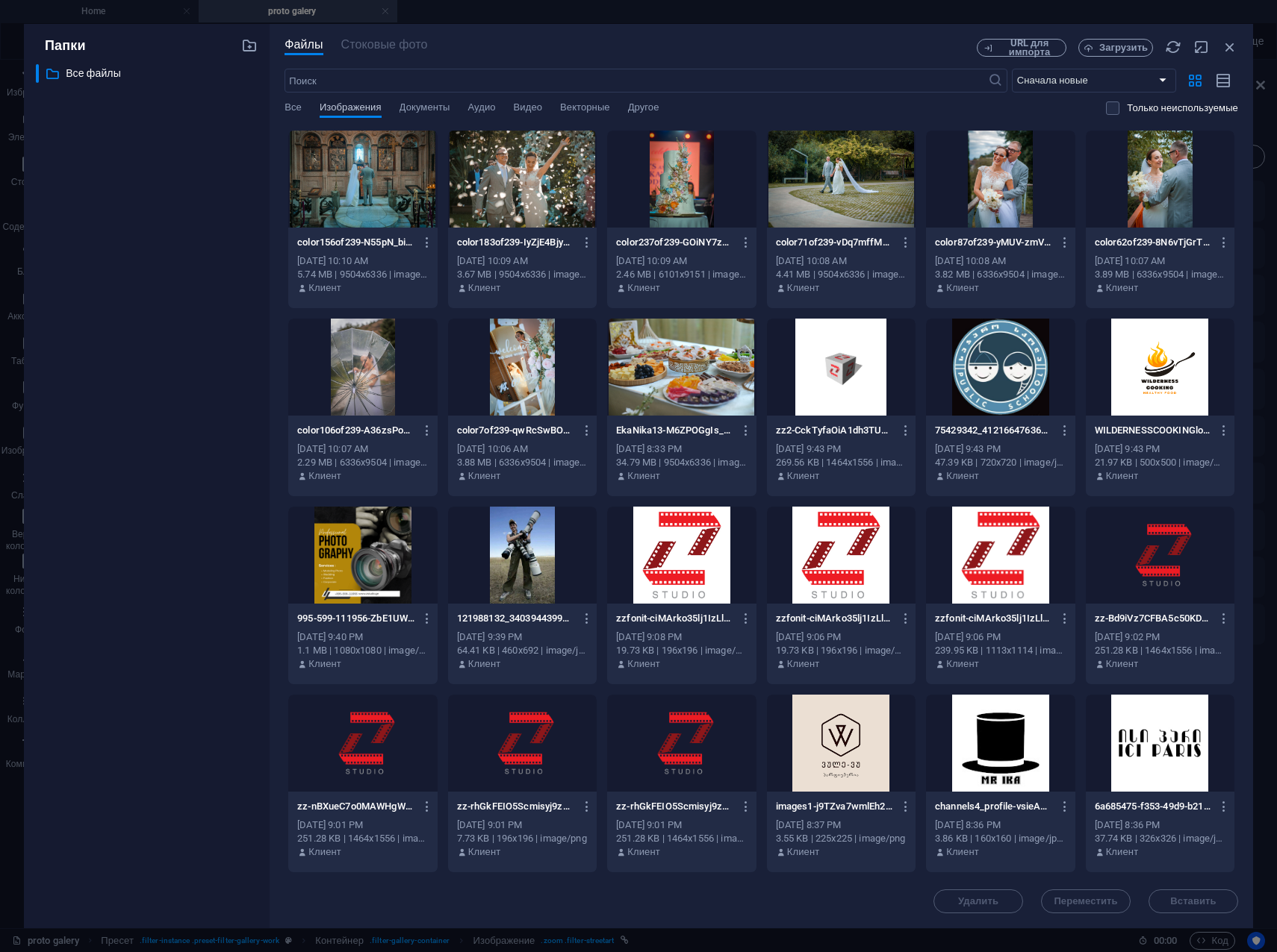
click at [361, 104] on span "Изображения" at bounding box center [350, 108] width 62 height 21
click at [432, 108] on span "Документы" at bounding box center [424, 108] width 51 height 21
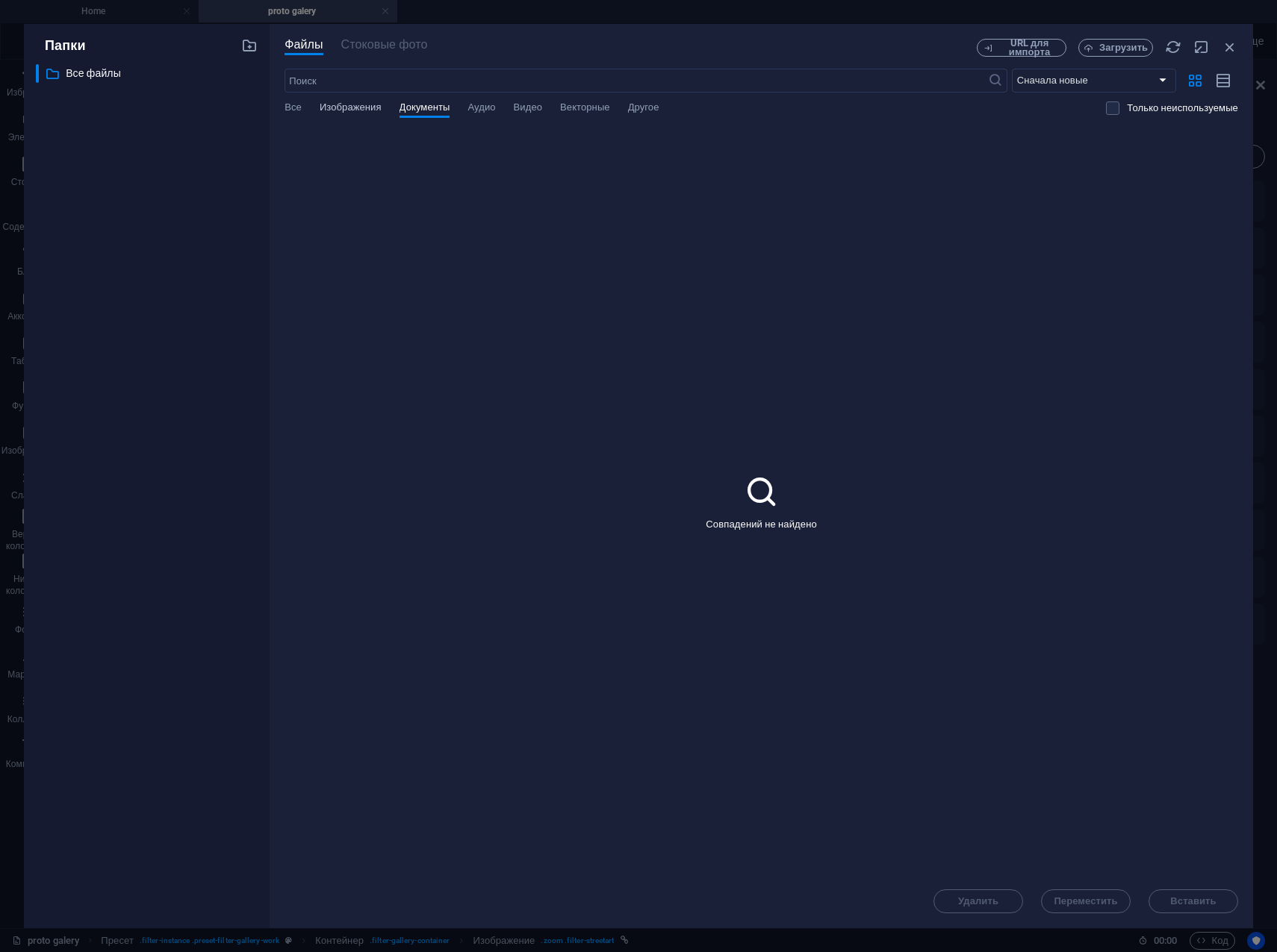
click at [357, 108] on span "Изображения" at bounding box center [350, 108] width 62 height 21
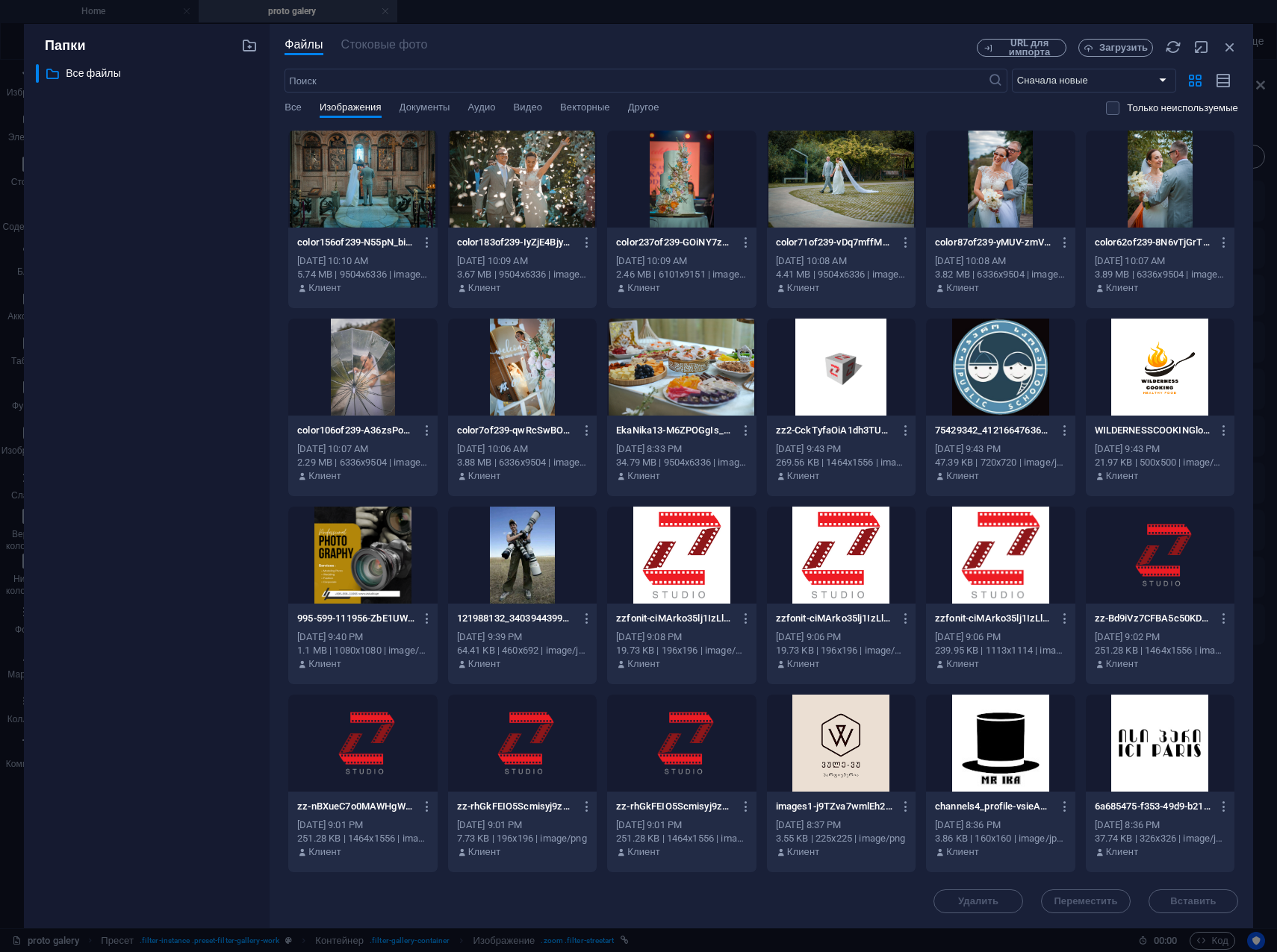
click at [423, 38] on div "Файлы Стоковые фото URL для импорта Загрузить ​ Сначала новые Сначала старые Им…" at bounding box center [761, 475] width 983 height 904
click at [1227, 49] on icon "button" at bounding box center [1229, 46] width 17 height 16
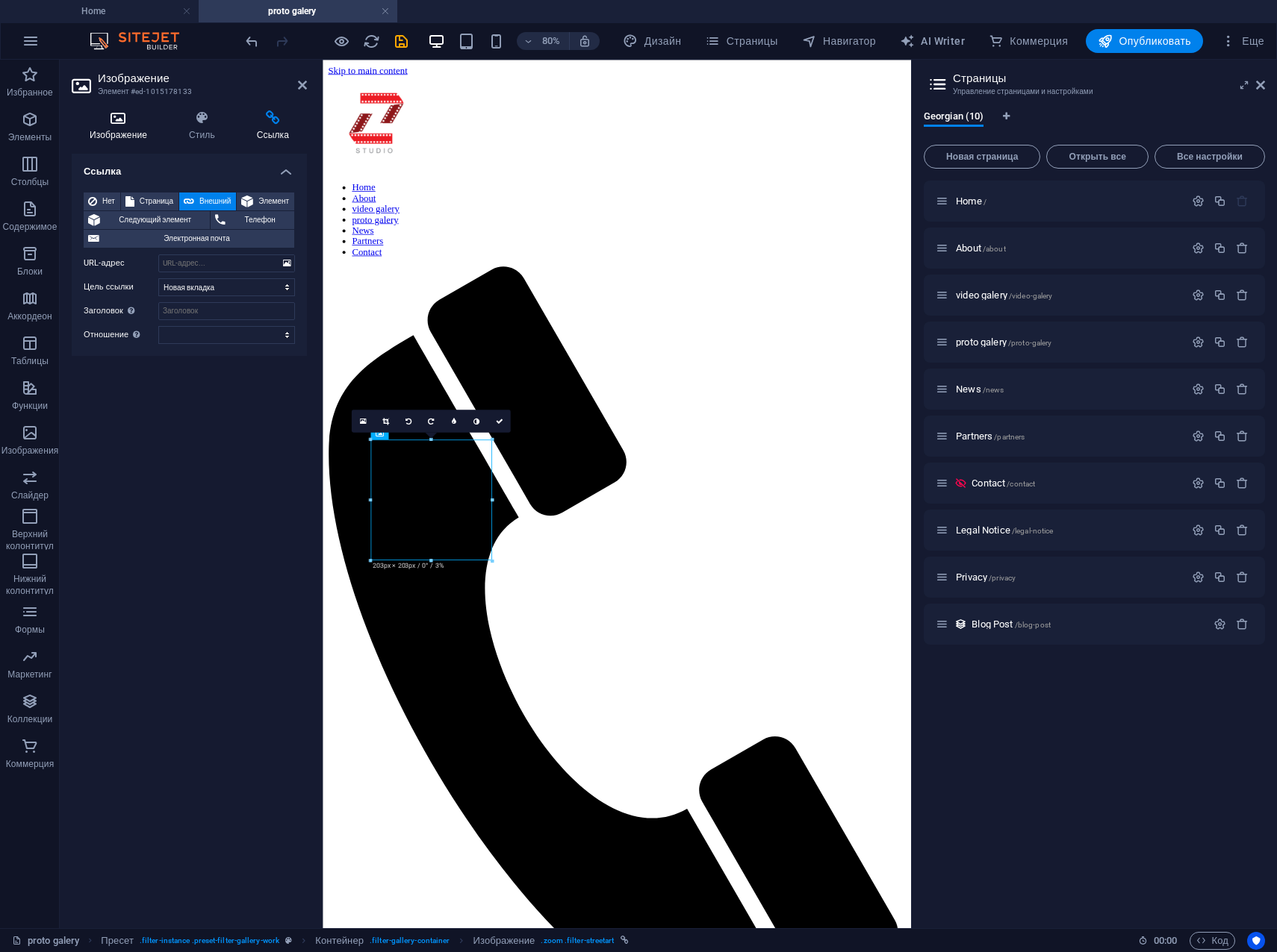
click at [125, 134] on h4 "Изображение" at bounding box center [121, 126] width 99 height 31
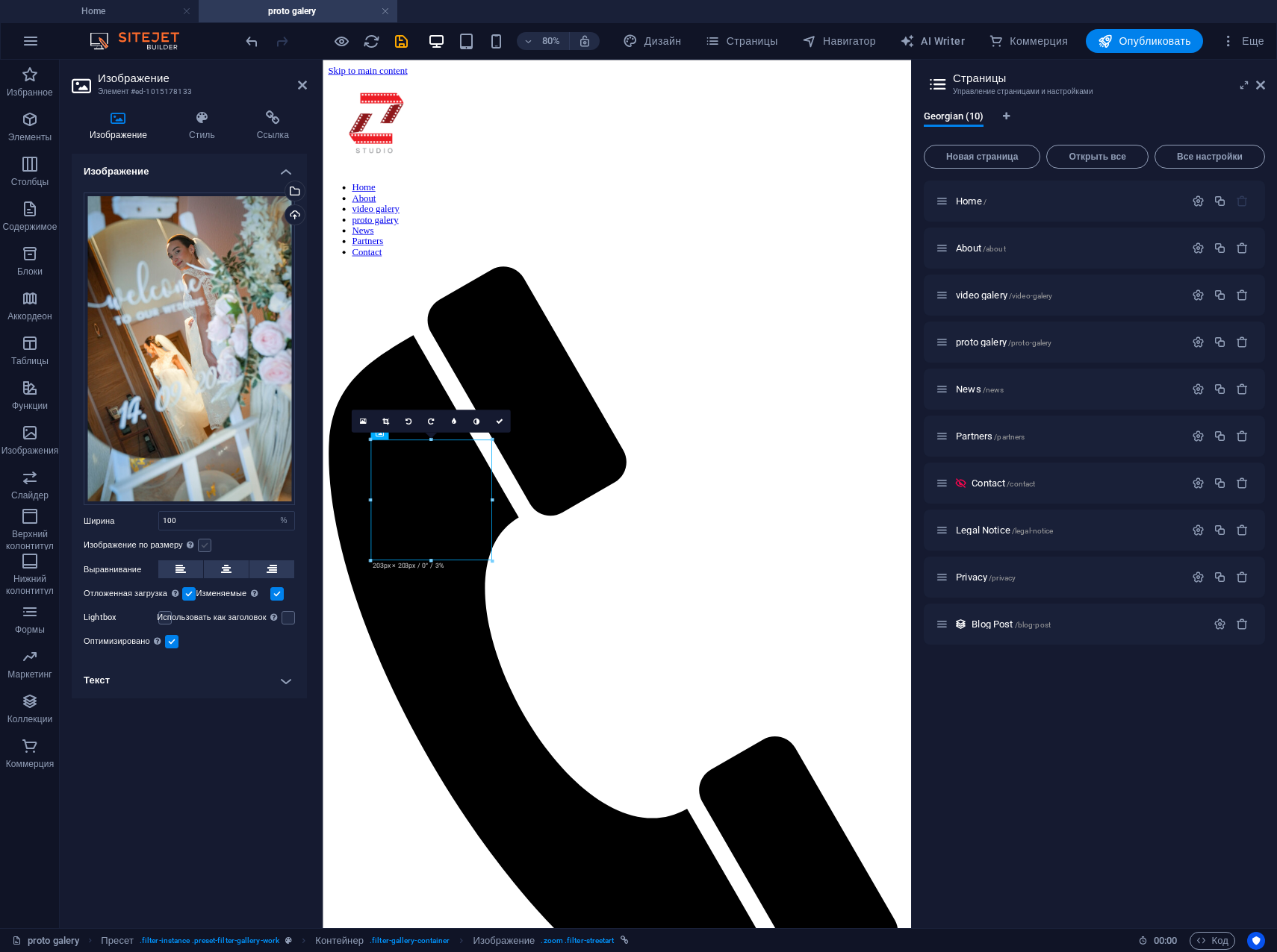
click at [208, 549] on label at bounding box center [204, 545] width 13 height 13
click at [0, 0] on input "Изображение по размеру Автоматически подстраивать изображение под фиксированную…" at bounding box center [0, 0] width 0 height 0
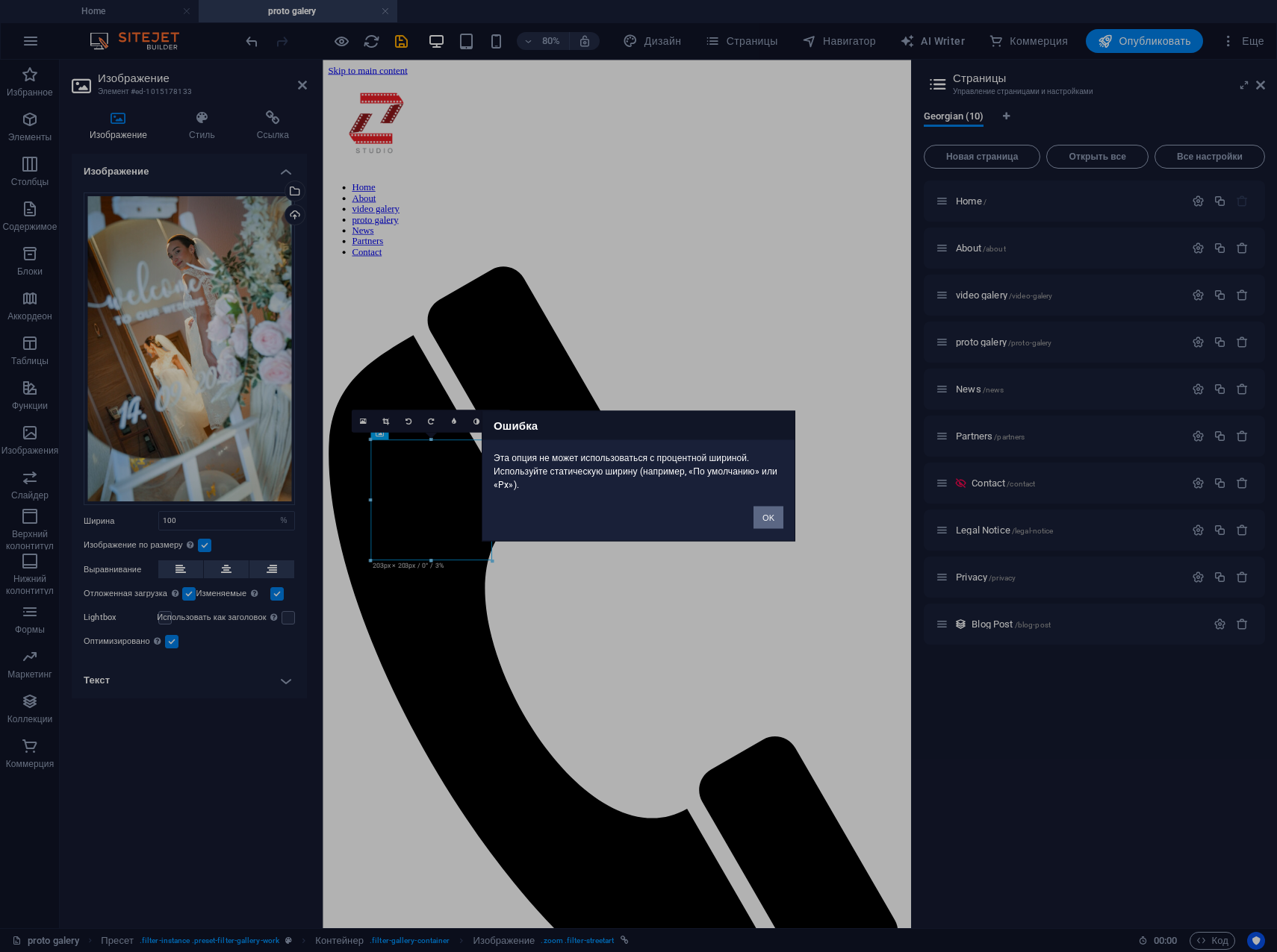
click at [781, 517] on button "OK" at bounding box center [769, 518] width 30 height 23
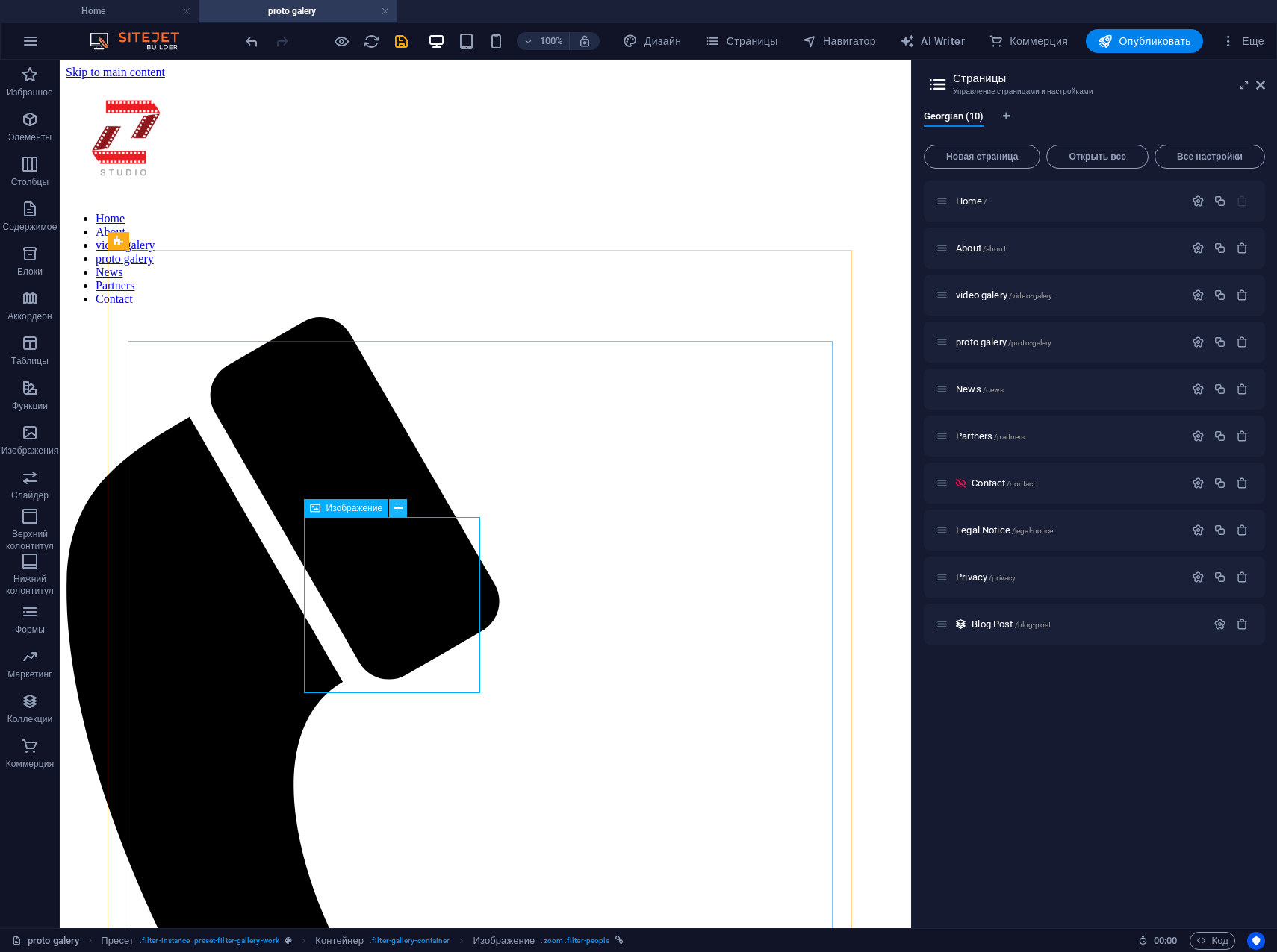
click at [398, 507] on icon at bounding box center [398, 508] width 8 height 16
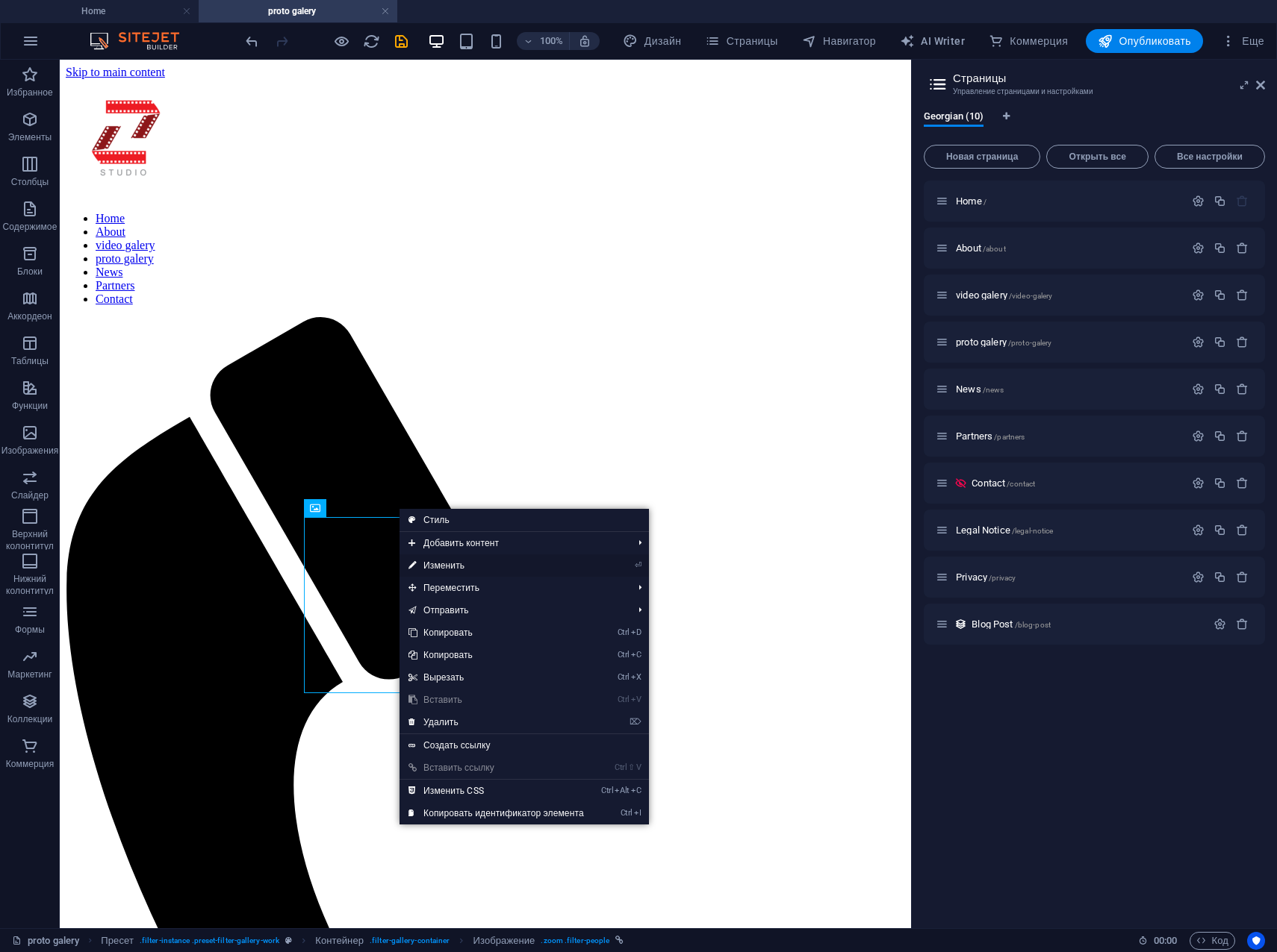
click at [446, 569] on link "⏎ Изменить" at bounding box center [496, 566] width 193 height 23
select select "%"
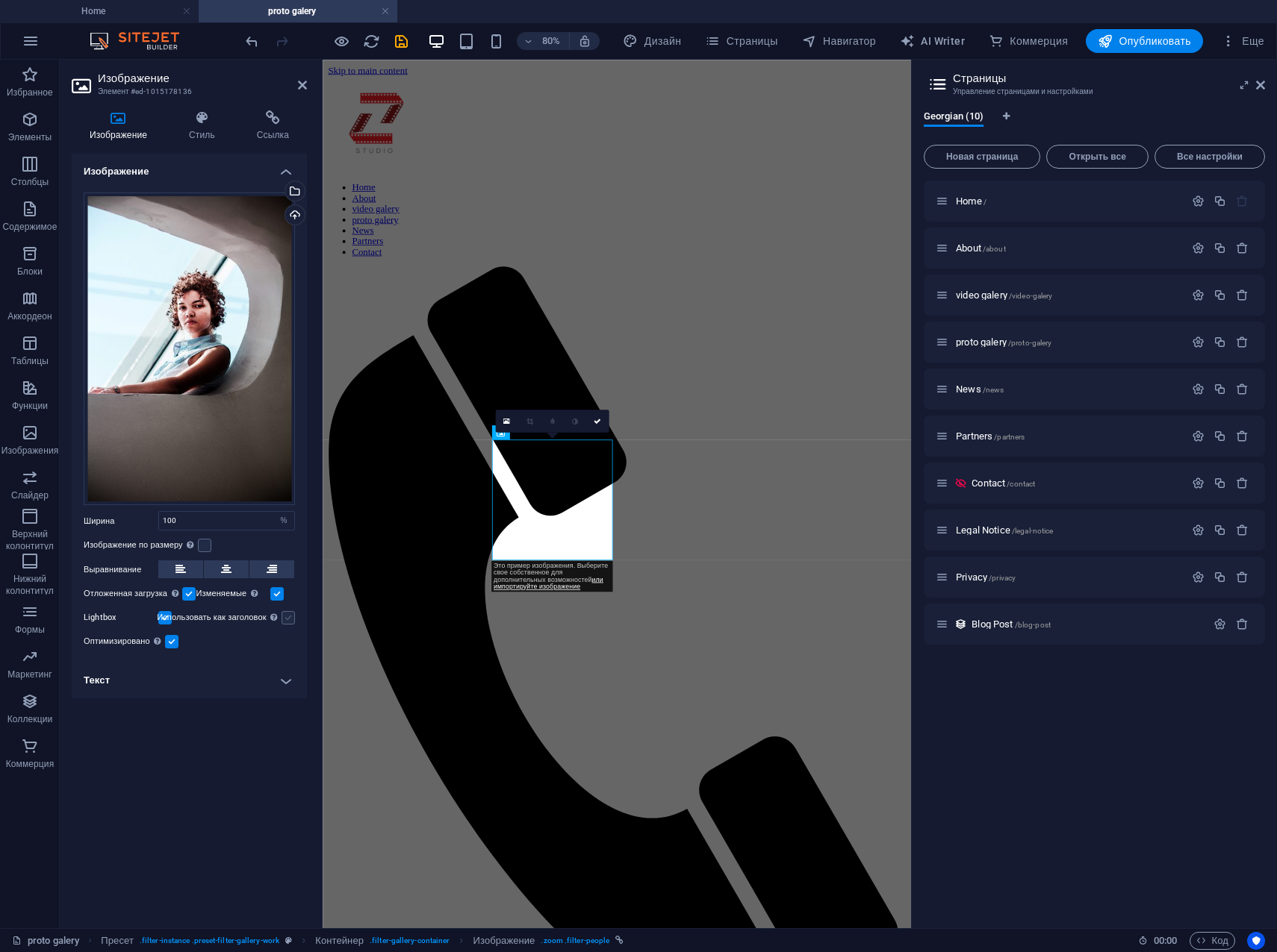
click at [295, 620] on label at bounding box center [288, 617] width 13 height 13
click at [0, 0] on input "Использовать как заголовок Изображение будет заключено в тег заголовка H1. Можн…" at bounding box center [0, 0] width 0 height 0
click at [295, 620] on label at bounding box center [288, 617] width 13 height 13
click at [0, 0] on input "Использовать как заголовок Изображение будет заключено в тег заголовка H1. Можн…" at bounding box center [0, 0] width 0 height 0
click at [210, 133] on h4 "Стиль" at bounding box center [205, 126] width 68 height 31
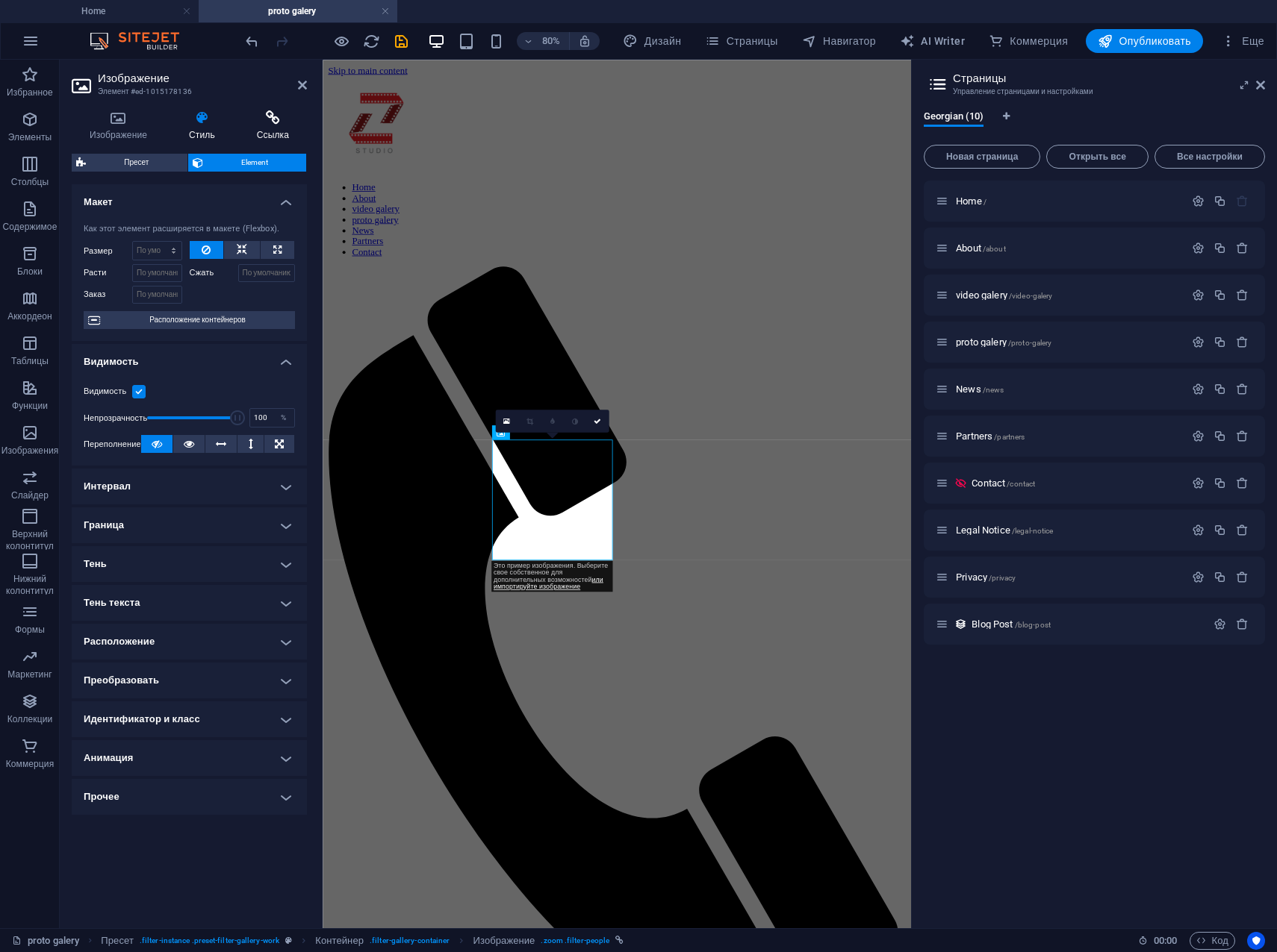
click at [272, 126] on h4 "Ссылка" at bounding box center [273, 126] width 68 height 31
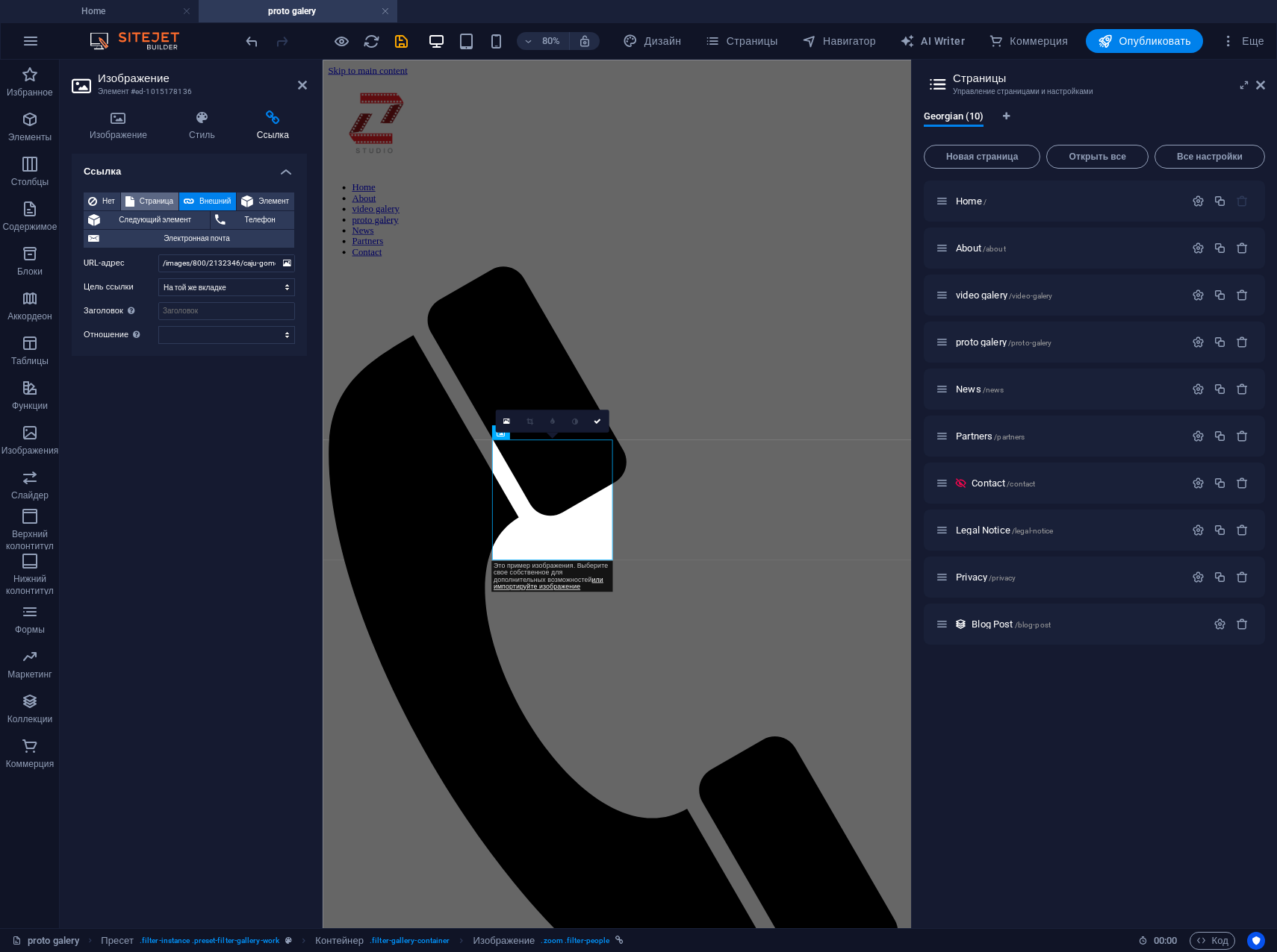
click at [152, 199] on span "Страница" at bounding box center [156, 201] width 35 height 18
select select
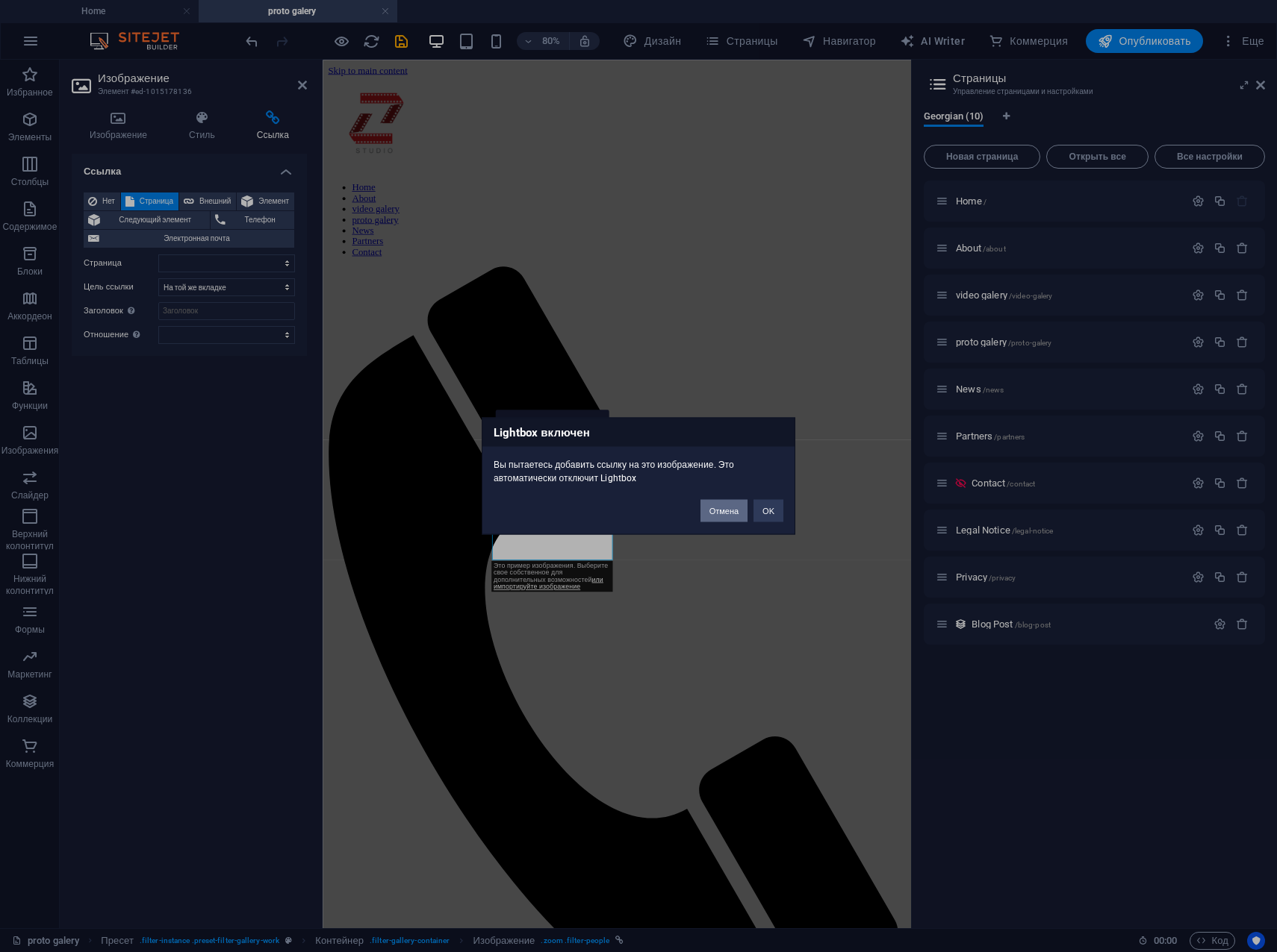
click at [717, 512] on button "Отмена" at bounding box center [724, 511] width 47 height 23
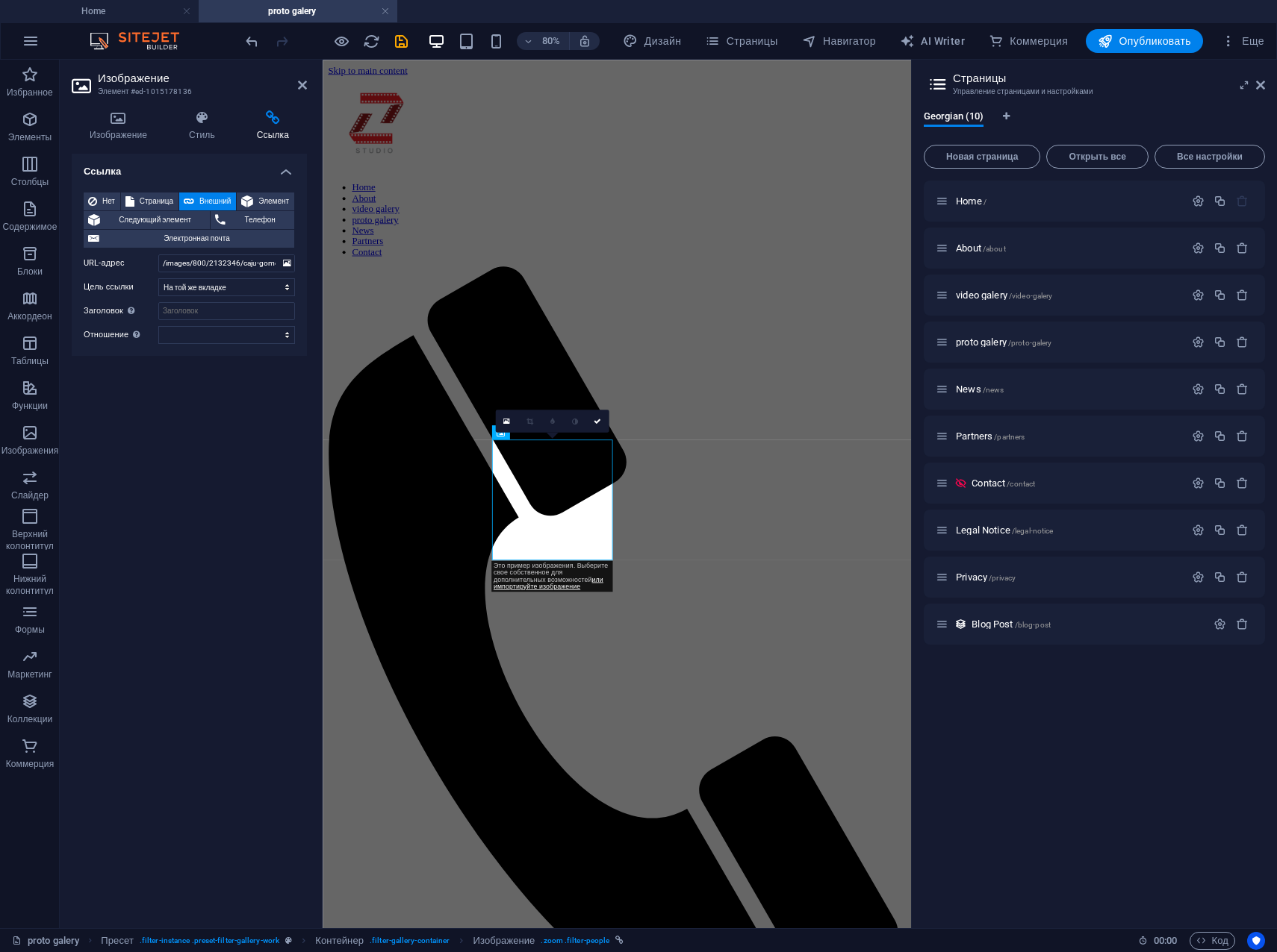
click at [193, 465] on div "Ссылка Нет Страница Внешний Элемент Следующий элемент Телефон Электронная почта…" at bounding box center [189, 535] width 235 height 763
click at [125, 118] on icon at bounding box center [118, 118] width 94 height 15
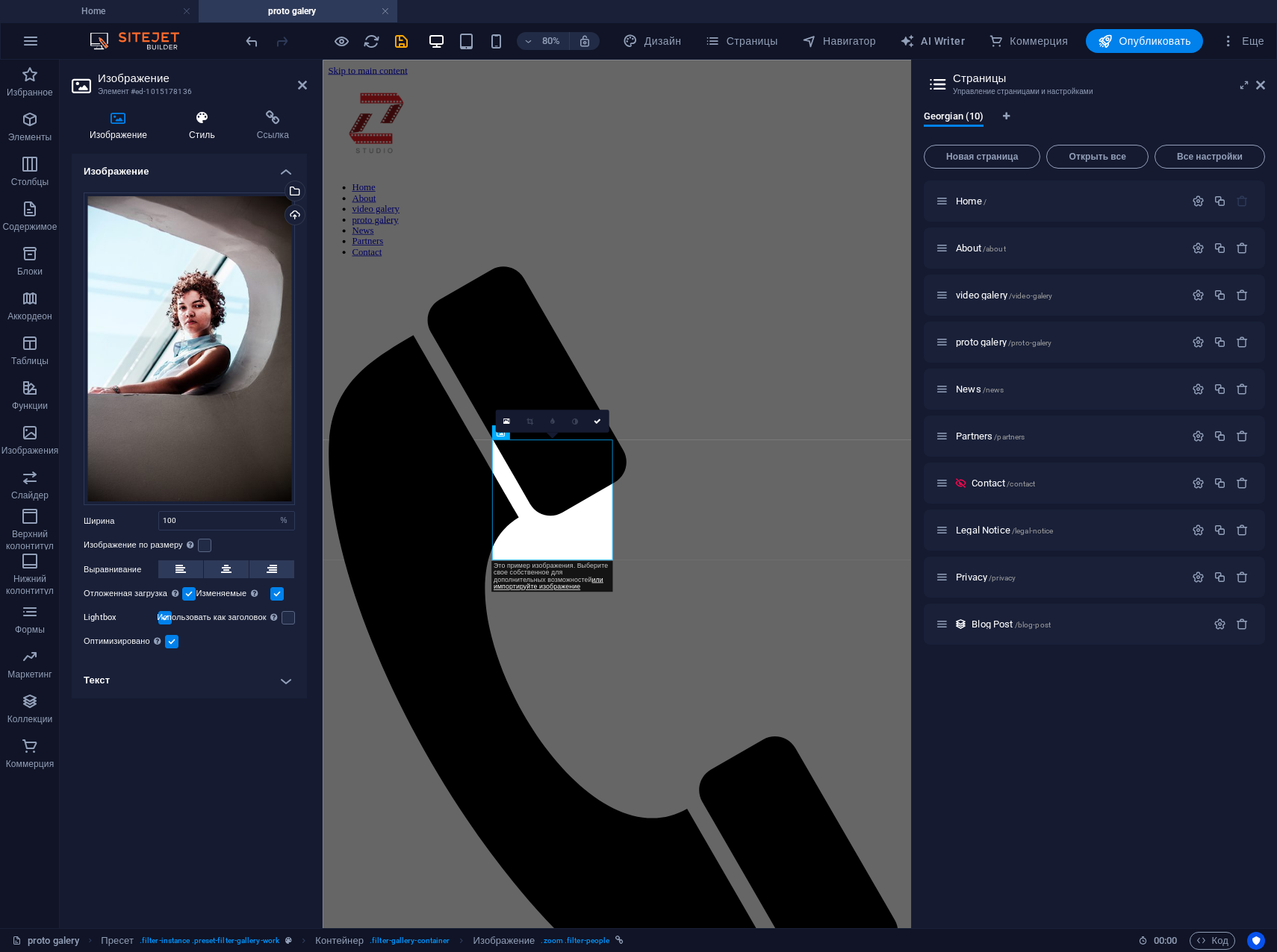
click at [204, 117] on icon at bounding box center [202, 118] width 62 height 15
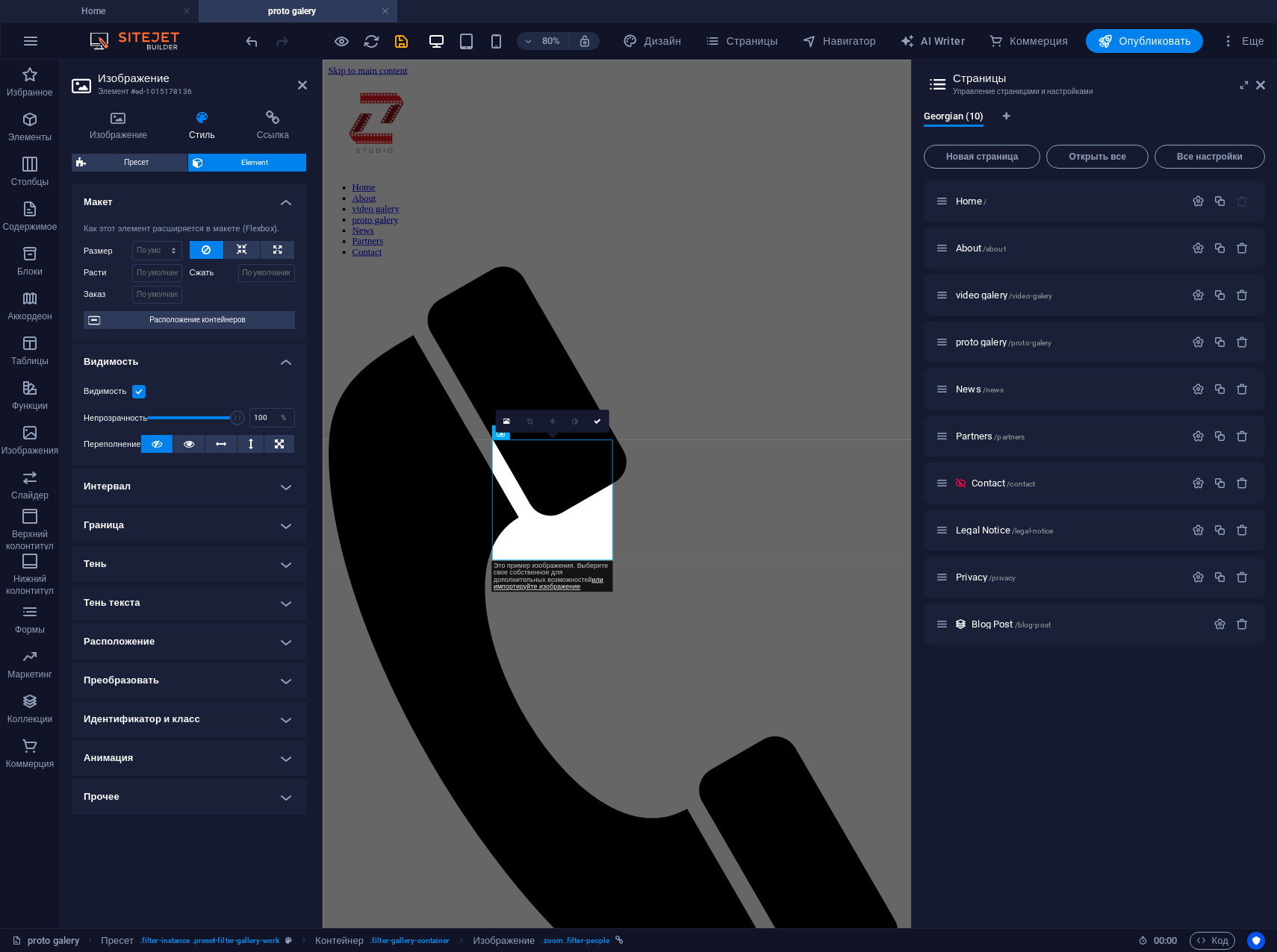
click at [164, 856] on div "Макет Как этот элемент расширяется в макете (Flexbox). Размер По умолчанию авто…" at bounding box center [189, 551] width 235 height 732
